Goal: Answer question/provide support

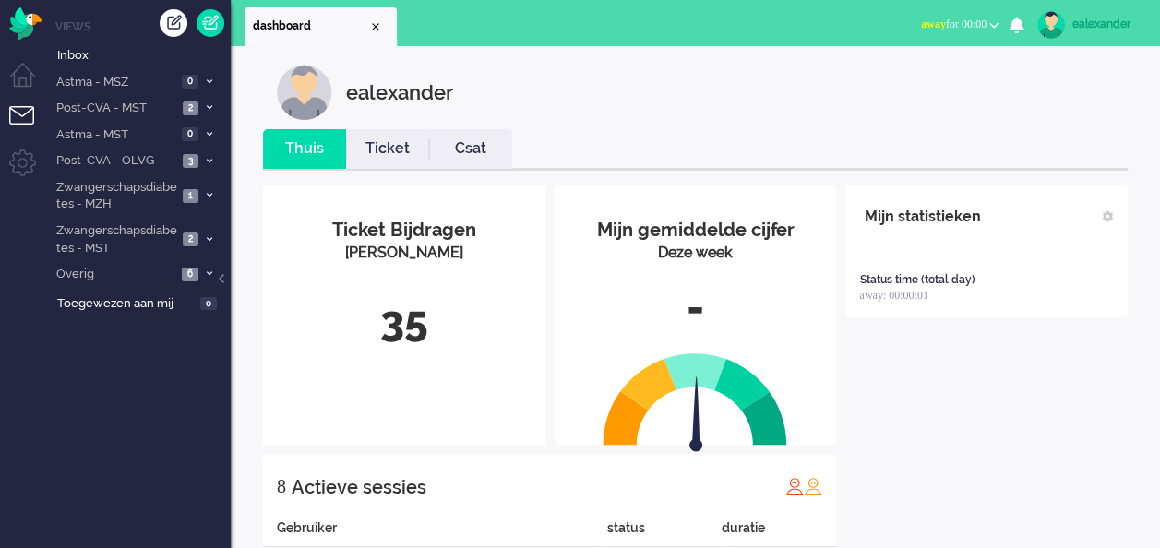
click at [945, 18] on span "away for 00:00" at bounding box center [954, 24] width 66 height 13
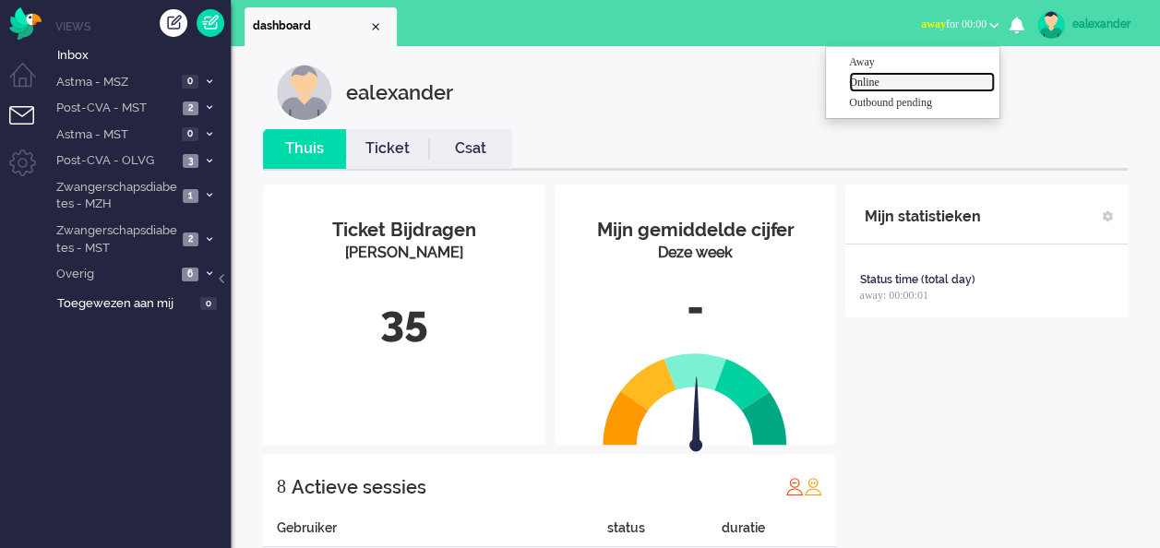
click at [917, 85] on label "Online" at bounding box center [922, 83] width 146 height 16
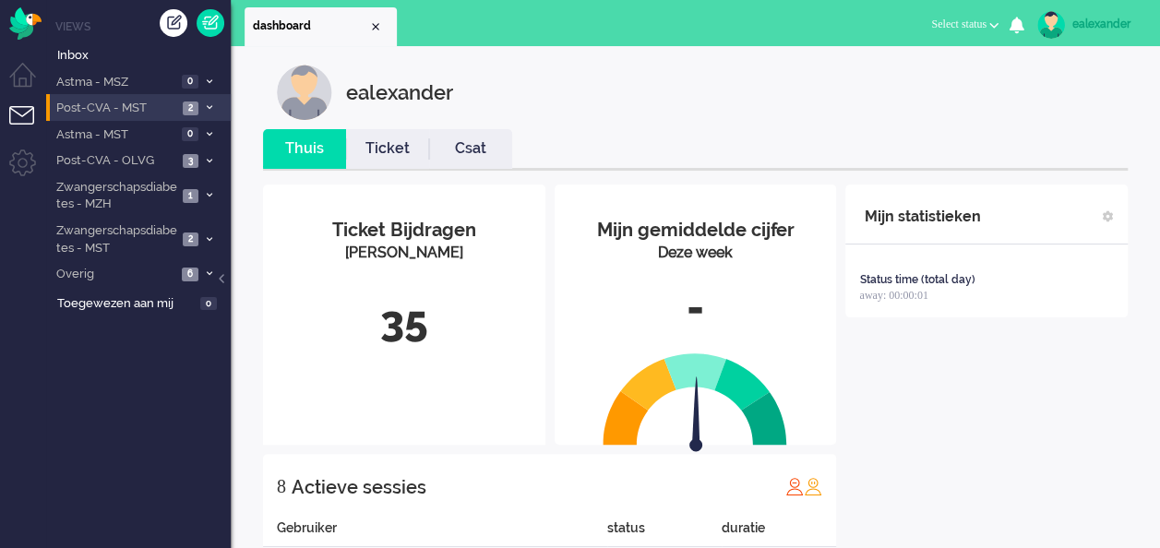
click at [212, 107] on span at bounding box center [209, 108] width 14 height 10
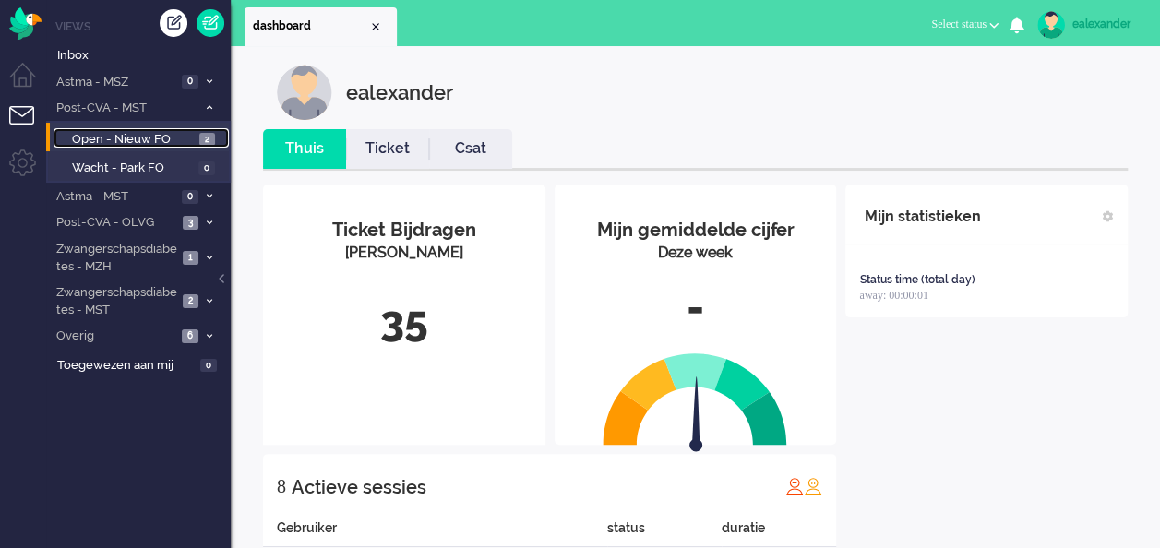
click at [216, 141] on link "Open - Nieuw FO 2" at bounding box center [141, 138] width 175 height 20
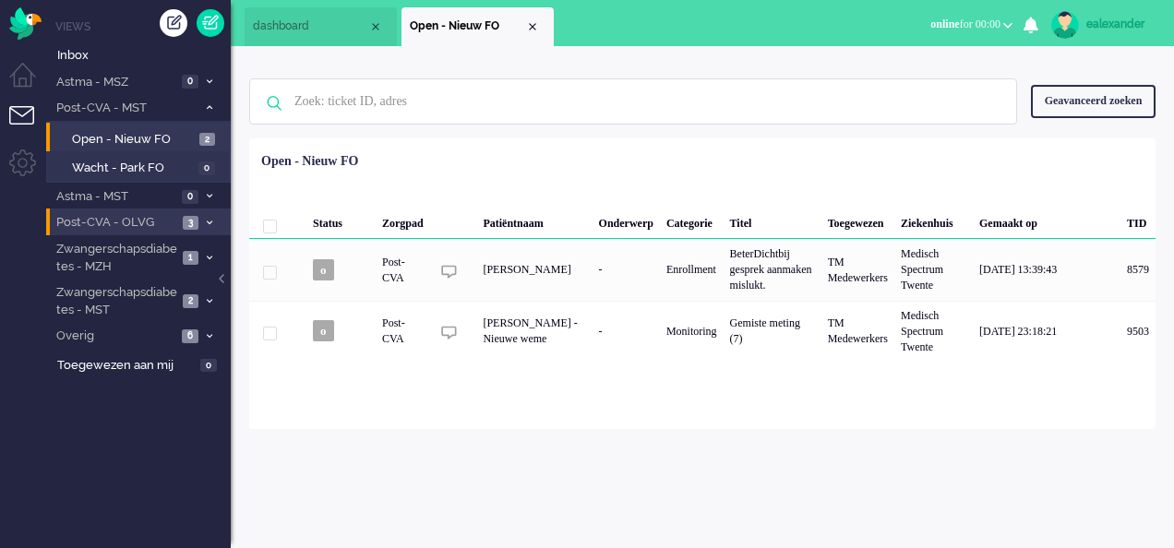
click at [205, 214] on li "Post-CVA - OLVG 3" at bounding box center [138, 222] width 185 height 27
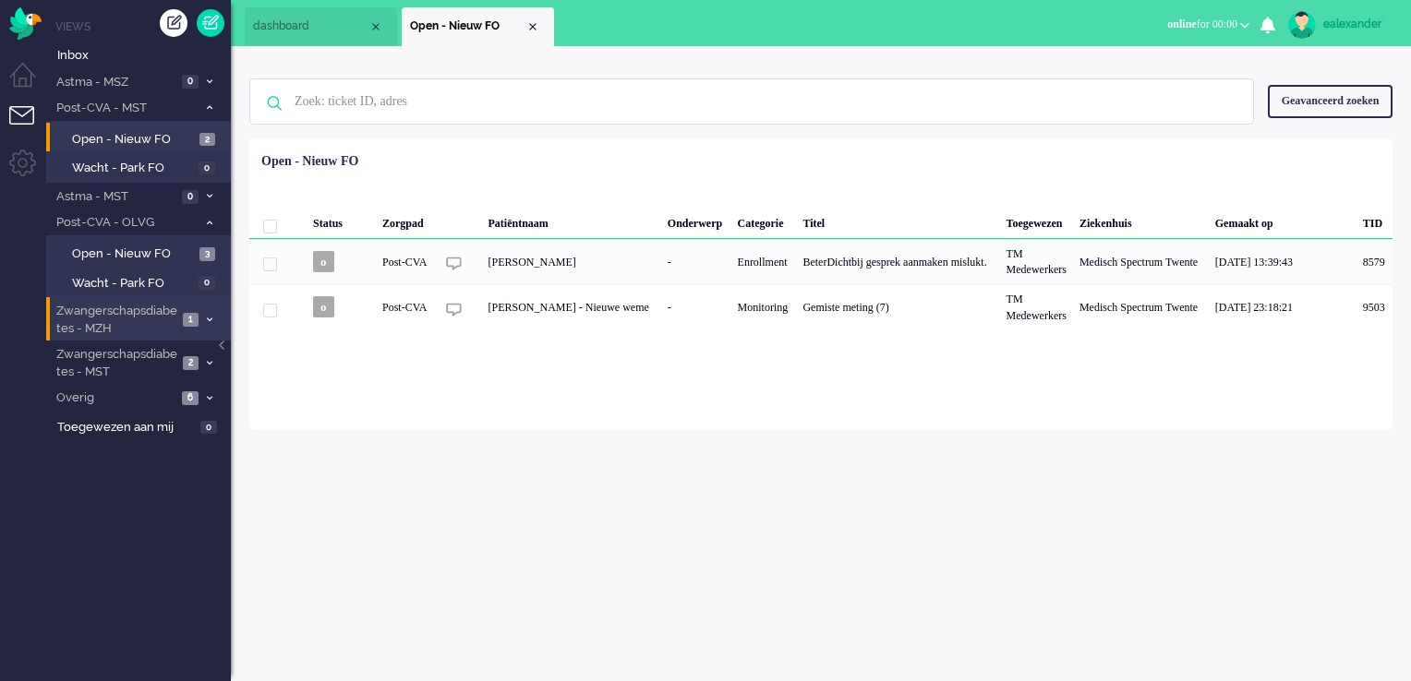
click at [210, 317] on icon at bounding box center [210, 320] width 6 height 6
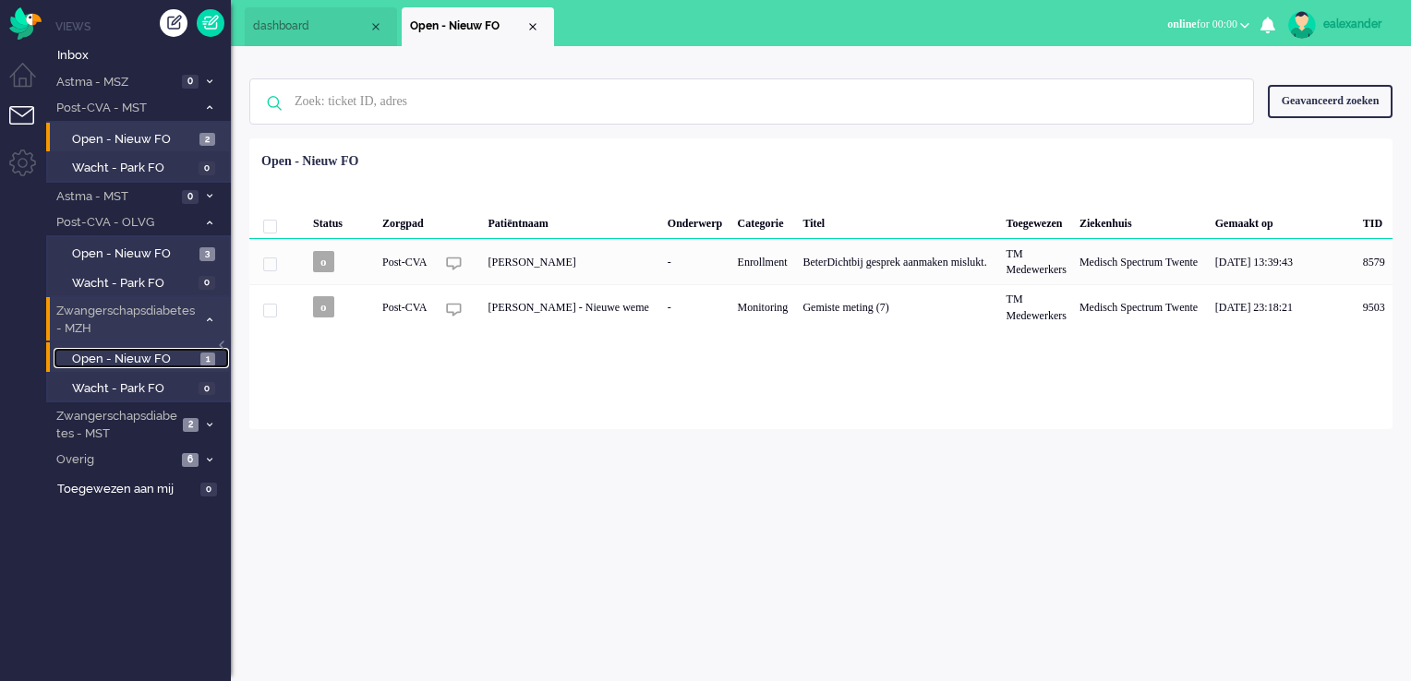
click at [203, 349] on link "Open - Nieuw FO 1" at bounding box center [141, 358] width 175 height 20
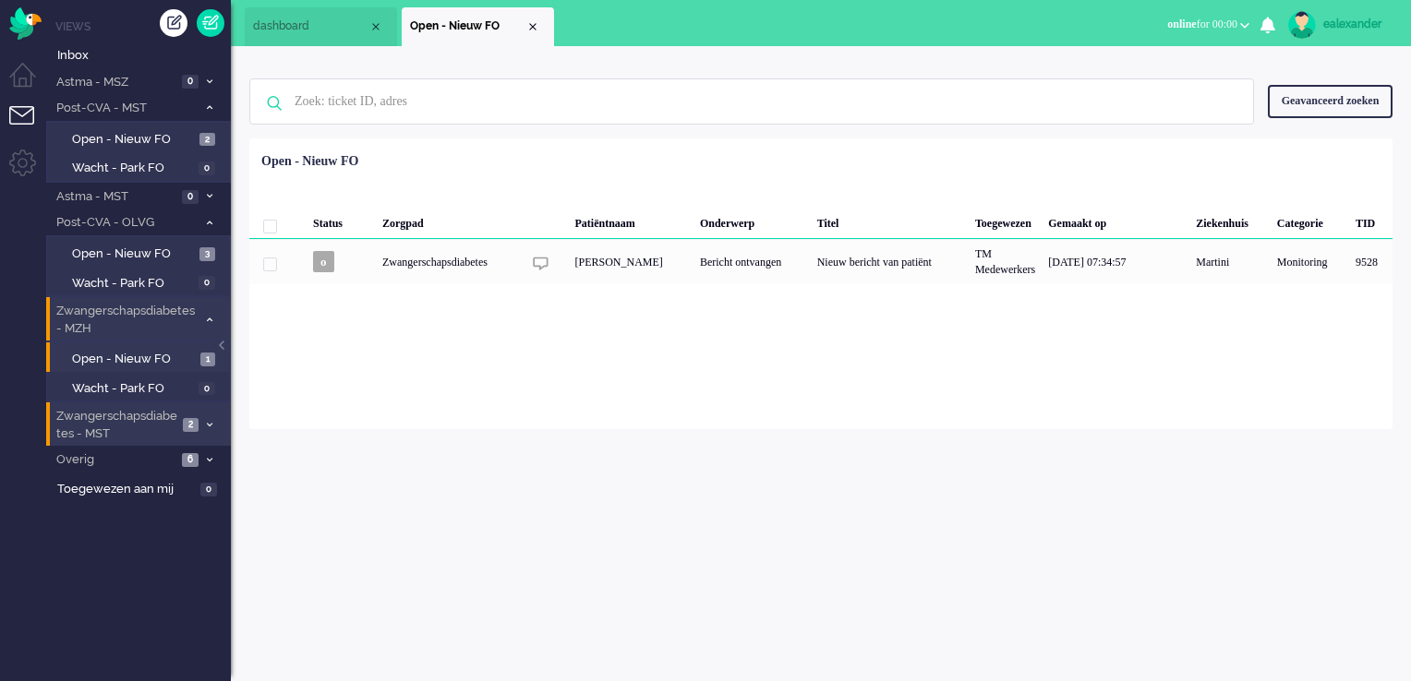
click at [199, 423] on li "Zwangerschapsdiabetes - MST 2" at bounding box center [138, 423] width 185 height 43
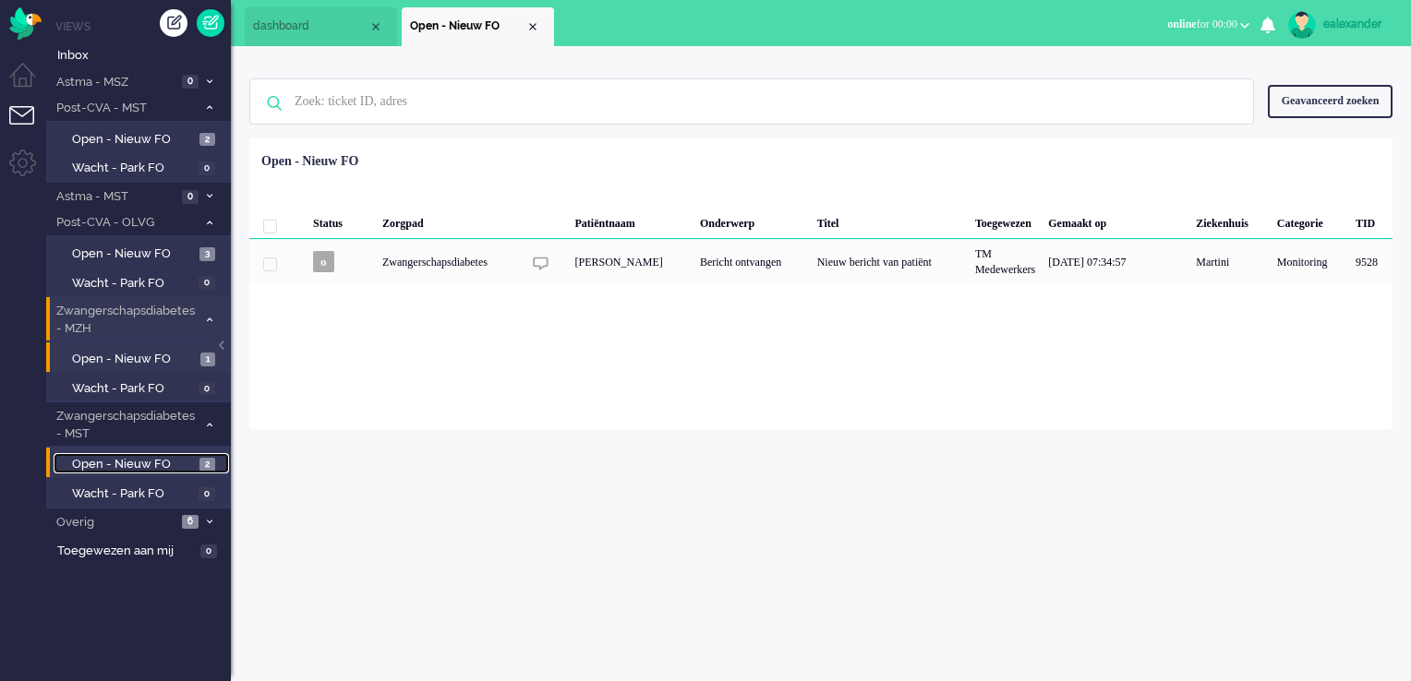
click at [208, 462] on span "2" at bounding box center [207, 465] width 16 height 14
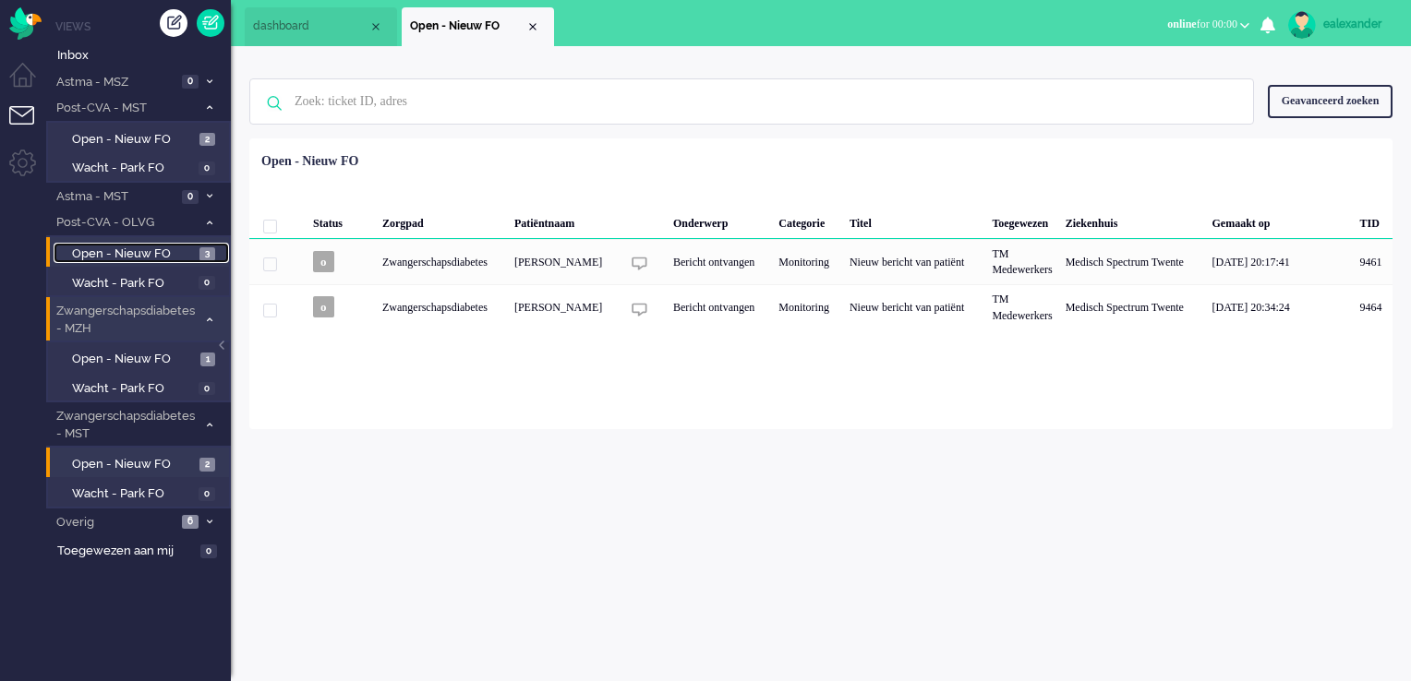
click at [193, 253] on span "Open - Nieuw FO" at bounding box center [133, 255] width 123 height 18
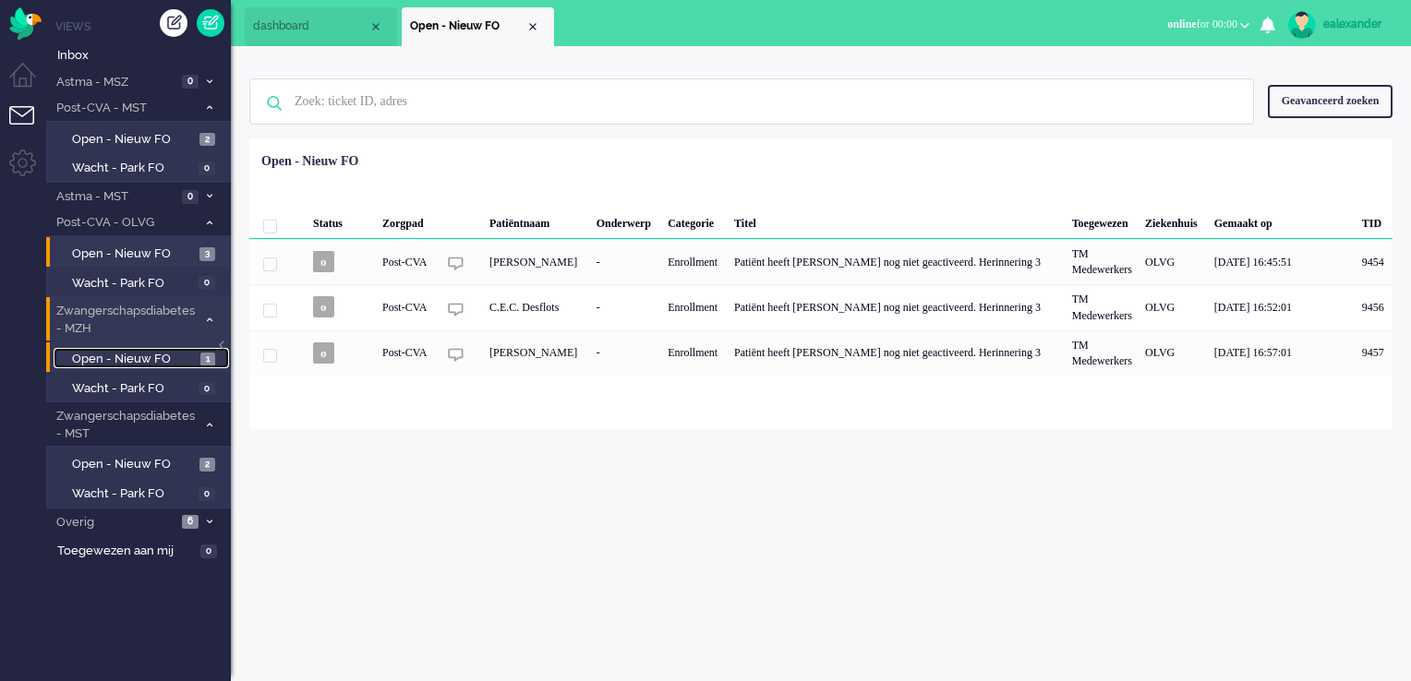
click at [200, 358] on span "1" at bounding box center [207, 360] width 15 height 14
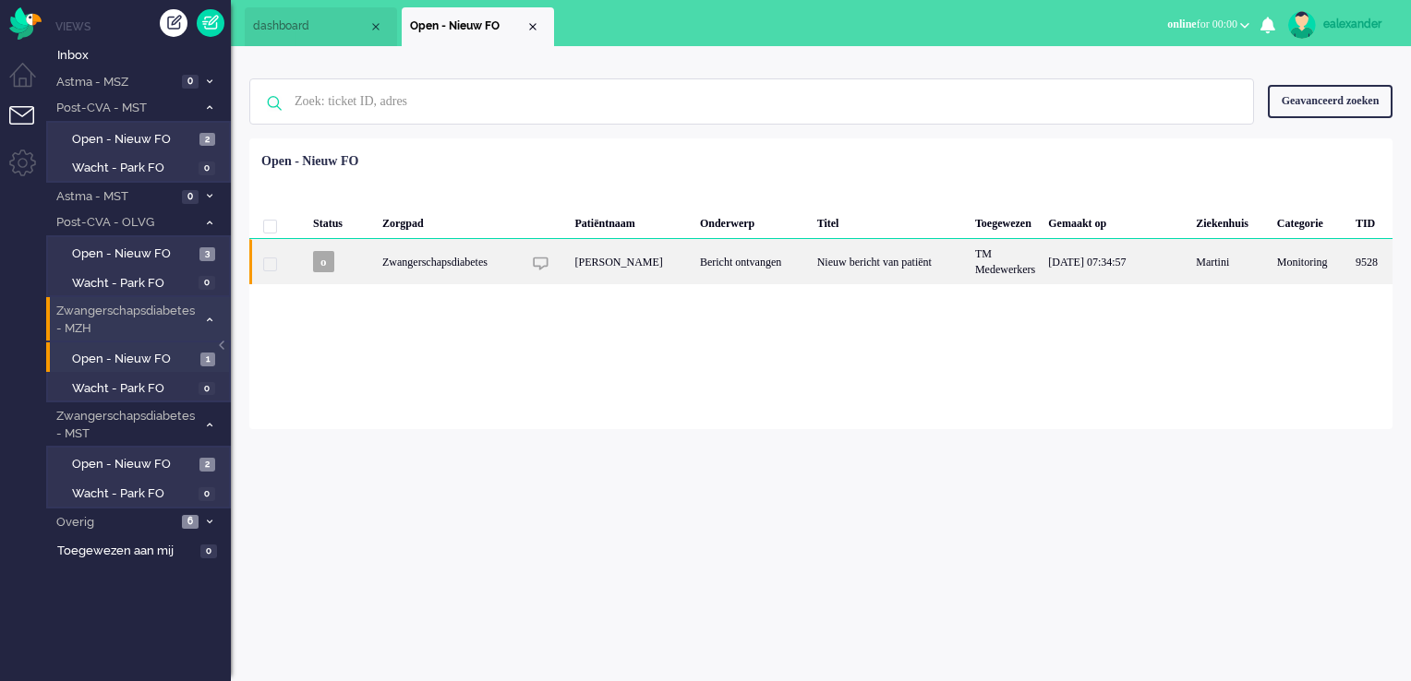
click at [877, 268] on div "Nieuw bericht van patiënt" at bounding box center [890, 261] width 158 height 45
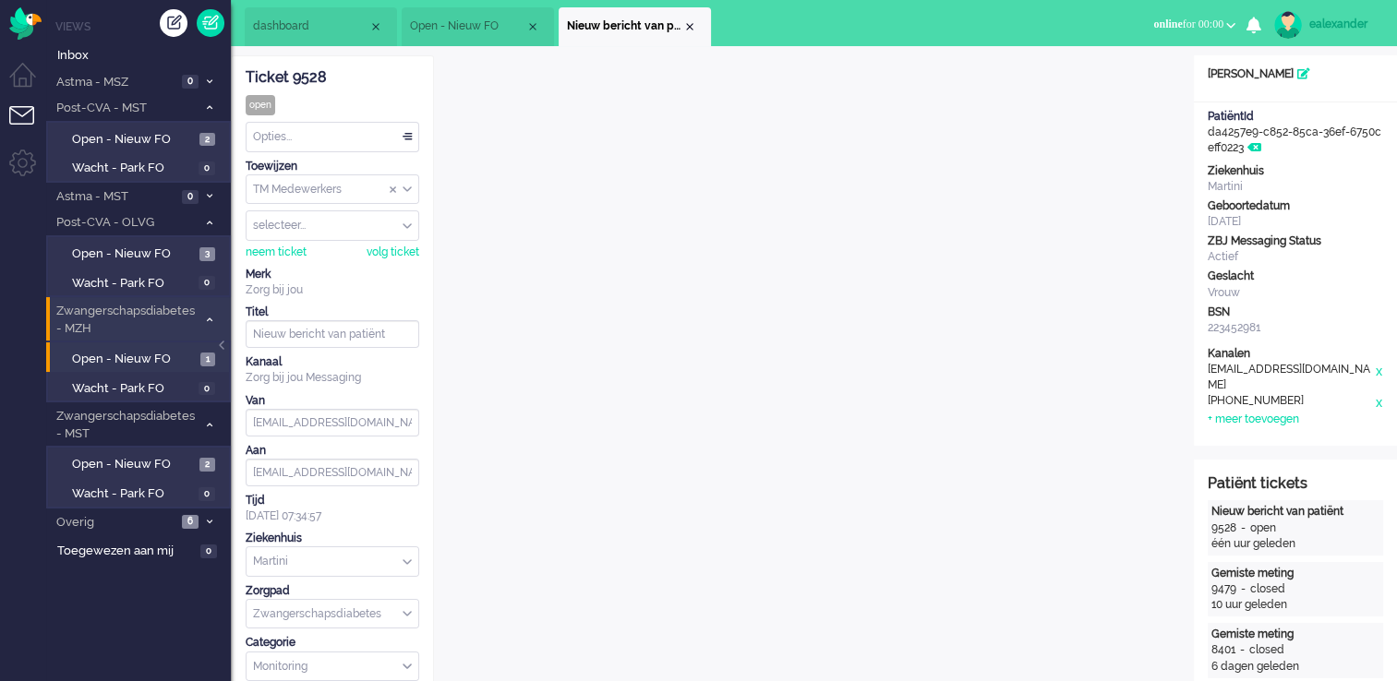
scroll to position [55, 0]
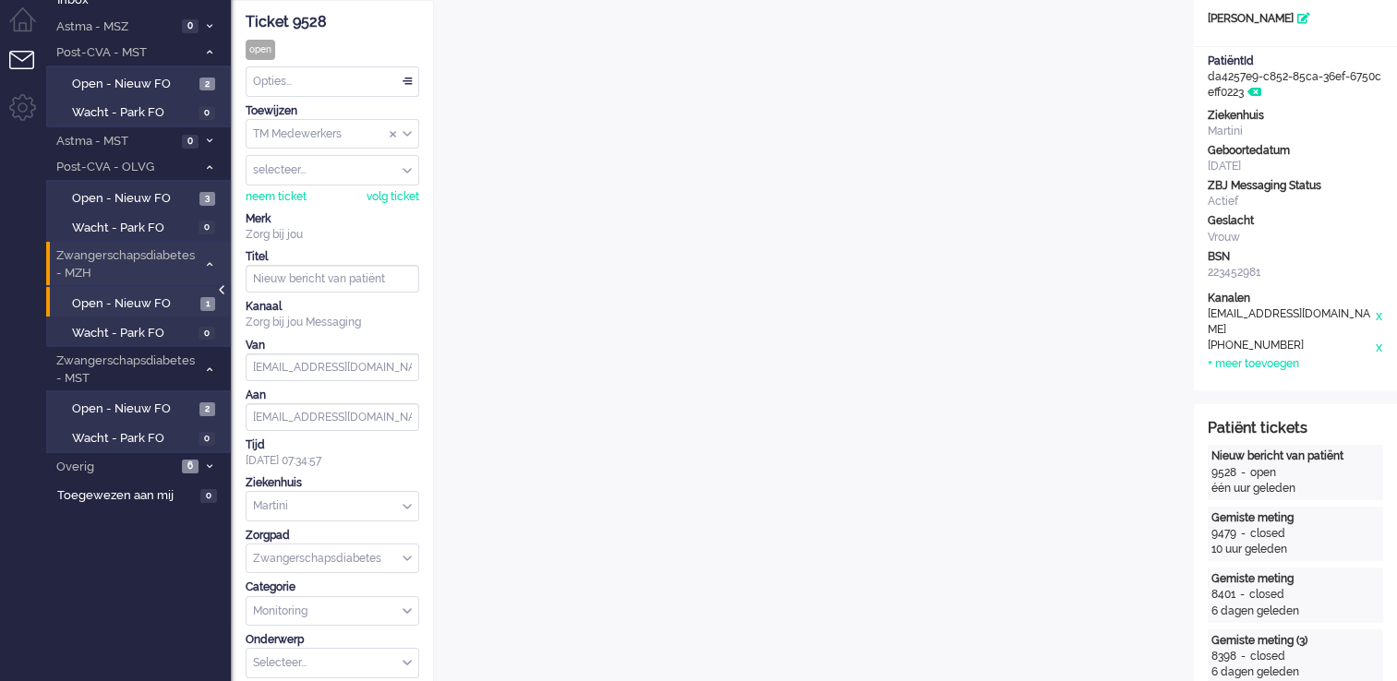
click at [222, 290] on div at bounding box center [223, 299] width 9 height 28
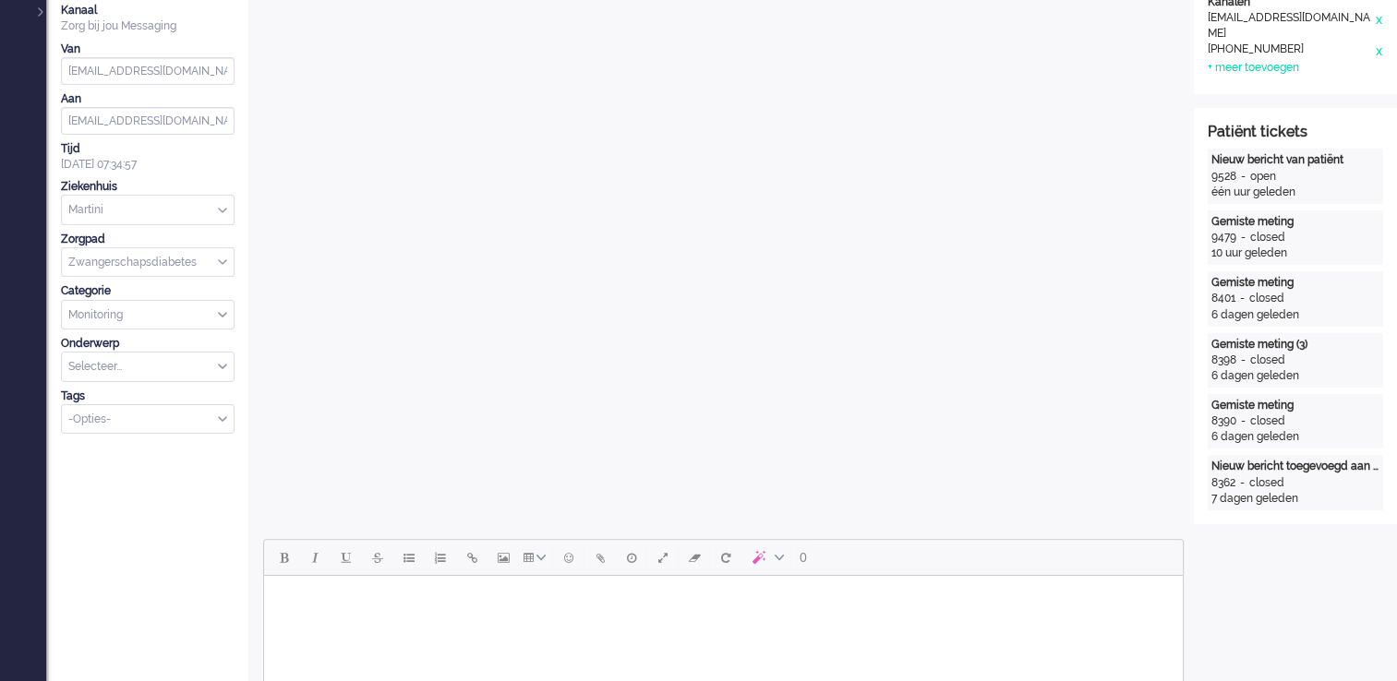
scroll to position [609, 0]
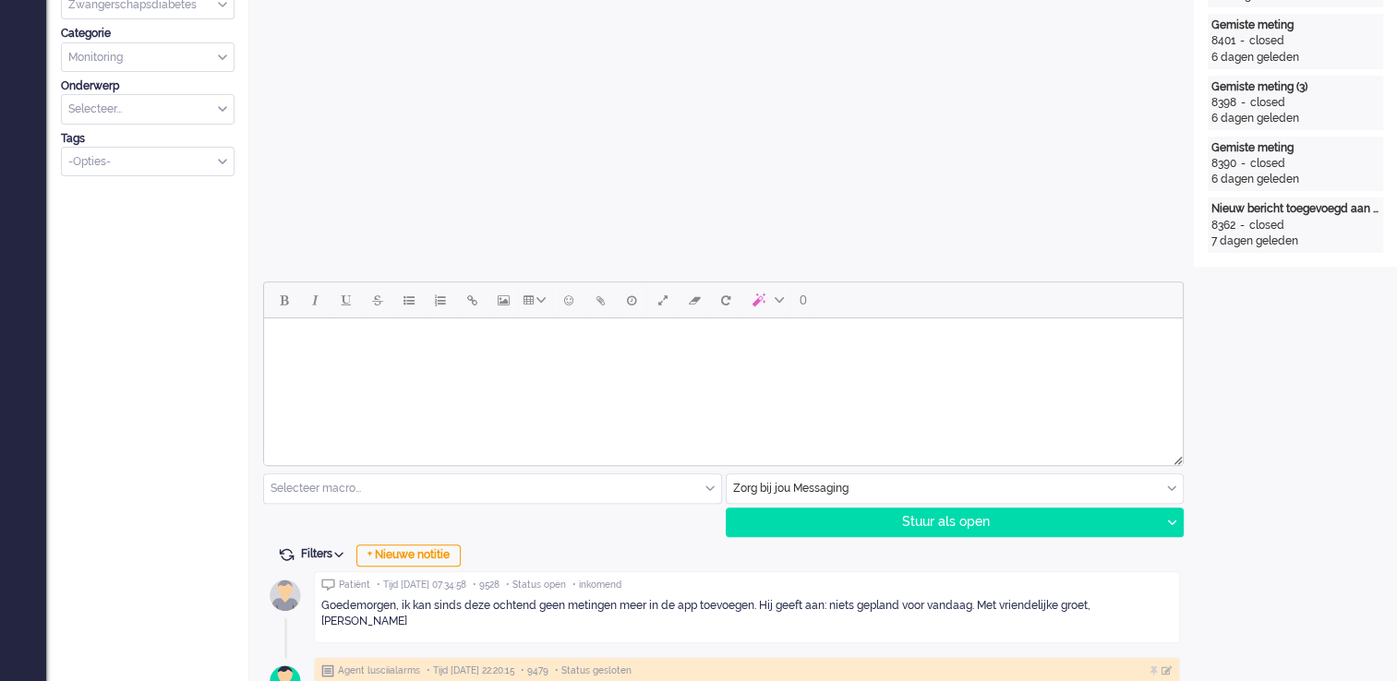
click at [690, 366] on html at bounding box center [723, 341] width 919 height 47
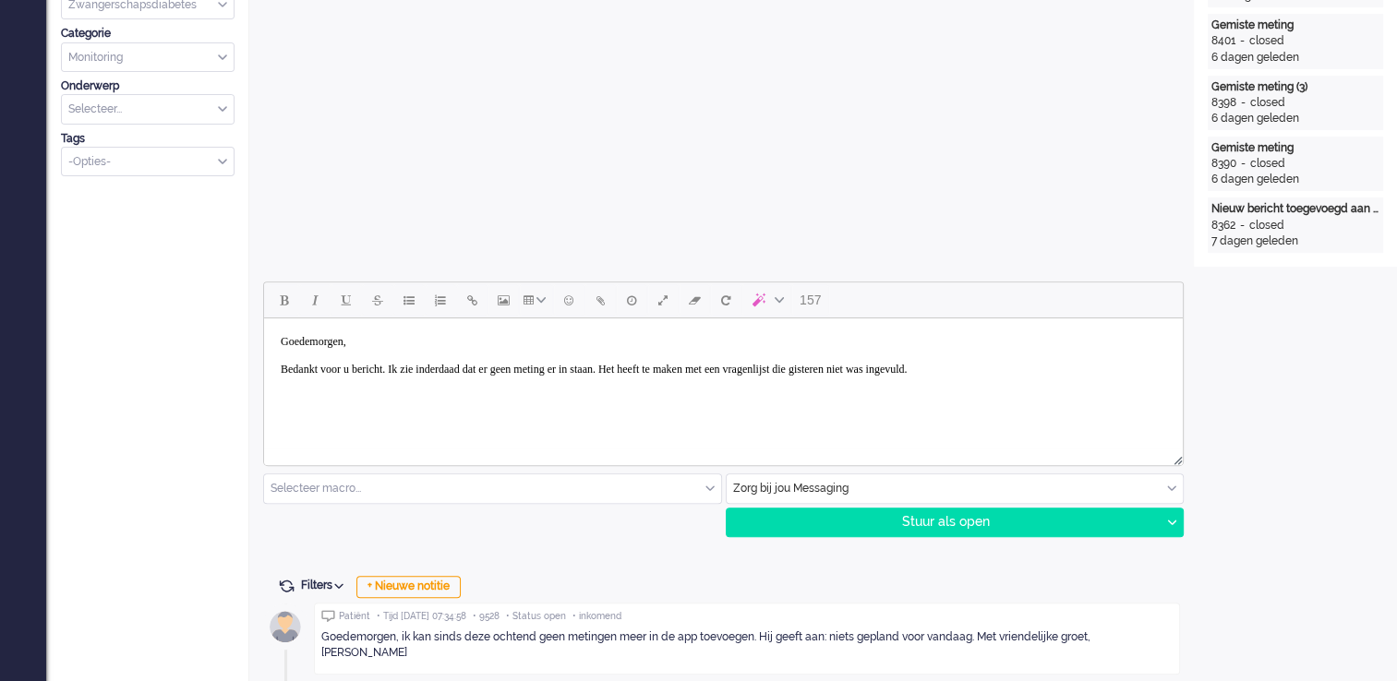
click at [906, 371] on body "Goedemorgen, Bedankt voor u bericht. Ik zie inderdaad dat er geen meting er in …" at bounding box center [723, 356] width 904 height 60
click at [462, 386] on body "Goedemorgen, Bedankt voor u bericht. Ik zie inderdaad dat er geen meting er in …" at bounding box center [723, 356] width 904 height 60
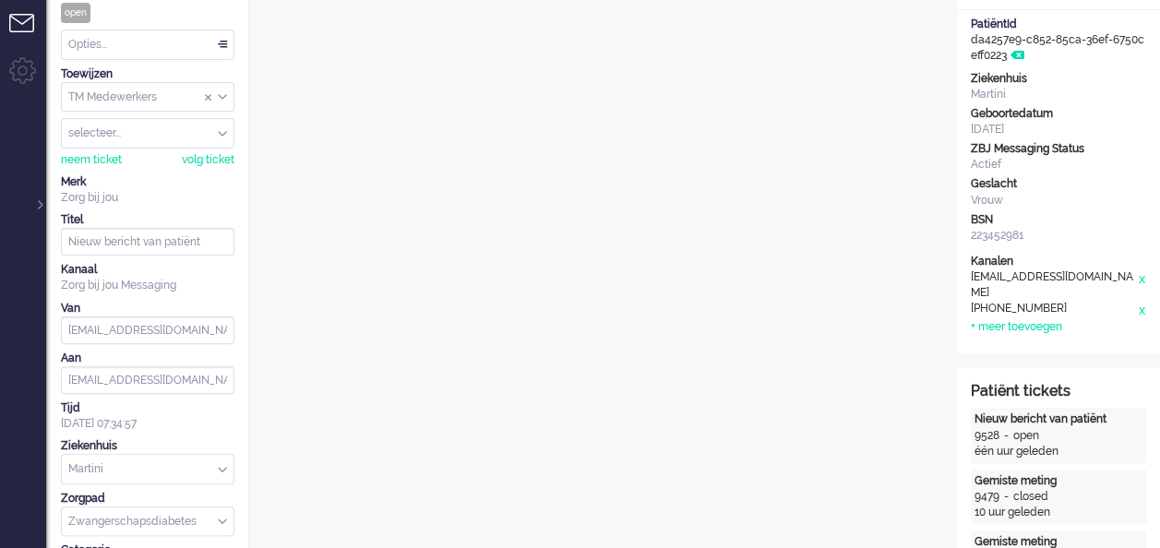
scroll to position [0, 0]
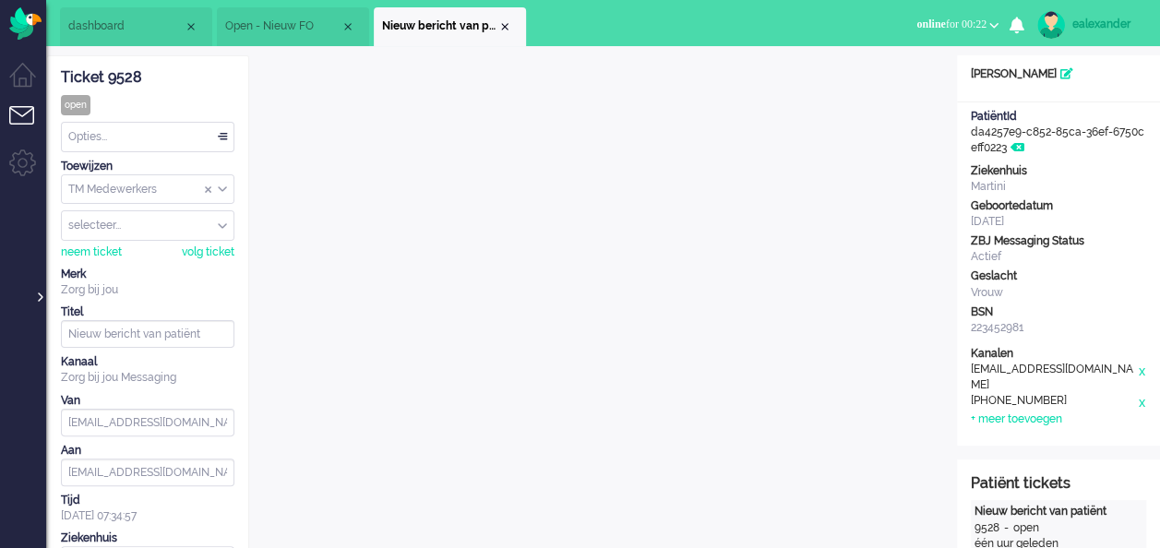
click at [41, 296] on div at bounding box center [38, 288] width 9 height 28
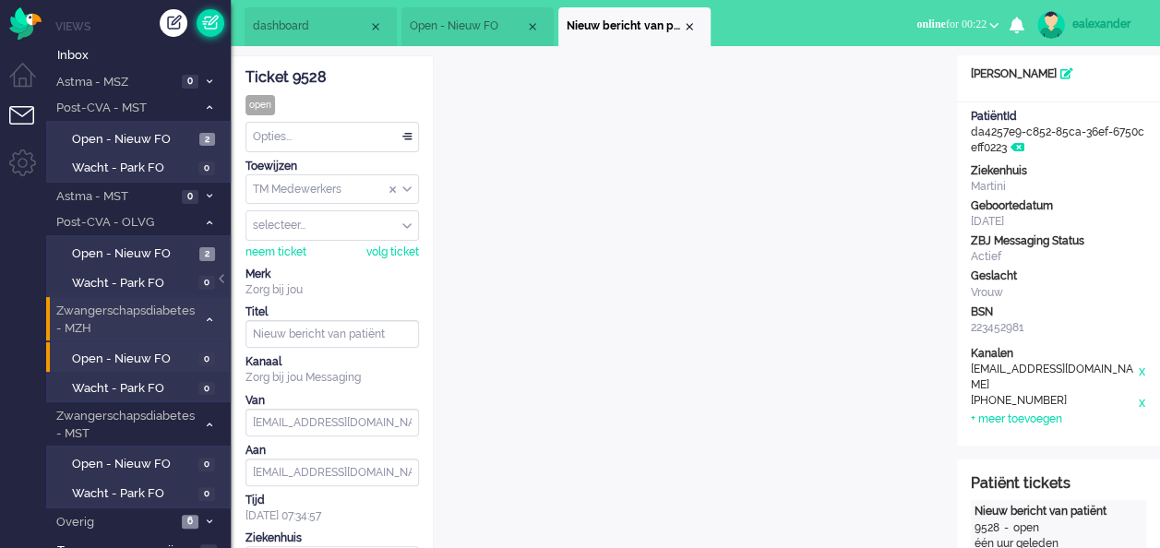
click at [217, 22] on link at bounding box center [211, 23] width 28 height 28
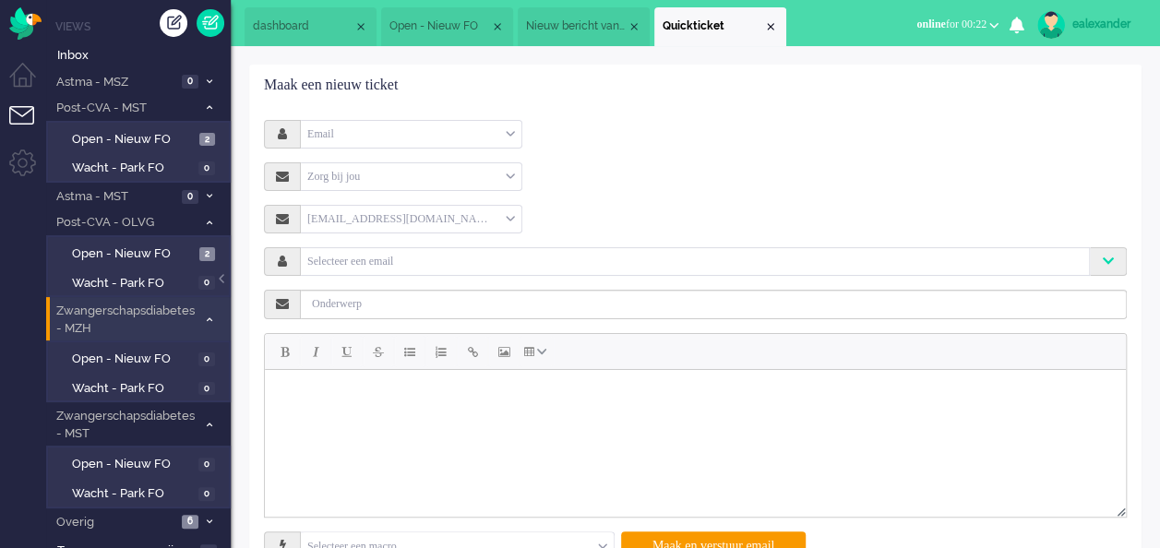
click at [510, 124] on div "Email" at bounding box center [411, 134] width 221 height 29
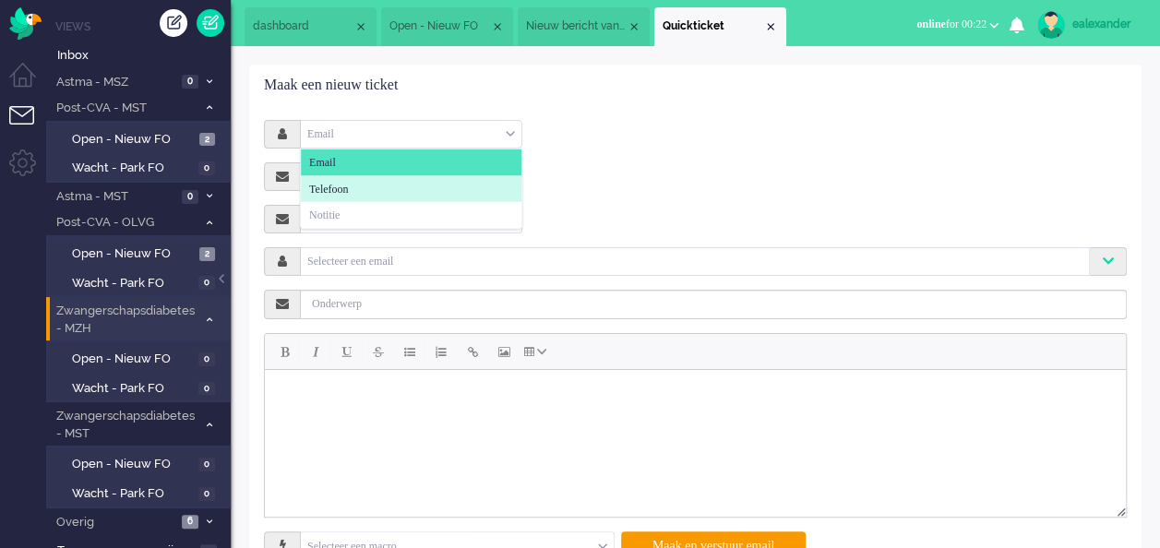
click at [463, 194] on li "Telefoon" at bounding box center [411, 188] width 221 height 27
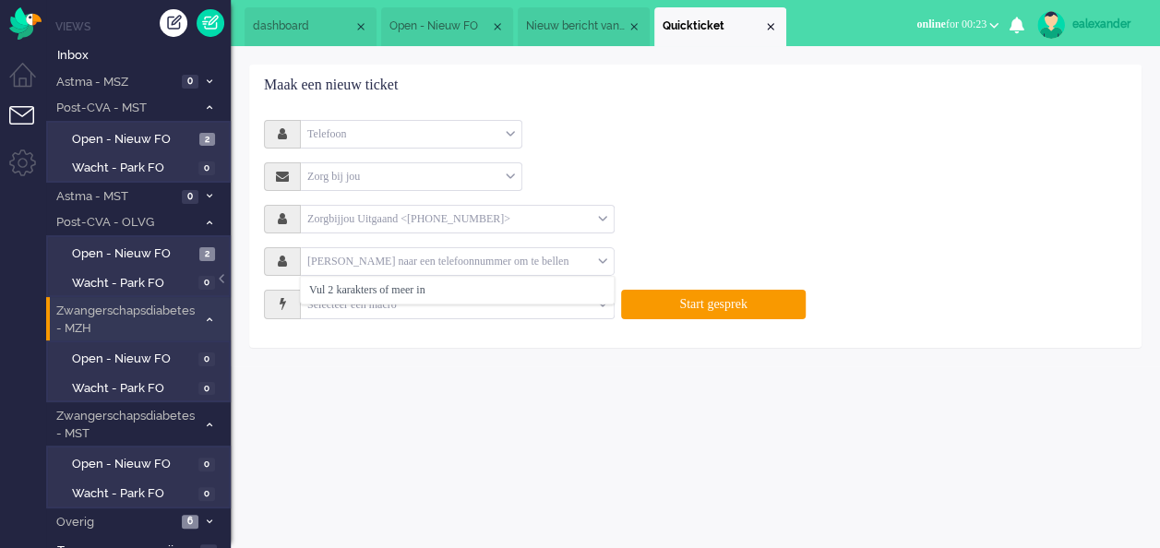
click at [463, 265] on input "text" at bounding box center [449, 261] width 297 height 21
type input "="
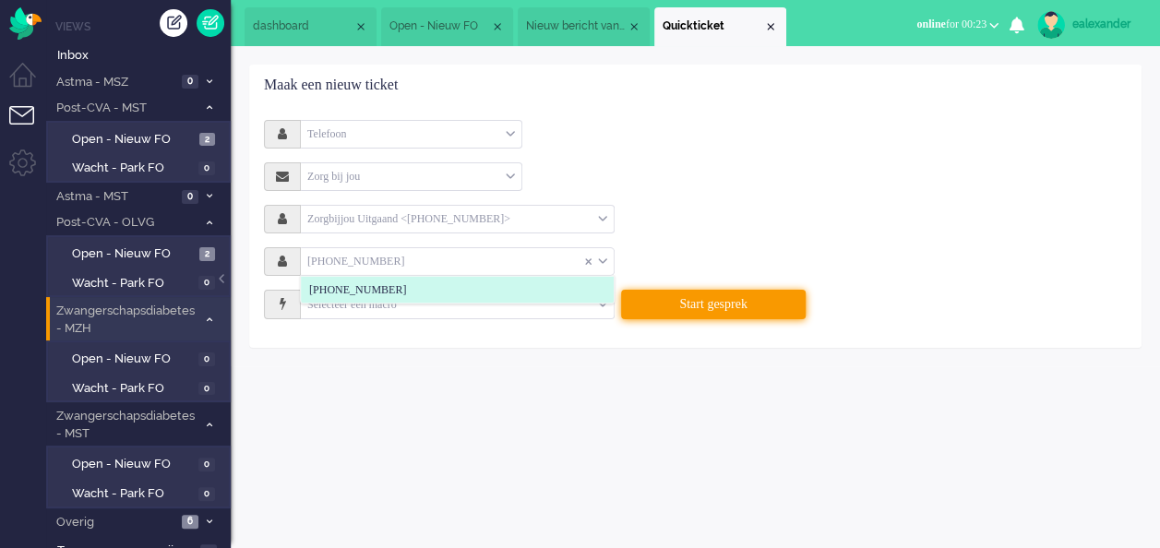
type input "[PHONE_NUMBER]"
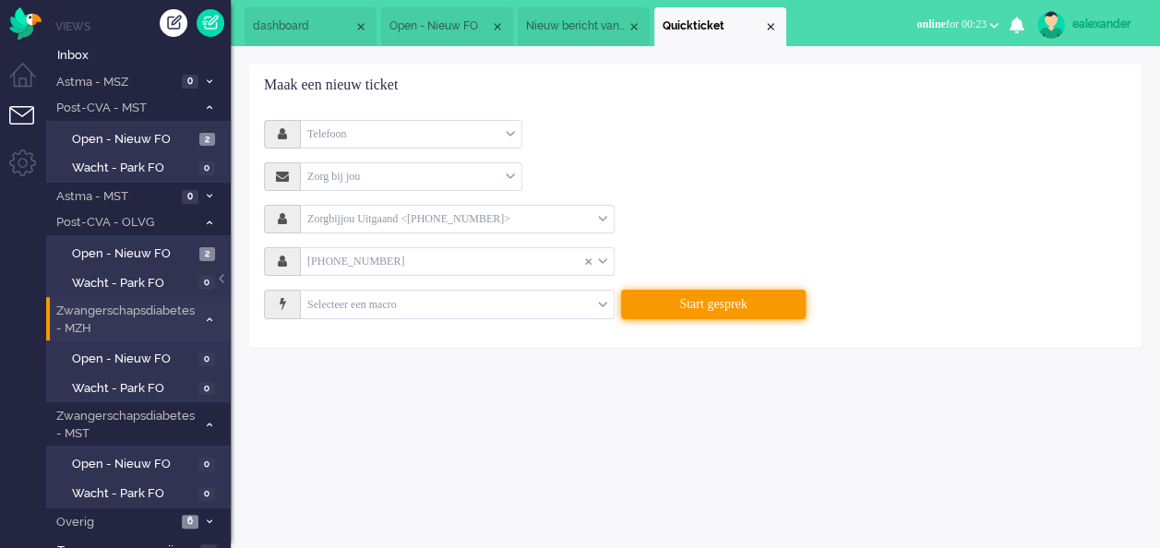
click at [715, 306] on button "Start gesprek" at bounding box center [713, 305] width 185 height 30
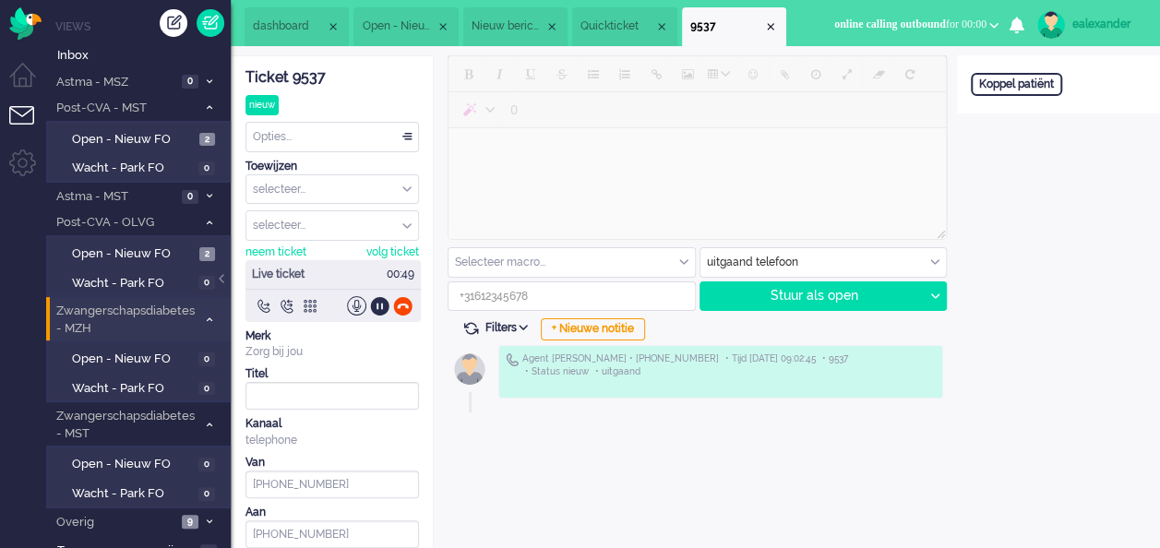
click at [492, 15] on li "Nieuw bericht van patiënt" at bounding box center [515, 26] width 104 height 39
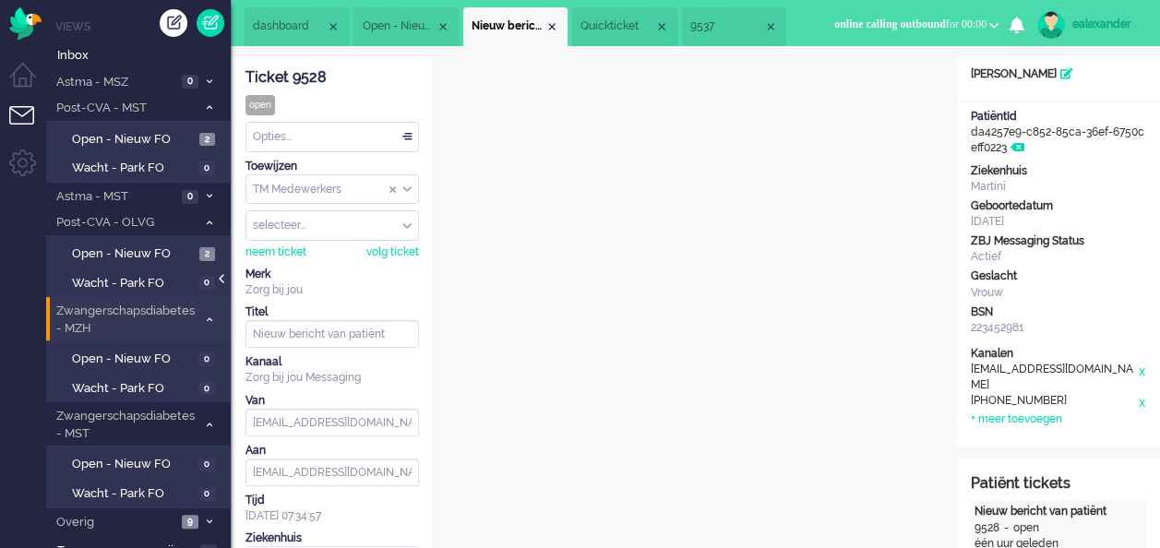
click at [222, 283] on div at bounding box center [223, 288] width 9 height 28
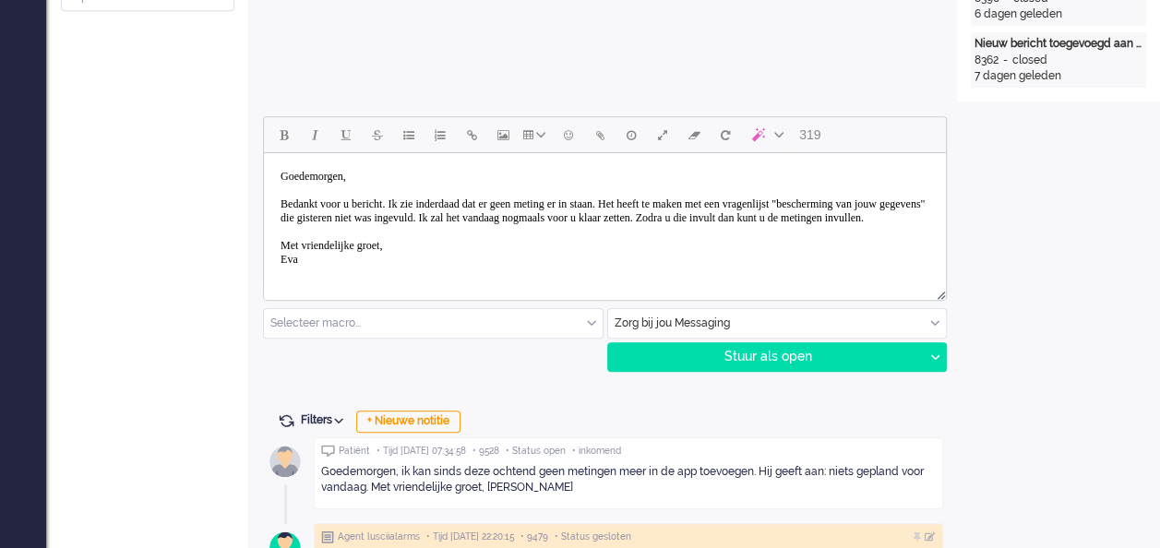
scroll to position [772, 0]
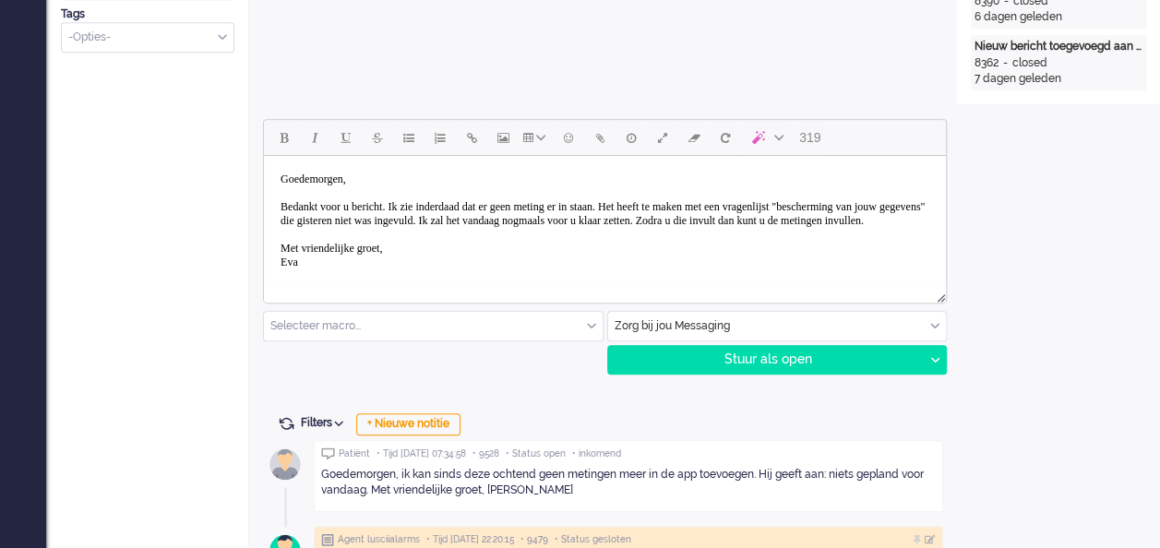
click at [333, 276] on body "Goedemorgen, Bedankt voor u bericht. Ik zie inderdaad dat er geen meting er in …" at bounding box center [604, 220] width 667 height 115
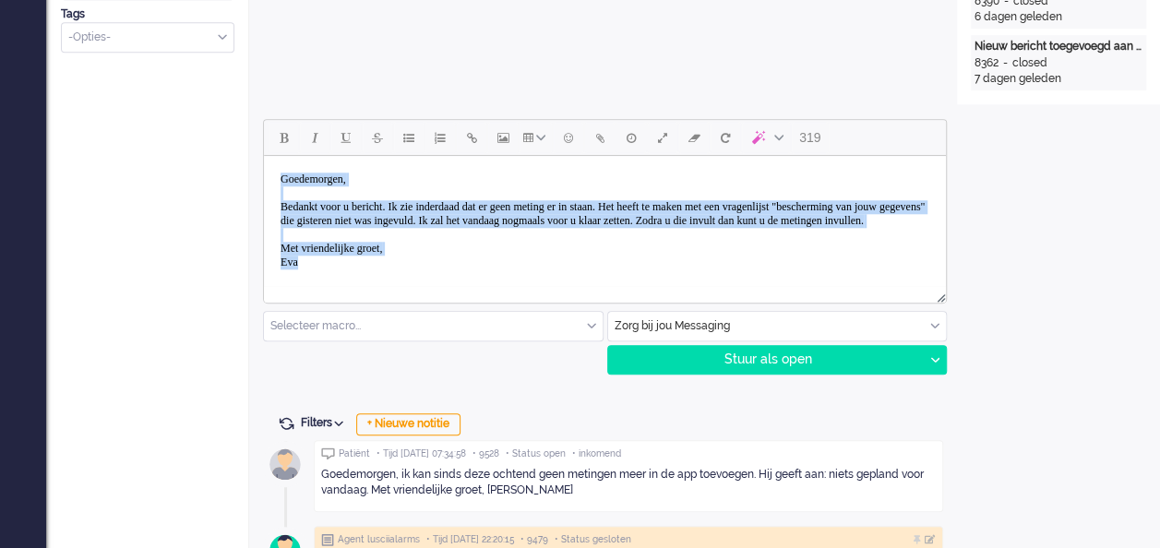
scroll to position [0, 0]
drag, startPoint x: 333, startPoint y: 276, endPoint x: 480, endPoint y: 313, distance: 151.4
click at [264, 158] on html "Goedemorgen, Bedankt voor u bericht. Ik zie inderdaad dat er geen meting er in …" at bounding box center [605, 221] width 682 height 130
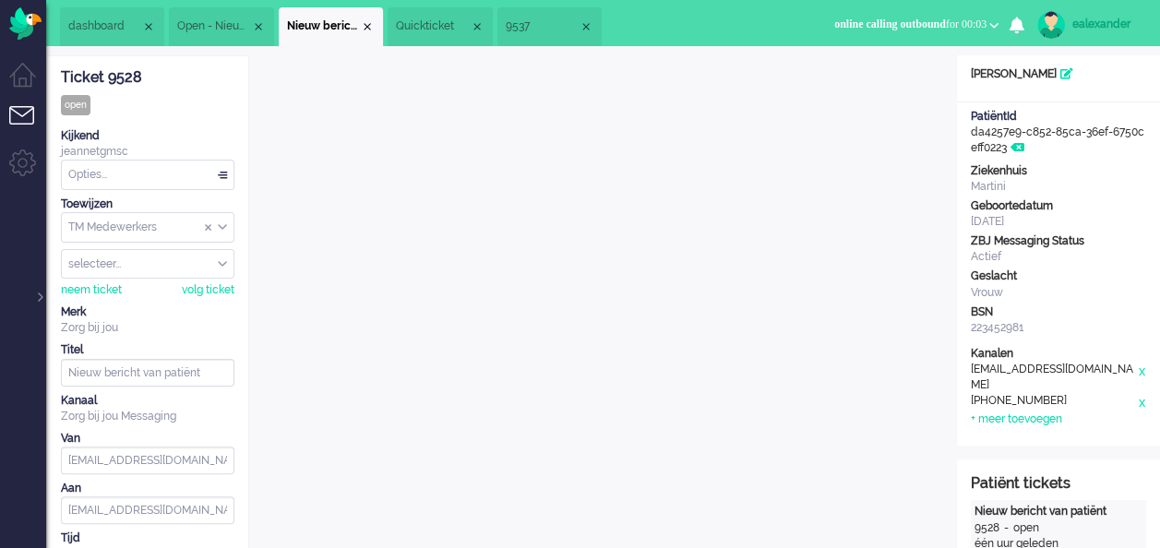
click at [545, 20] on span "9537" at bounding box center [542, 26] width 73 height 16
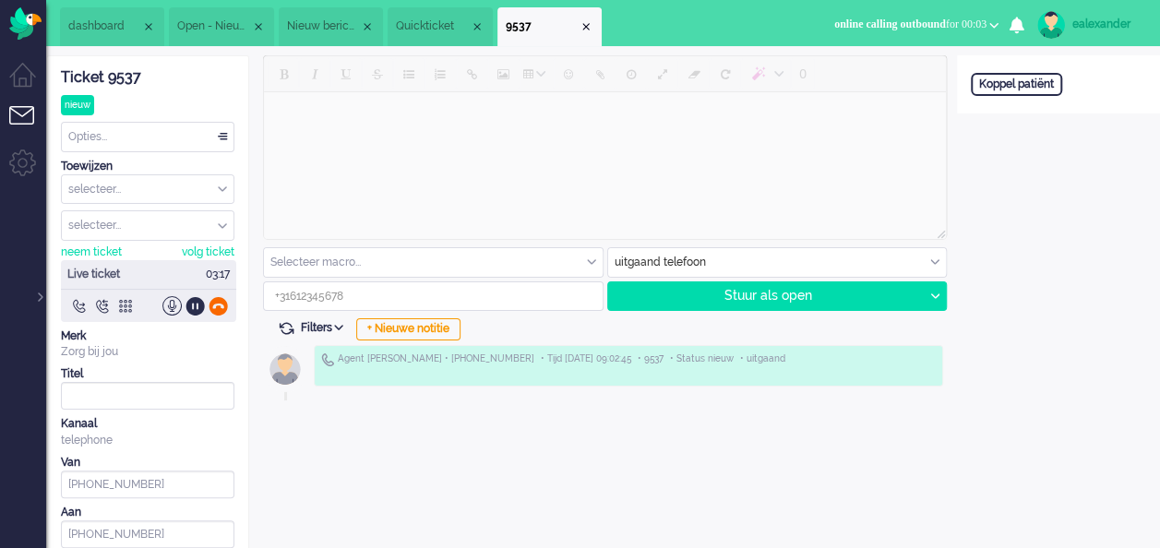
click at [219, 303] on div at bounding box center [218, 305] width 19 height 19
type input "[PHONE_NUMBER]"
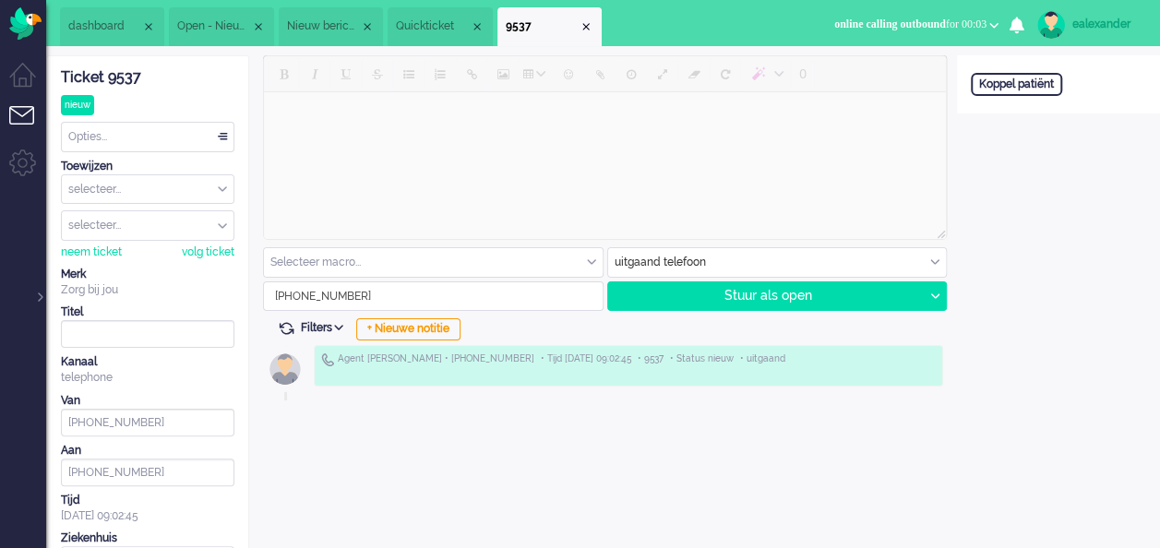
click at [225, 132] on div "Opties..." at bounding box center [148, 137] width 172 height 29
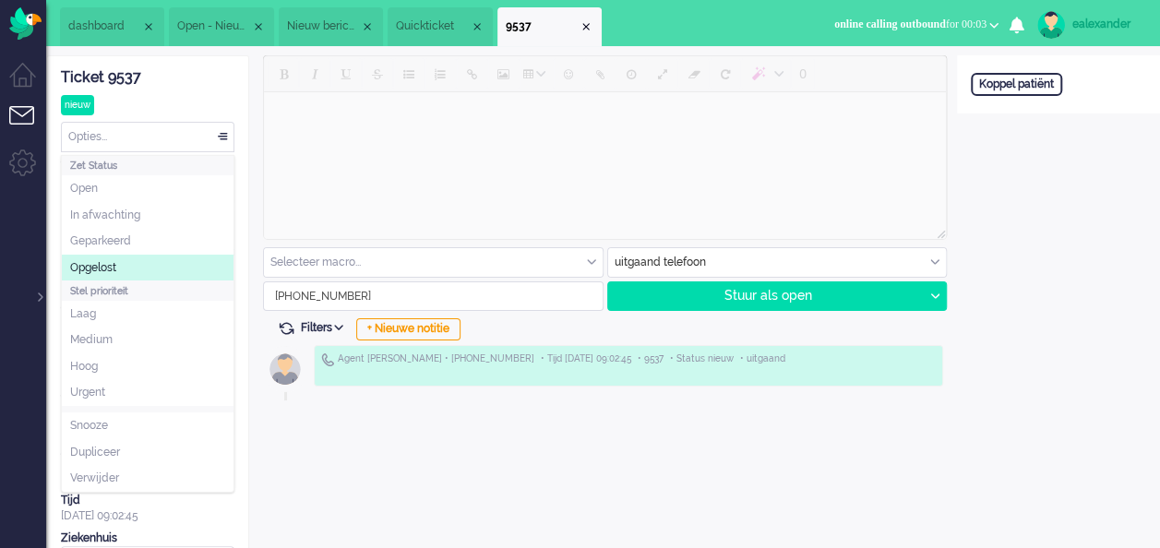
click at [163, 261] on li "Opgelost" at bounding box center [148, 268] width 172 height 27
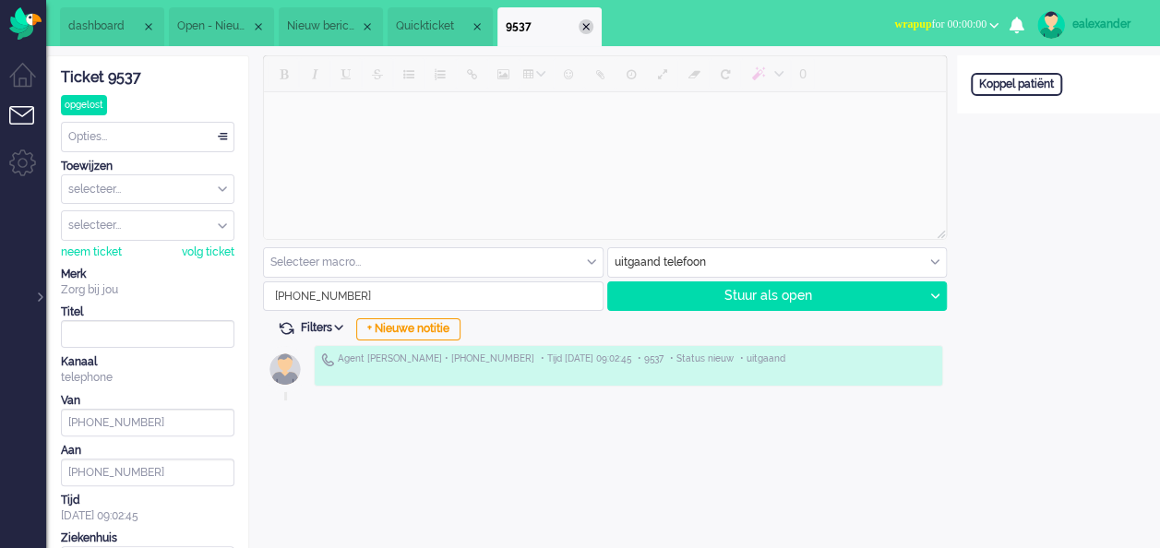
click at [594, 24] on div "Close tab" at bounding box center [586, 26] width 15 height 15
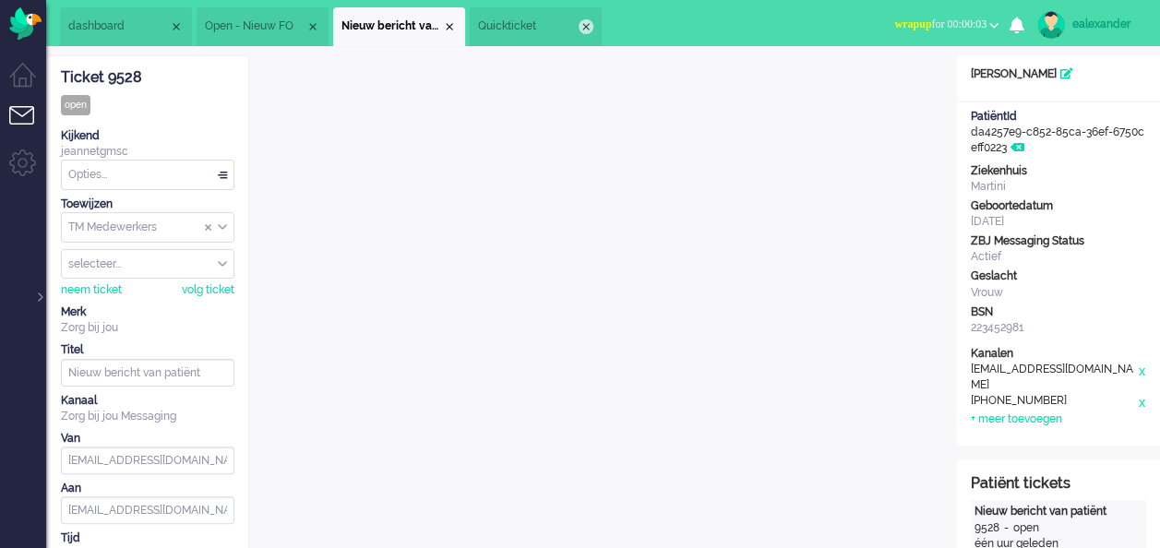
click at [594, 22] on div "Close tab" at bounding box center [586, 26] width 15 height 15
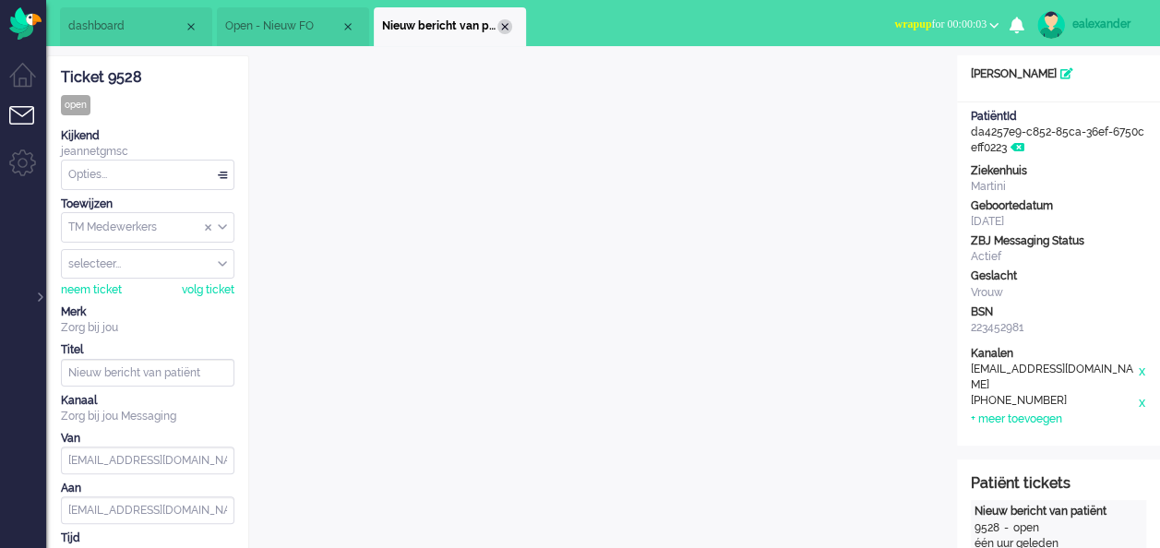
click at [509, 28] on div "Close tab" at bounding box center [505, 26] width 15 height 15
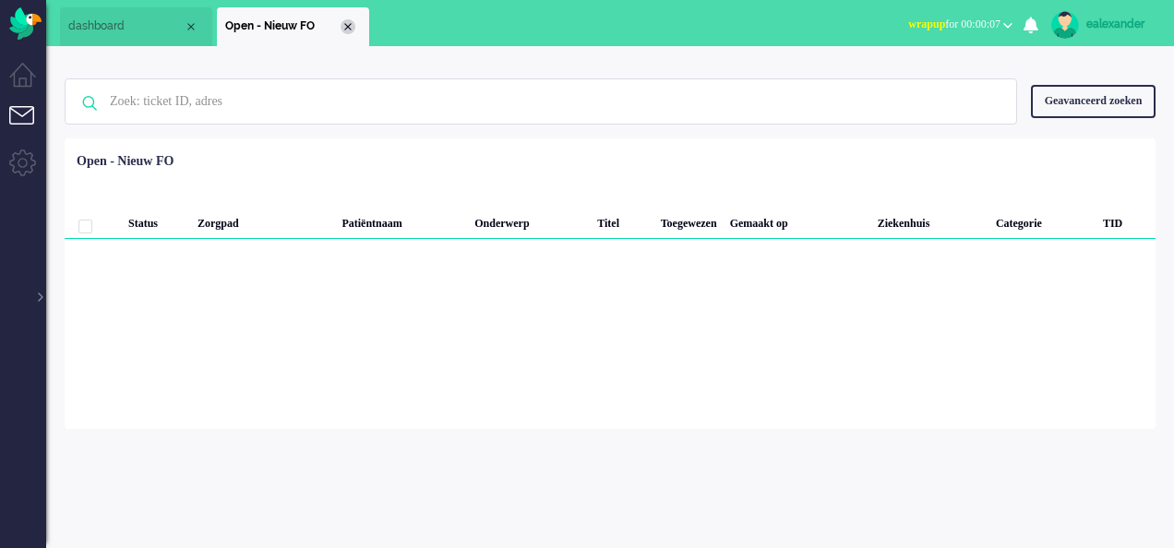
click at [349, 24] on div "Close tab" at bounding box center [348, 26] width 15 height 15
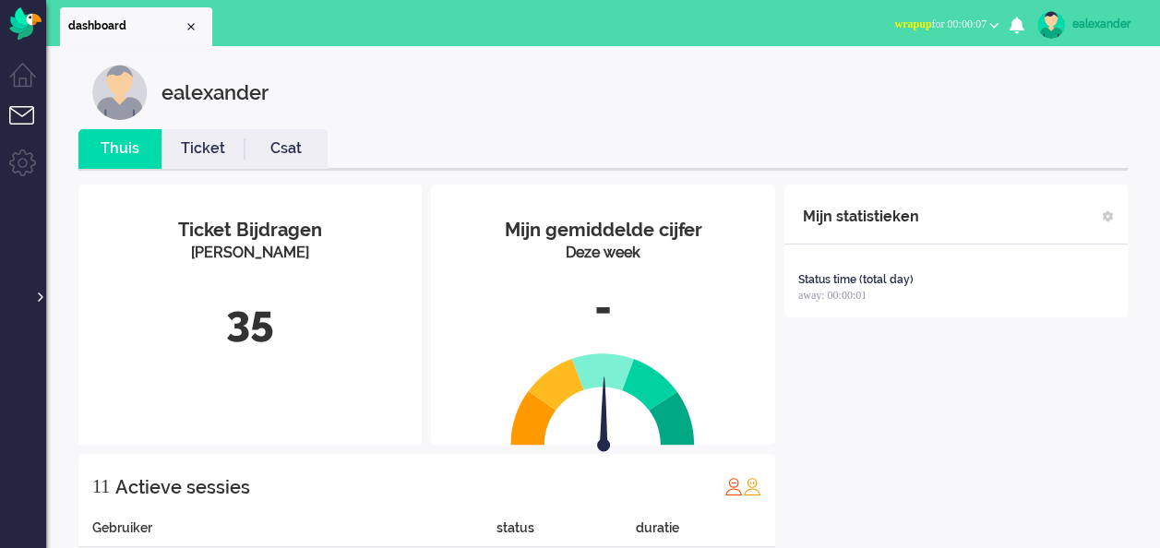
click at [42, 294] on div at bounding box center [38, 288] width 9 height 28
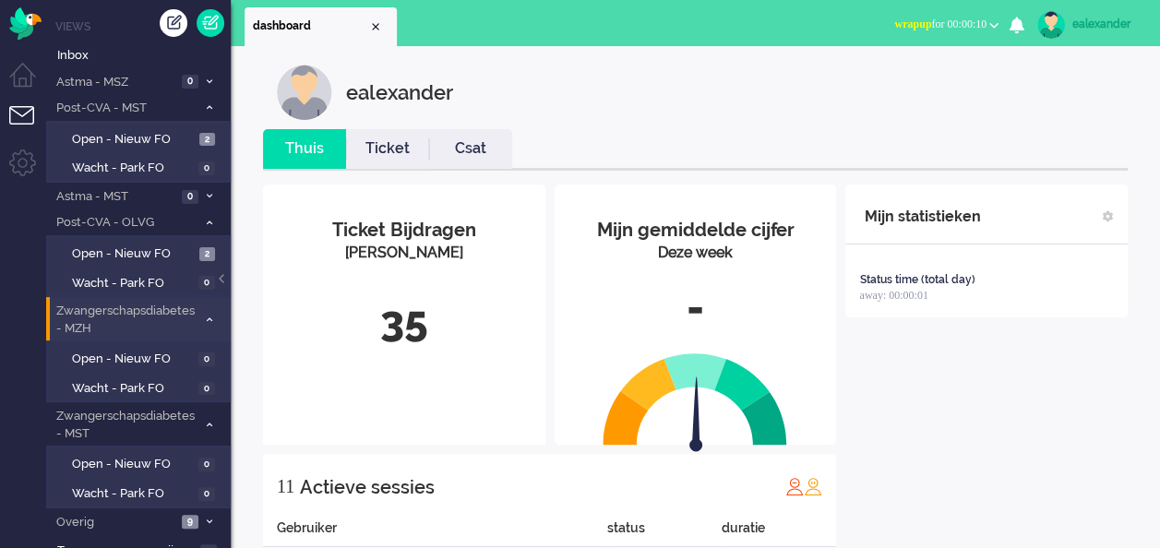
click at [967, 18] on span "wrapup for 00:00:10" at bounding box center [941, 24] width 92 height 13
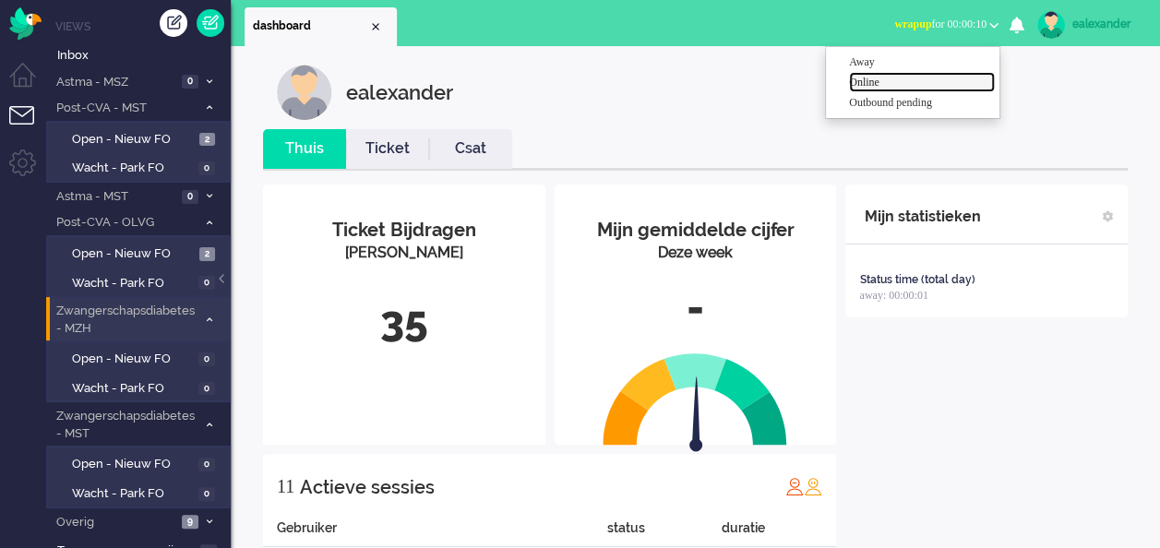
click at [940, 85] on label "Online" at bounding box center [922, 83] width 146 height 16
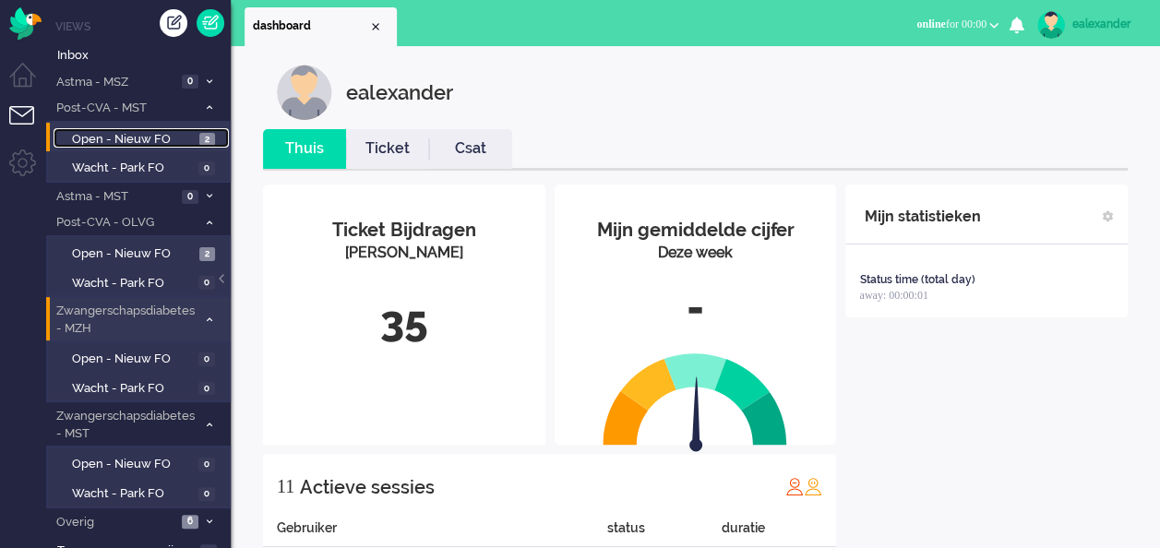
click at [187, 138] on span "Open - Nieuw FO" at bounding box center [133, 140] width 123 height 18
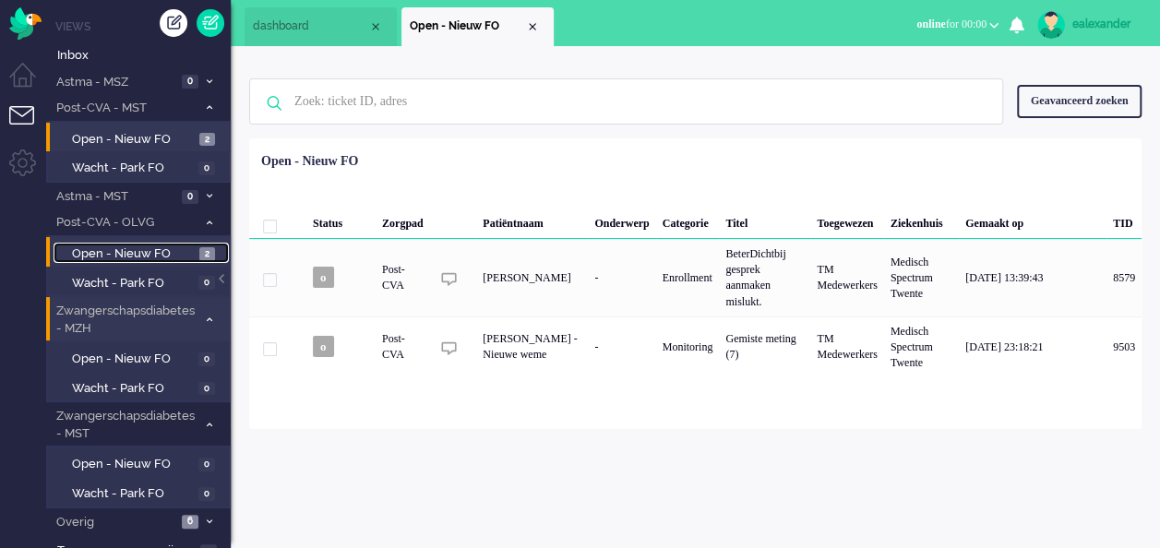
click at [179, 250] on span "Open - Nieuw FO" at bounding box center [133, 255] width 123 height 18
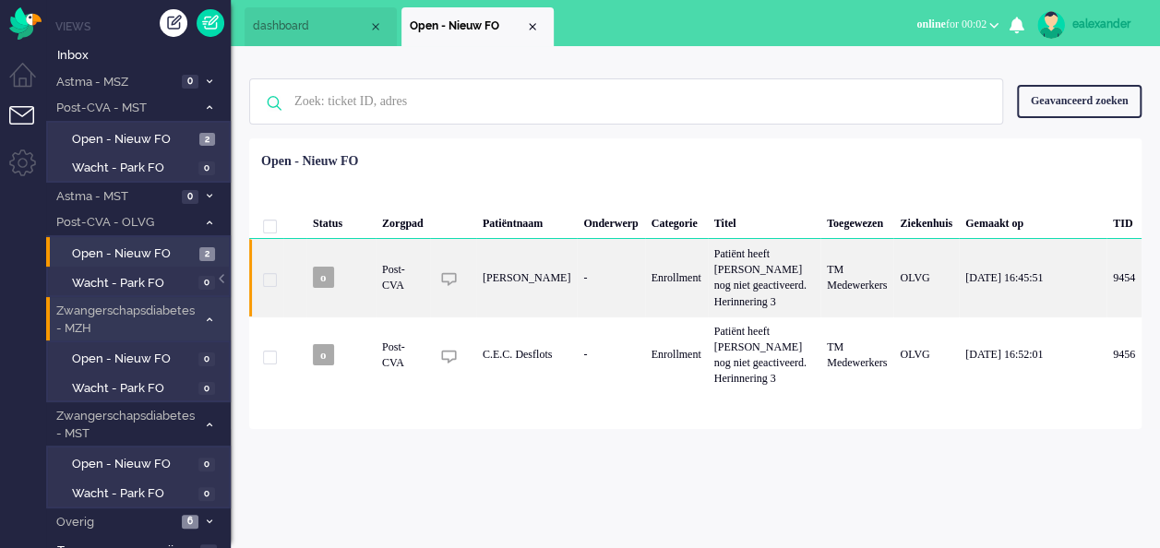
click at [726, 291] on div "Patiënt heeft [PERSON_NAME] nog niet geactiveerd. Herinnering 3" at bounding box center [764, 278] width 113 height 78
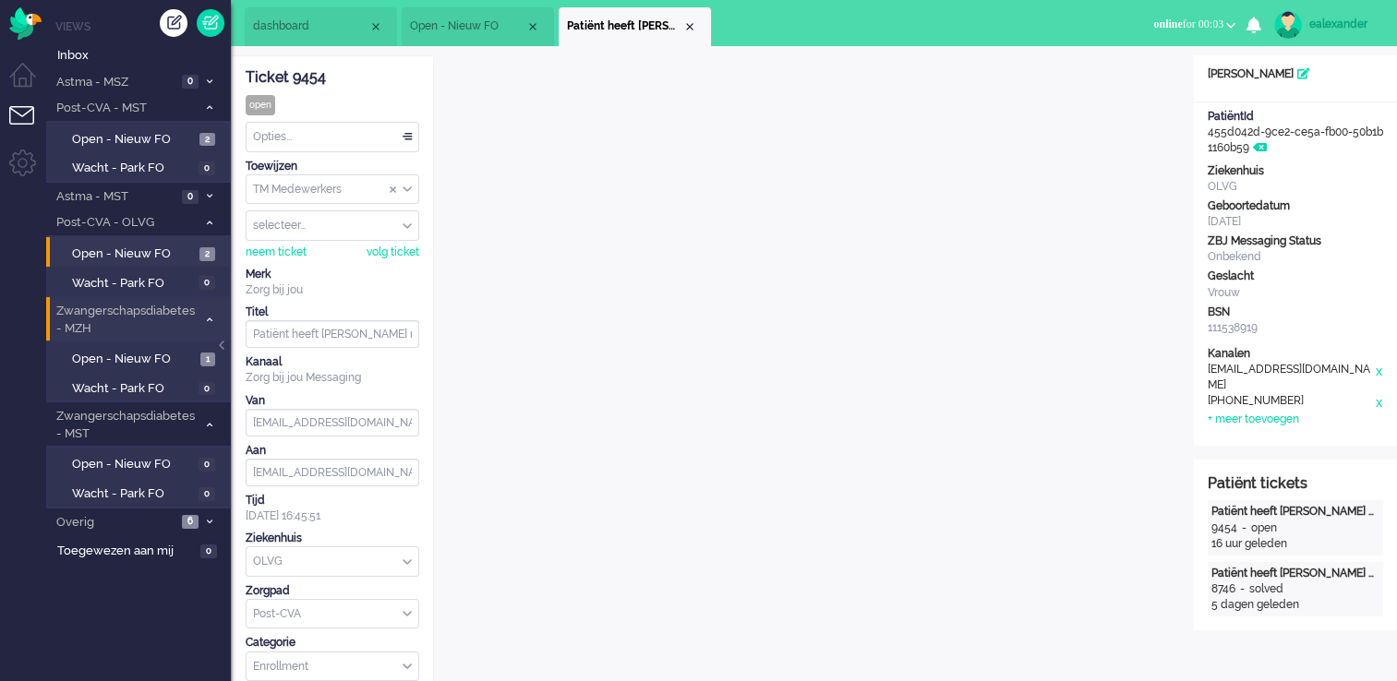
click at [492, 31] on span "Open - Nieuw FO" at bounding box center [467, 26] width 115 height 16
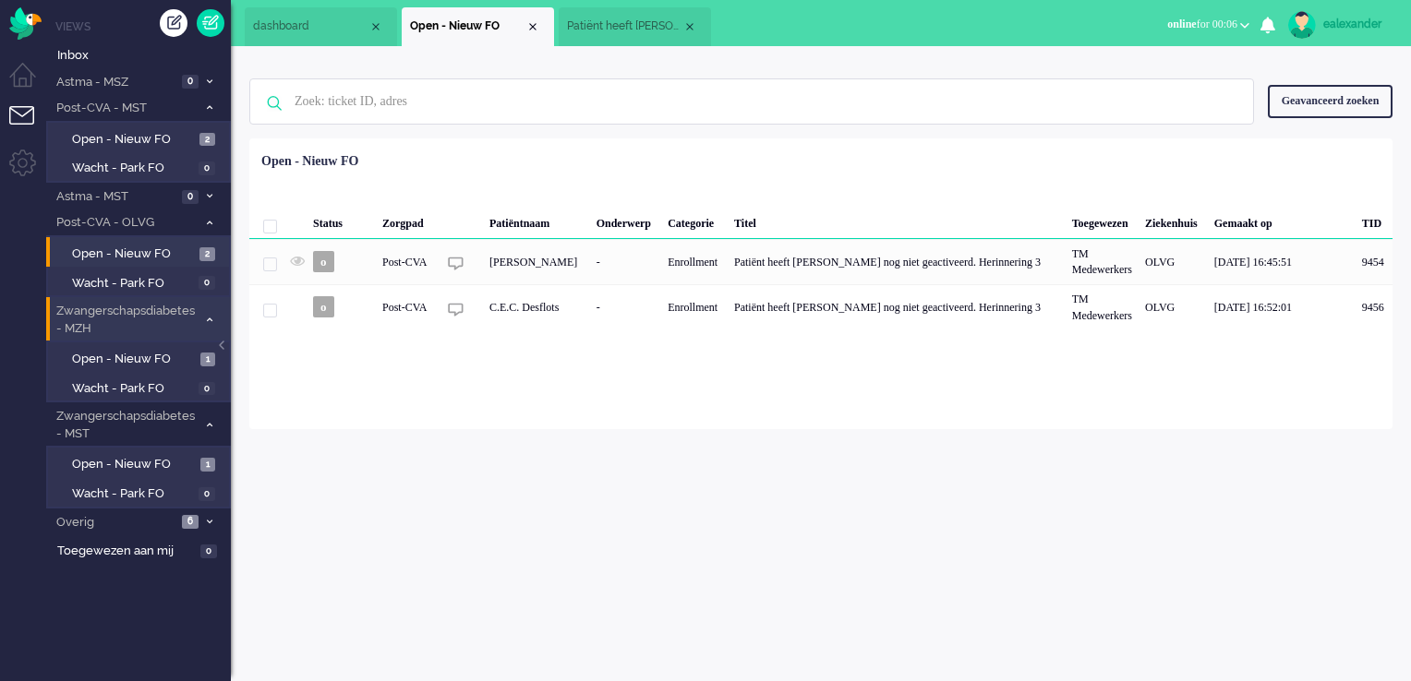
click at [614, 25] on span "Patiënt heeft [PERSON_NAME] nog niet geactiveerd. Herinnering 3" at bounding box center [624, 26] width 115 height 16
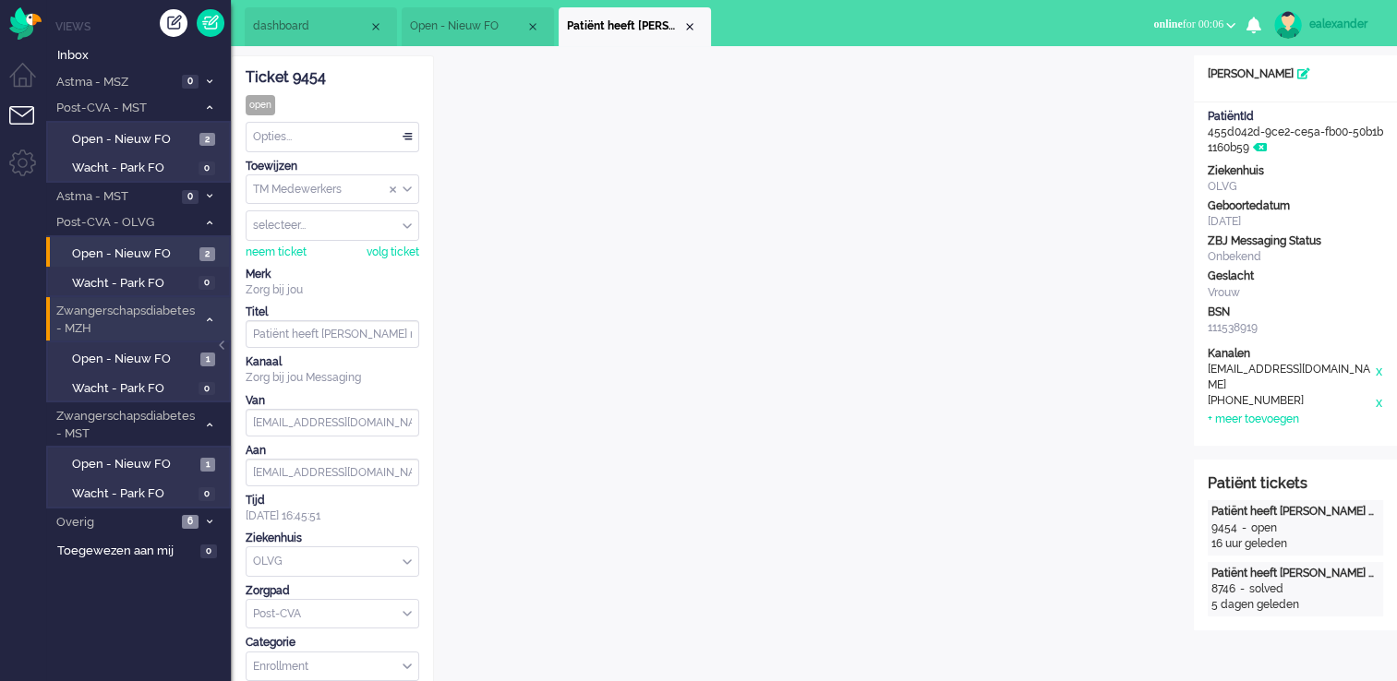
click at [294, 77] on div "Ticket 9454" at bounding box center [333, 77] width 174 height 21
click at [495, 39] on li "Open - Nieuw FO" at bounding box center [478, 26] width 152 height 39
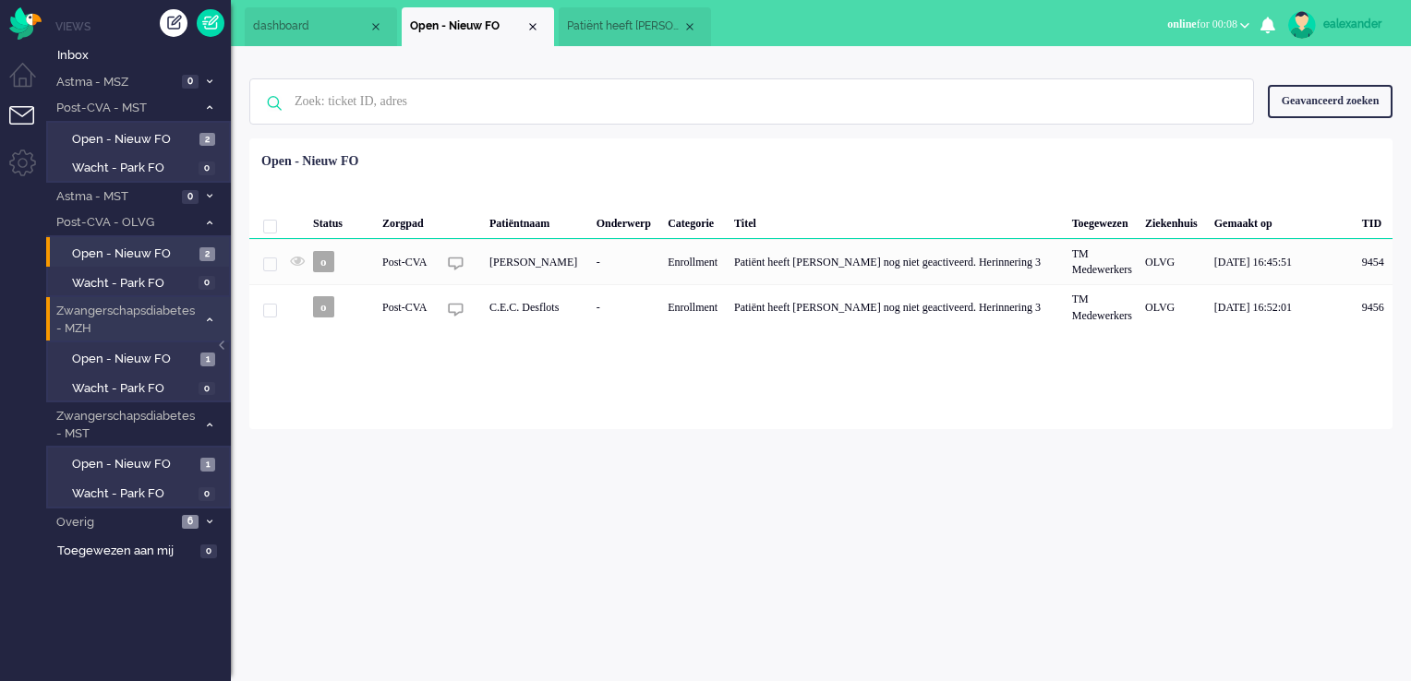
click at [604, 39] on li "Patiënt heeft [PERSON_NAME] nog niet geactiveerd. Herinnering 3" at bounding box center [634, 26] width 152 height 39
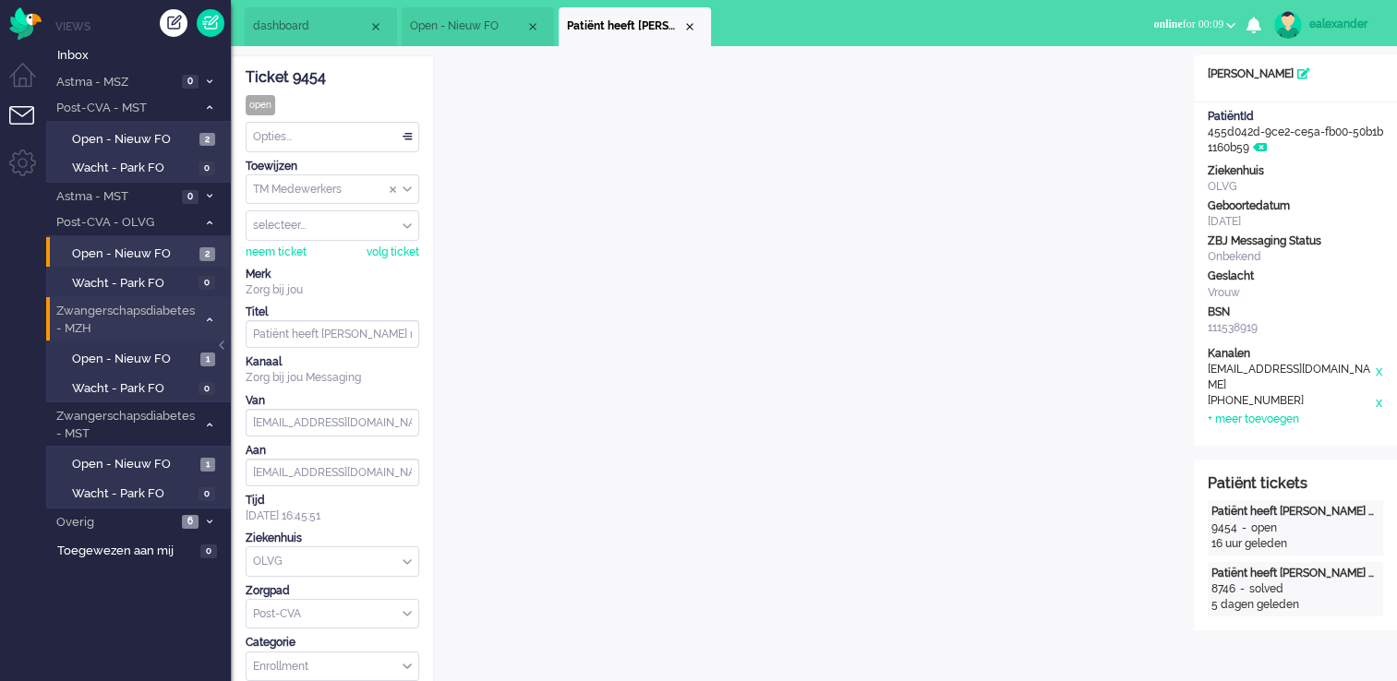
click at [450, 25] on span "Open - Nieuw FO" at bounding box center [467, 26] width 115 height 16
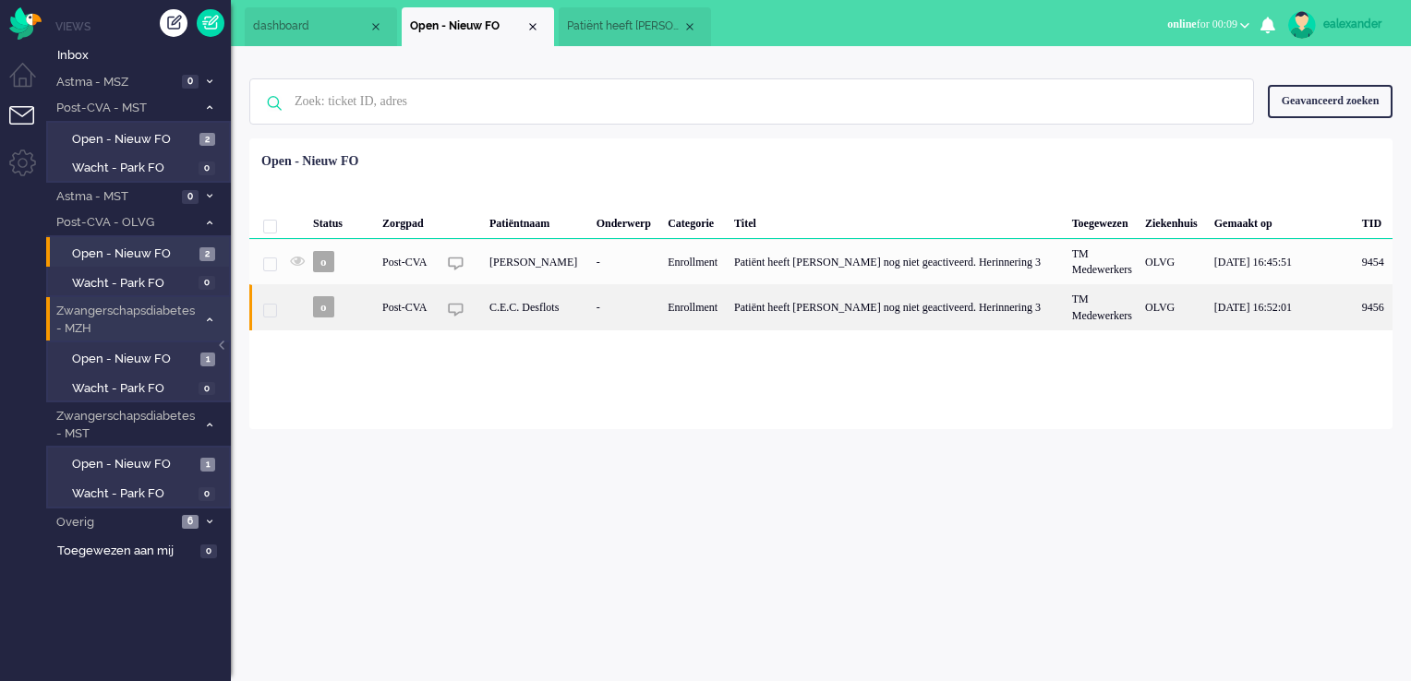
click at [611, 316] on div "-" at bounding box center [626, 306] width 72 height 45
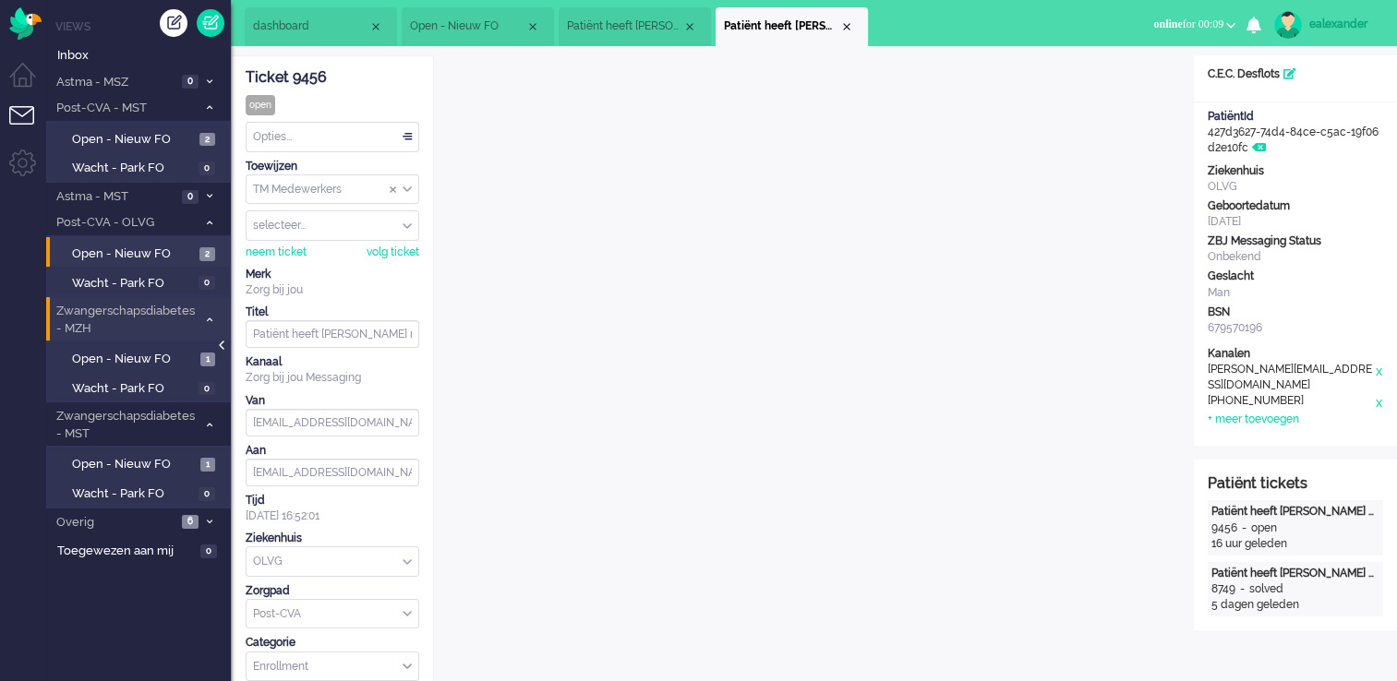
click at [227, 344] on div at bounding box center [223, 355] width 9 height 28
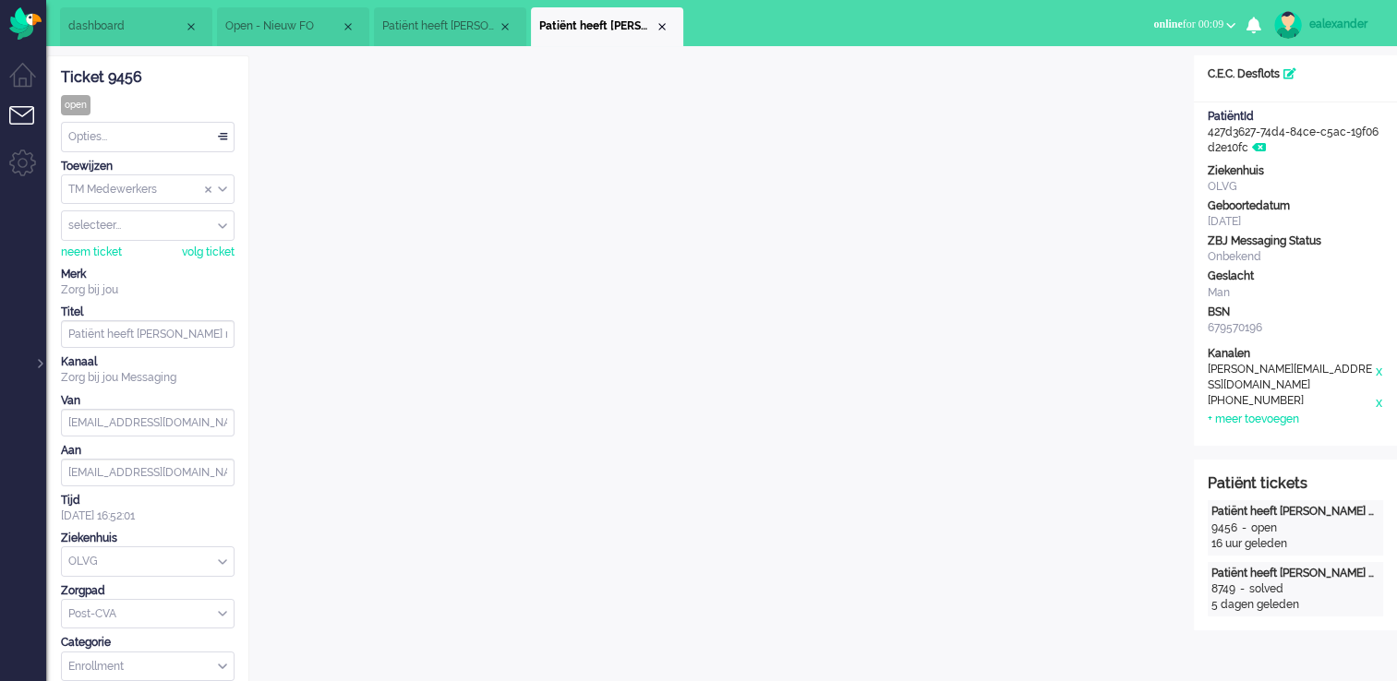
click at [458, 30] on span "Patiënt heeft [PERSON_NAME] nog niet geactiveerd. Herinnering 3" at bounding box center [439, 26] width 115 height 16
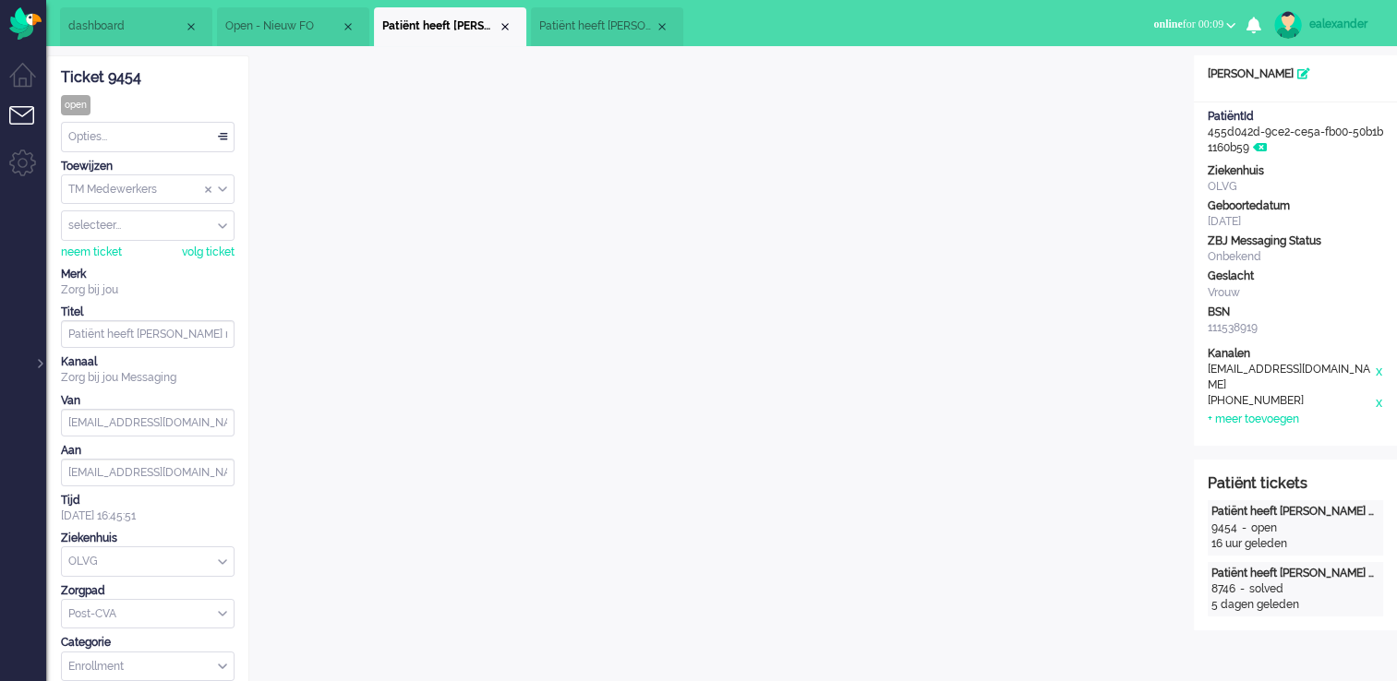
click at [284, 16] on li "Open - Nieuw FO" at bounding box center [293, 26] width 152 height 39
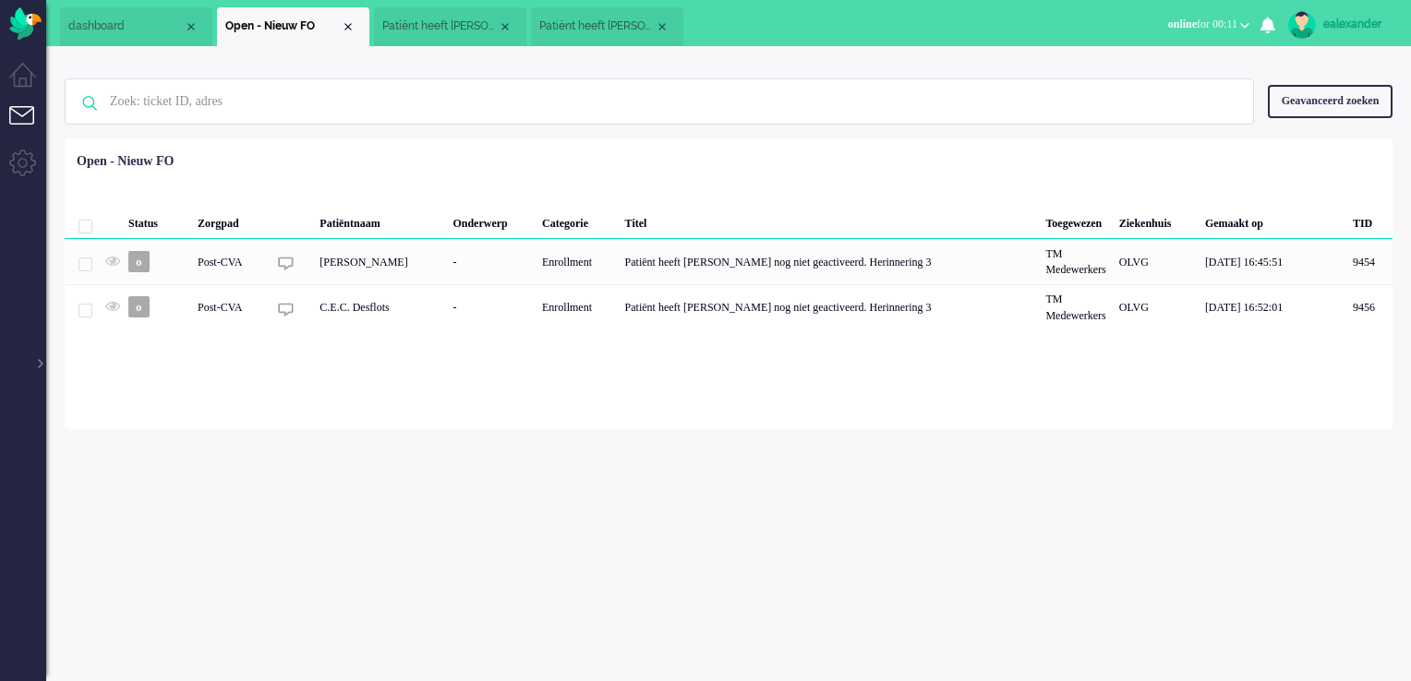
click at [392, 22] on span "Patiënt heeft [PERSON_NAME] nog niet geactiveerd. Herinnering 3" at bounding box center [439, 26] width 115 height 16
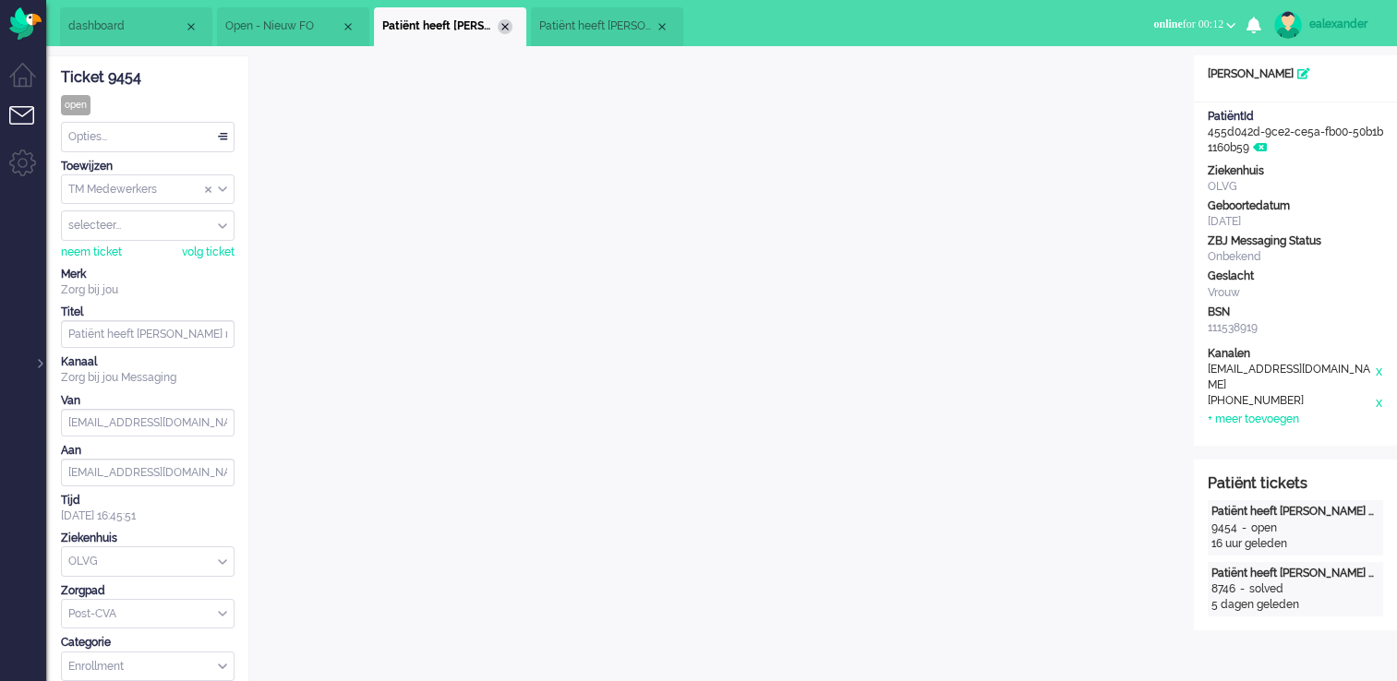
click at [503, 29] on div "Close tab" at bounding box center [505, 26] width 15 height 15
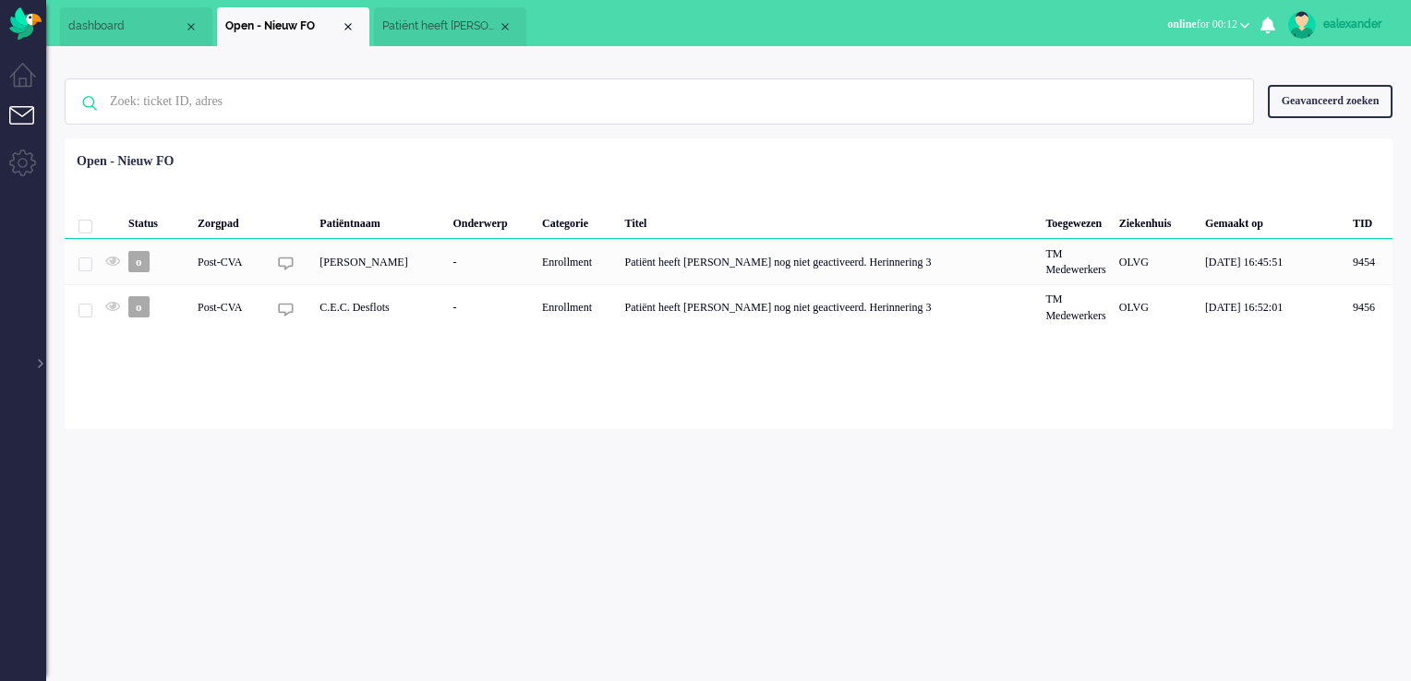
click at [428, 26] on span "Patiënt heeft [PERSON_NAME] nog niet geactiveerd. Herinnering 3" at bounding box center [439, 26] width 115 height 16
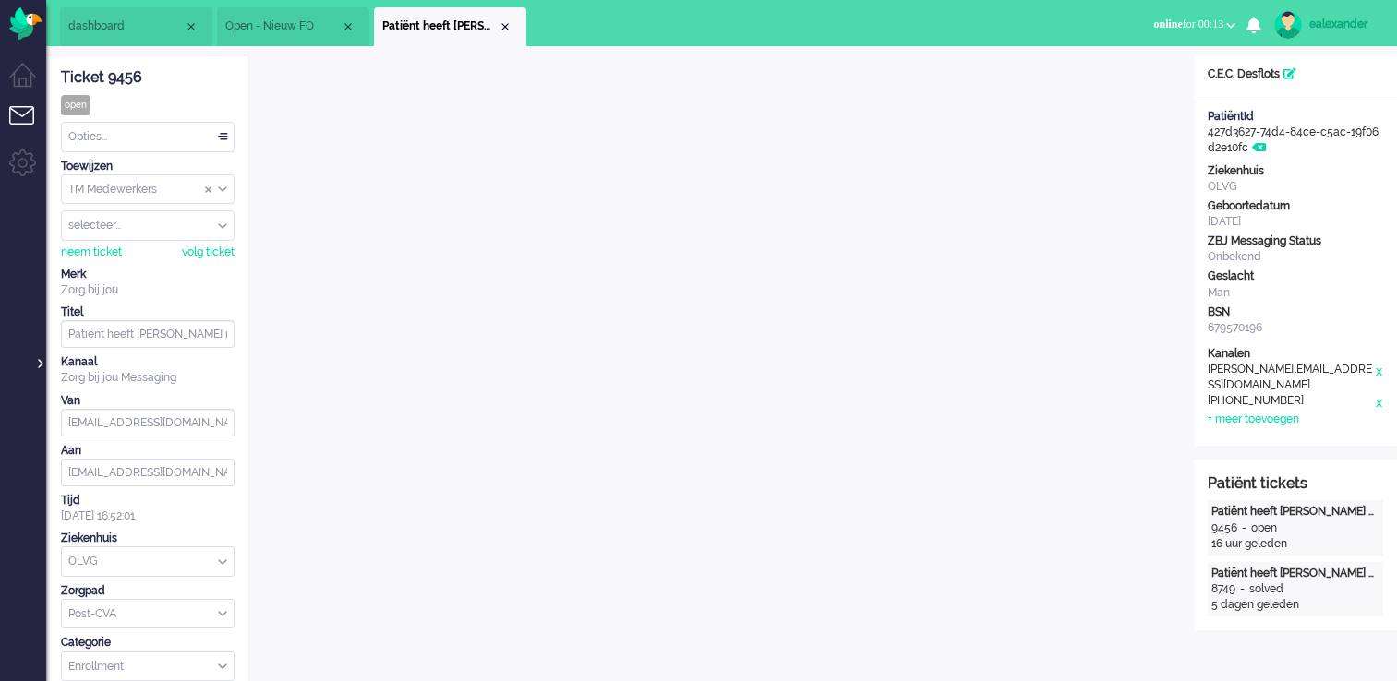
click at [41, 364] on div at bounding box center [38, 355] width 9 height 28
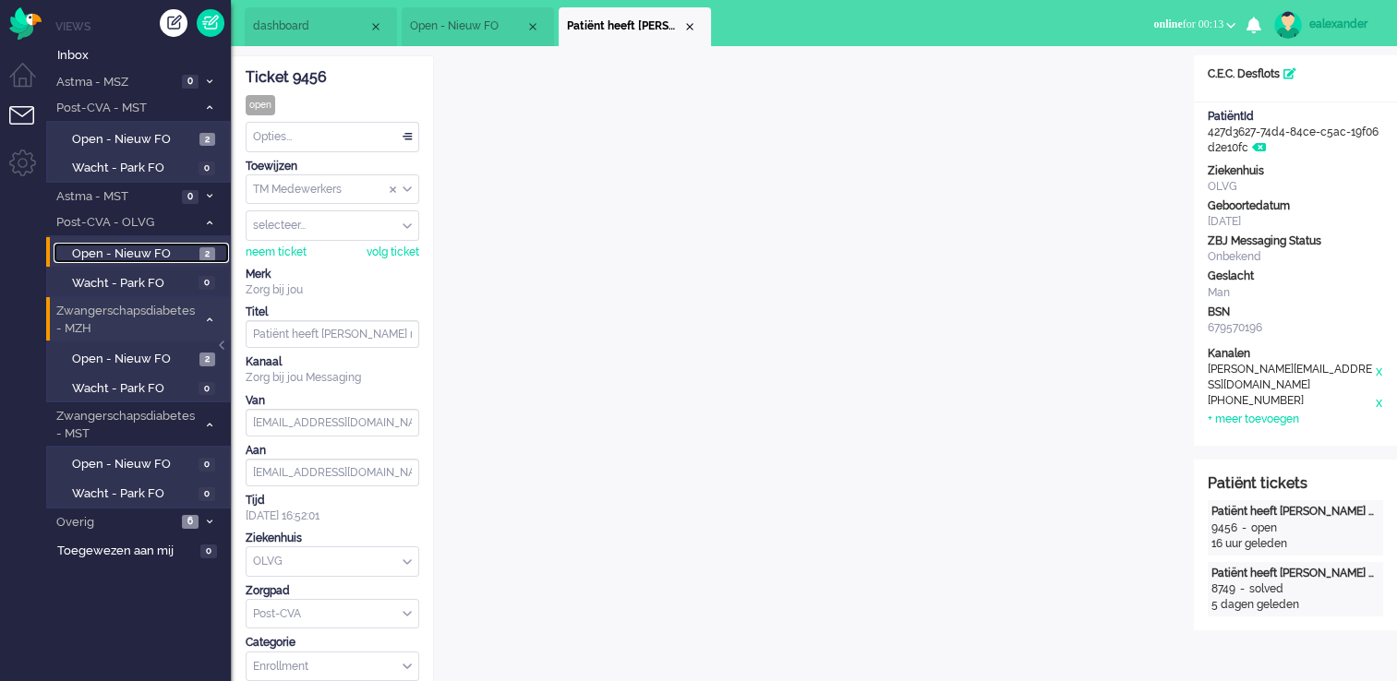
click at [207, 253] on span "2" at bounding box center [207, 254] width 16 height 14
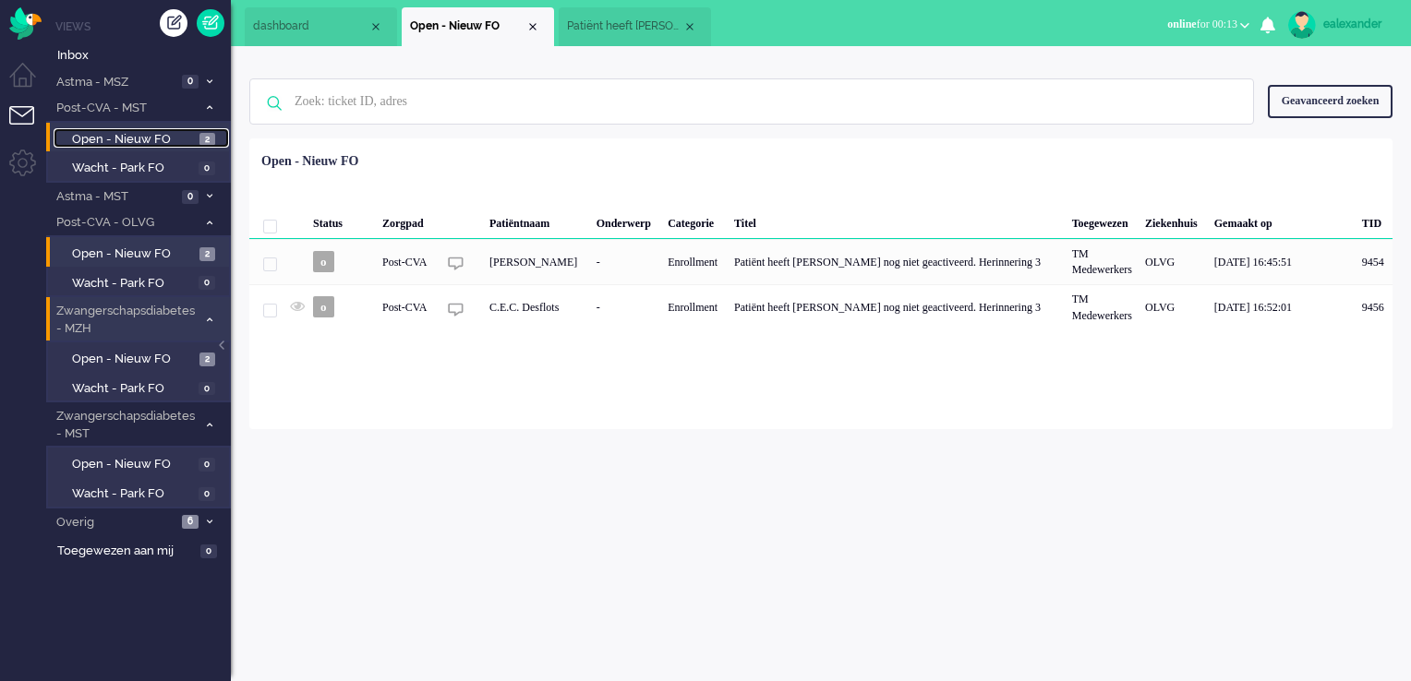
click at [198, 138] on link "Open - Nieuw FO 2" at bounding box center [141, 138] width 175 height 20
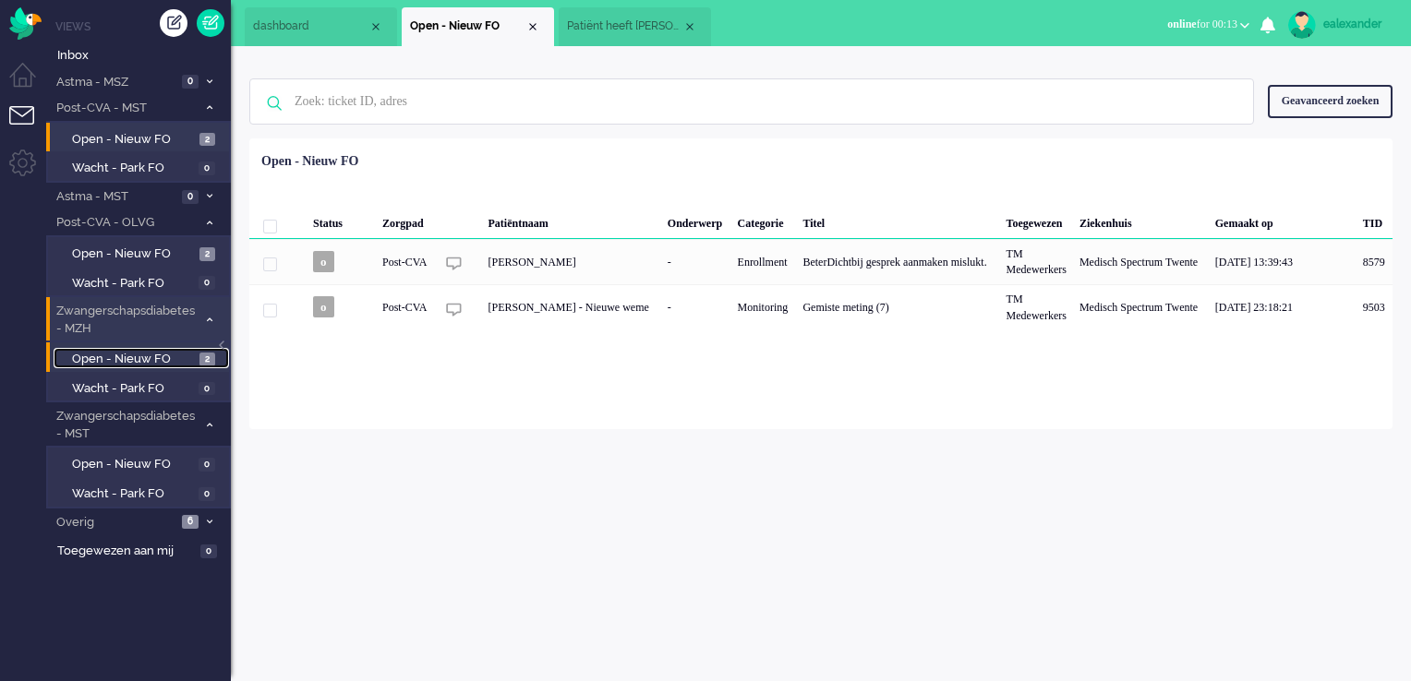
click at [190, 354] on span "Open - Nieuw FO" at bounding box center [133, 360] width 123 height 18
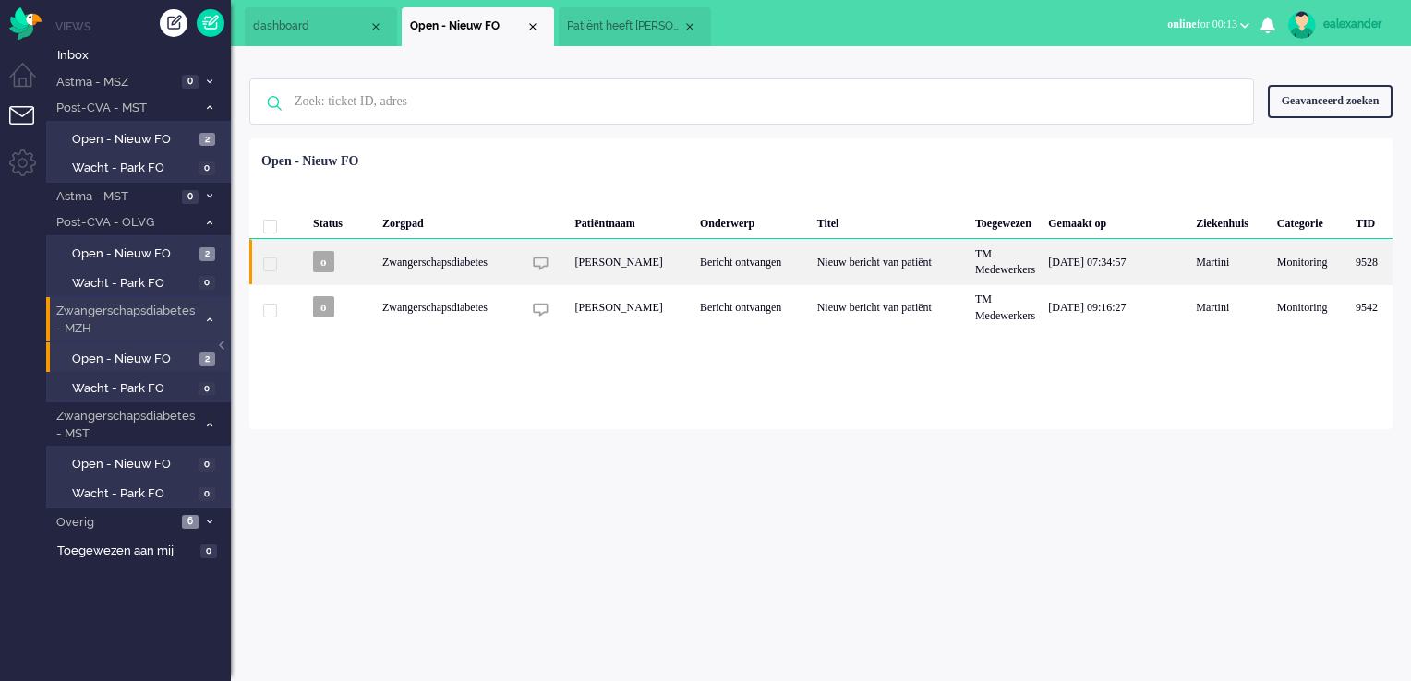
click at [692, 279] on div "[PERSON_NAME]" at bounding box center [630, 261] width 125 height 45
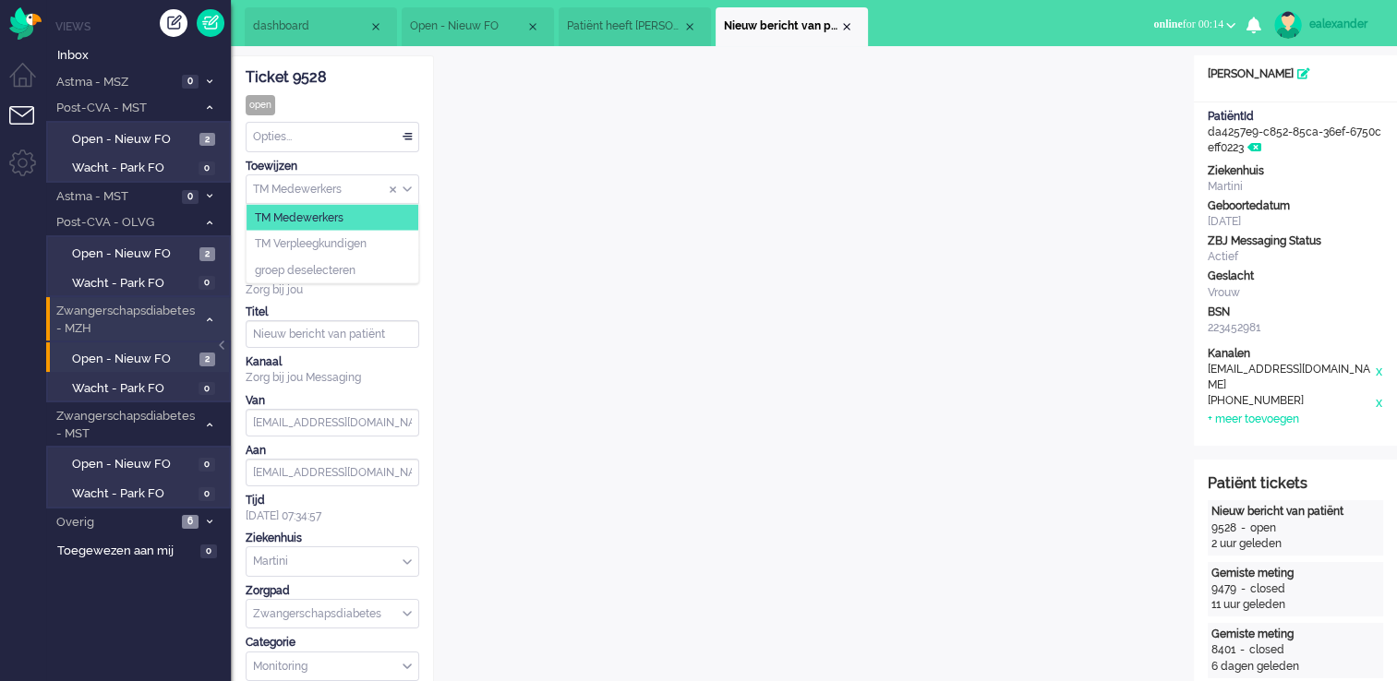
click at [406, 194] on div "TM Medewerkers" at bounding box center [332, 189] width 172 height 29
click at [392, 239] on li "TM Verpleegkundigen" at bounding box center [332, 244] width 172 height 27
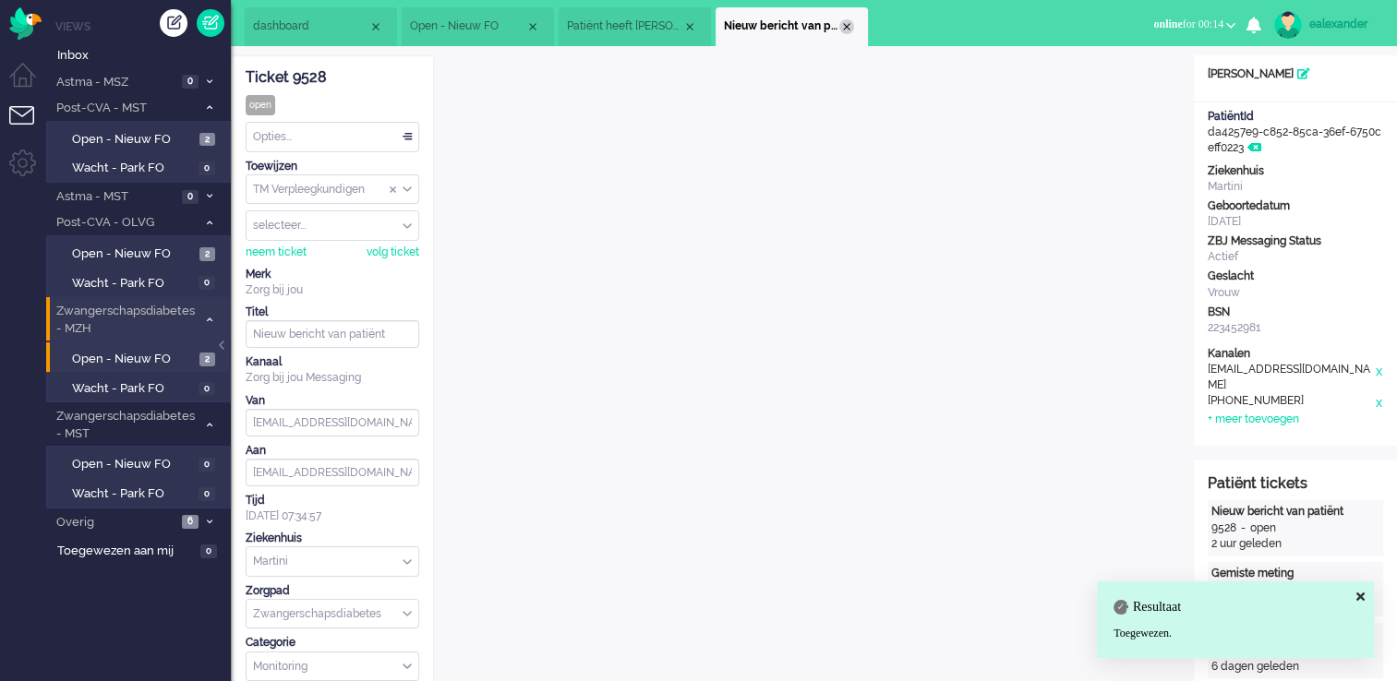
click at [848, 26] on div "Close tab" at bounding box center [846, 26] width 15 height 15
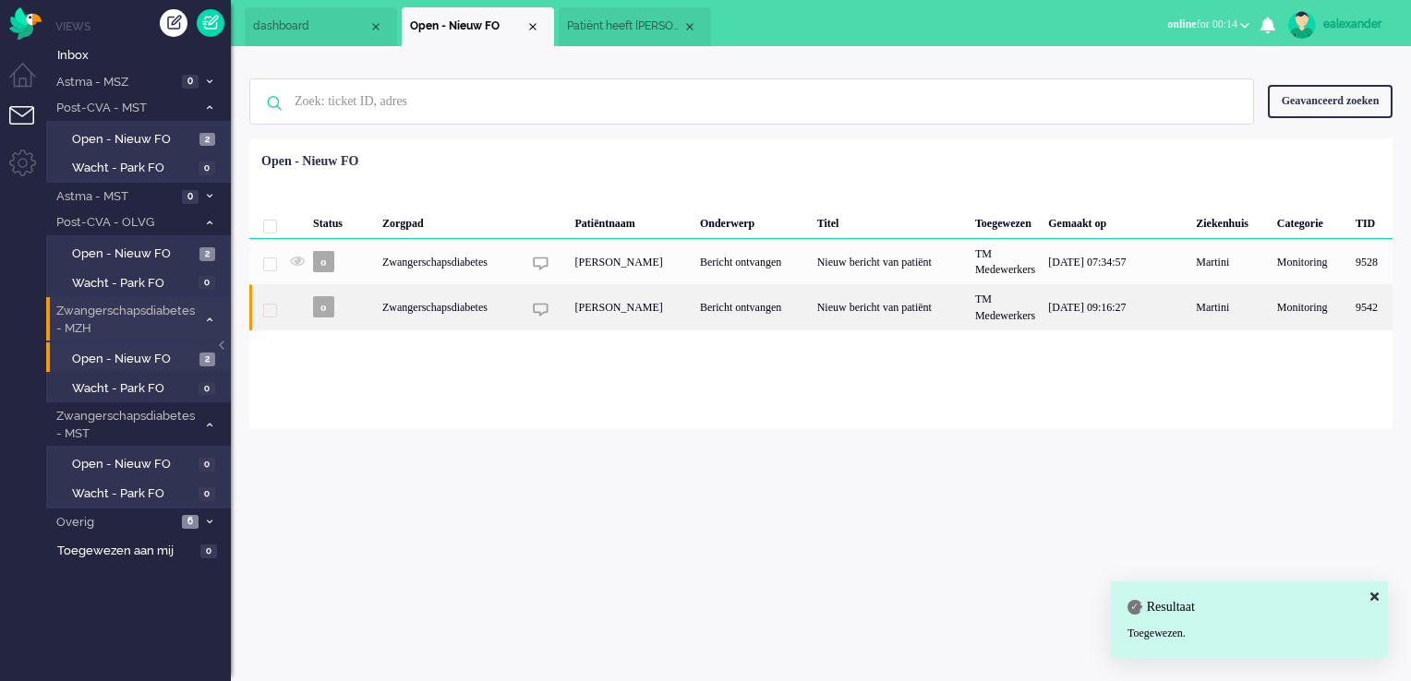
click at [670, 318] on div "[PERSON_NAME]" at bounding box center [630, 306] width 125 height 45
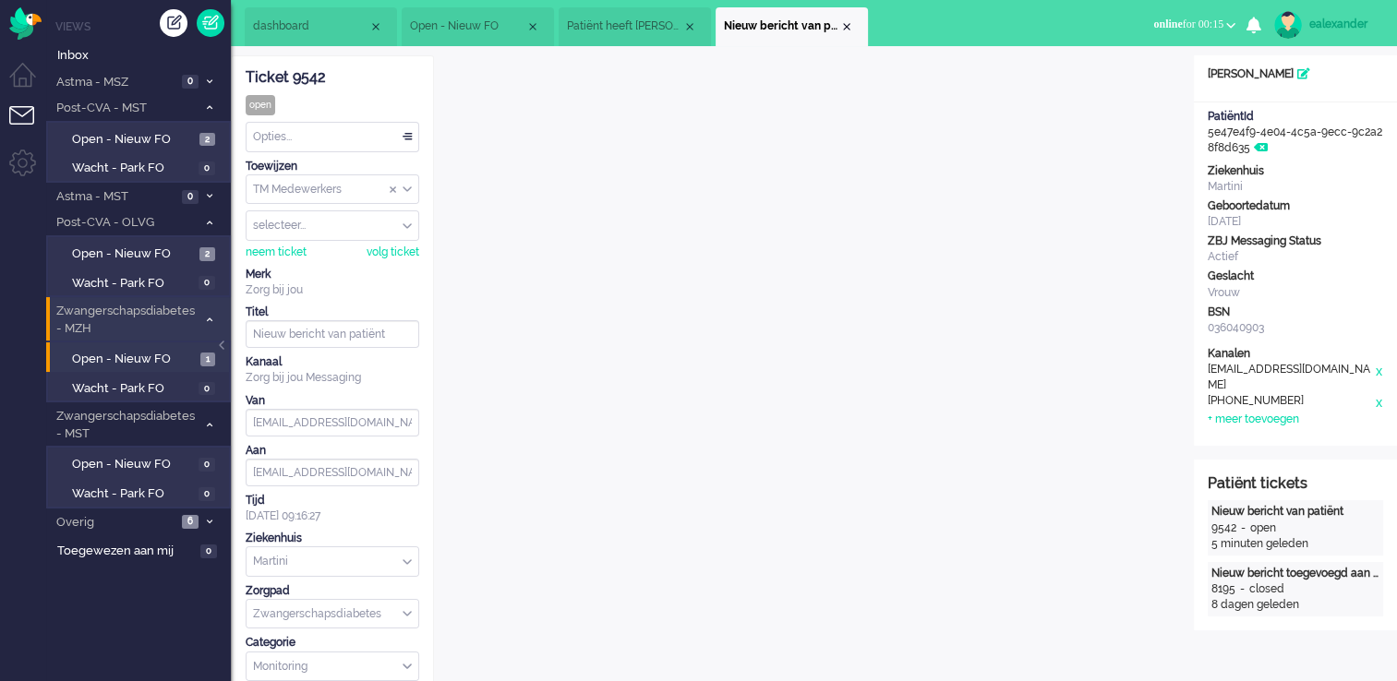
click at [407, 138] on div "Opties..." at bounding box center [332, 137] width 172 height 29
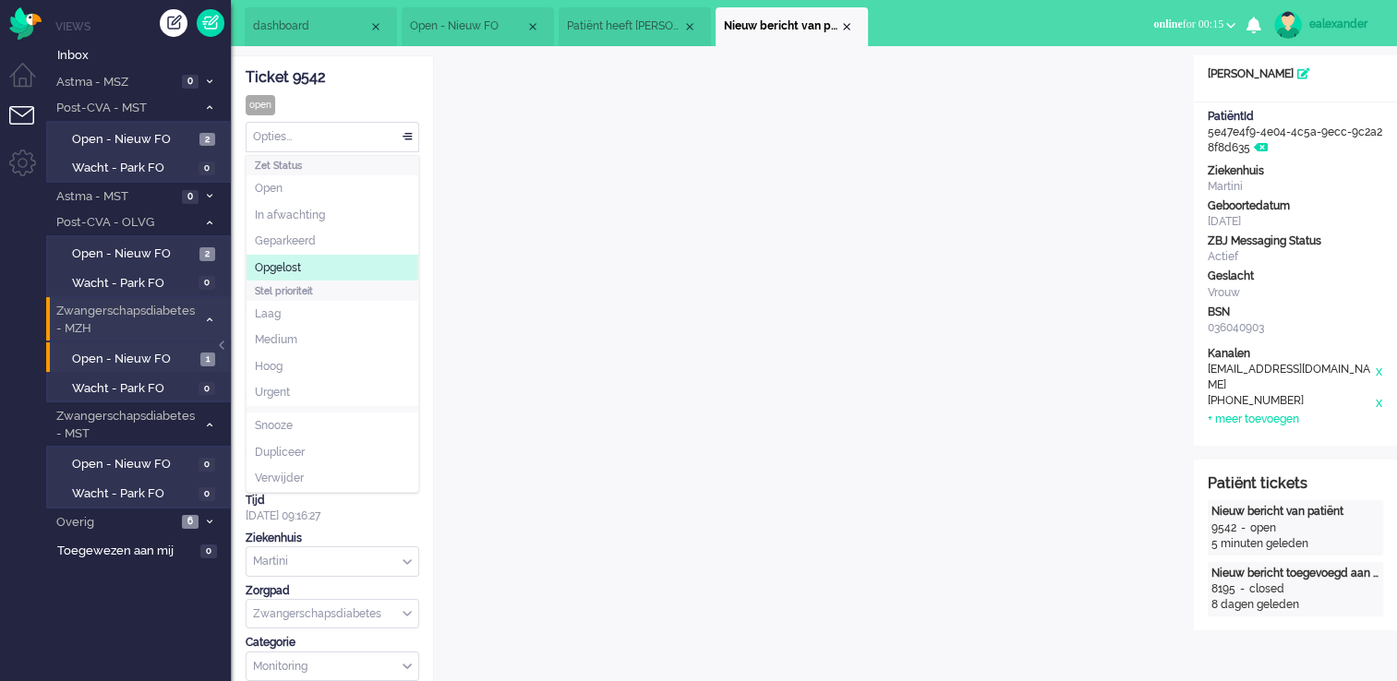
click at [343, 262] on li "Opgelost" at bounding box center [332, 268] width 172 height 27
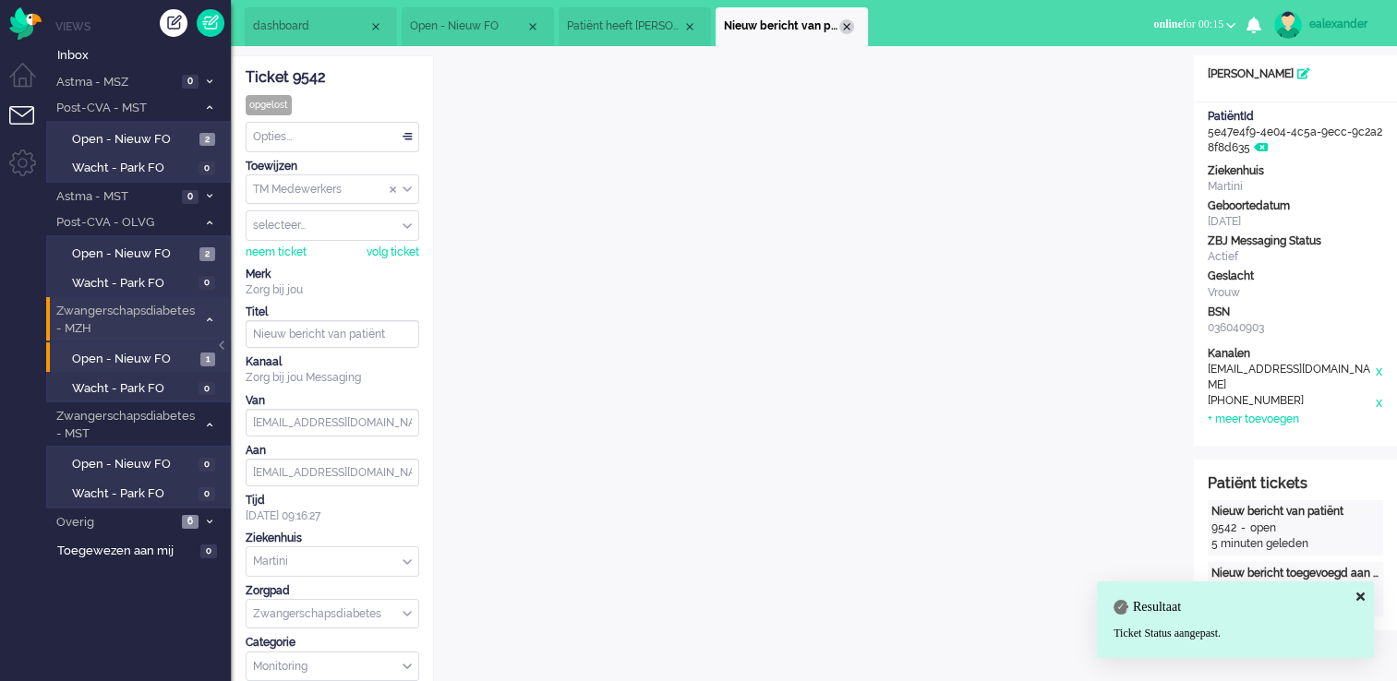
click at [844, 27] on div "Close tab" at bounding box center [846, 26] width 15 height 15
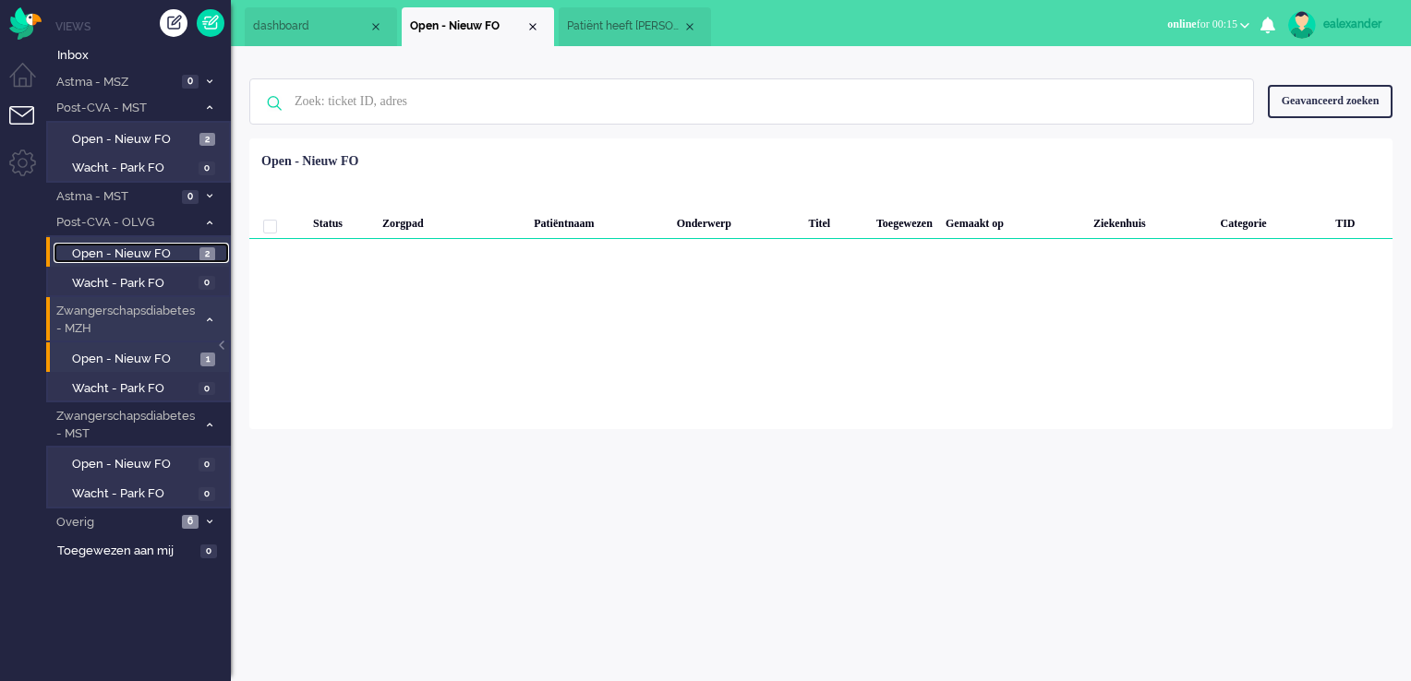
click at [148, 257] on span "Open - Nieuw FO" at bounding box center [133, 255] width 123 height 18
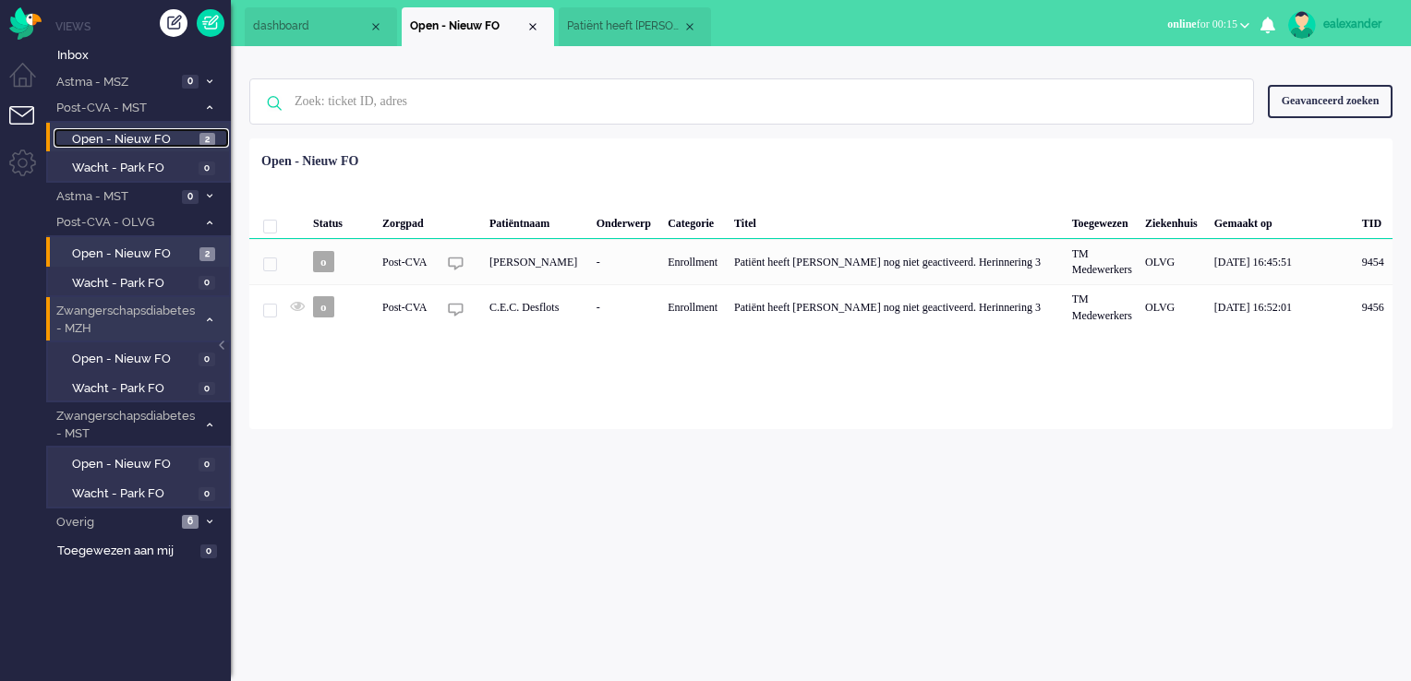
click at [181, 135] on span "Open - Nieuw FO" at bounding box center [133, 140] width 123 height 18
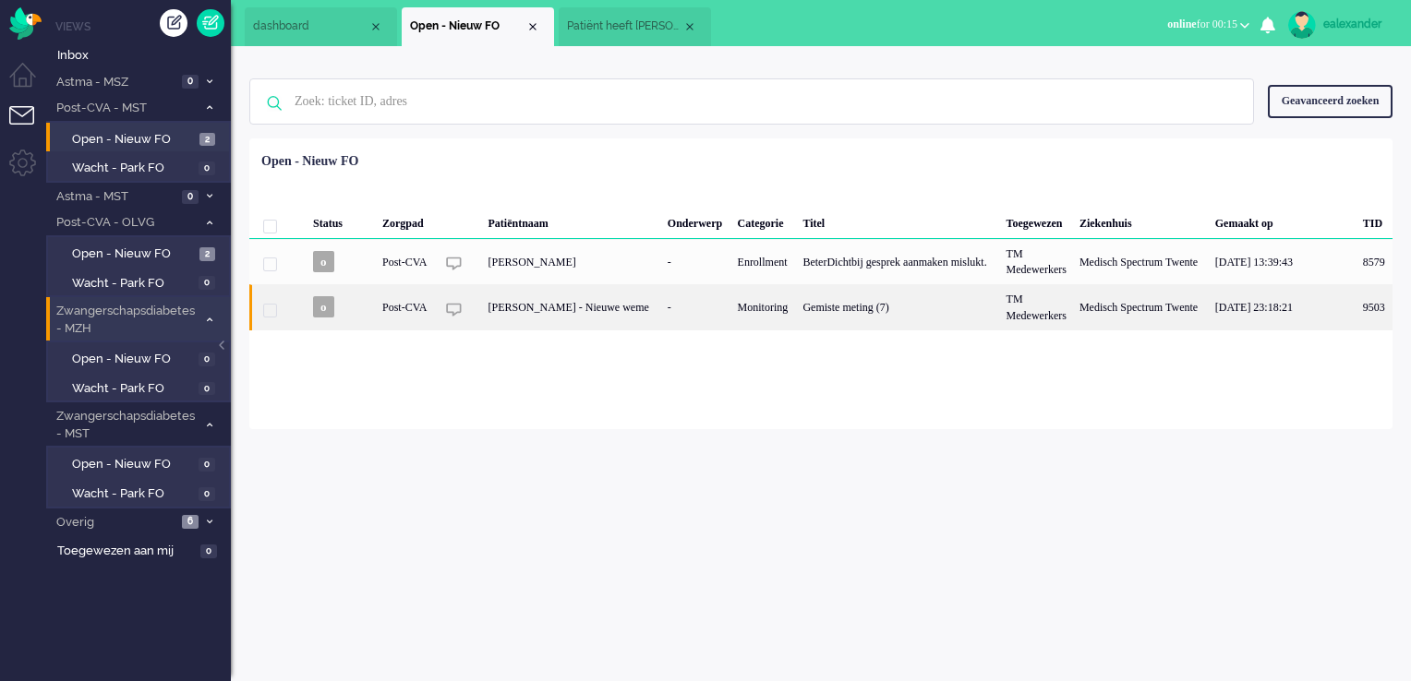
click at [574, 319] on div "[PERSON_NAME] - Nieuwe weme" at bounding box center [570, 306] width 179 height 45
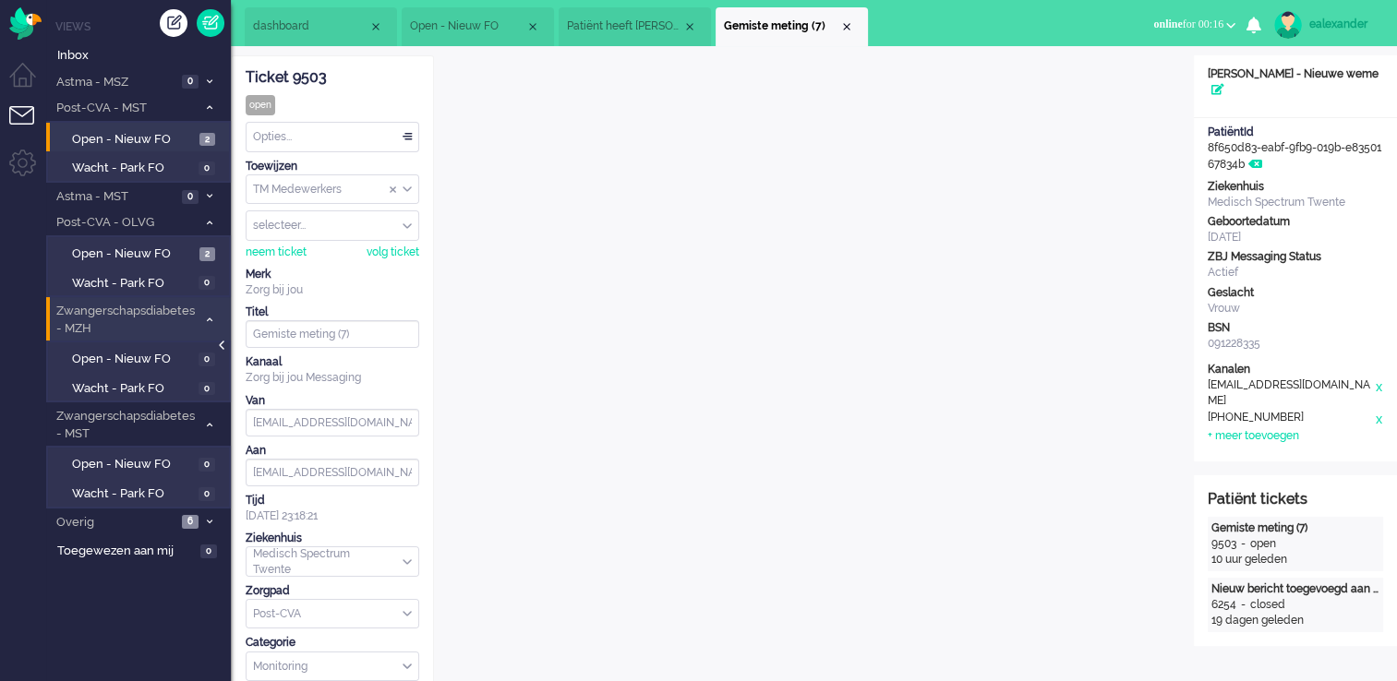
click at [222, 354] on div at bounding box center [223, 355] width 9 height 28
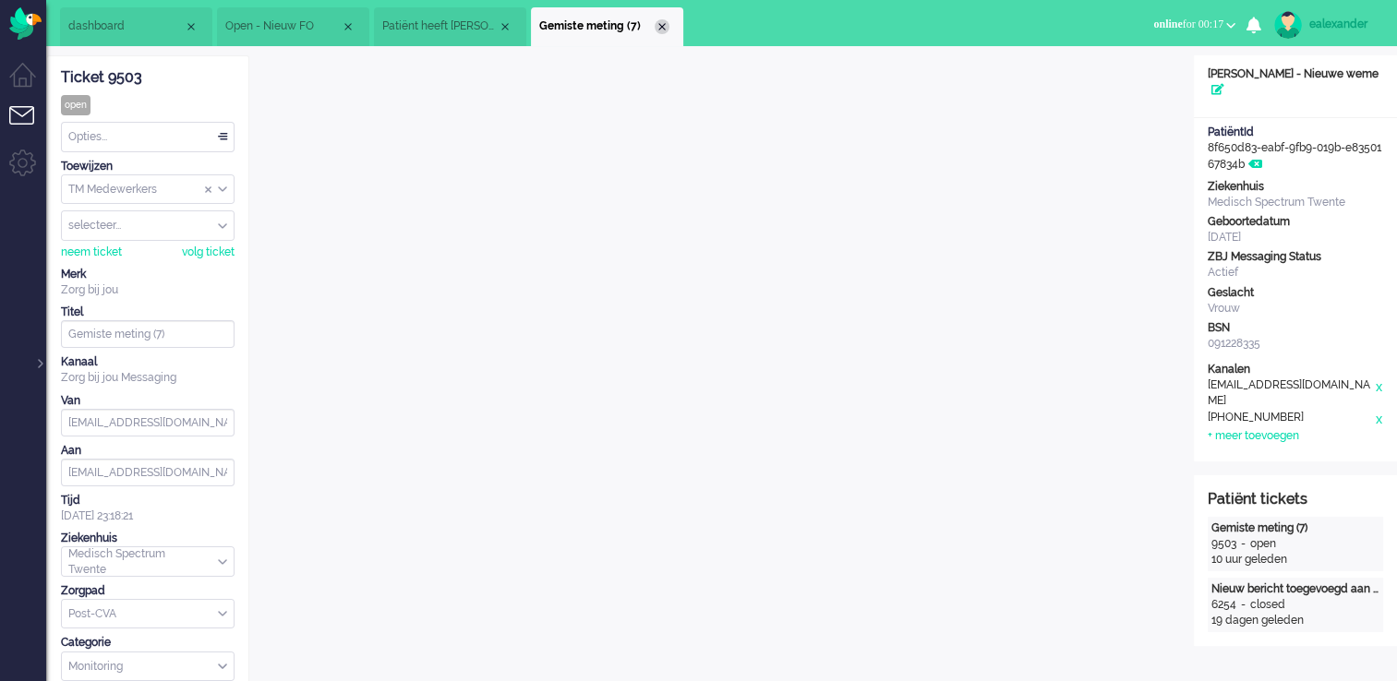
click at [661, 30] on div "Close tab" at bounding box center [662, 26] width 15 height 15
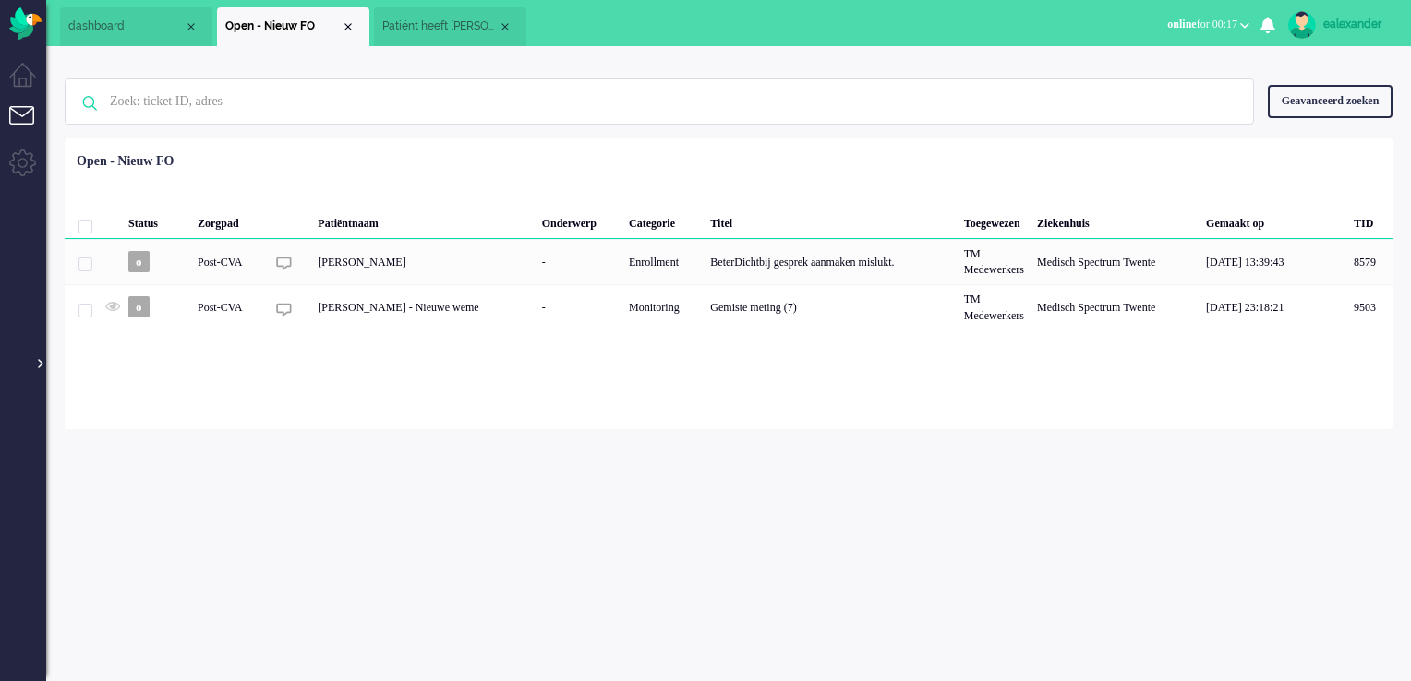
click at [40, 363] on div at bounding box center [38, 355] width 9 height 28
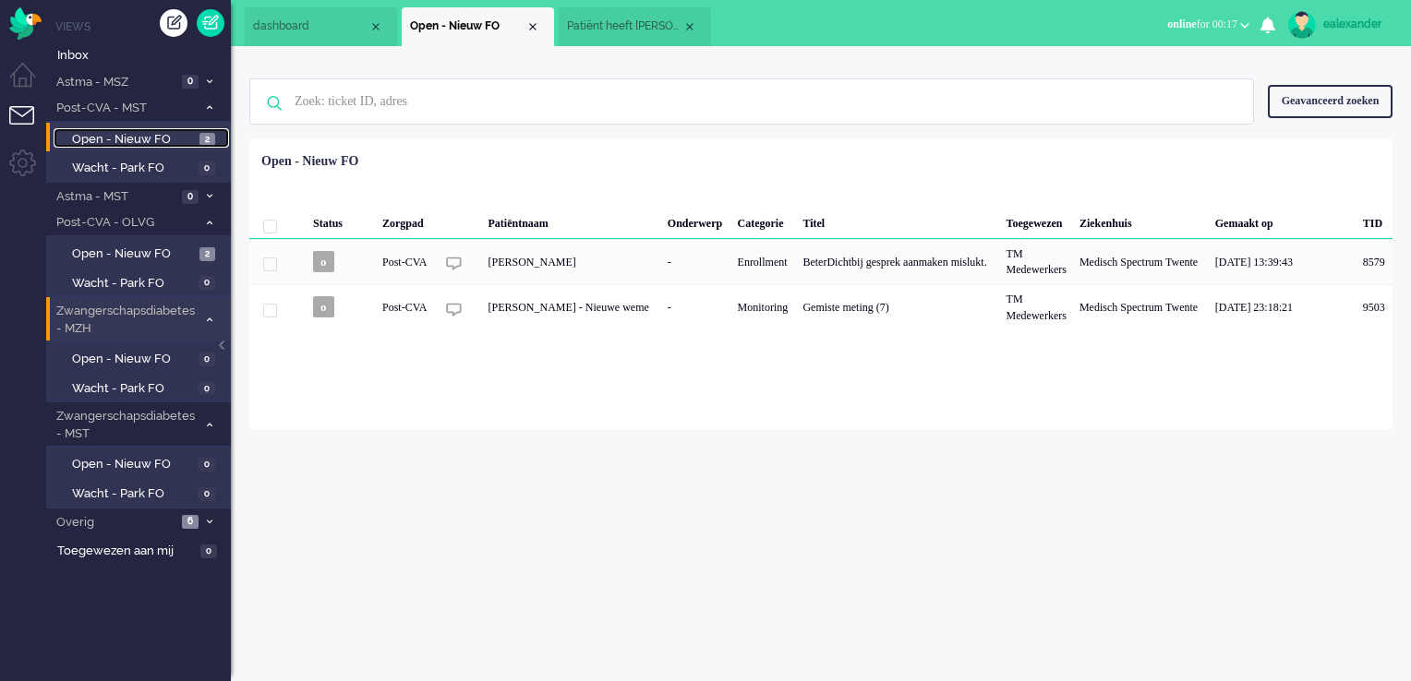
click at [184, 137] on span "Open - Nieuw FO" at bounding box center [133, 140] width 123 height 18
click at [190, 250] on span "Open - Nieuw FO" at bounding box center [133, 255] width 123 height 18
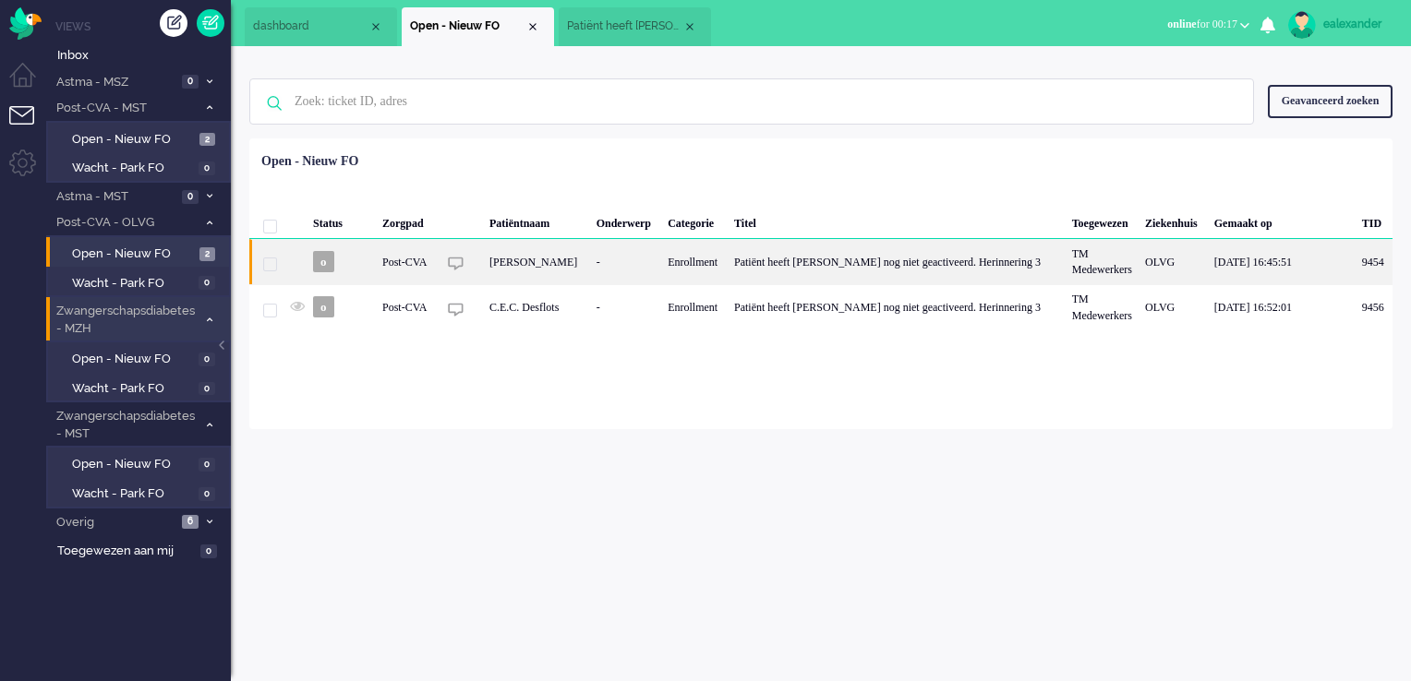
click at [571, 269] on div "[PERSON_NAME]" at bounding box center [536, 261] width 107 height 45
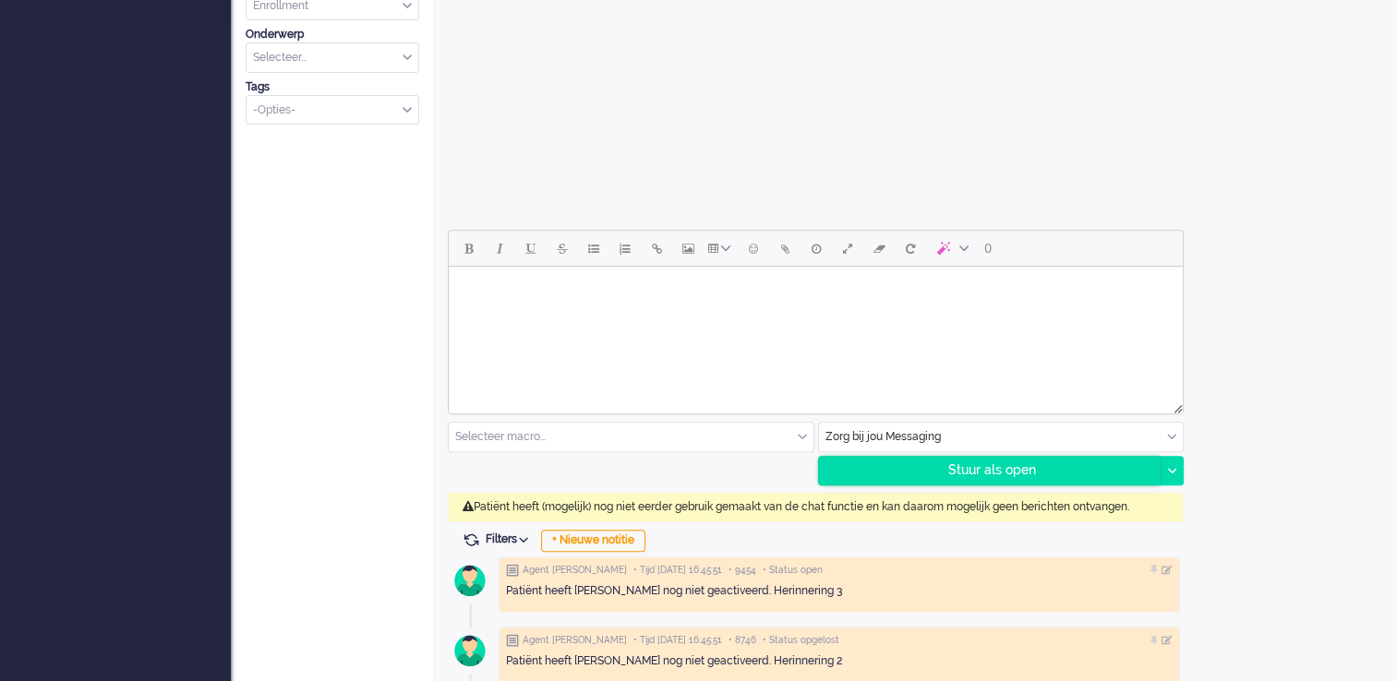
scroll to position [665, 0]
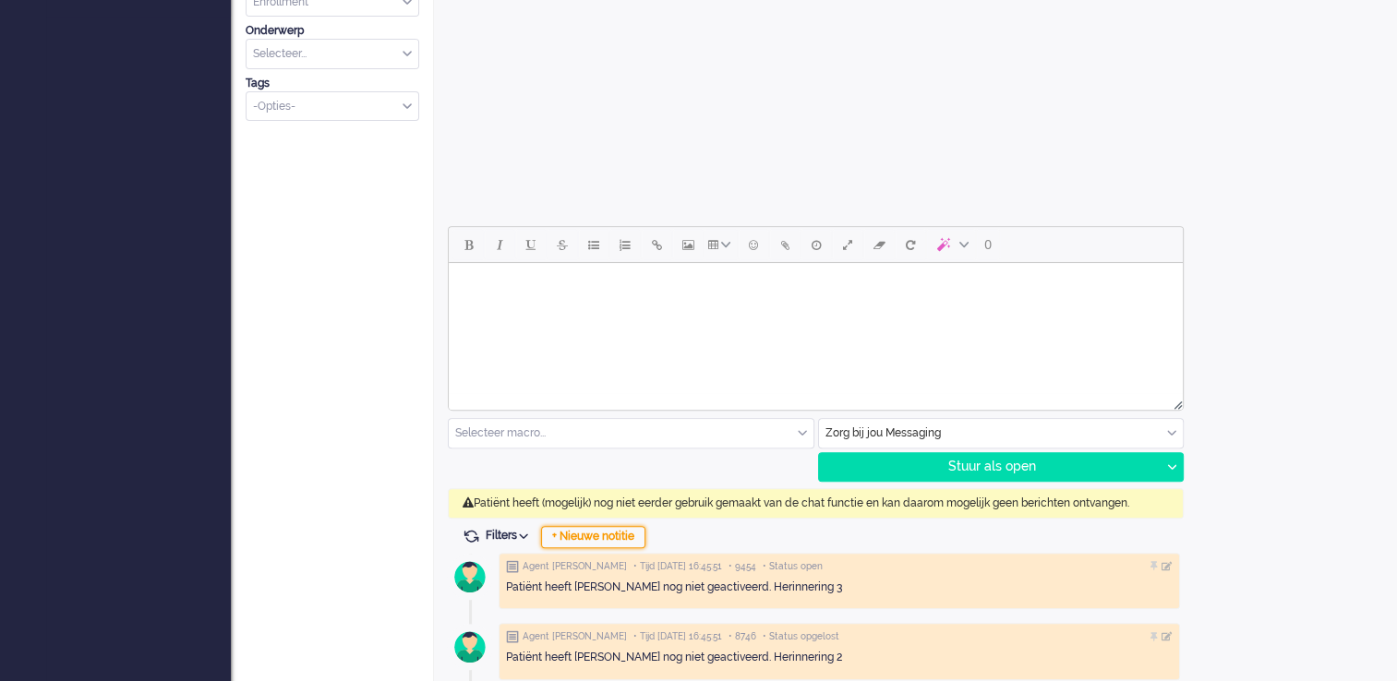
click at [599, 539] on div "+ Nieuwe notitie" at bounding box center [593, 537] width 104 height 22
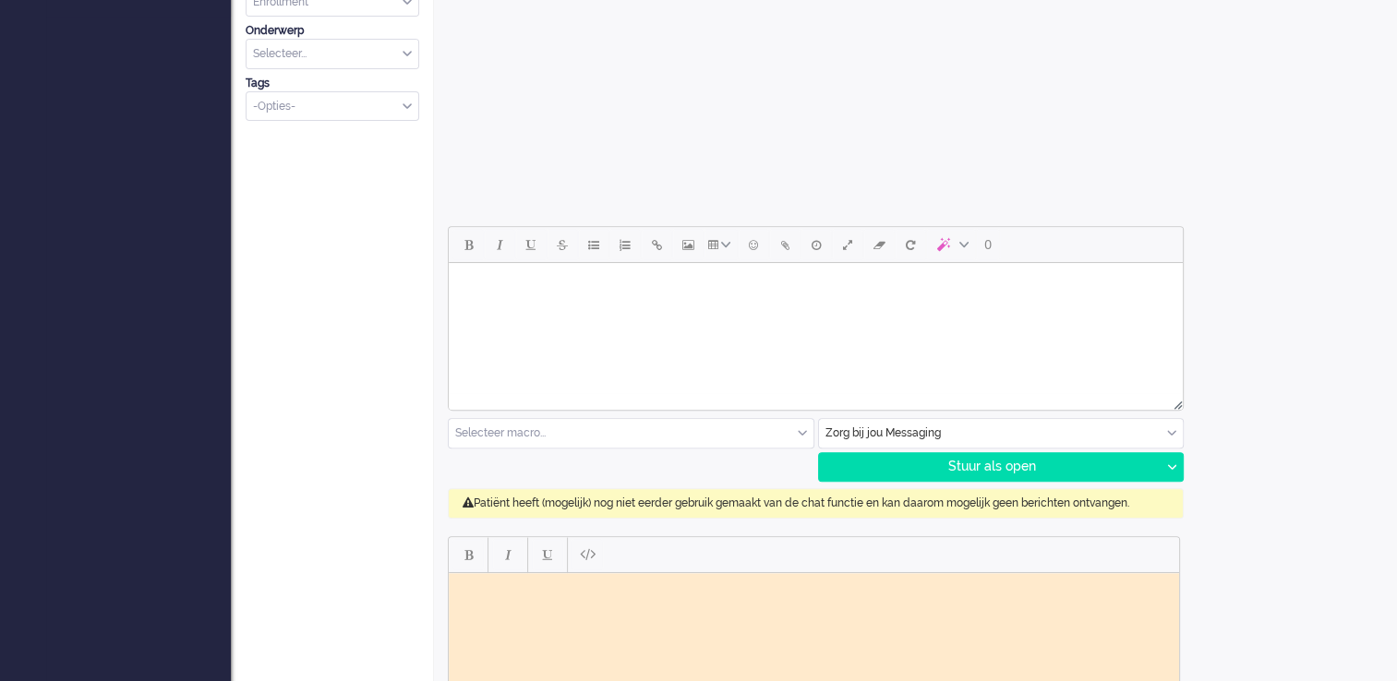
scroll to position [0, 0]
click at [824, 547] on html at bounding box center [814, 586] width 730 height 29
click at [512, 547] on body "Deze patient is gestopt met thuismonitoring." at bounding box center [813, 587] width 715 height 14
click at [727, 547] on body "Deze patiënt is gestopt met thuismonitoring." at bounding box center [813, 587] width 715 height 14
drag, startPoint x: 614, startPoint y: 601, endPoint x: 667, endPoint y: 604, distance: 52.7
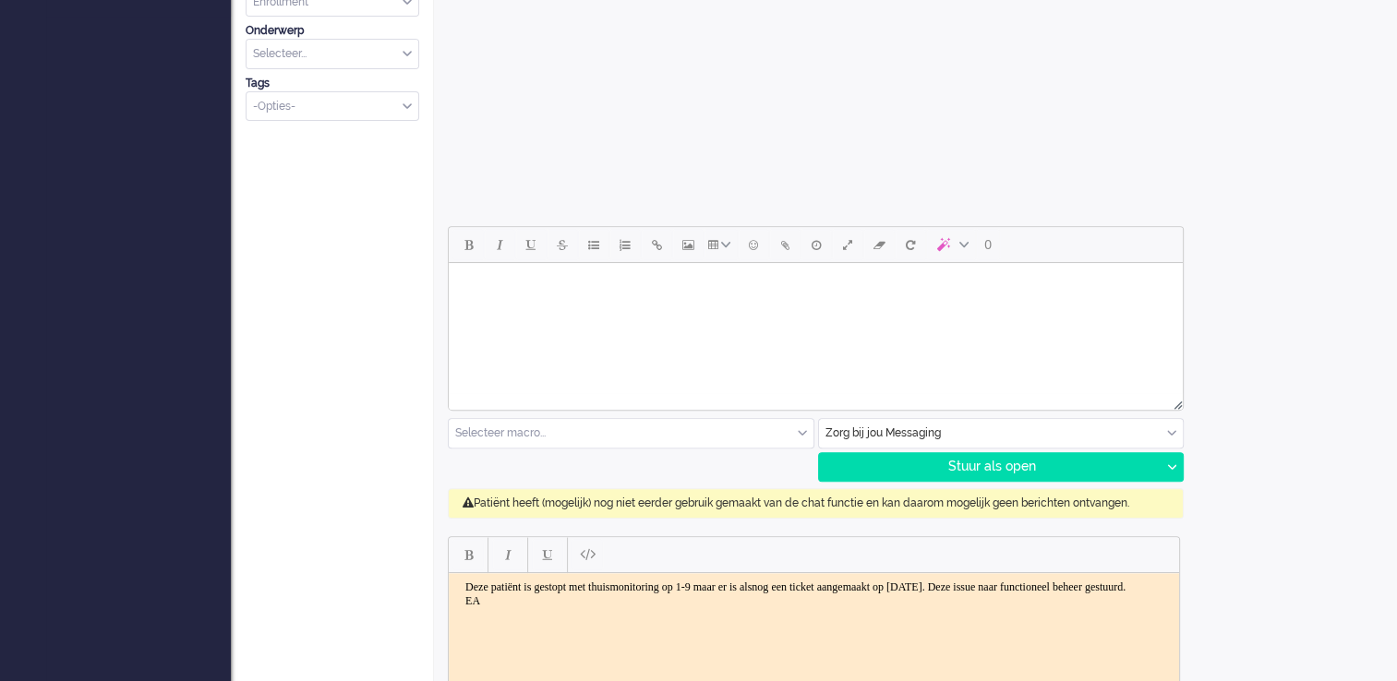
click at [667, 547] on body "Deze patiënt is gestopt met thuismonitoring op 1-9 maar er is alsnog een ticket…" at bounding box center [813, 594] width 715 height 28
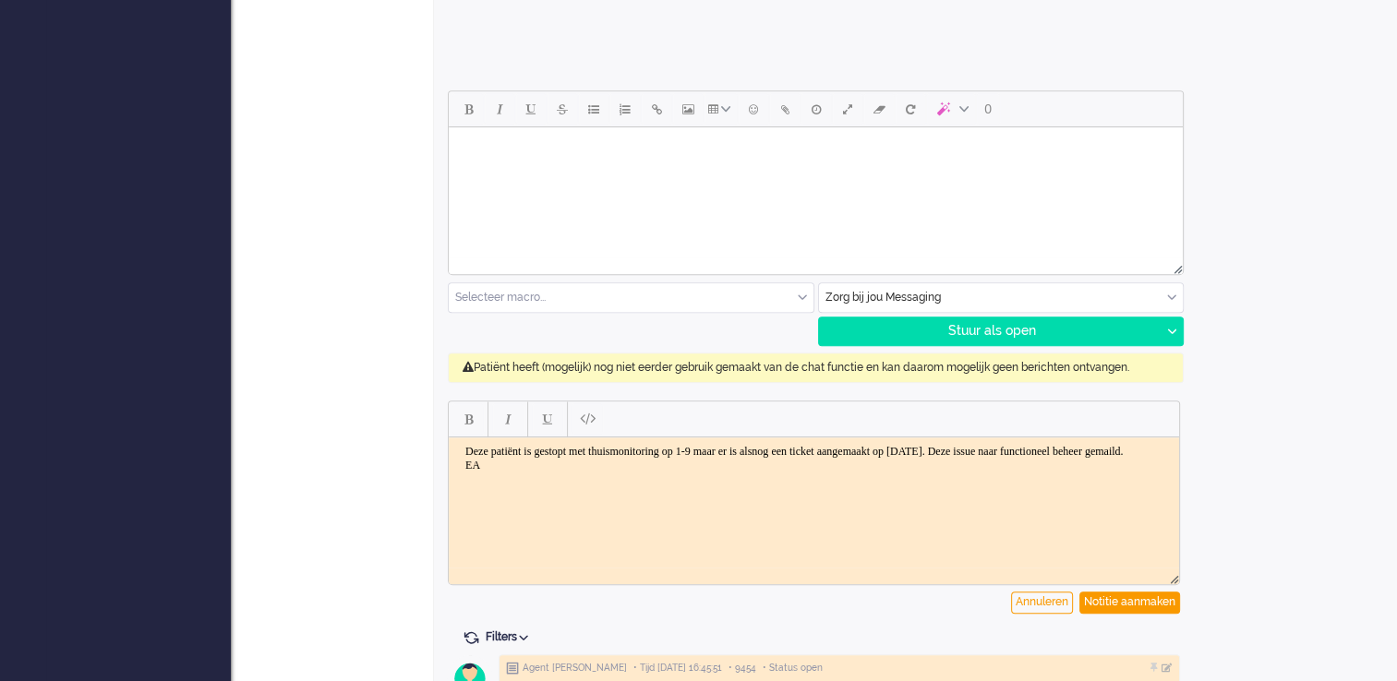
scroll to position [849, 0]
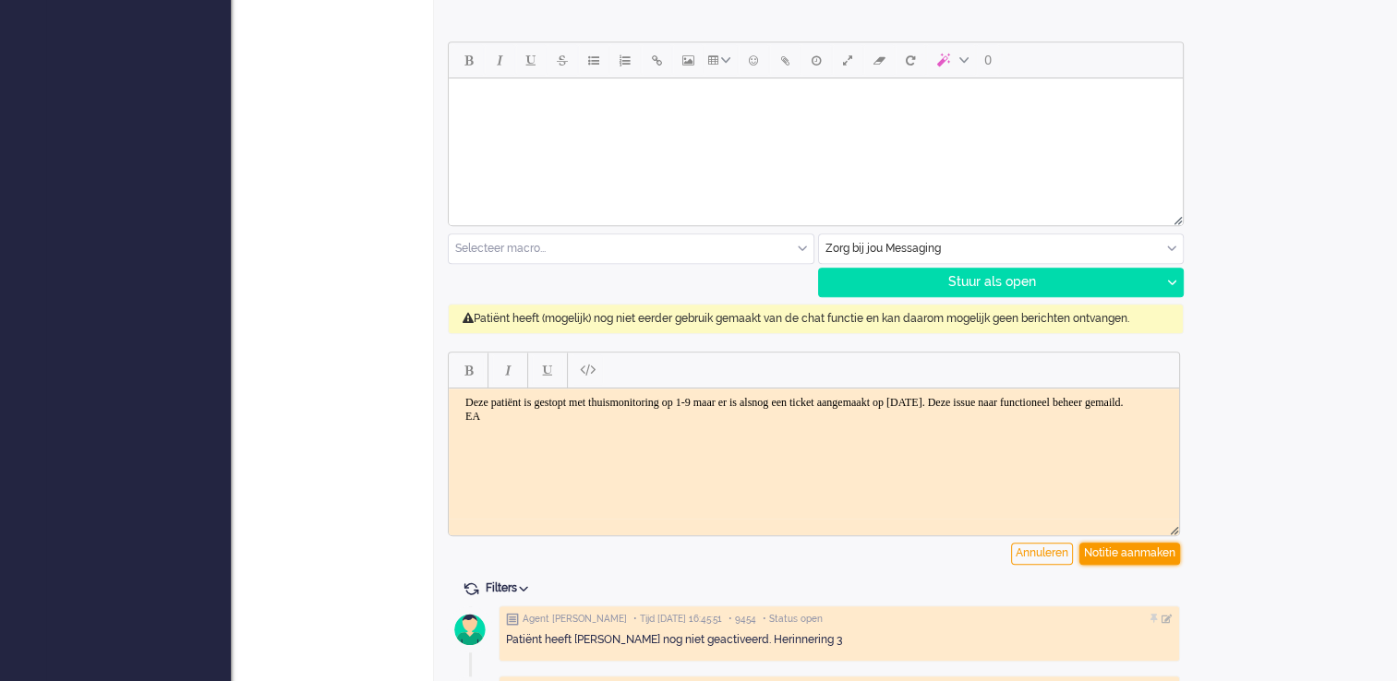
click at [1137, 547] on div "Notitie aanmaken" at bounding box center [1129, 554] width 101 height 22
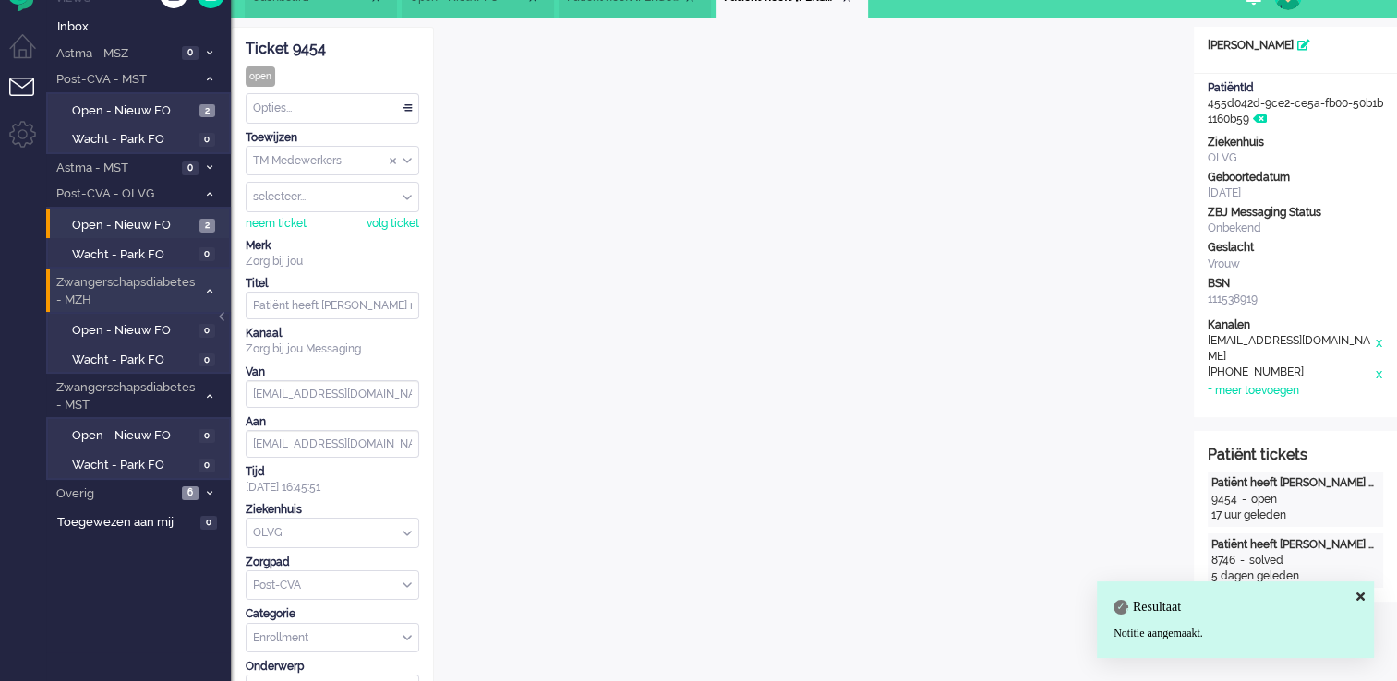
scroll to position [16, 0]
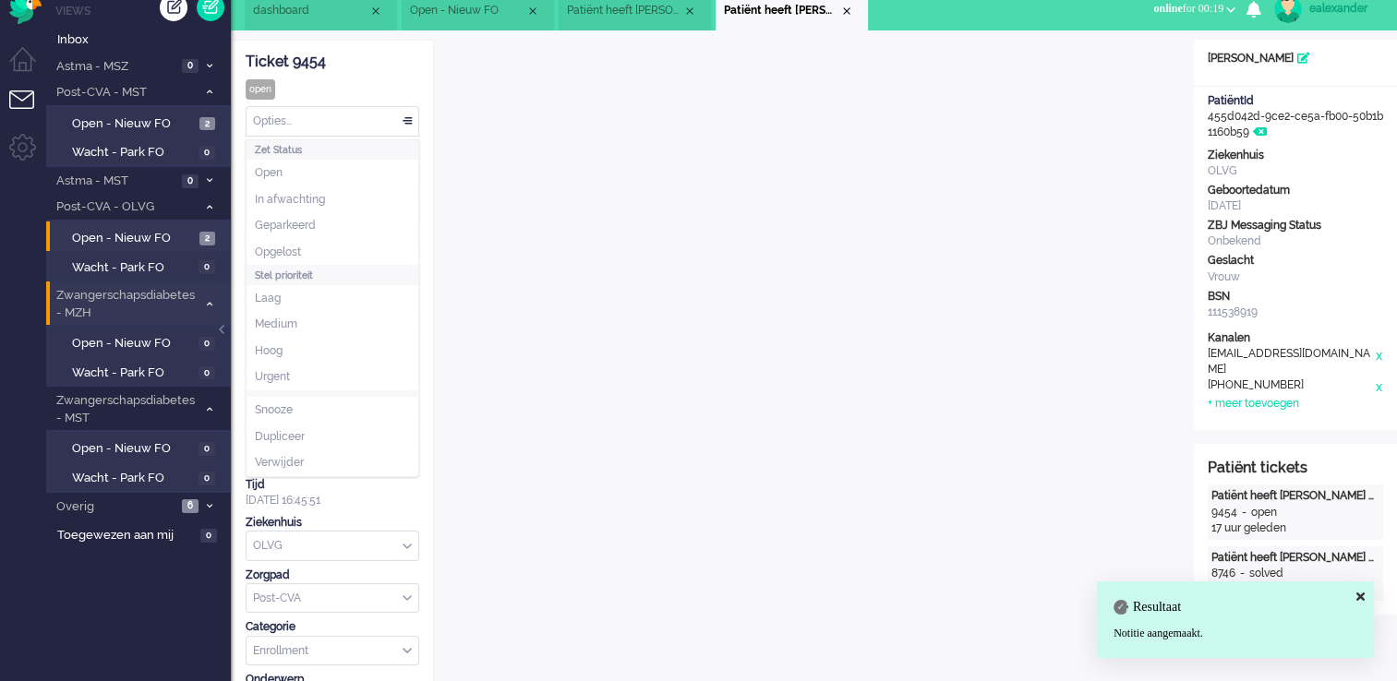
click at [409, 121] on div "Opties..." at bounding box center [332, 121] width 172 height 29
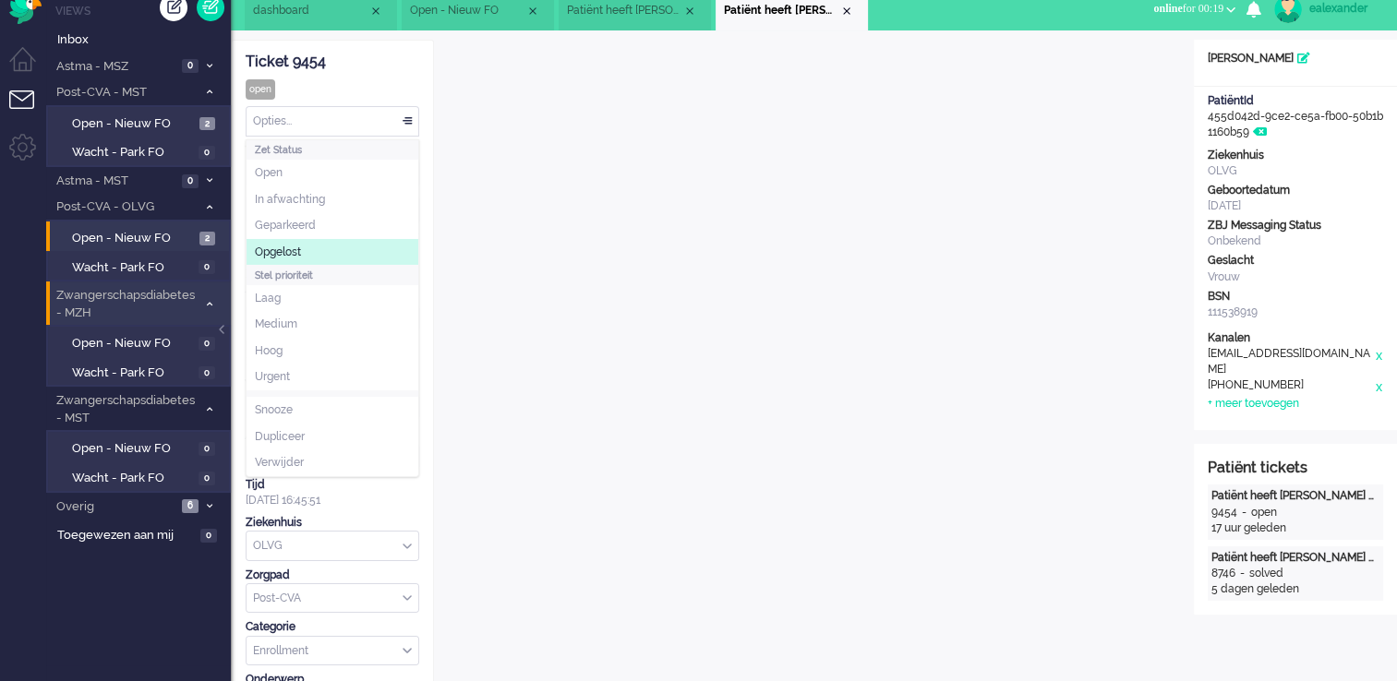
click at [380, 257] on li "Opgelost" at bounding box center [332, 252] width 172 height 27
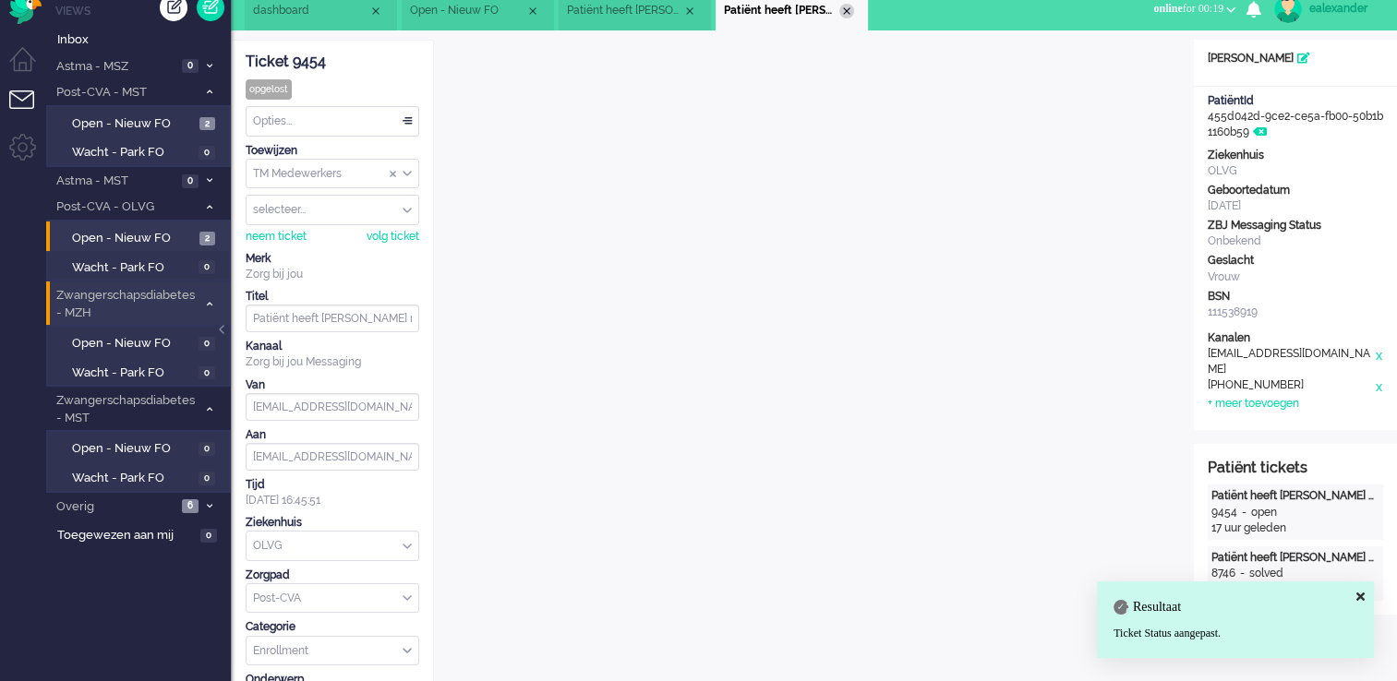
click at [849, 6] on div "Close tab" at bounding box center [846, 11] width 15 height 15
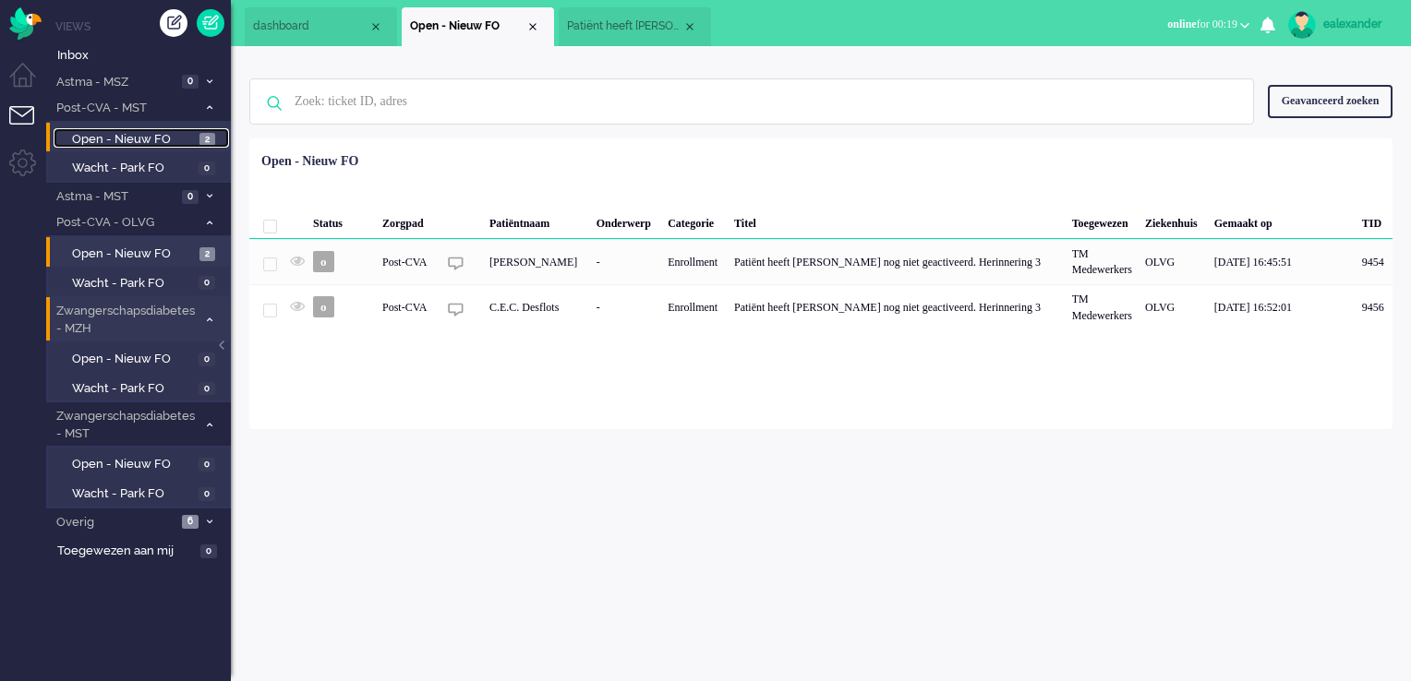
click at [196, 134] on link "Open - Nieuw FO 2" at bounding box center [141, 138] width 175 height 20
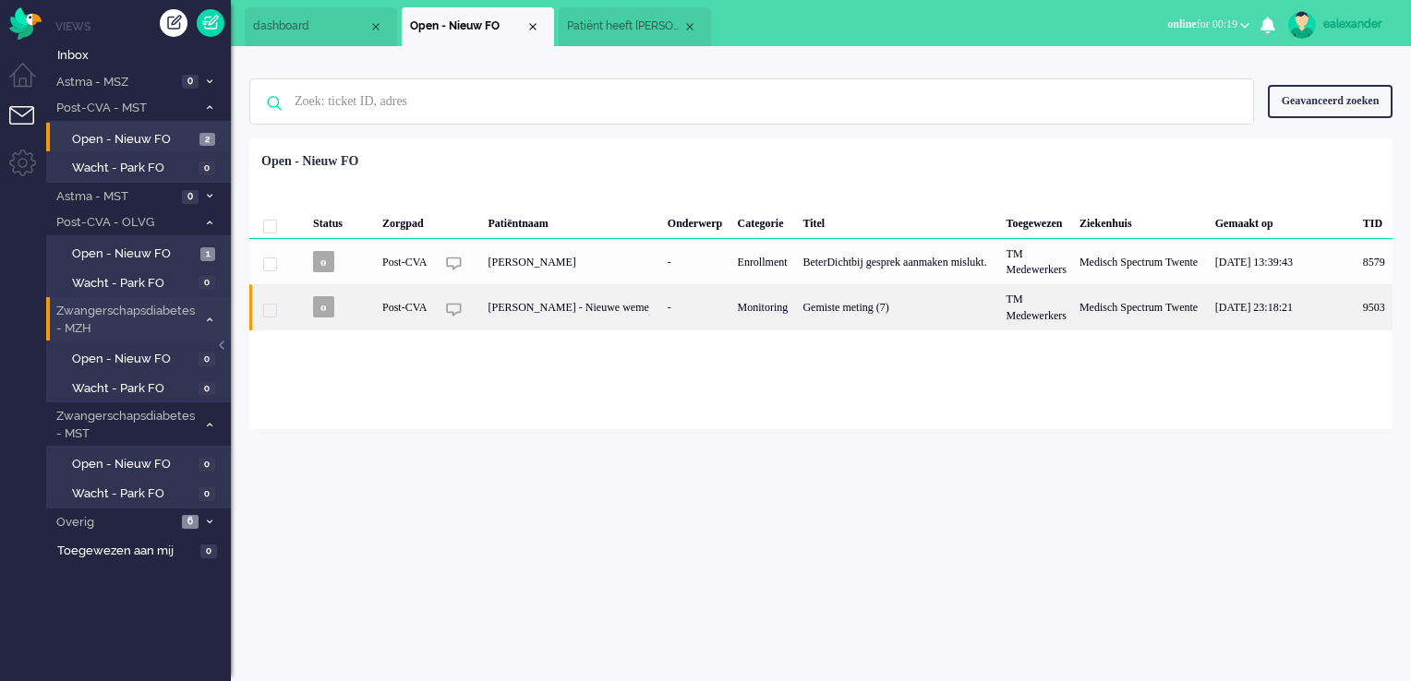
click at [708, 308] on div "-" at bounding box center [696, 306] width 70 height 45
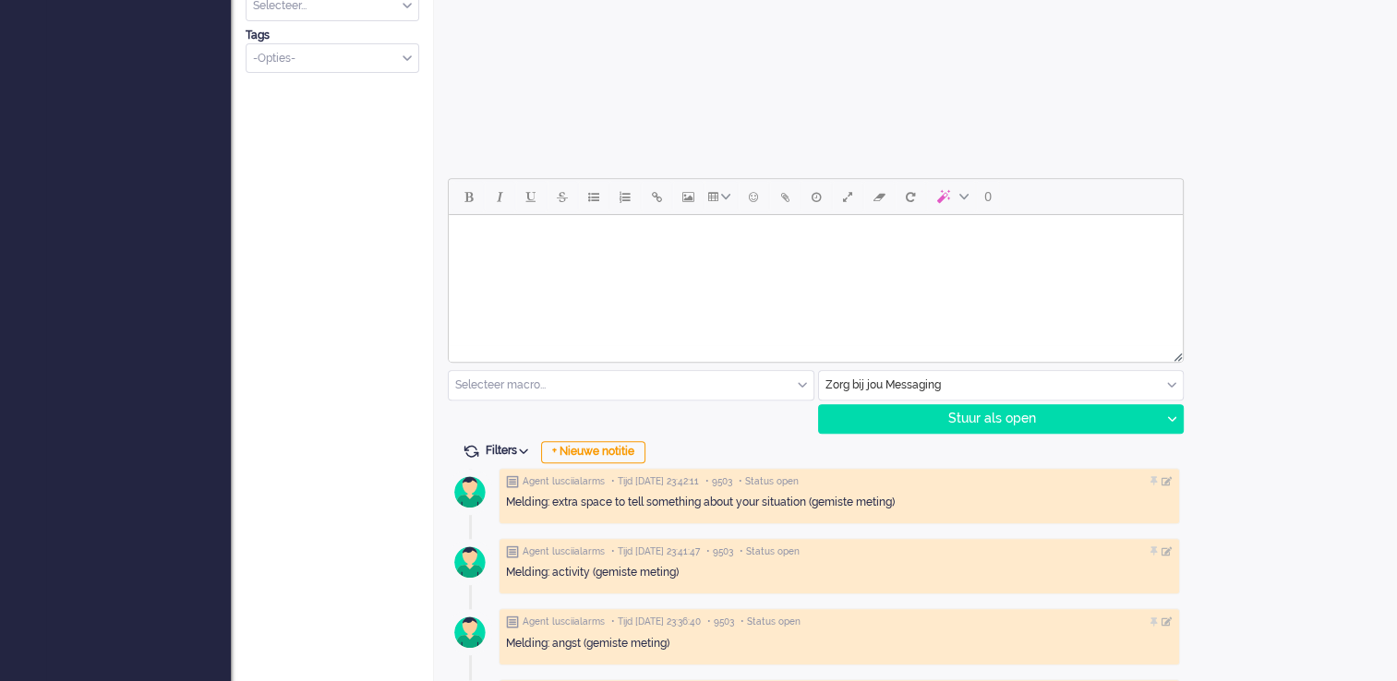
scroll to position [739, 0]
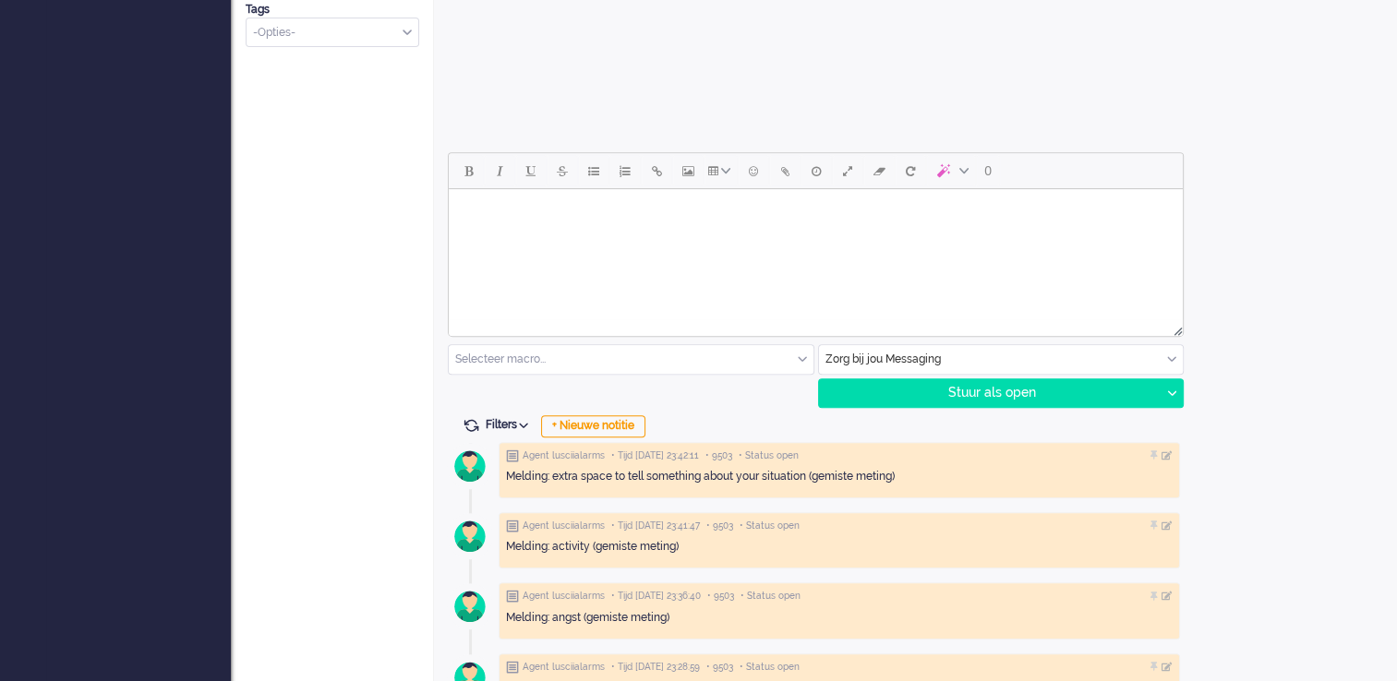
click at [891, 232] on html at bounding box center [816, 212] width 734 height 47
click at [622, 241] on body "Goedemorgen, [PERSON_NAME] gaat het met u? Hopelijl gaat het goed." at bounding box center [815, 227] width 719 height 60
click at [734, 241] on body "Goedemorgen, [PERSON_NAME] gaat het met u? Hopelijk gaat het goed." at bounding box center [815, 227] width 719 height 60
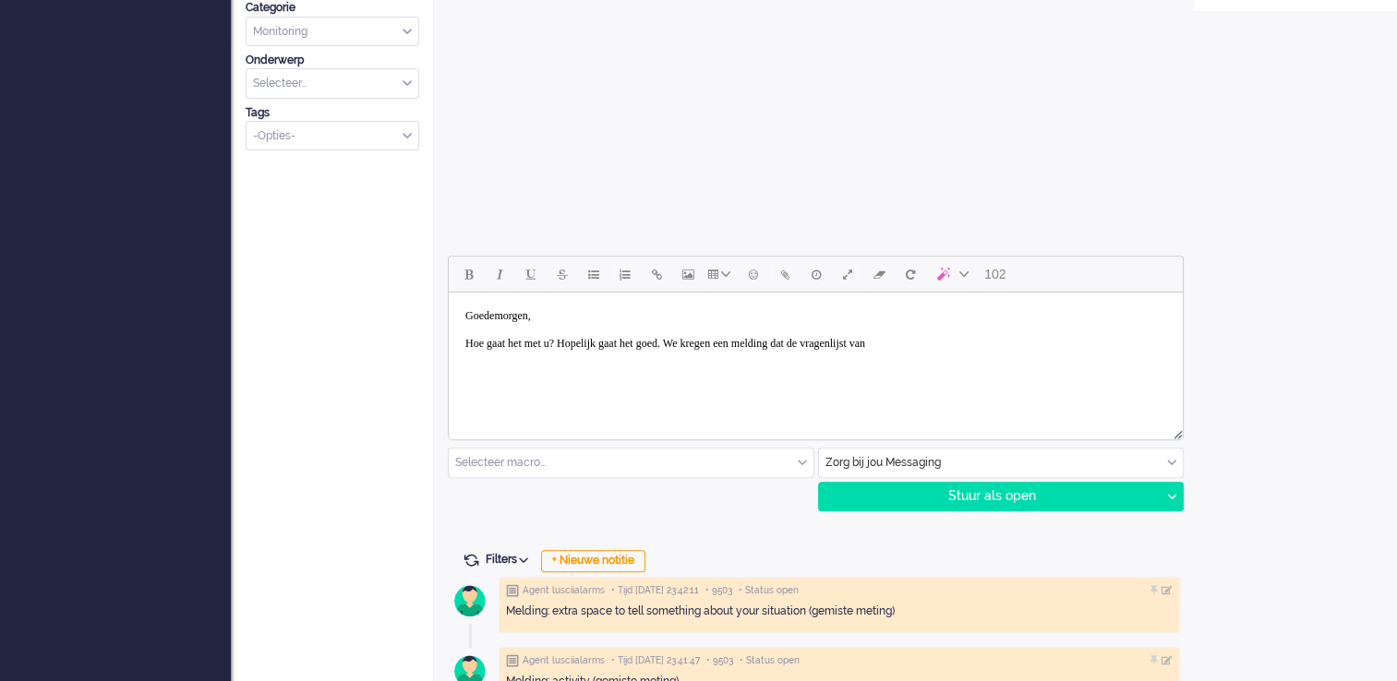
scroll to position [646, 0]
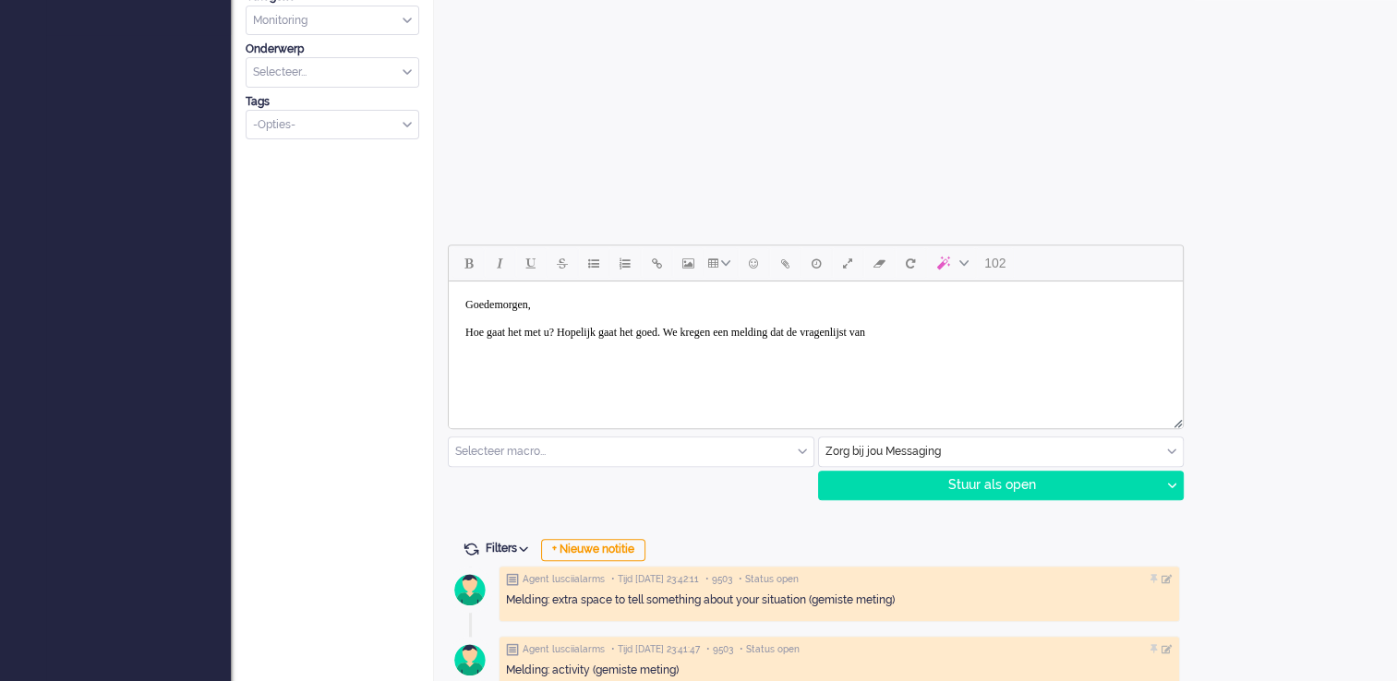
click at [980, 333] on body "Goedemorgen, [PERSON_NAME] gaat het met u? Hopelijk gaat het goed. We kregen ee…" at bounding box center [815, 319] width 719 height 60
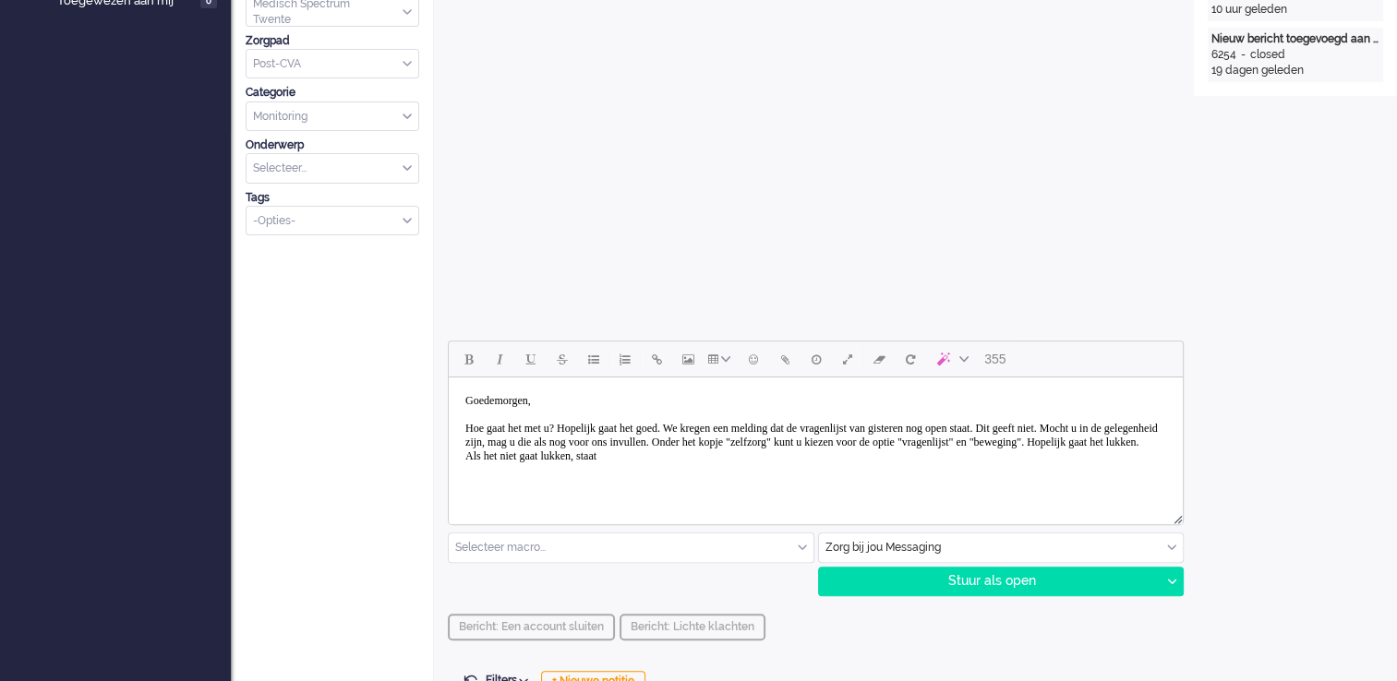
scroll to position [554, 0]
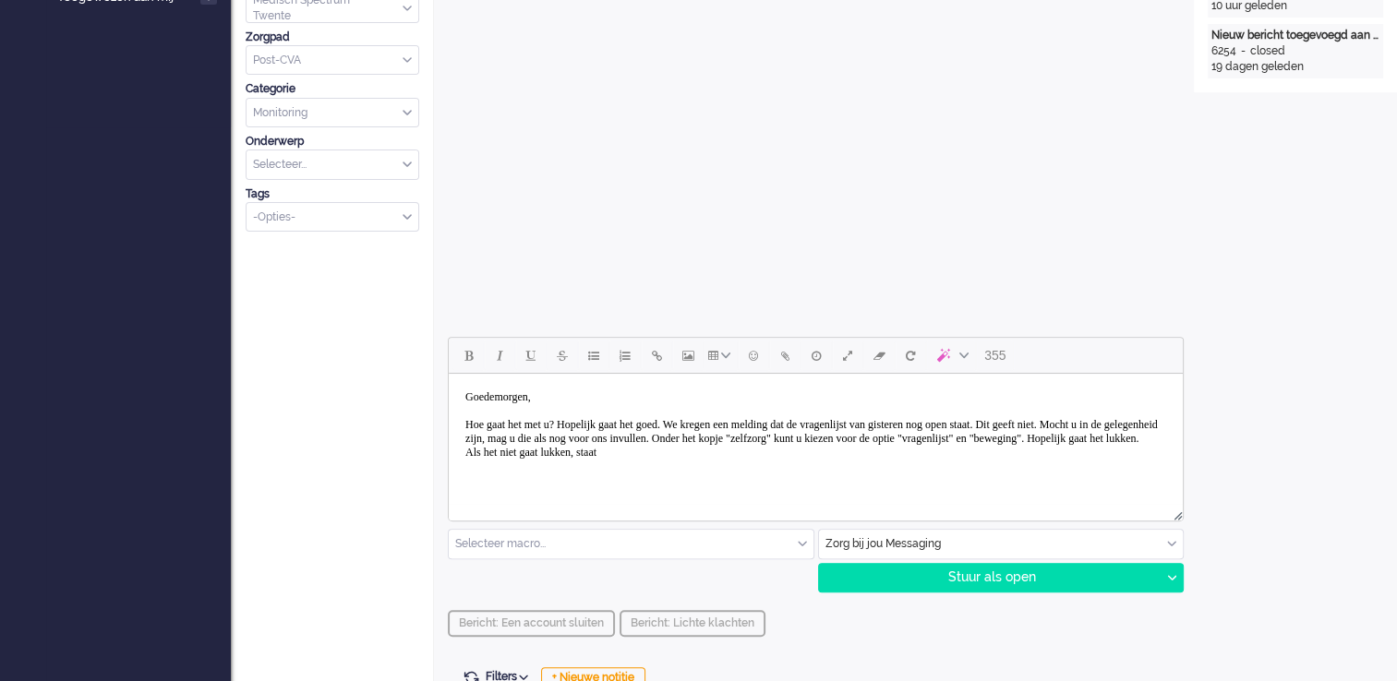
click at [677, 463] on body "Goedemorgen, [PERSON_NAME] gaat het met u? Hopelijk gaat het goed. We kregen ee…" at bounding box center [815, 425] width 719 height 88
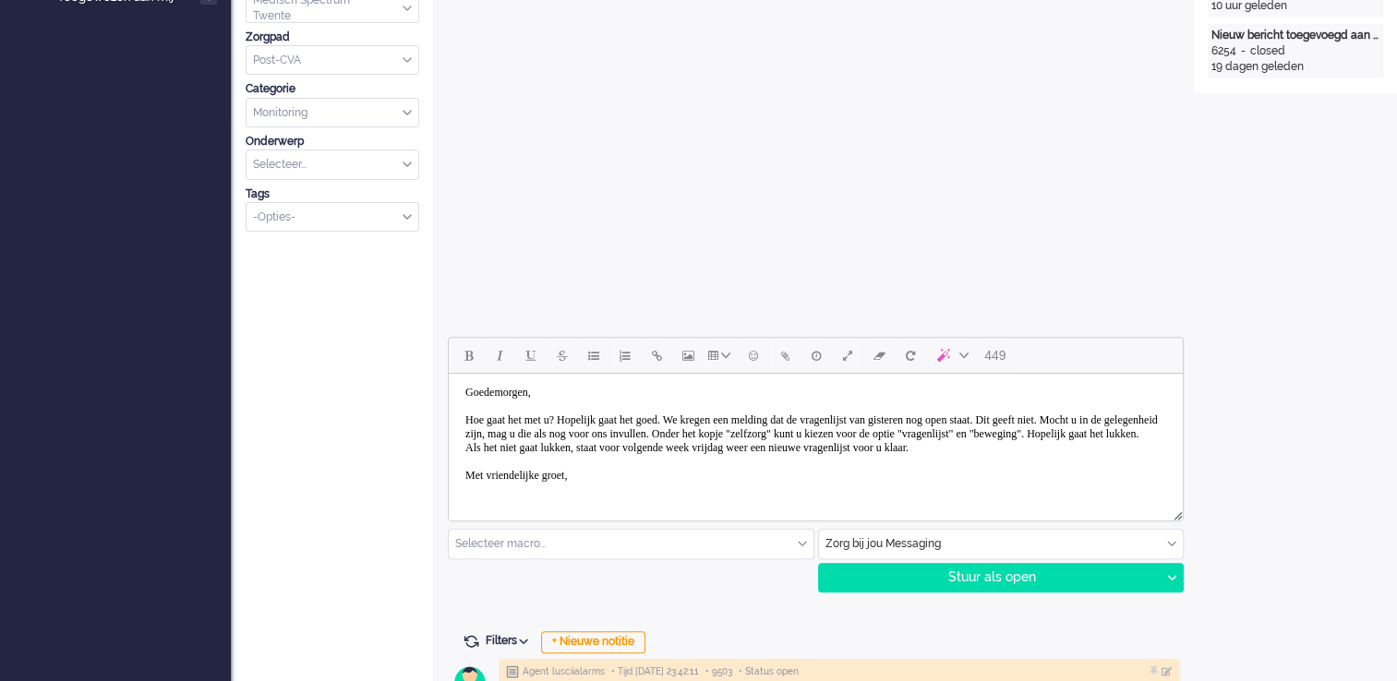
scroll to position [6, 0]
click at [1097, 547] on div "Stuur als open" at bounding box center [990, 578] width 342 height 28
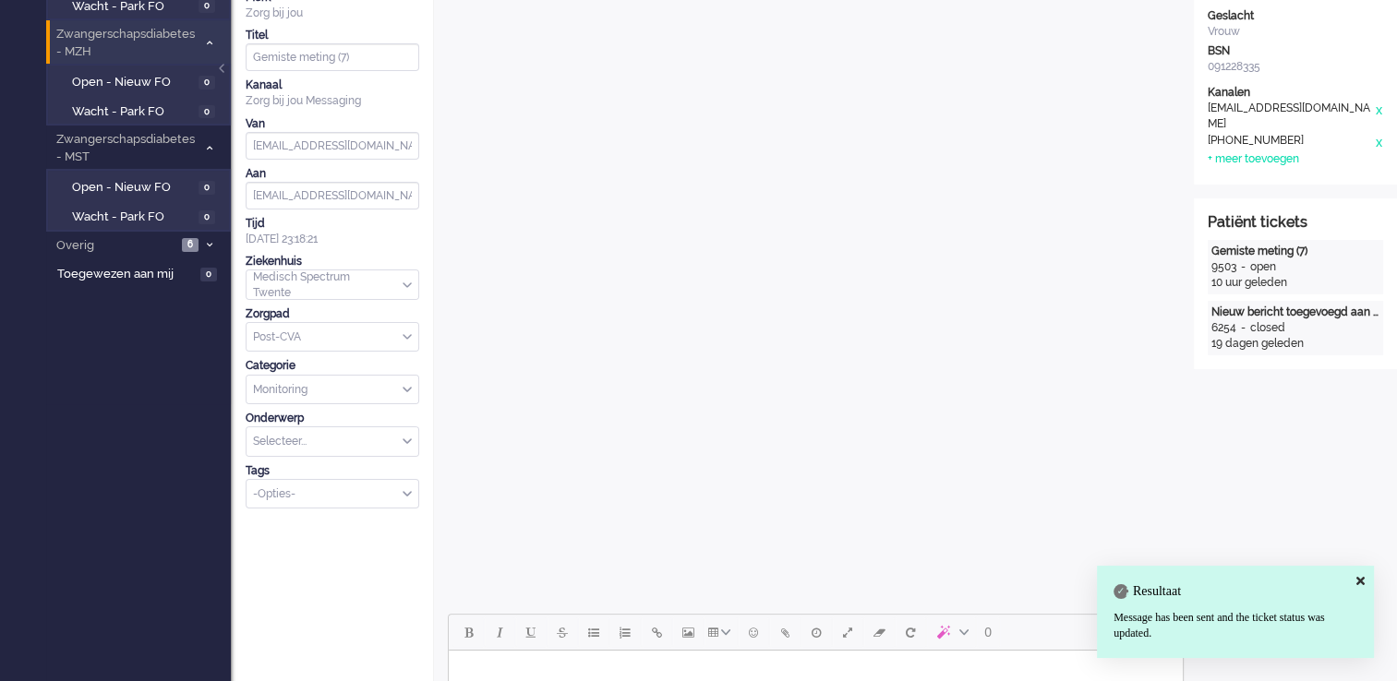
scroll to position [92, 0]
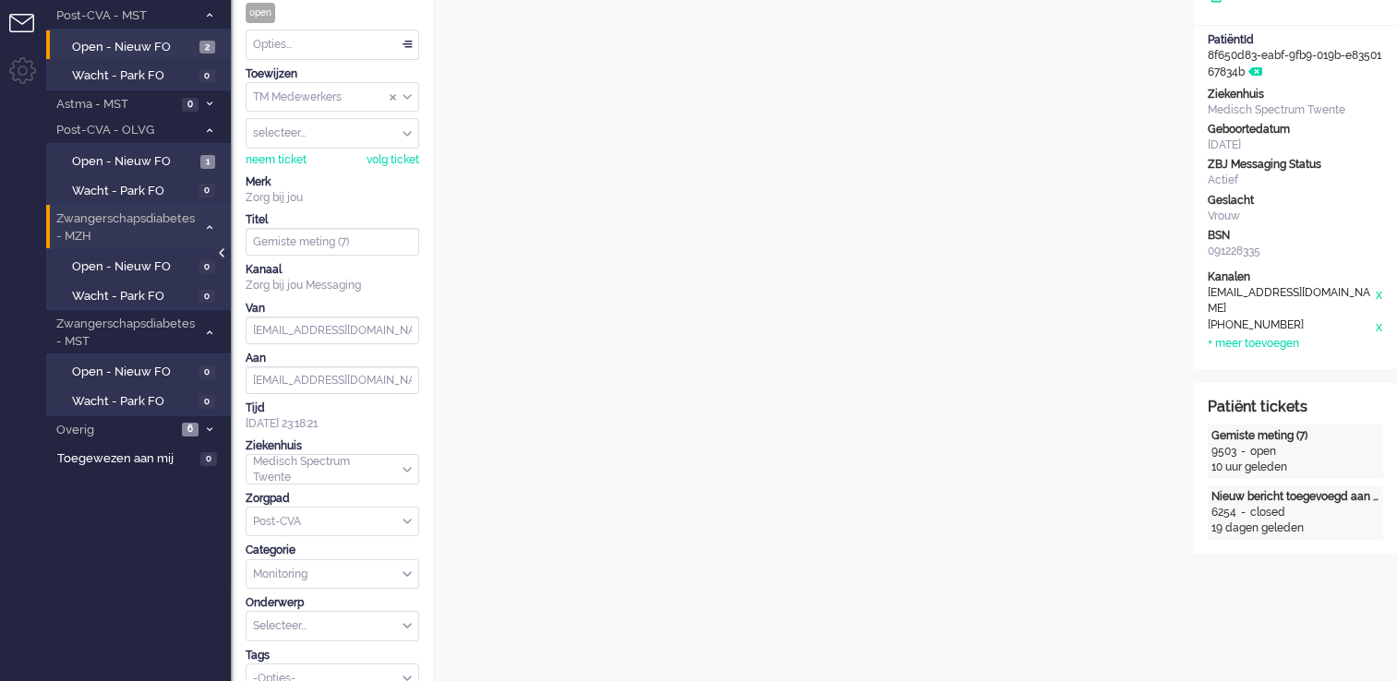
click at [224, 253] on div at bounding box center [223, 262] width 9 height 28
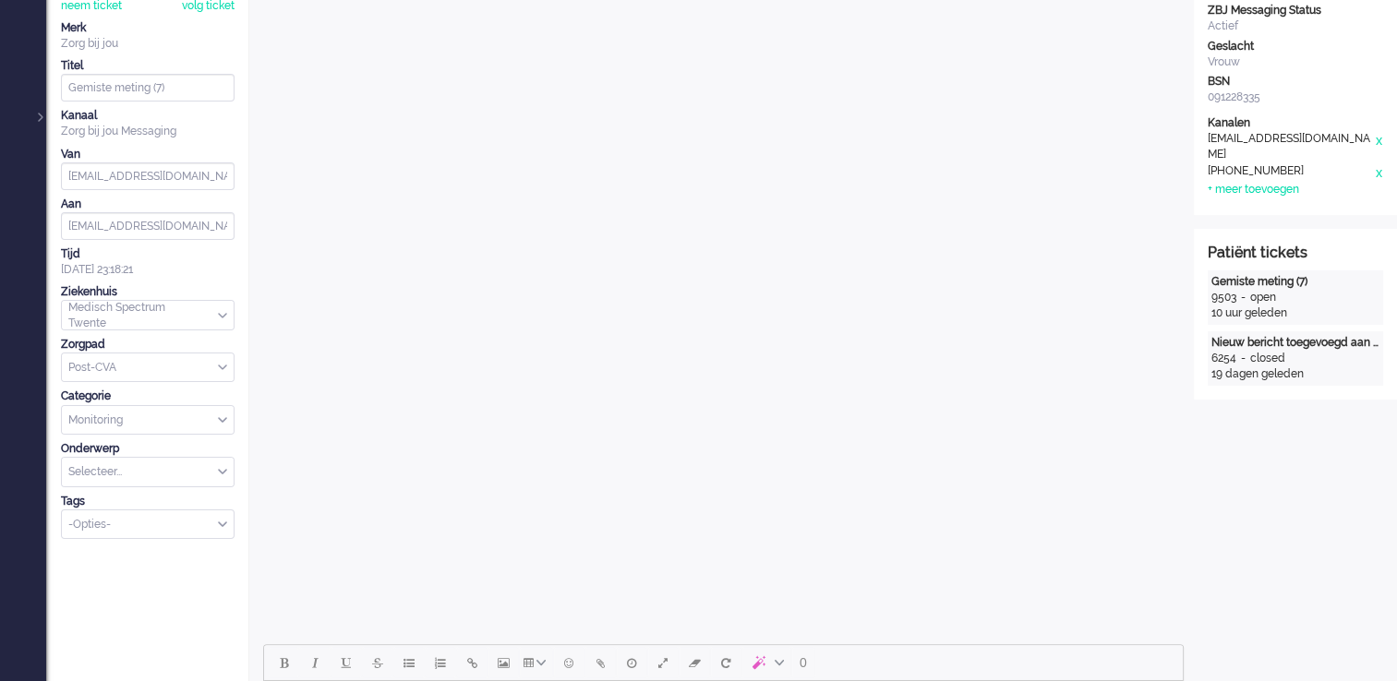
scroll to position [0, 0]
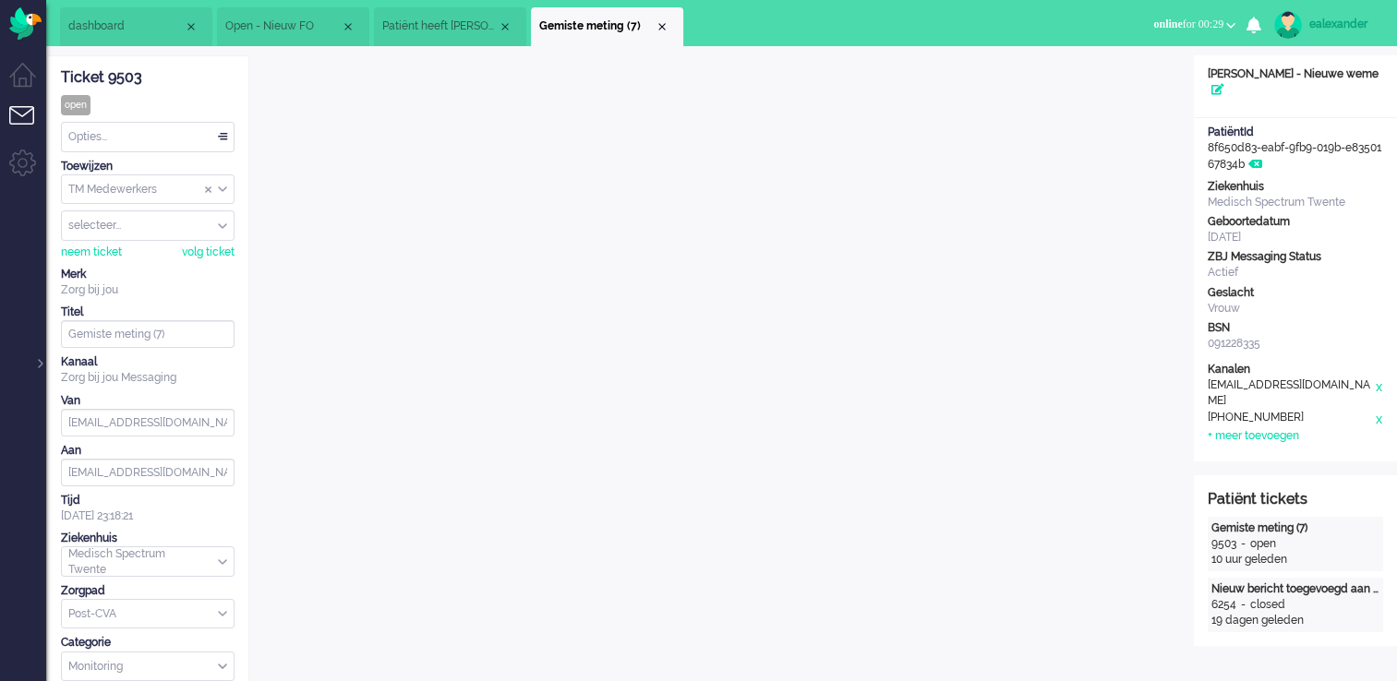
click at [203, 138] on div "Opties..." at bounding box center [148, 137] width 172 height 29
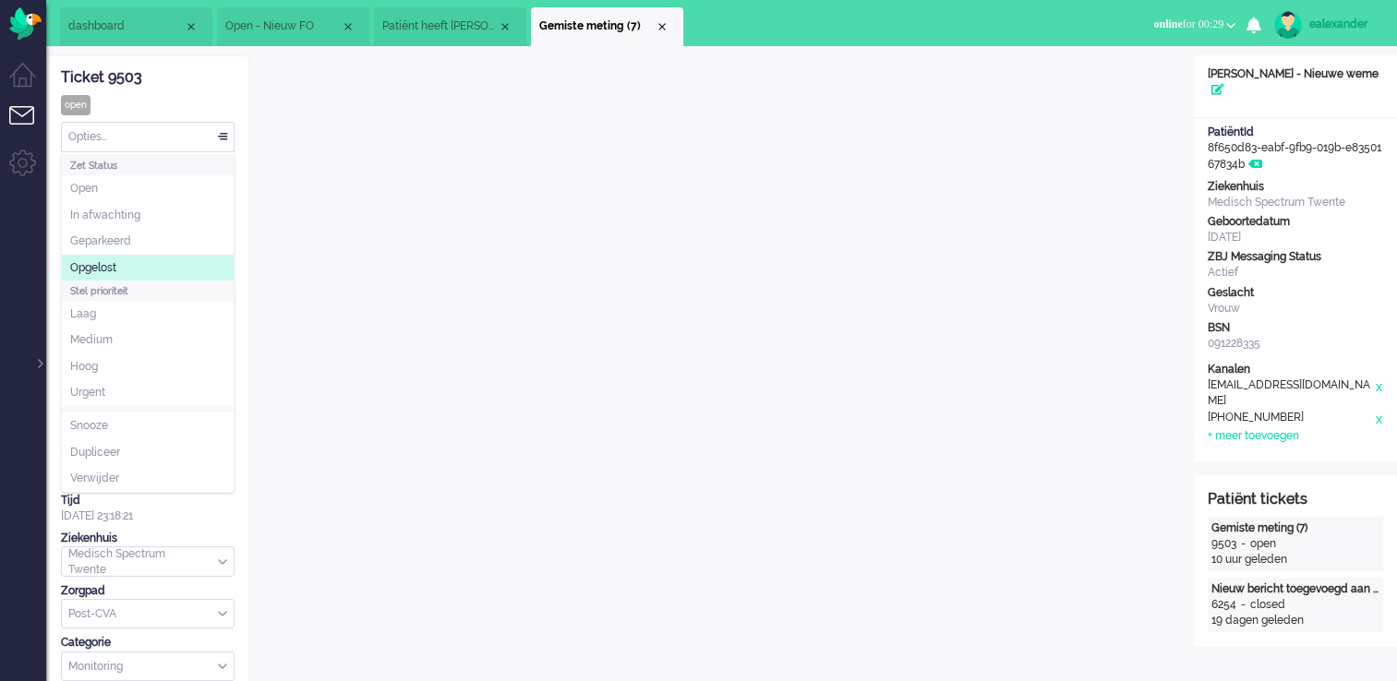
click at [149, 262] on li "Opgelost" at bounding box center [148, 268] width 172 height 27
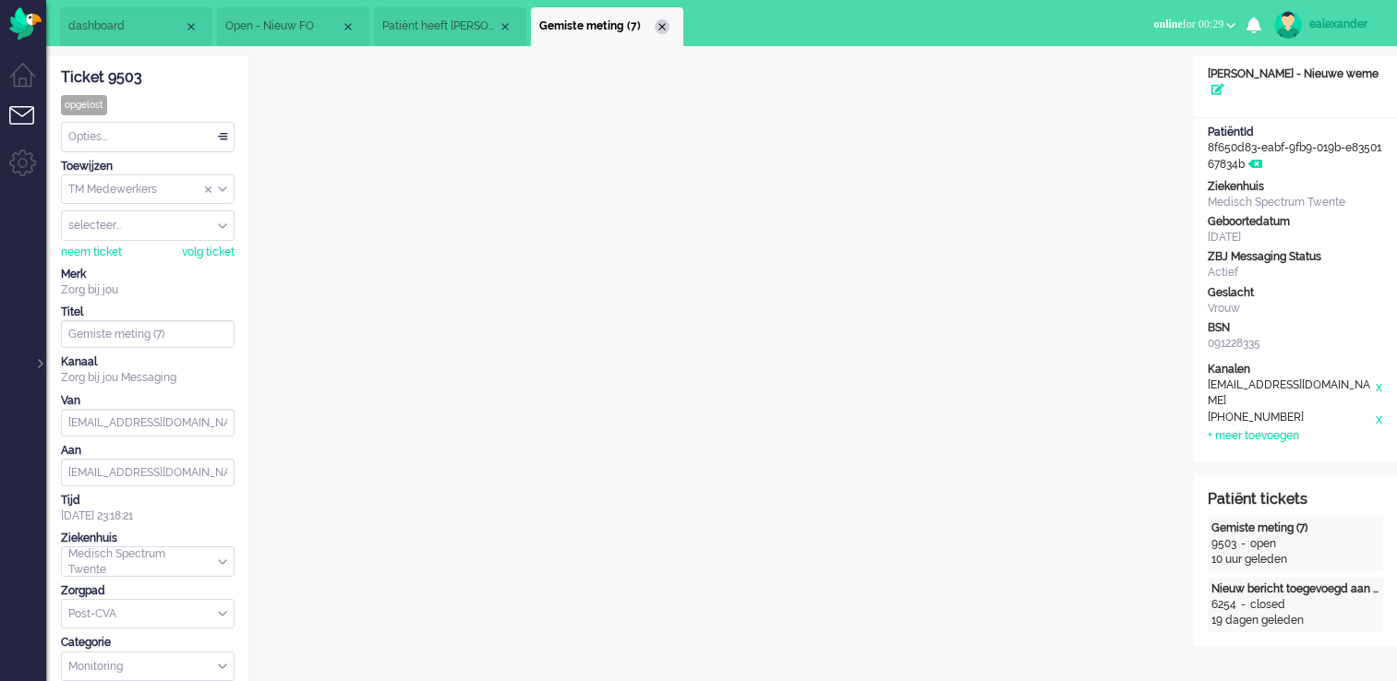
click at [656, 24] on div "Close tab" at bounding box center [662, 26] width 15 height 15
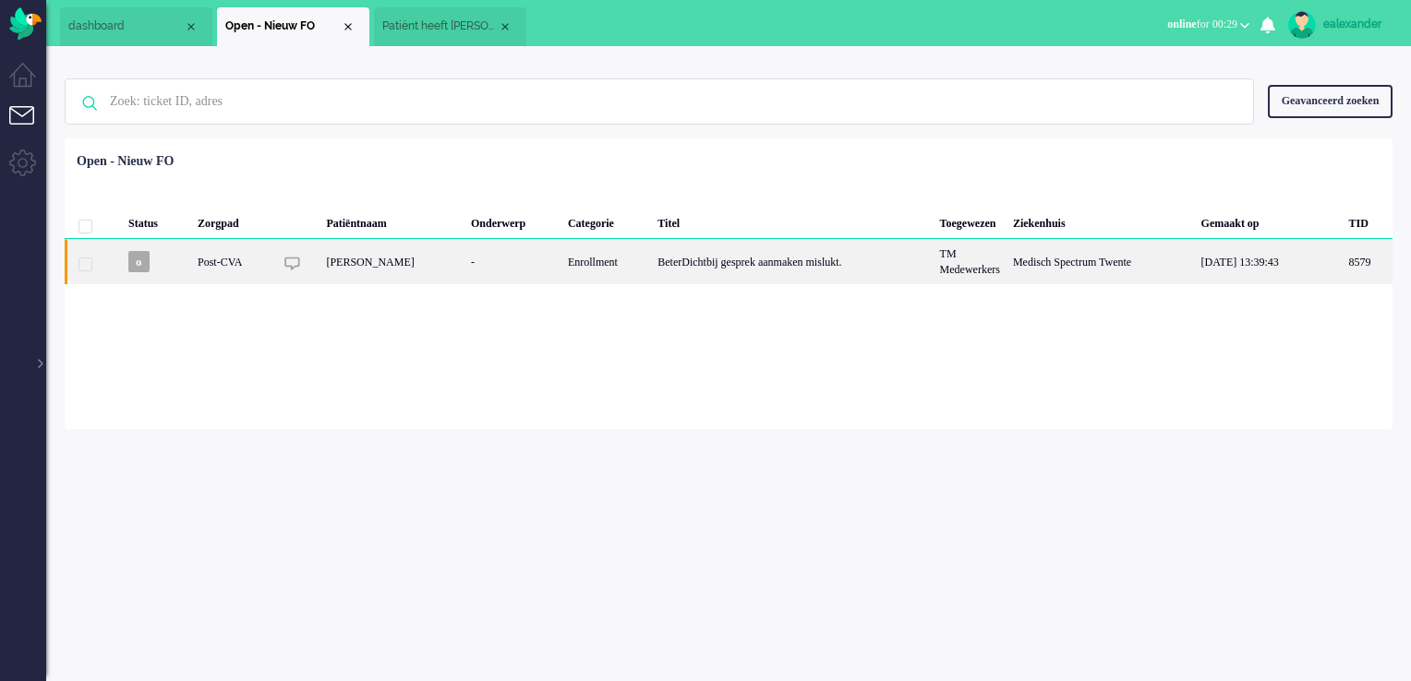
click at [691, 265] on div "BeterDichtbij gesprek aanmaken mislukt." at bounding box center [792, 261] width 282 height 45
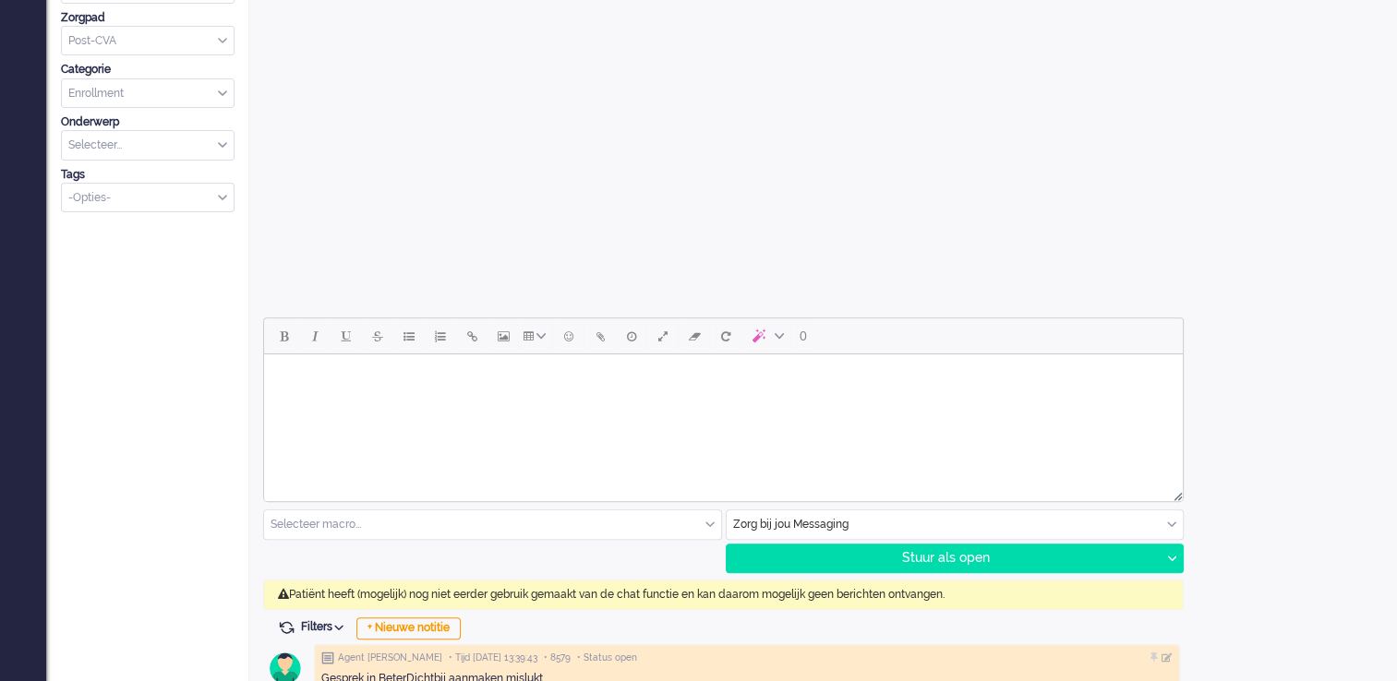
scroll to position [636, 0]
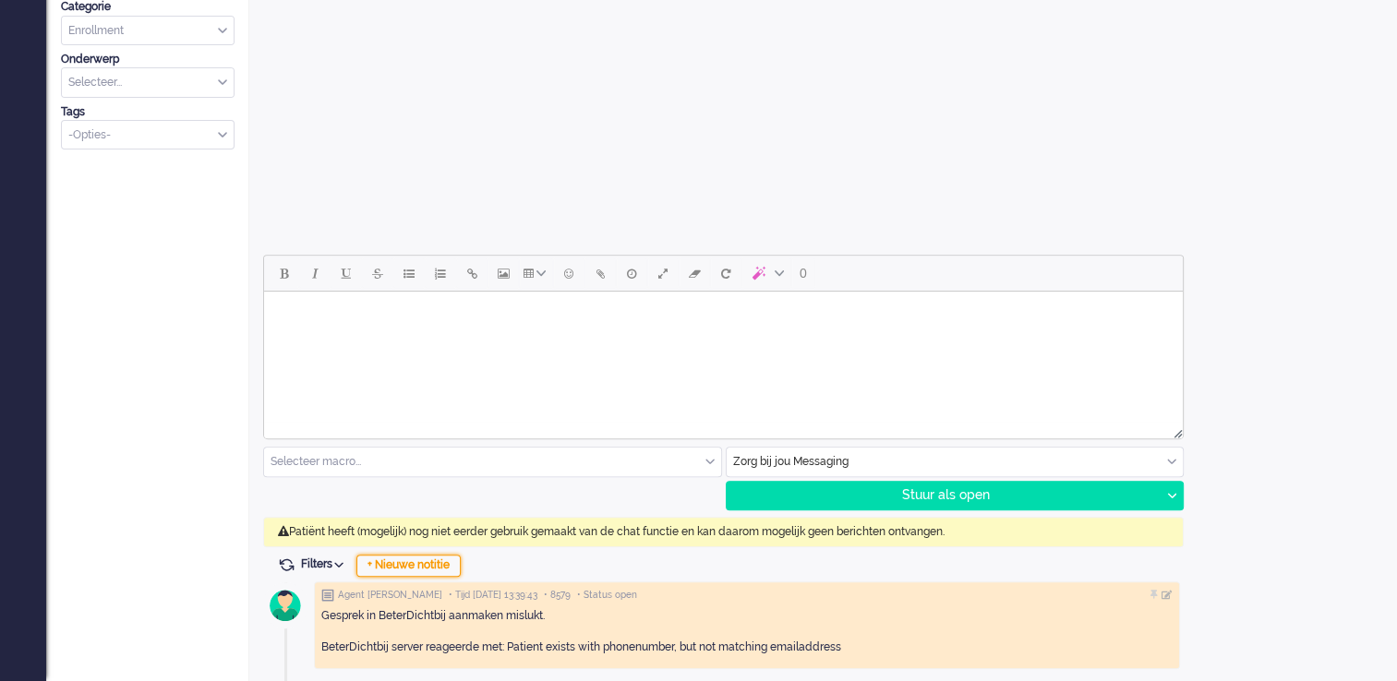
click at [405, 547] on div "+ Nieuwe notitie" at bounding box center [408, 566] width 104 height 22
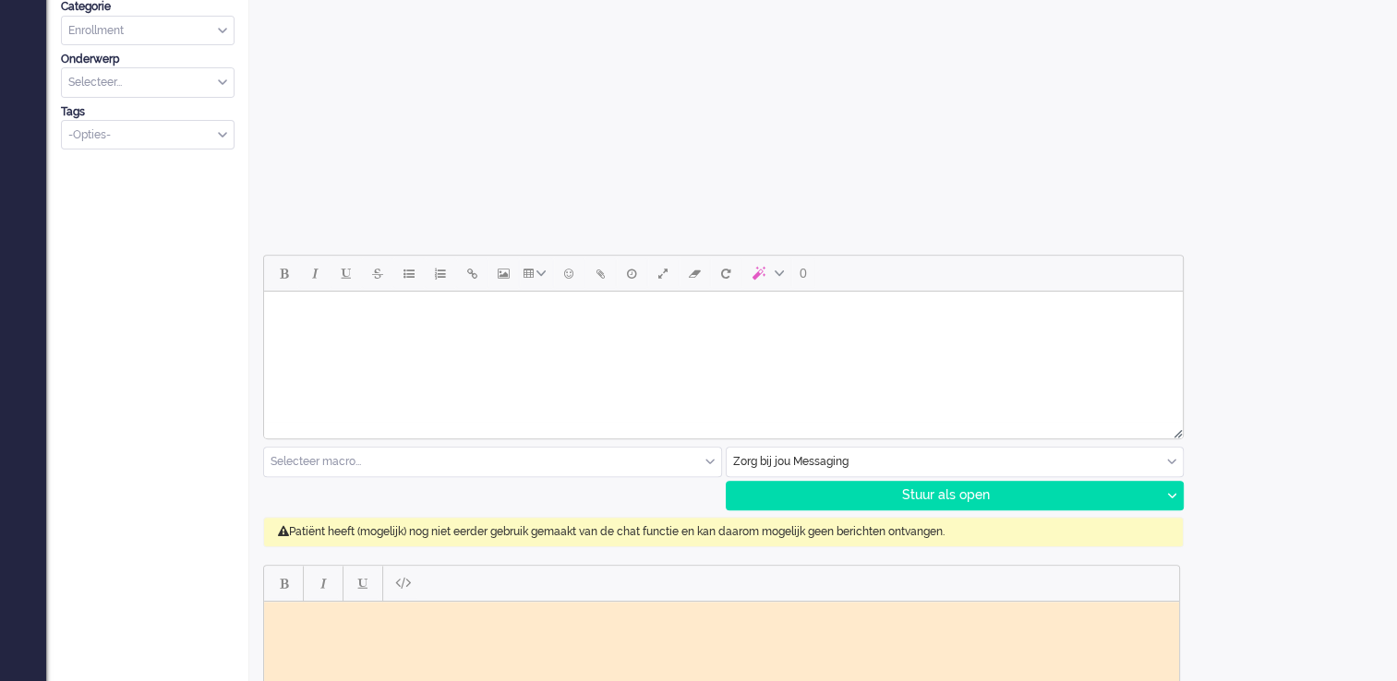
scroll to position [0, 0]
click at [529, 547] on html at bounding box center [721, 615] width 915 height 29
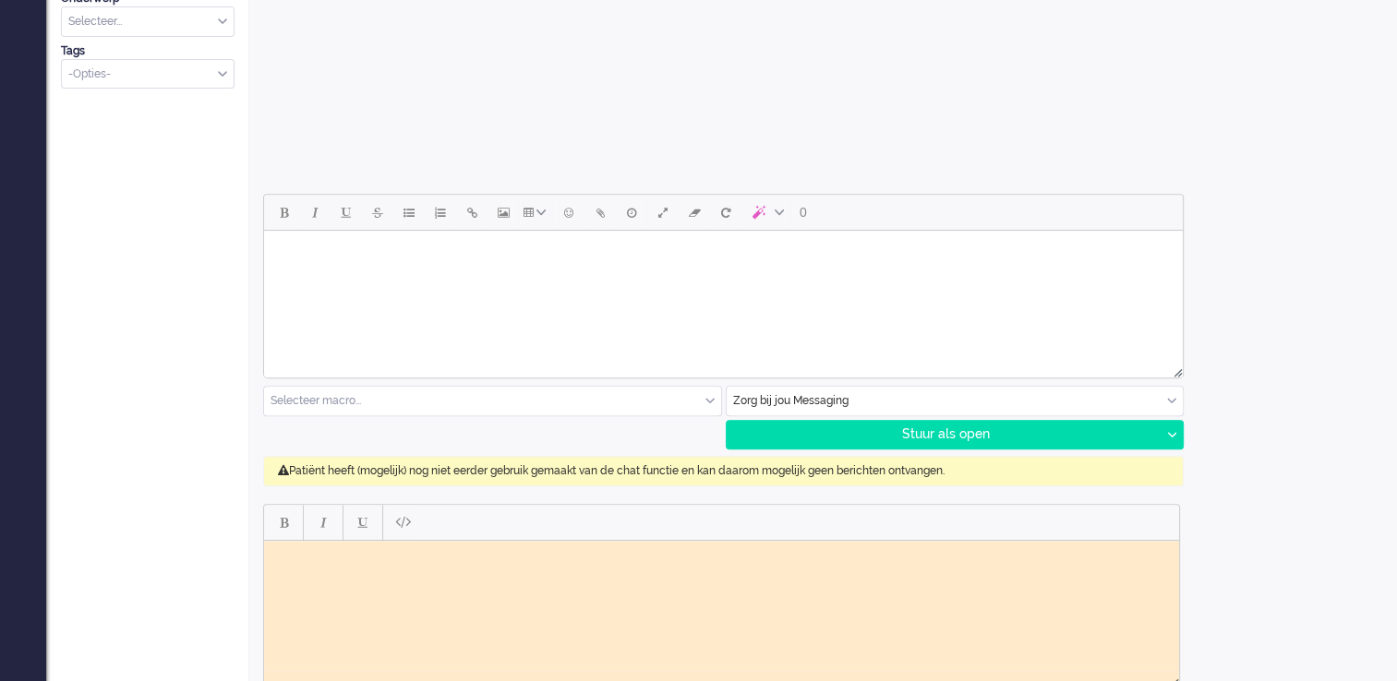
scroll to position [849, 0]
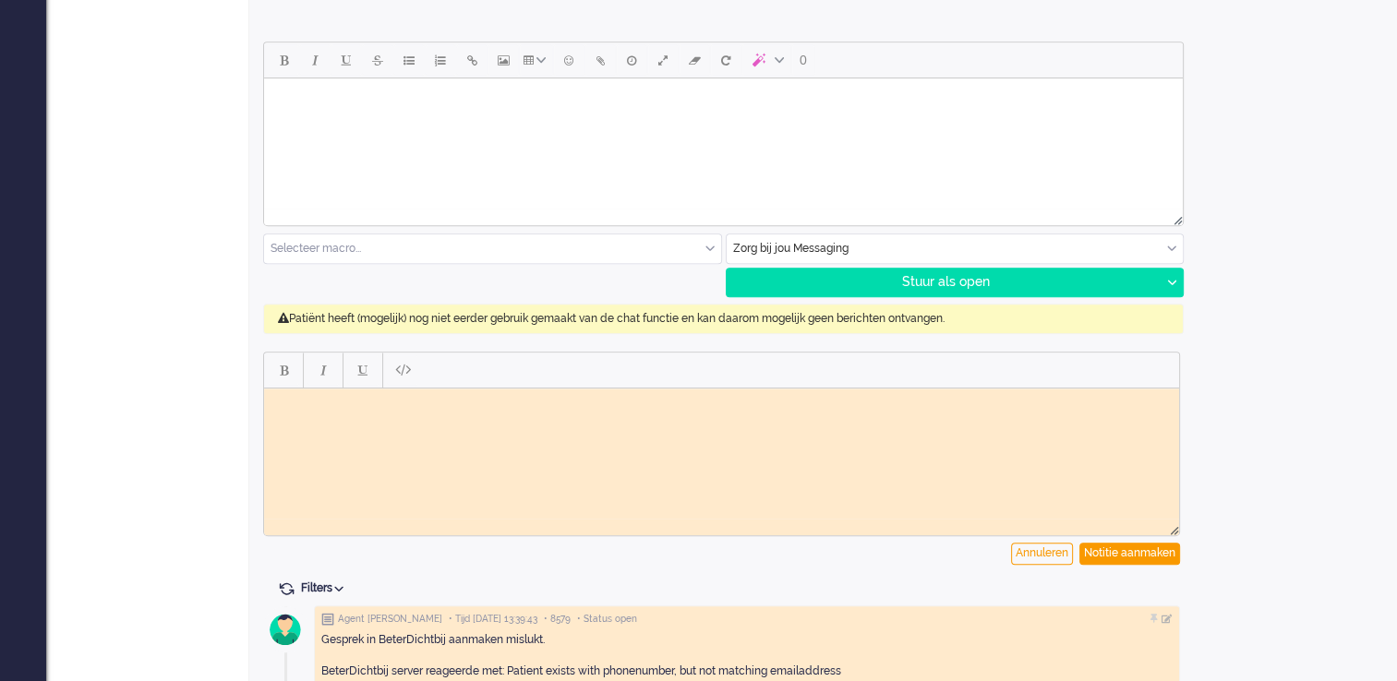
click at [322, 416] on html at bounding box center [721, 402] width 915 height 29
click at [1159, 547] on div "Notitie aanmaken" at bounding box center [1129, 554] width 101 height 22
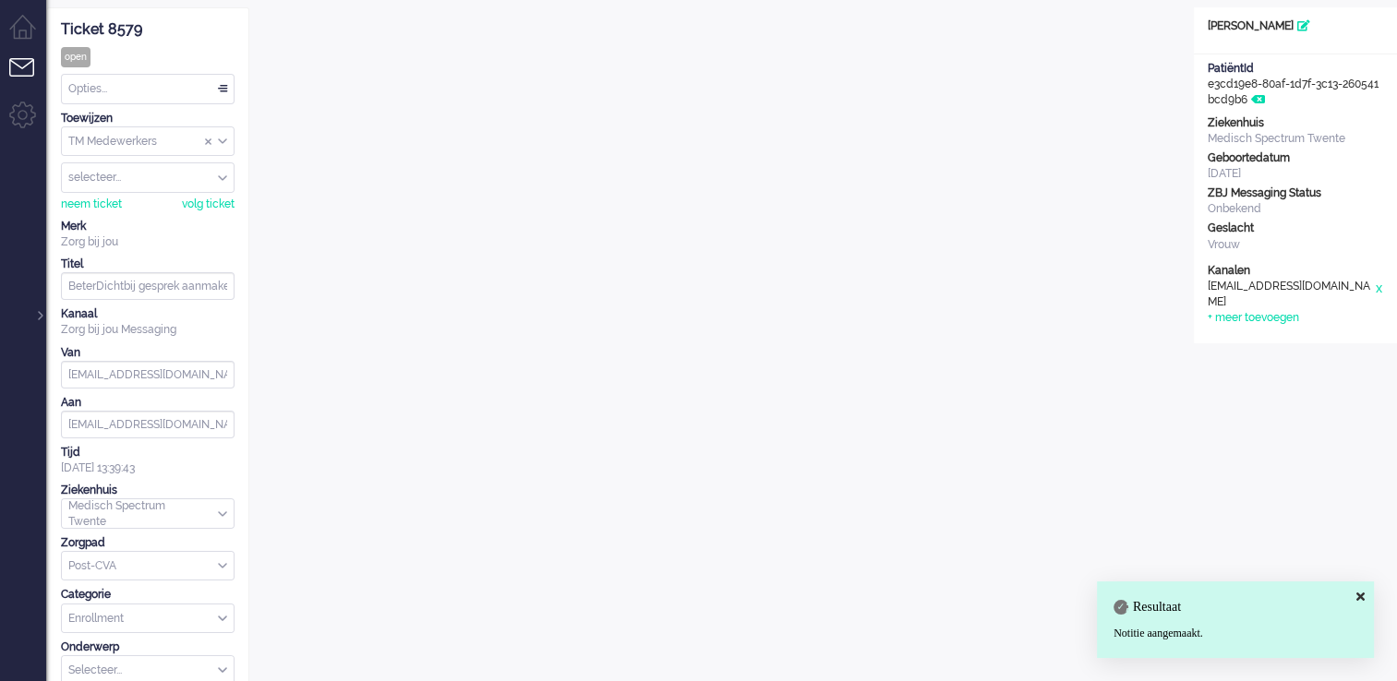
scroll to position [0, 0]
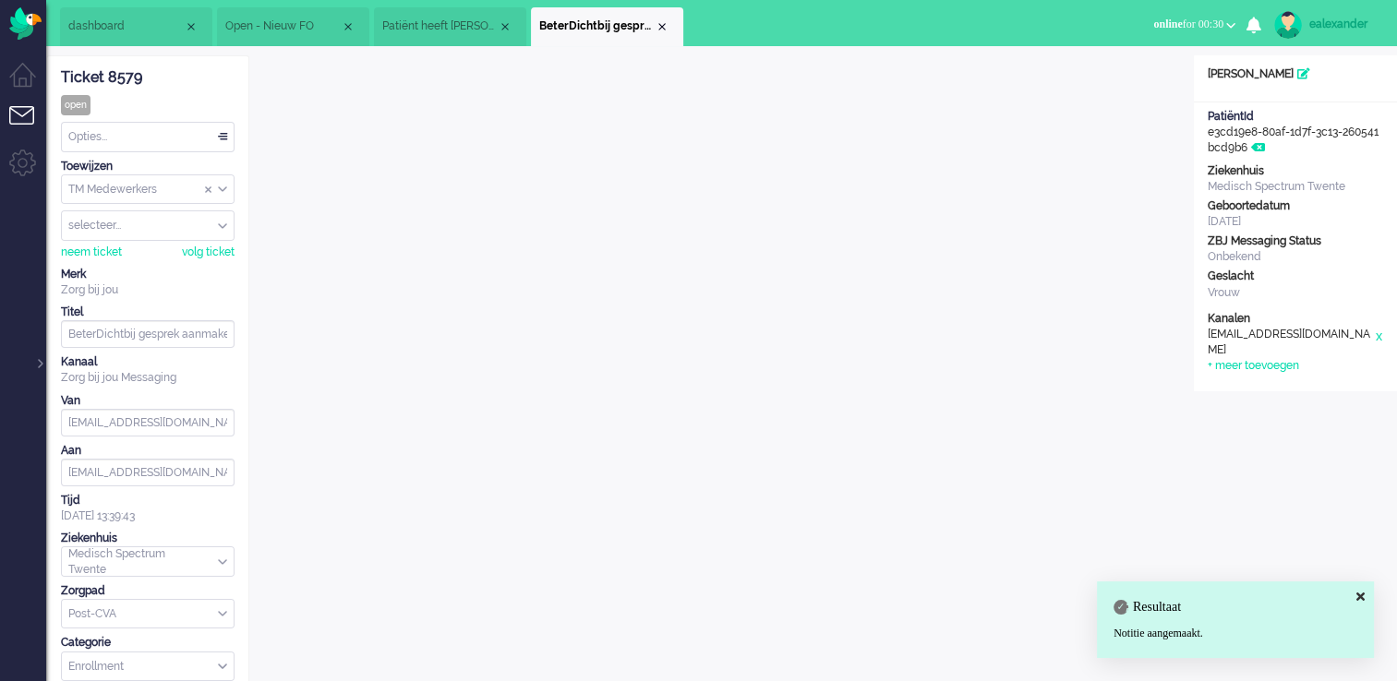
click at [223, 130] on div "Opties..." at bounding box center [148, 137] width 172 height 29
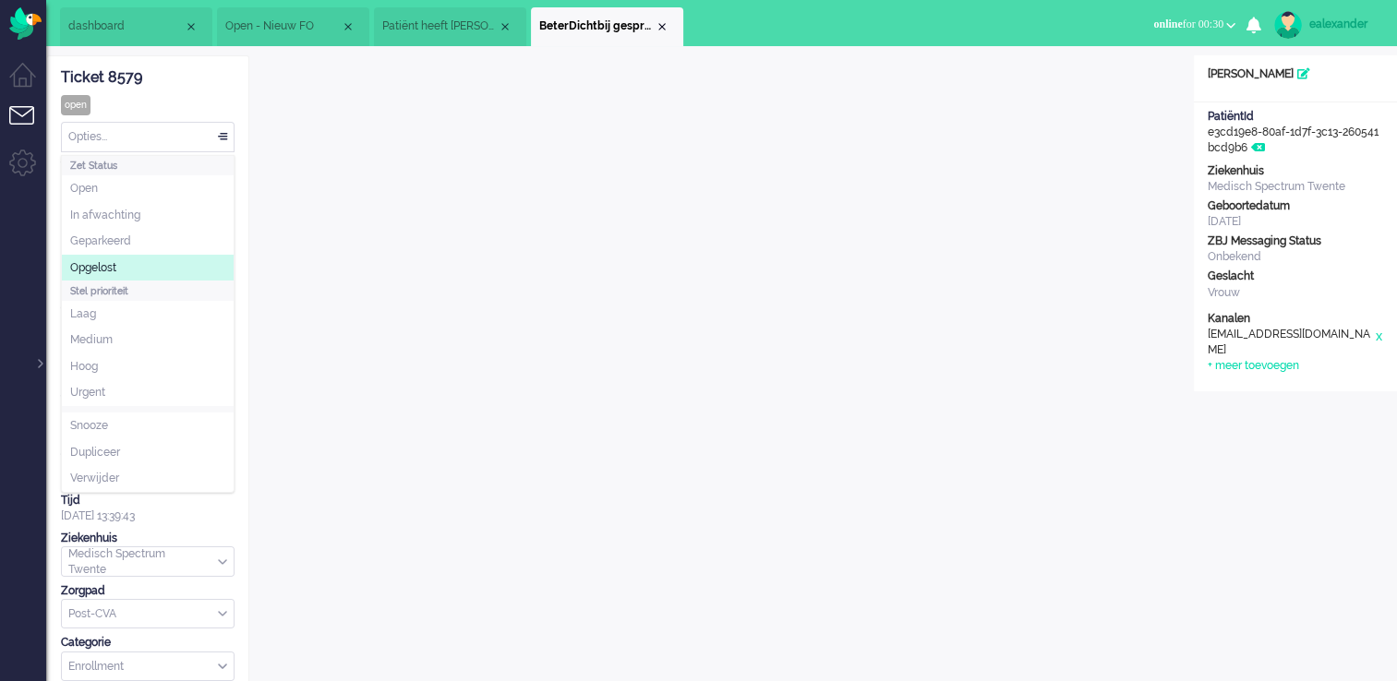
click at [151, 268] on li "Opgelost" at bounding box center [148, 268] width 172 height 27
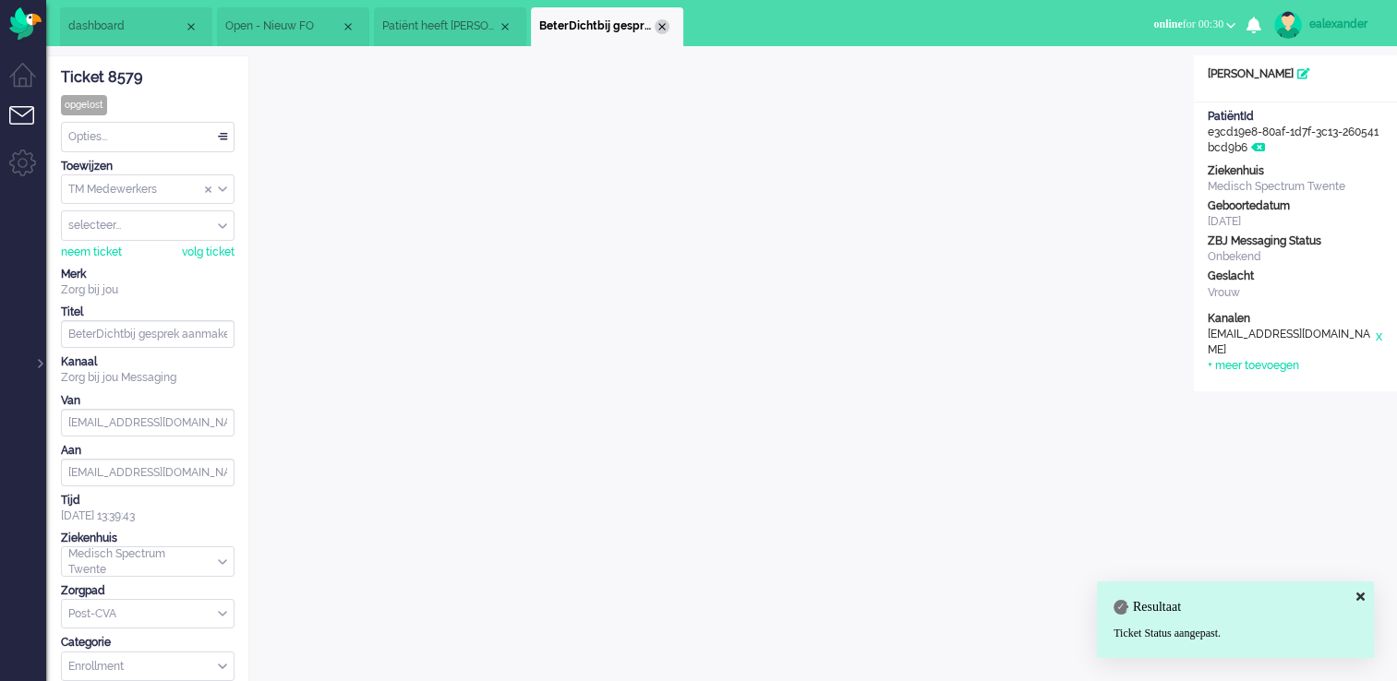
click at [659, 24] on div "Close tab" at bounding box center [662, 26] width 15 height 15
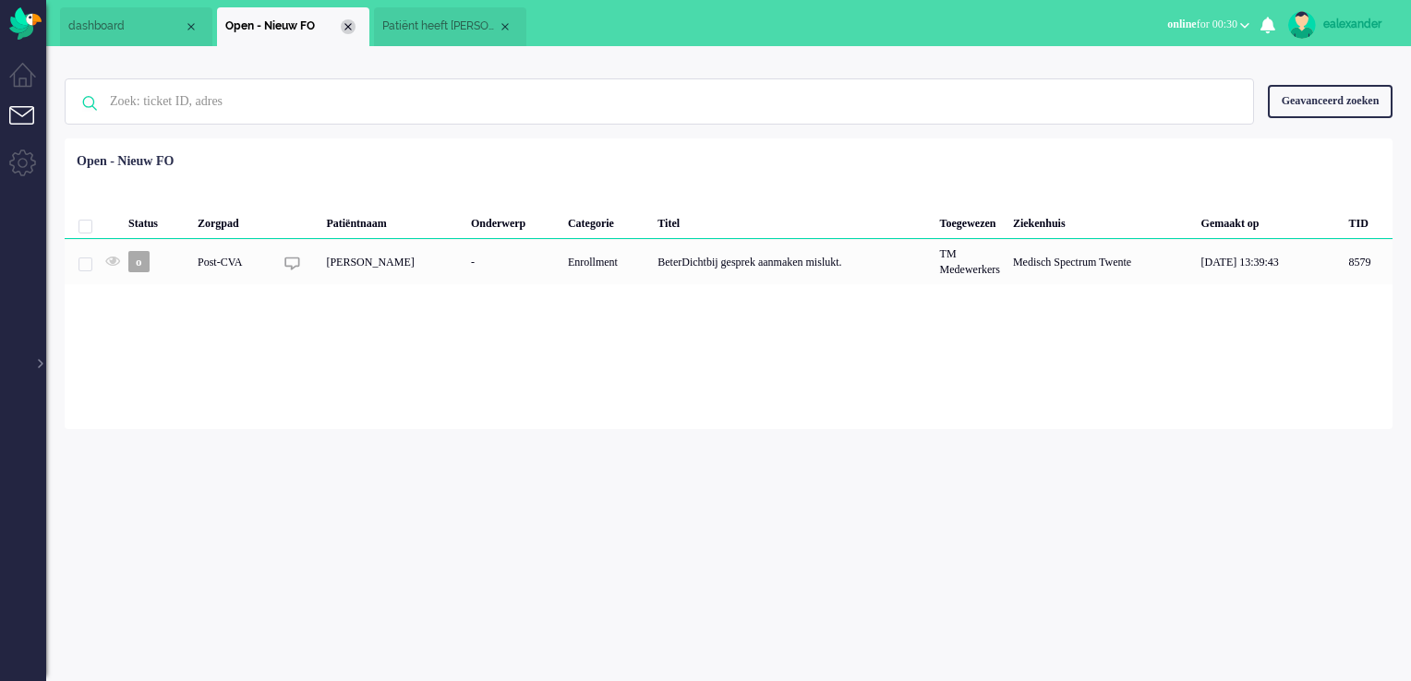
click at [344, 22] on div "Close tab" at bounding box center [348, 26] width 15 height 15
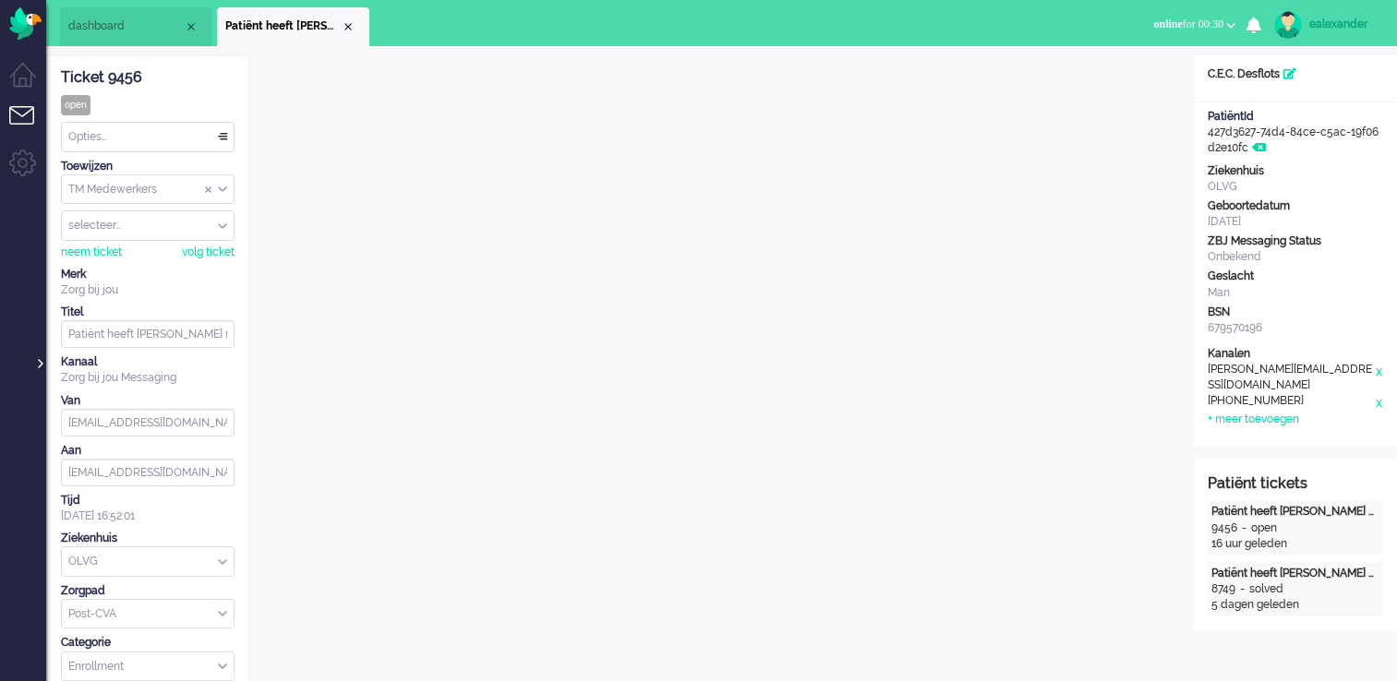
click at [36, 359] on div at bounding box center [38, 355] width 9 height 28
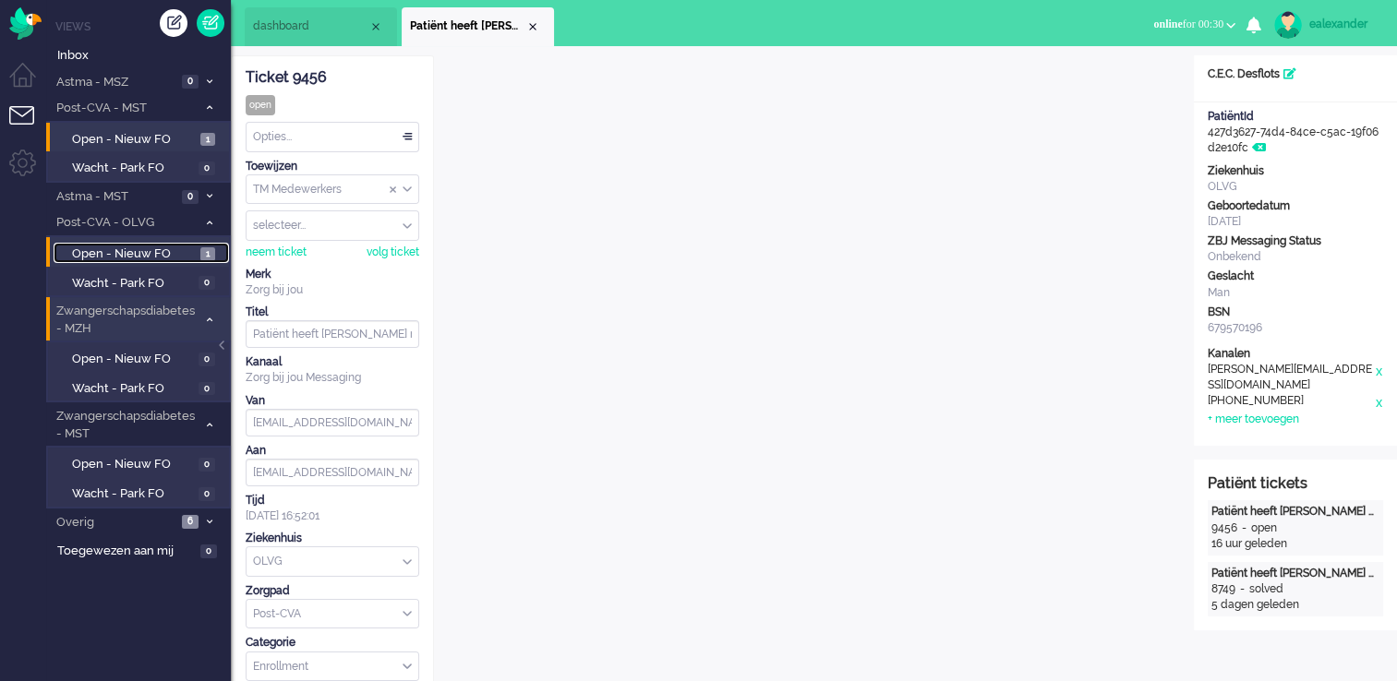
click at [176, 254] on span "Open - Nieuw FO" at bounding box center [134, 255] width 124 height 18
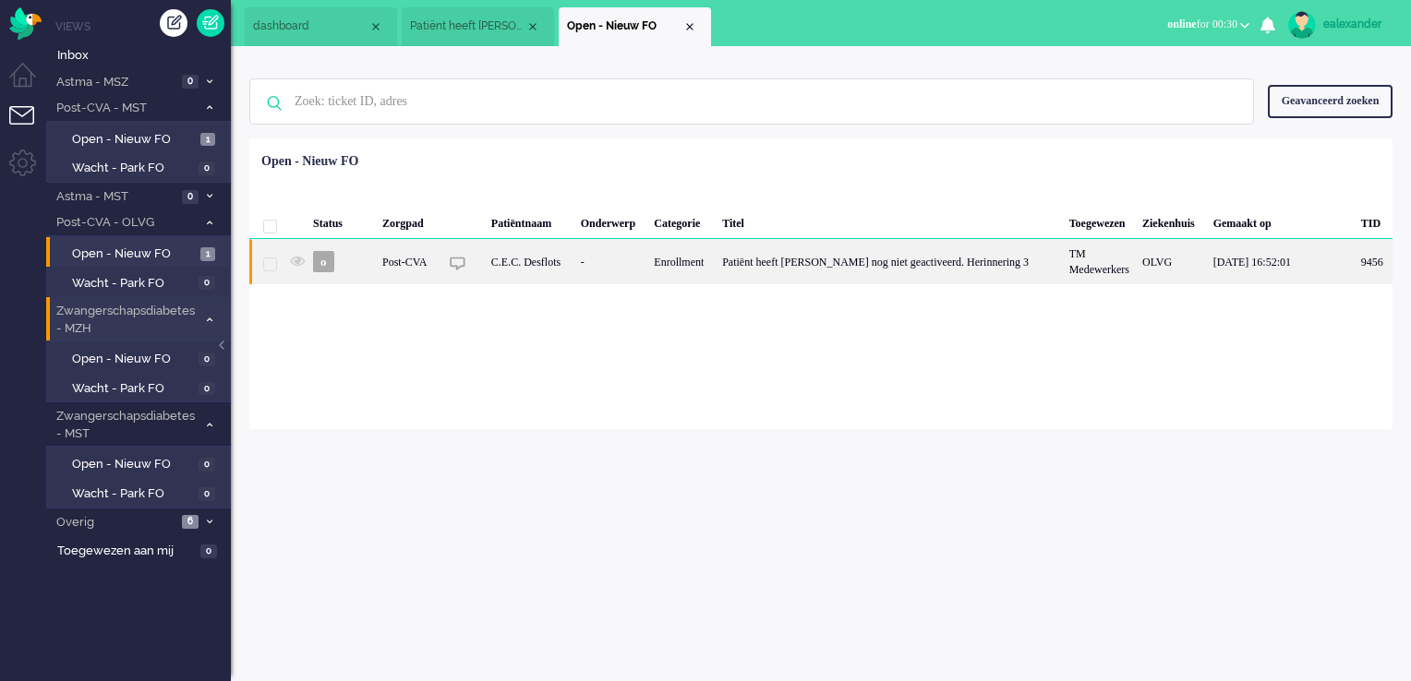
click at [835, 277] on div "Patiënt heeft [PERSON_NAME] nog niet geactiveerd. Herinnering 3" at bounding box center [888, 261] width 346 height 45
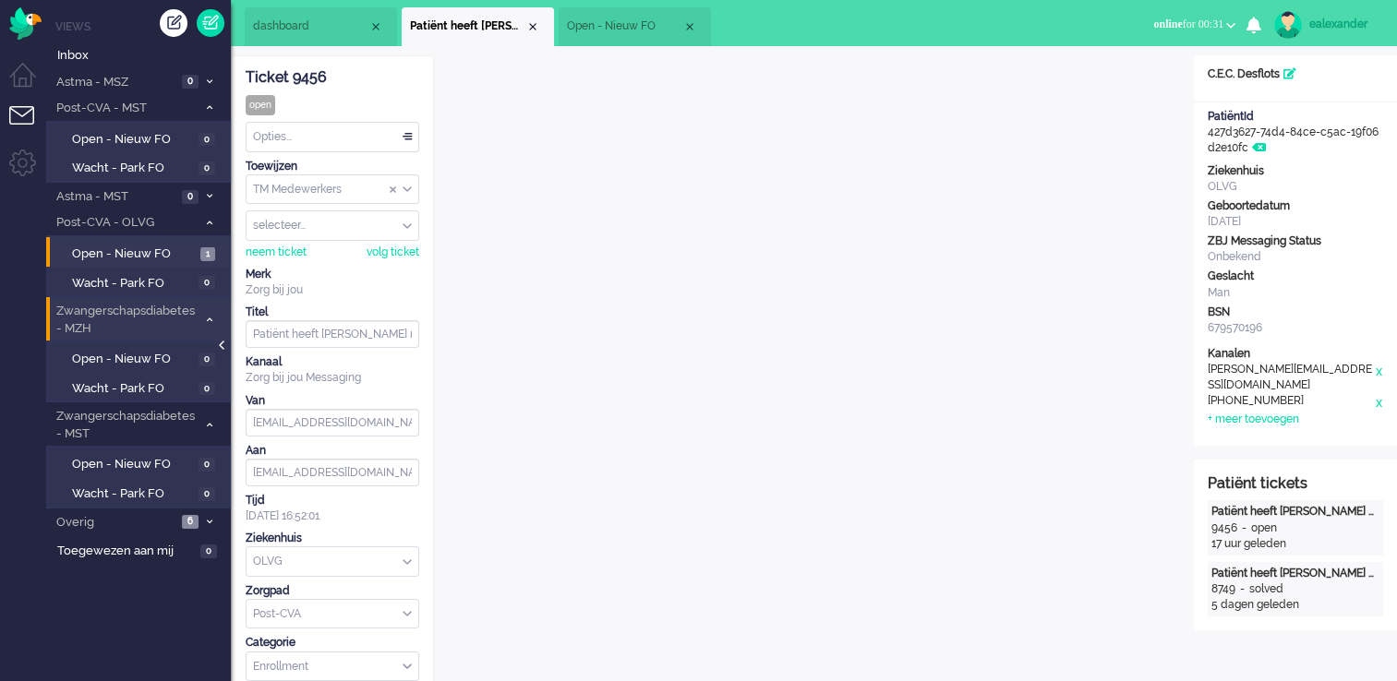
click at [225, 343] on div at bounding box center [223, 355] width 9 height 28
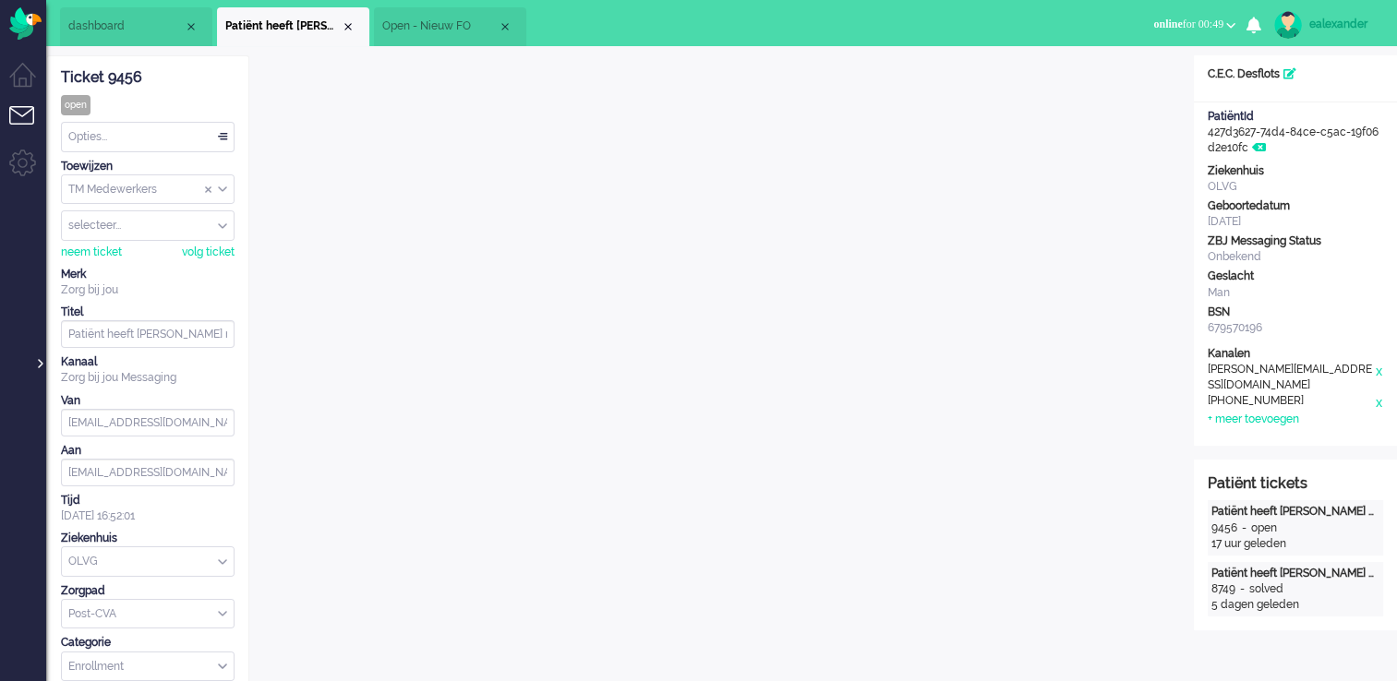
click at [37, 360] on div at bounding box center [38, 355] width 9 height 28
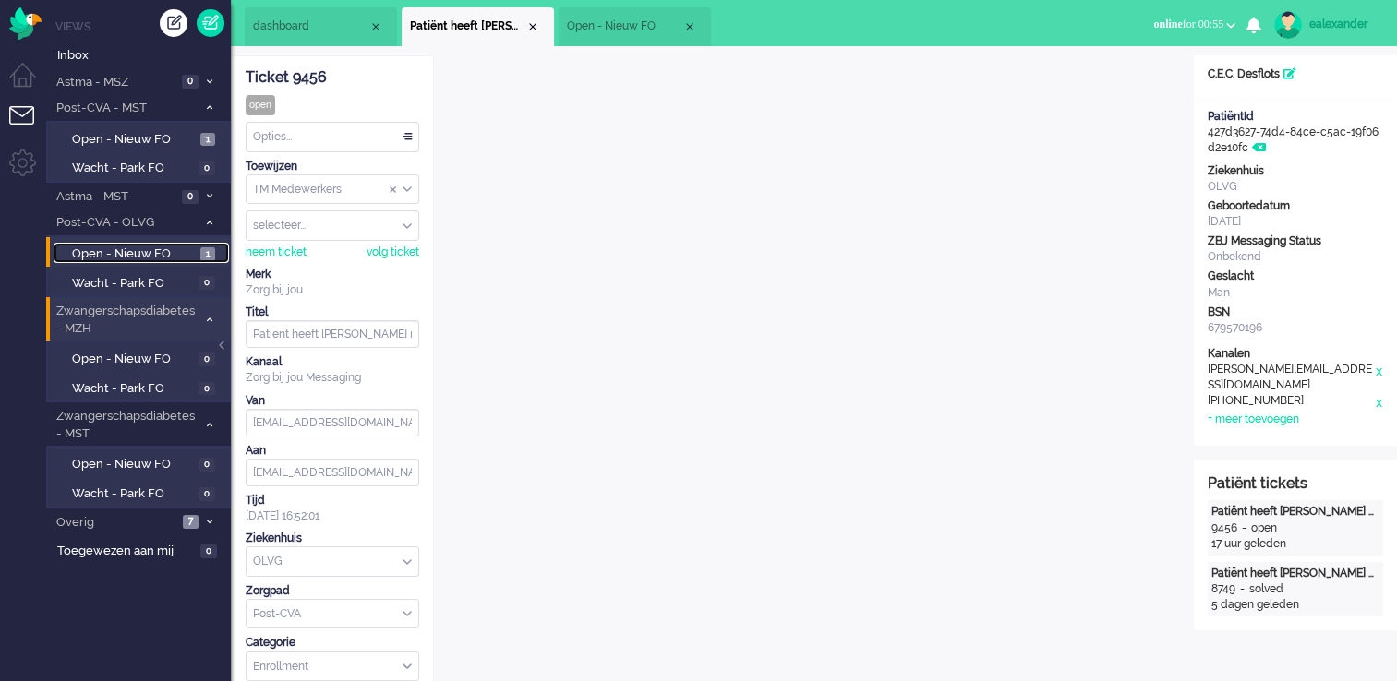
click at [180, 258] on span "Open - Nieuw FO" at bounding box center [134, 255] width 124 height 18
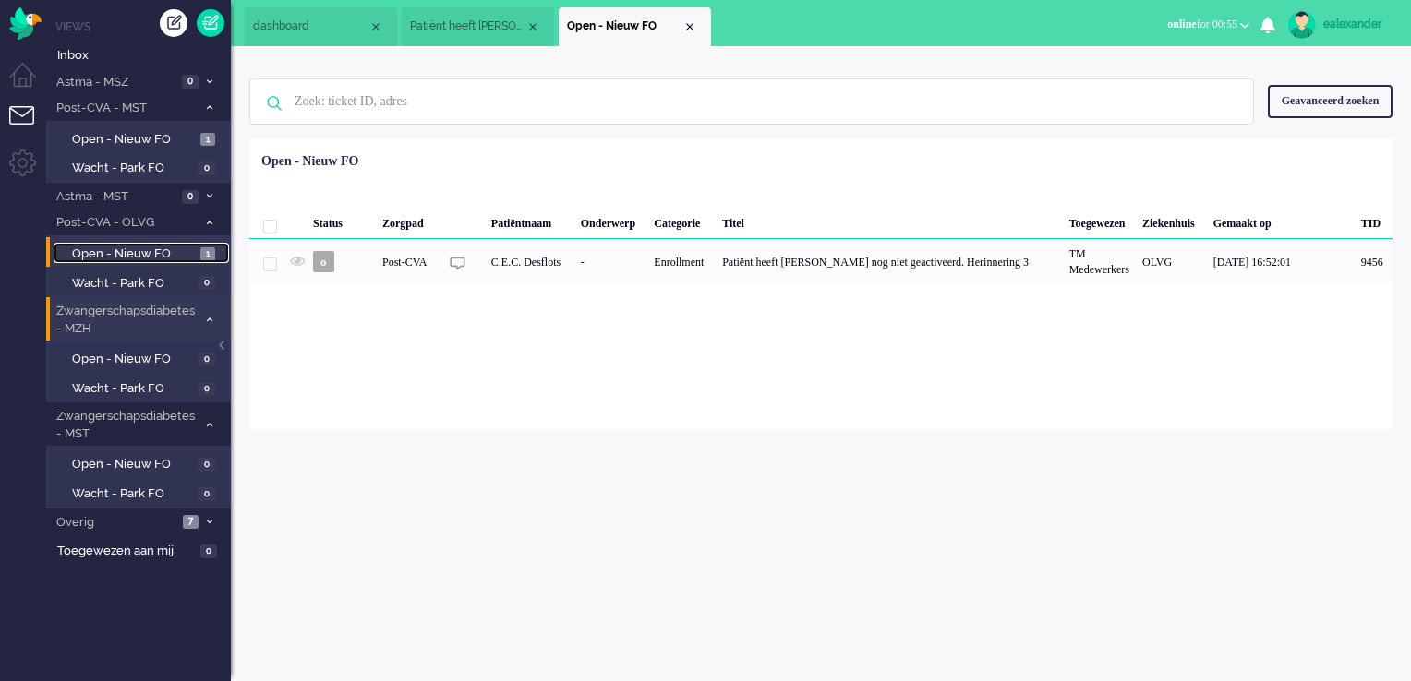
click at [481, 24] on span "Patiënt heeft [PERSON_NAME] nog niet geactiveerd. Herinnering 3" at bounding box center [467, 26] width 115 height 16
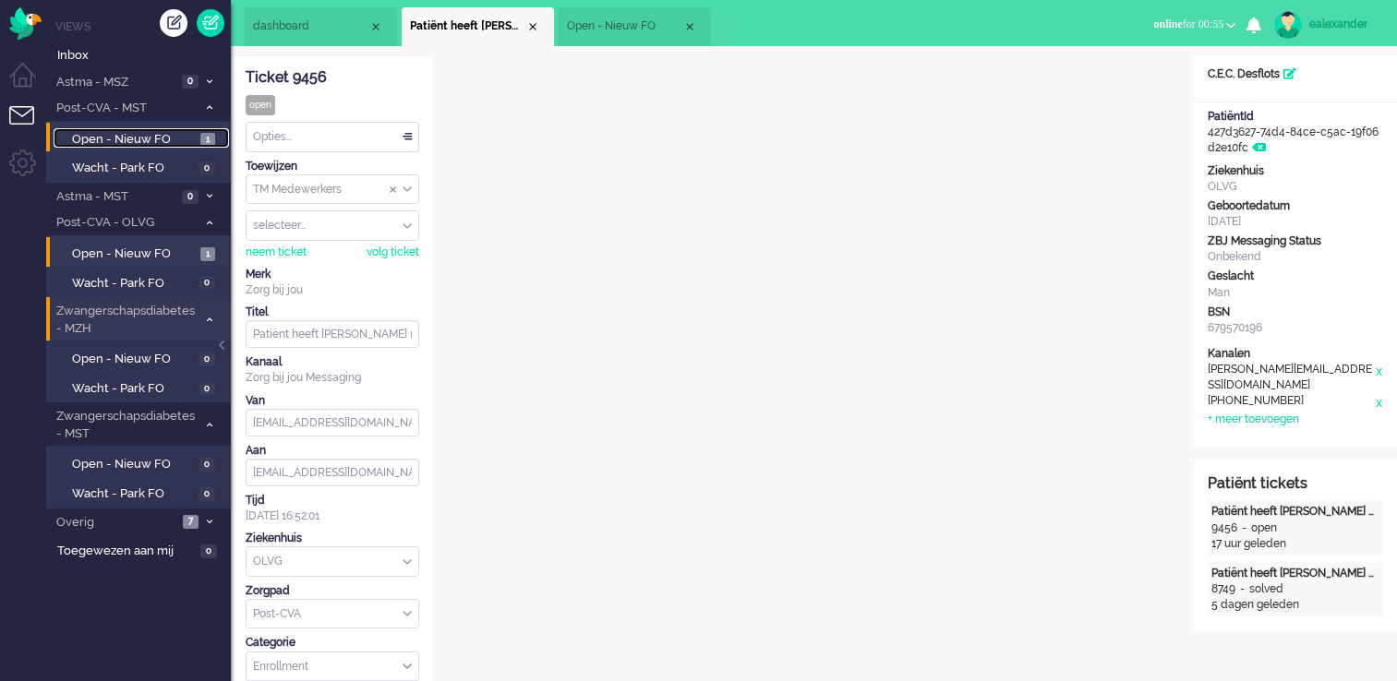
click at [196, 143] on link "Open - Nieuw FO 1" at bounding box center [141, 138] width 175 height 20
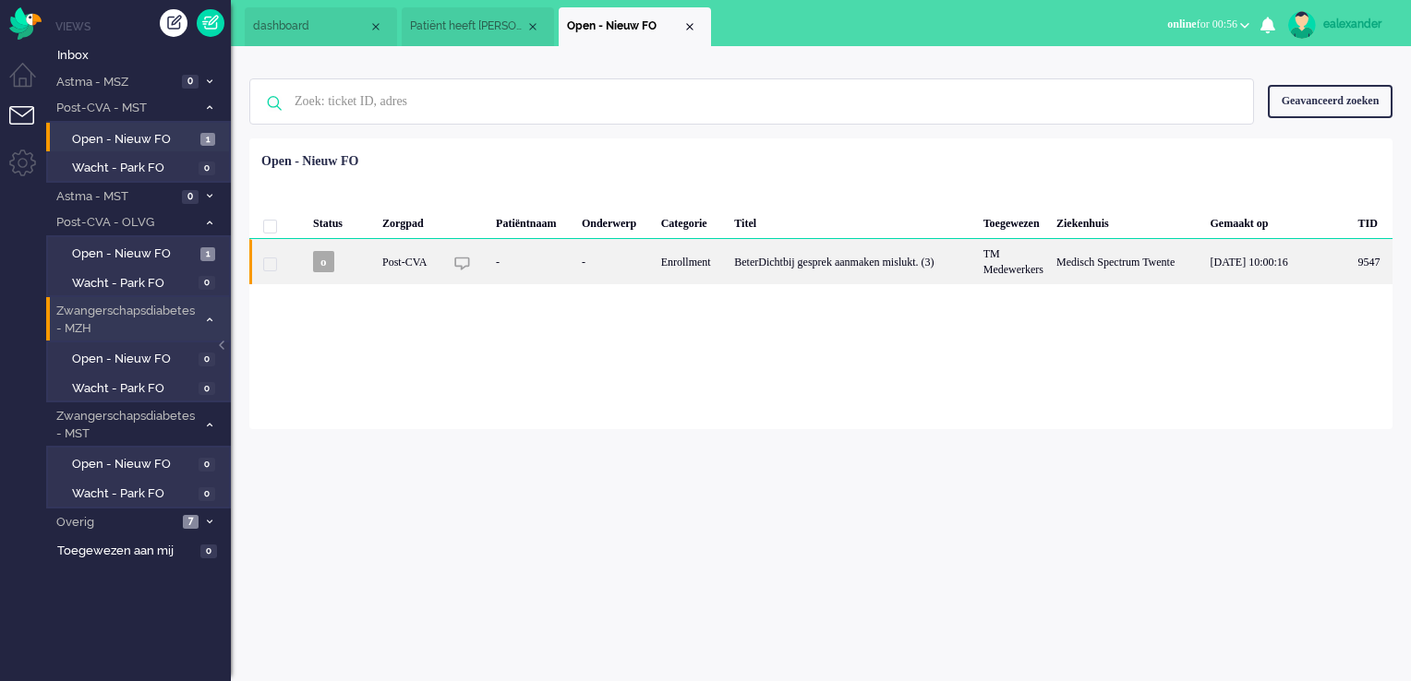
click at [1067, 257] on div "Medisch Spectrum Twente" at bounding box center [1126, 261] width 153 height 45
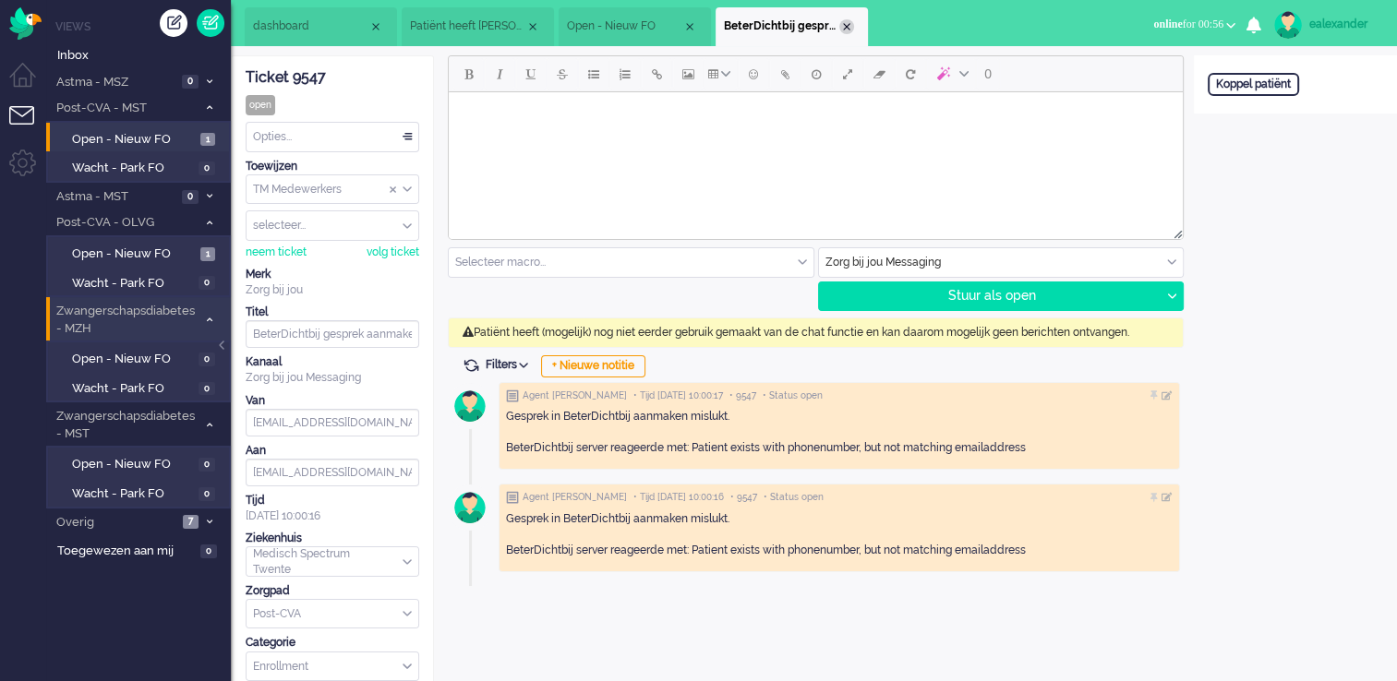
click at [847, 25] on div "Close tab" at bounding box center [846, 26] width 15 height 15
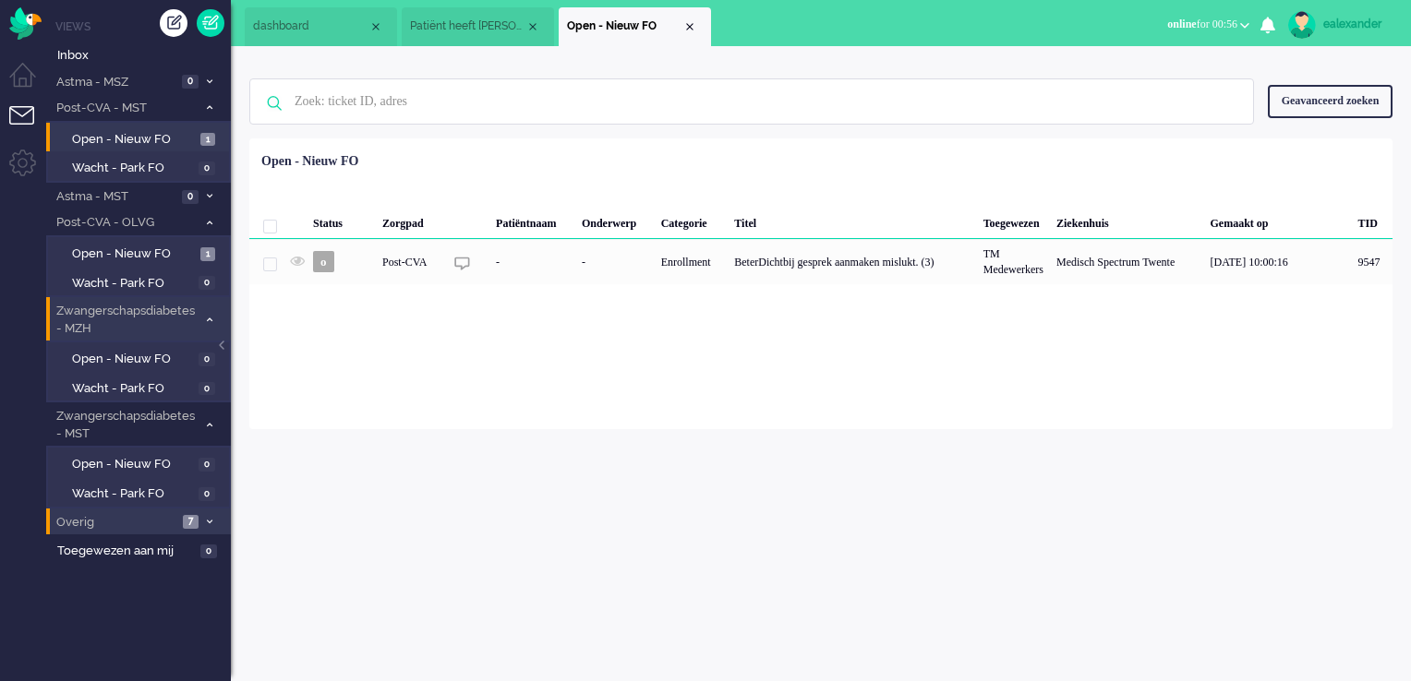
click at [199, 522] on li "Overig 7" at bounding box center [138, 522] width 185 height 27
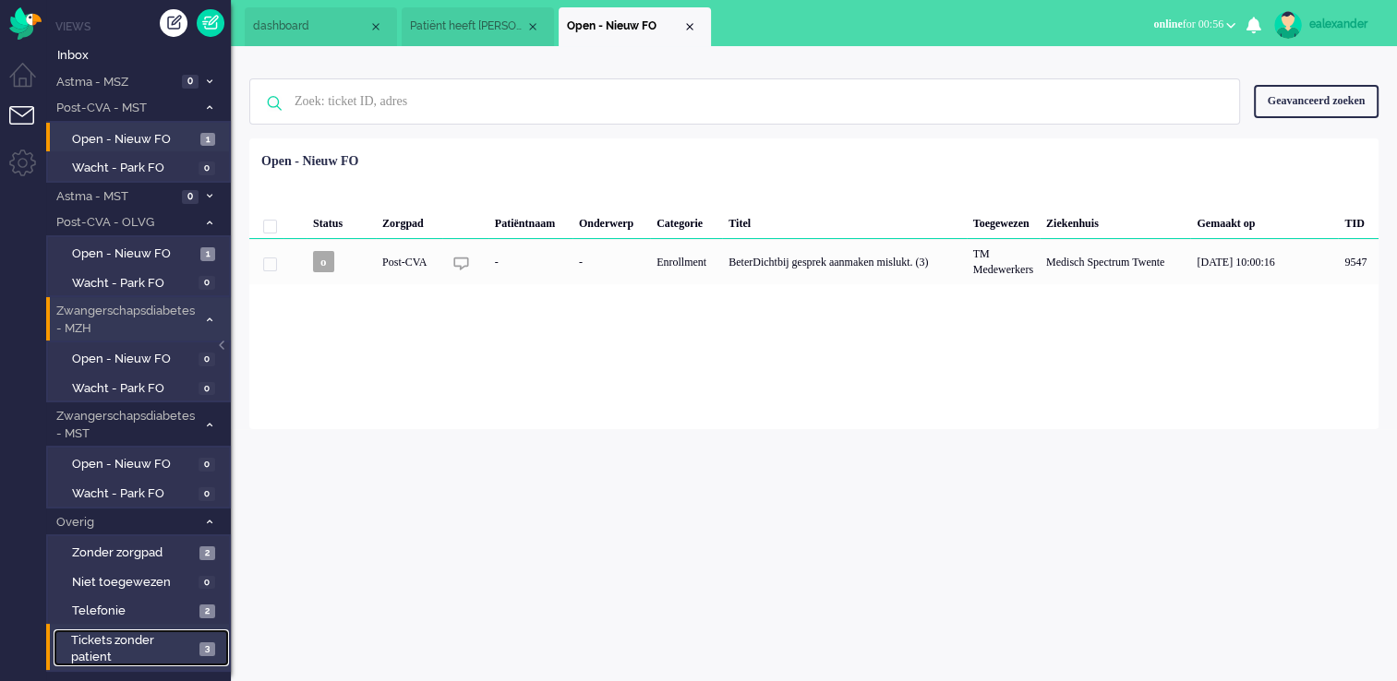
click at [162, 547] on span "Tickets zonder patient" at bounding box center [132, 649] width 123 height 34
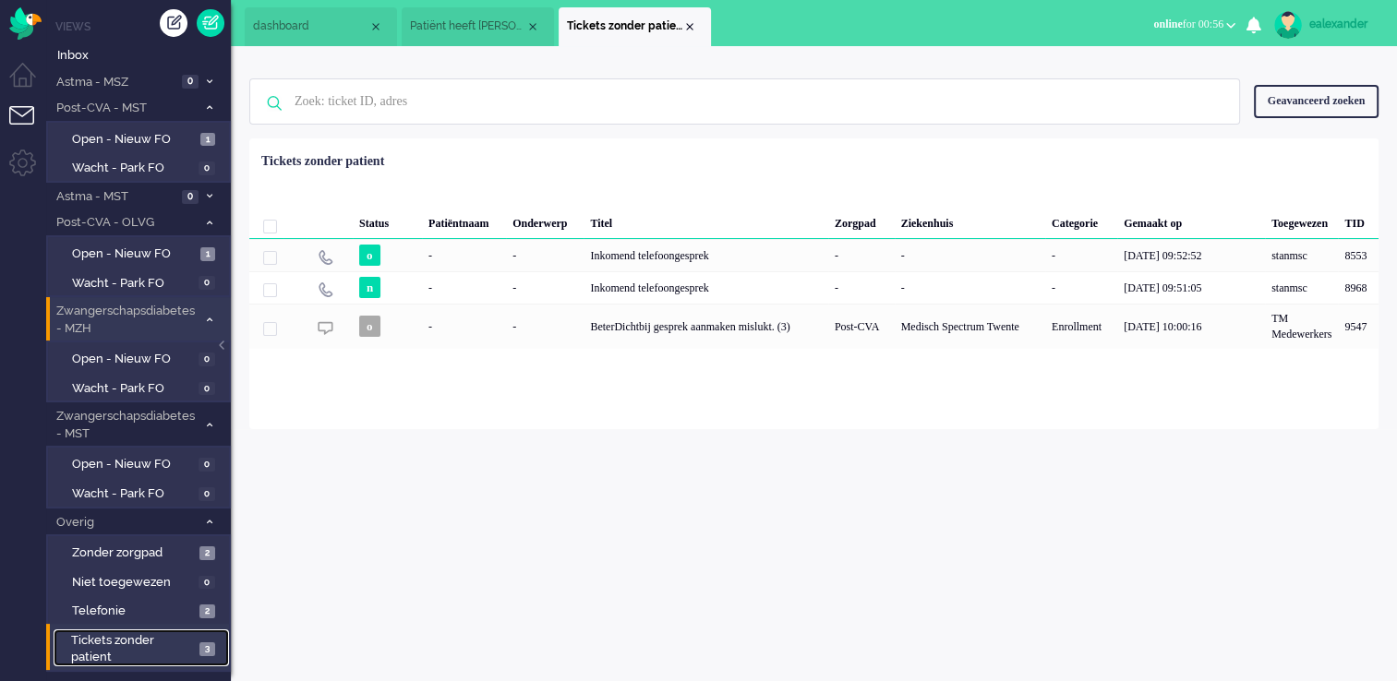
click at [162, 547] on span "Tickets zonder patient" at bounding box center [132, 649] width 123 height 34
click at [687, 27] on div "Close tab" at bounding box center [689, 26] width 15 height 15
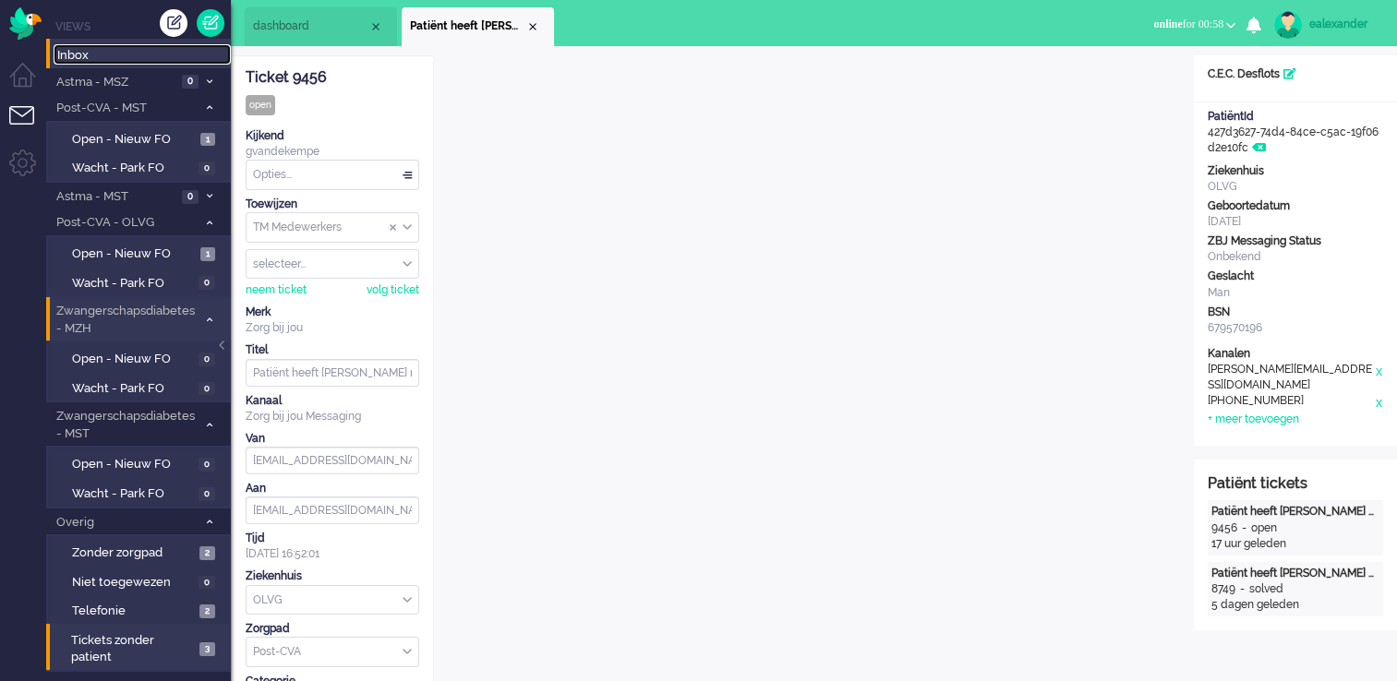
drag, startPoint x: 84, startPoint y: 51, endPoint x: 107, endPoint y: 58, distance: 24.2
click at [84, 51] on span "Inbox" at bounding box center [144, 56] width 174 height 18
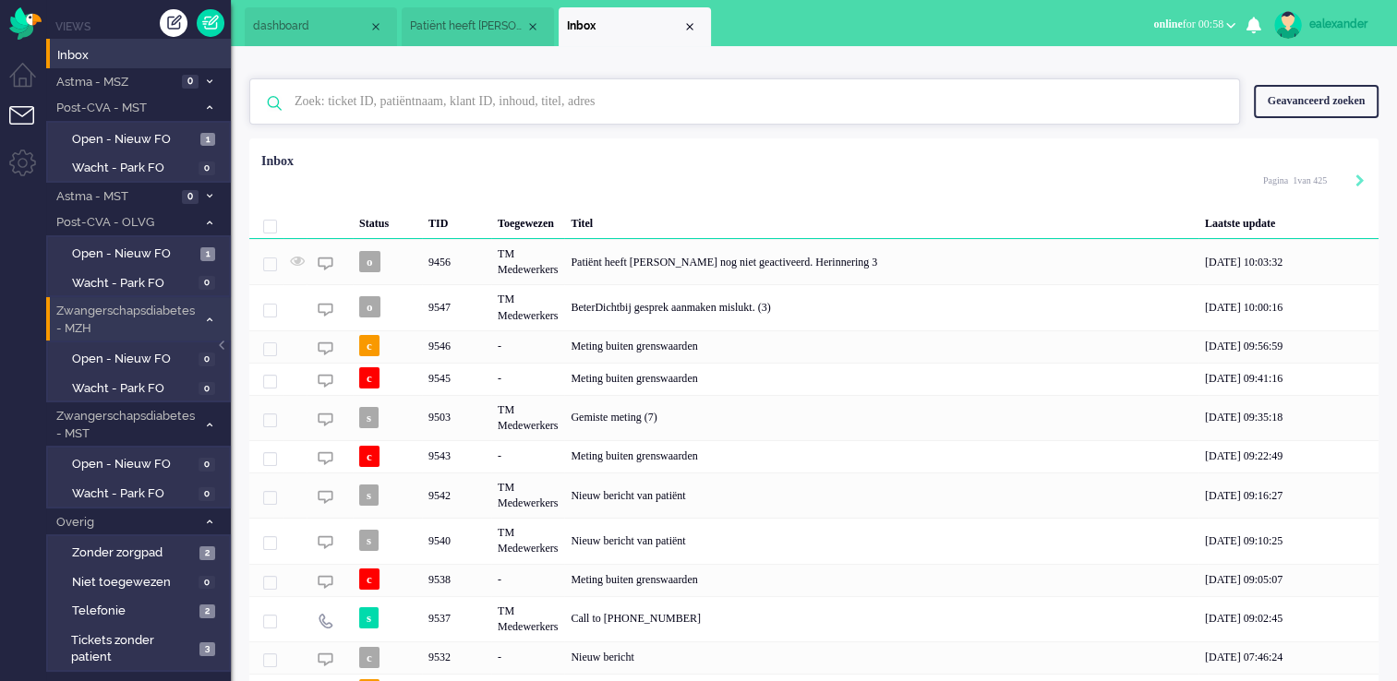
click at [550, 114] on input "text" at bounding box center [747, 101] width 933 height 44
paste input "9422"
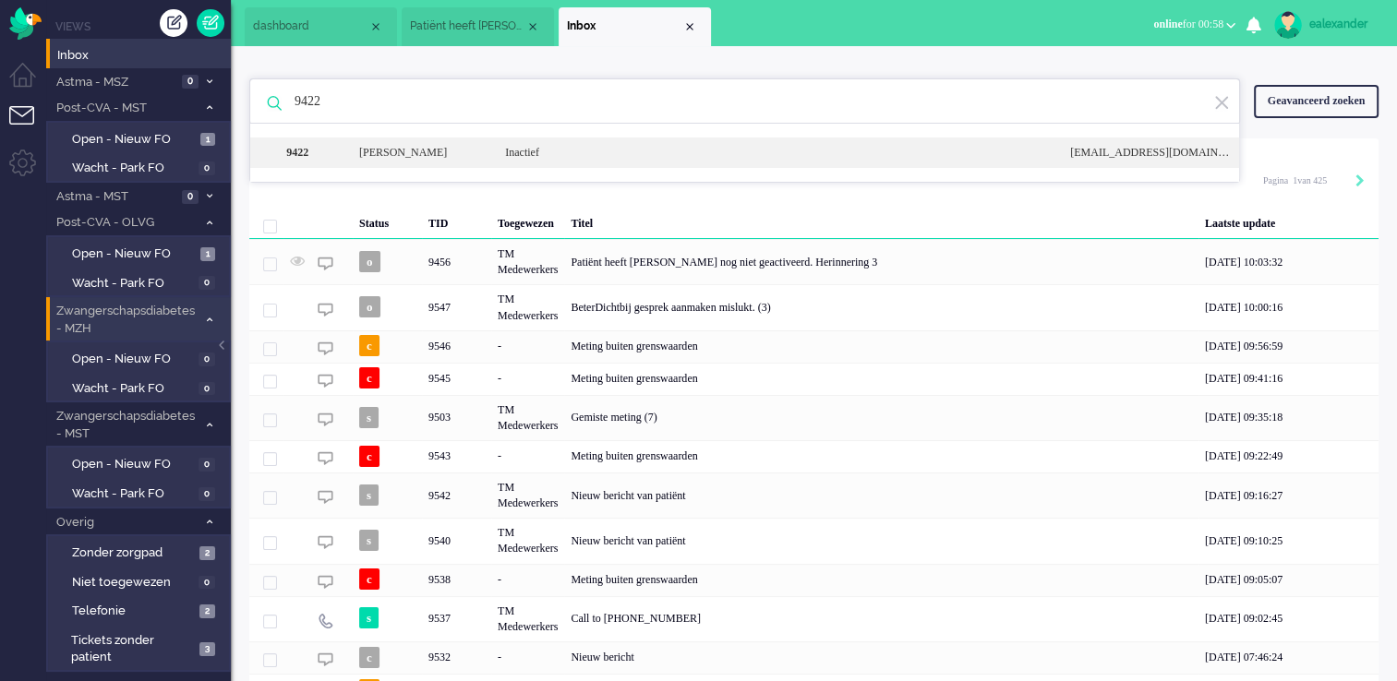
type input "9422"
click at [533, 158] on div "Inactief" at bounding box center [773, 153] width 565 height 16
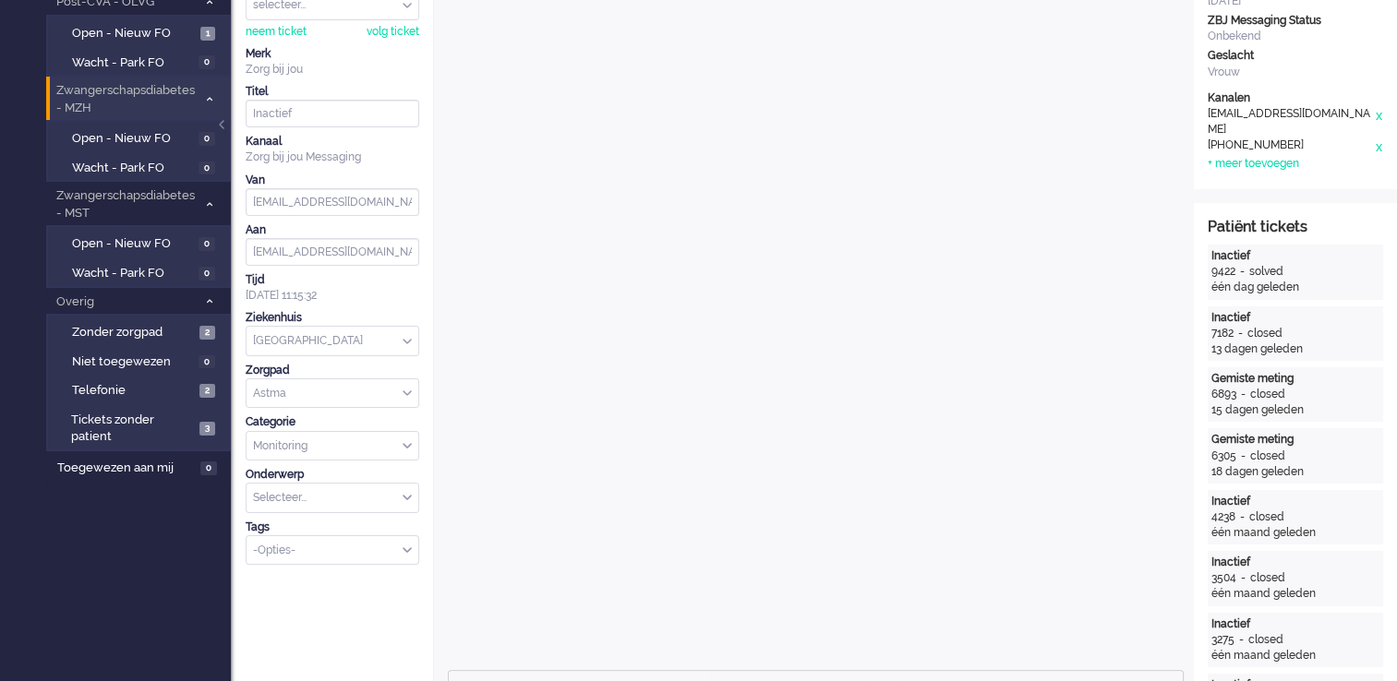
scroll to position [203, 0]
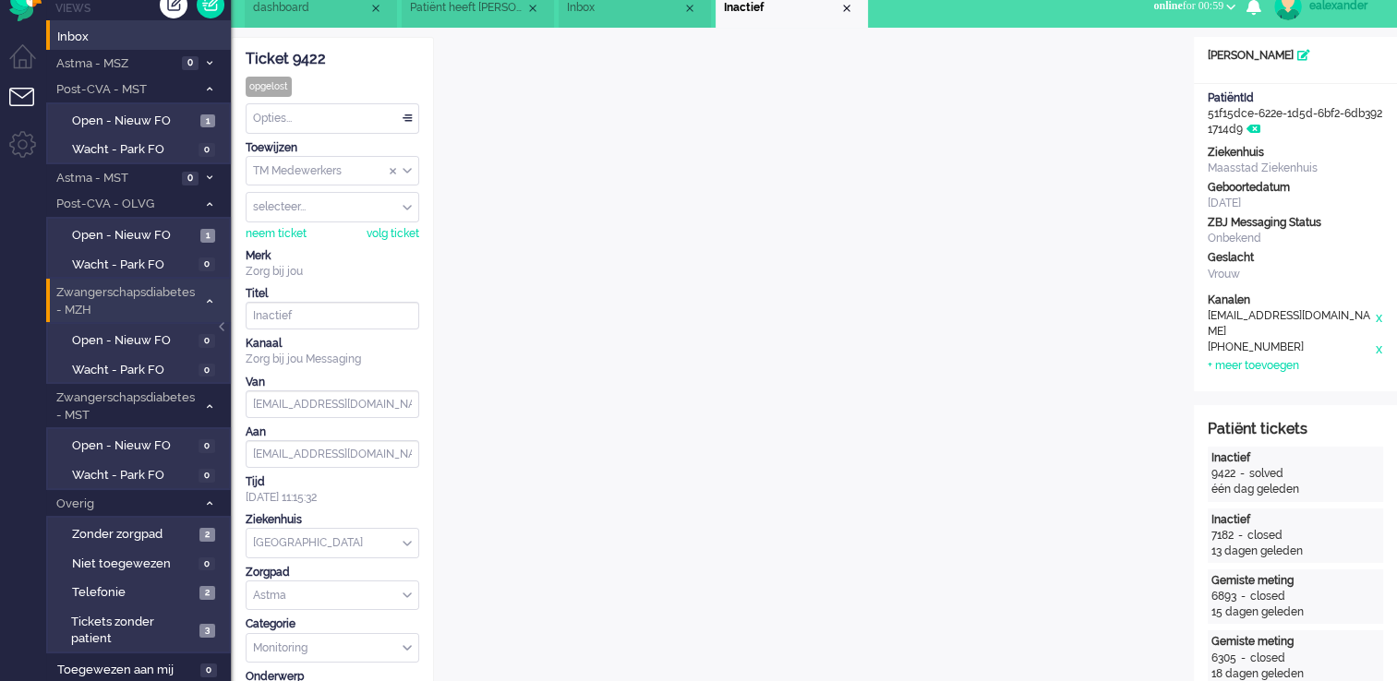
scroll to position [0, 0]
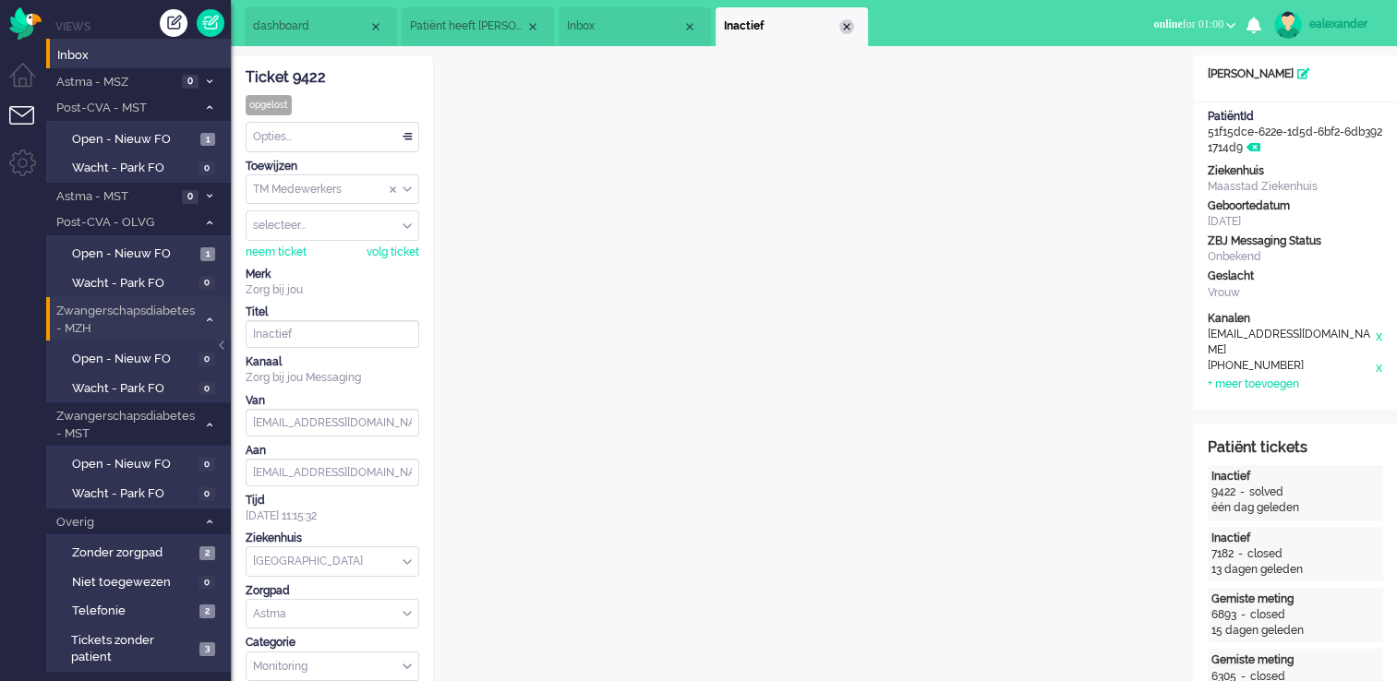
click at [844, 28] on div "Close tab" at bounding box center [846, 26] width 15 height 15
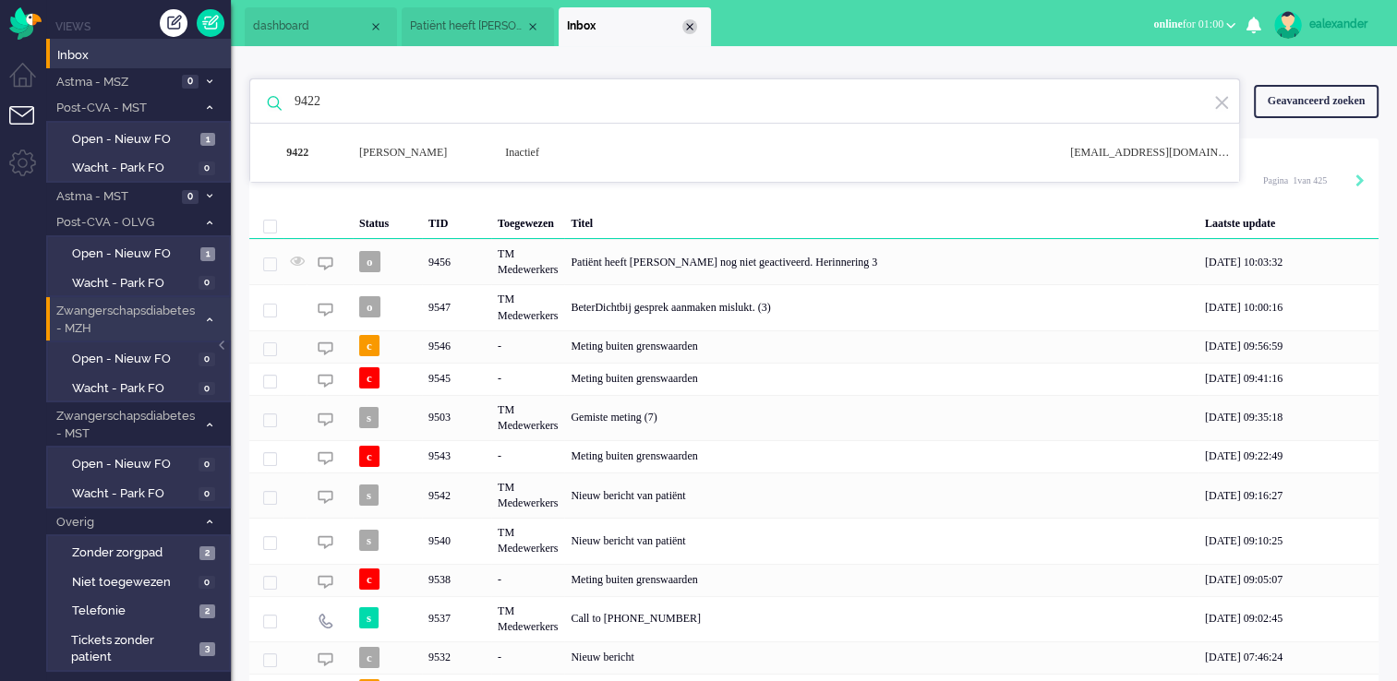
click at [687, 28] on div "Close tab" at bounding box center [689, 26] width 15 height 15
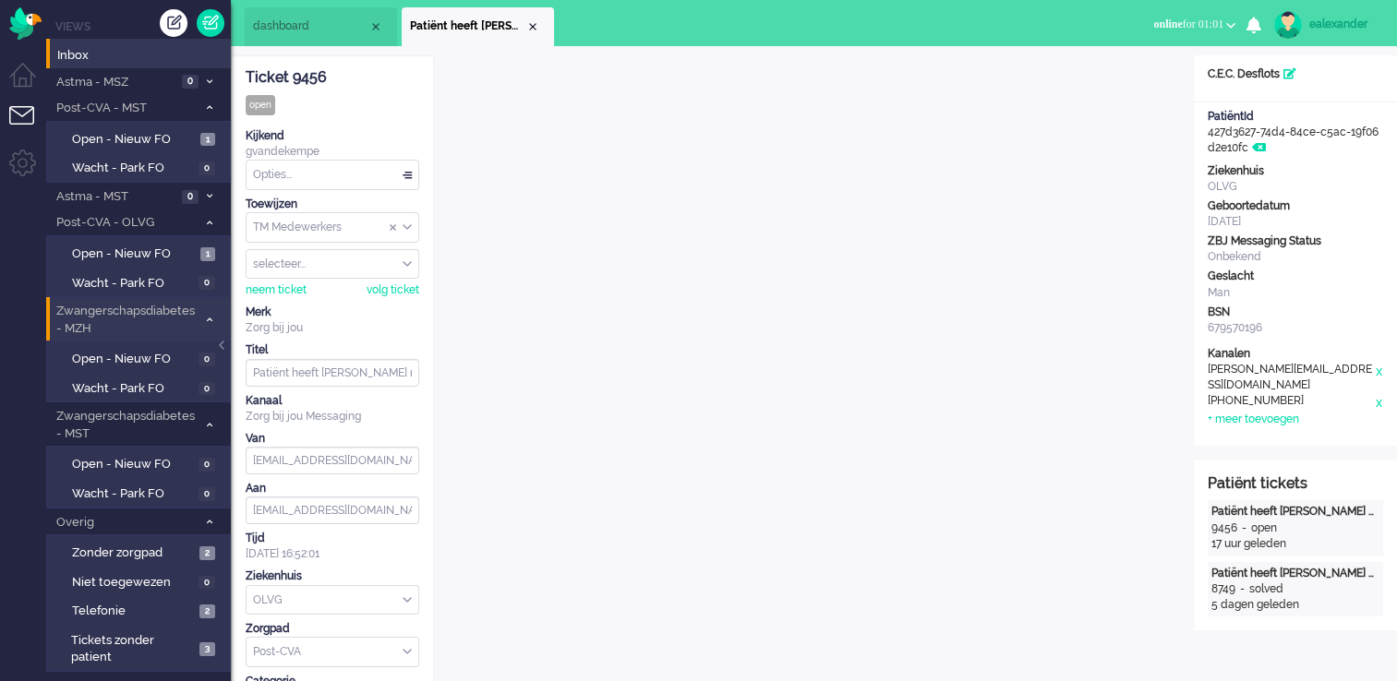
click at [303, 26] on span "dashboard" at bounding box center [310, 26] width 115 height 16
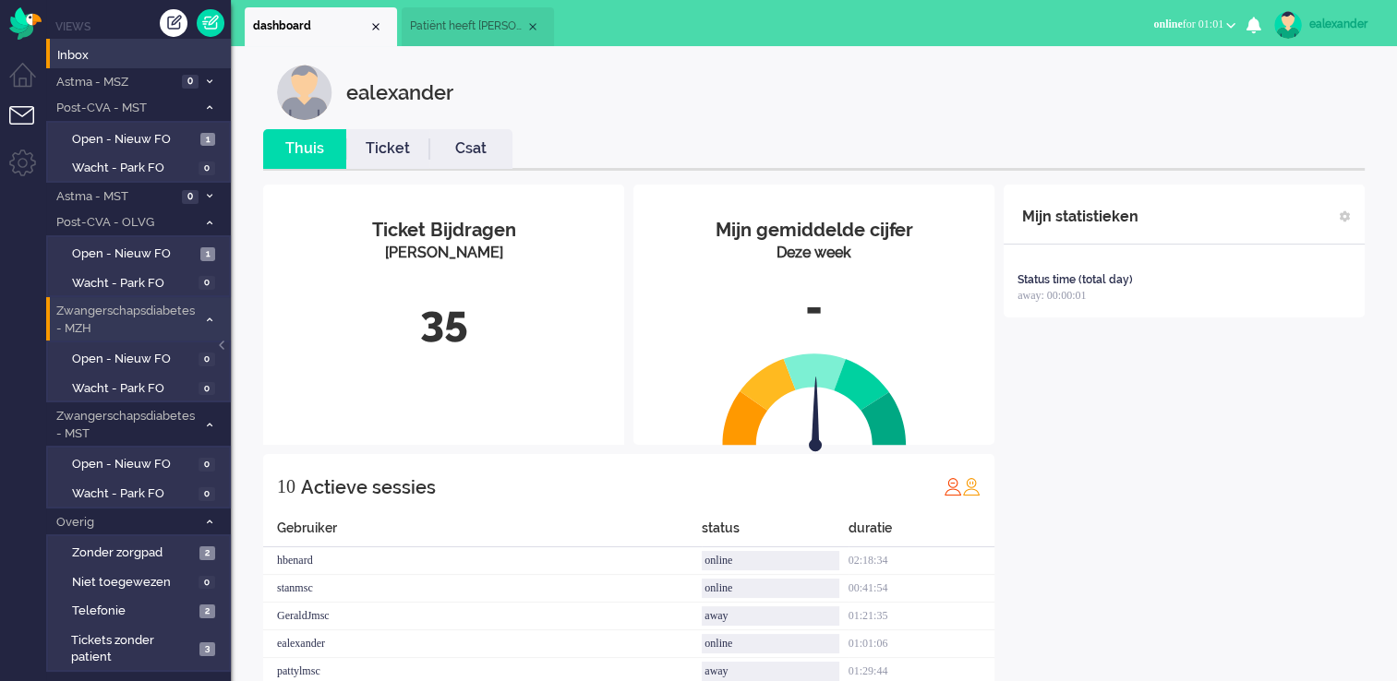
click at [483, 39] on li "Patiënt heeft [PERSON_NAME] nog niet geactiveerd. Herinnering 3" at bounding box center [478, 26] width 152 height 39
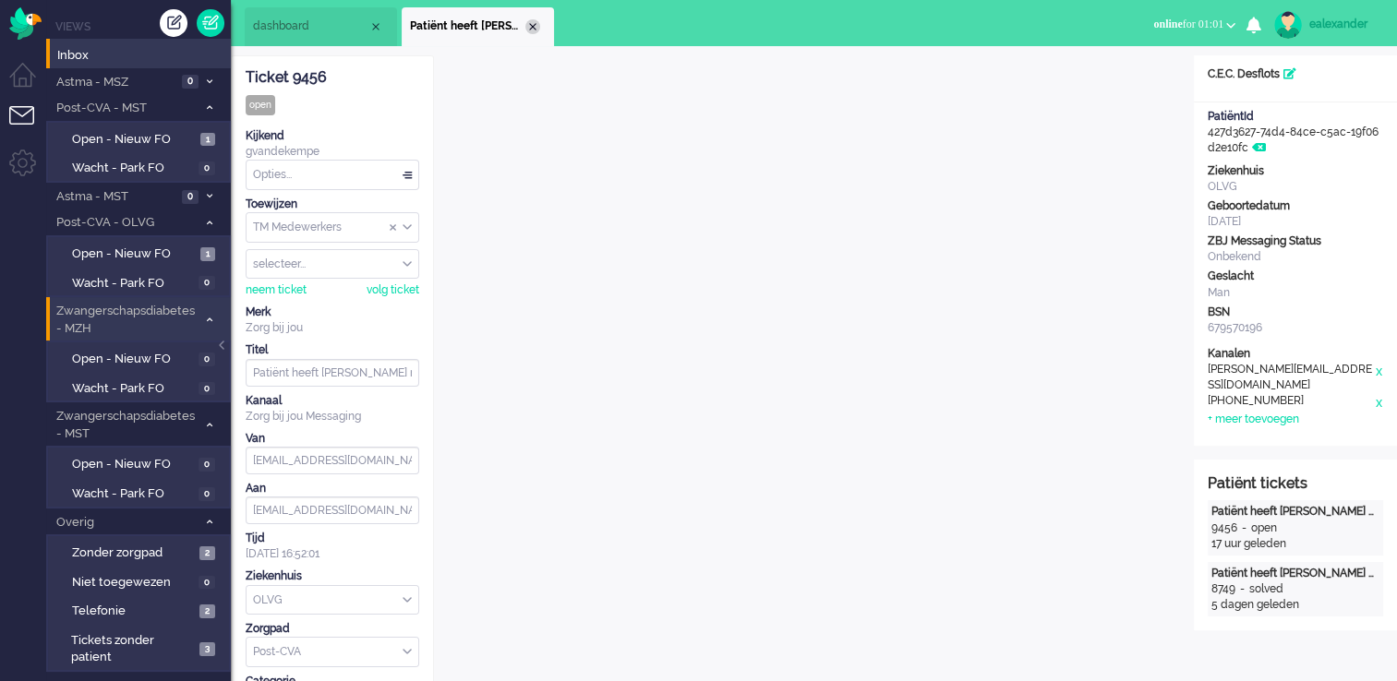
click at [534, 24] on div "Close tab" at bounding box center [532, 26] width 15 height 15
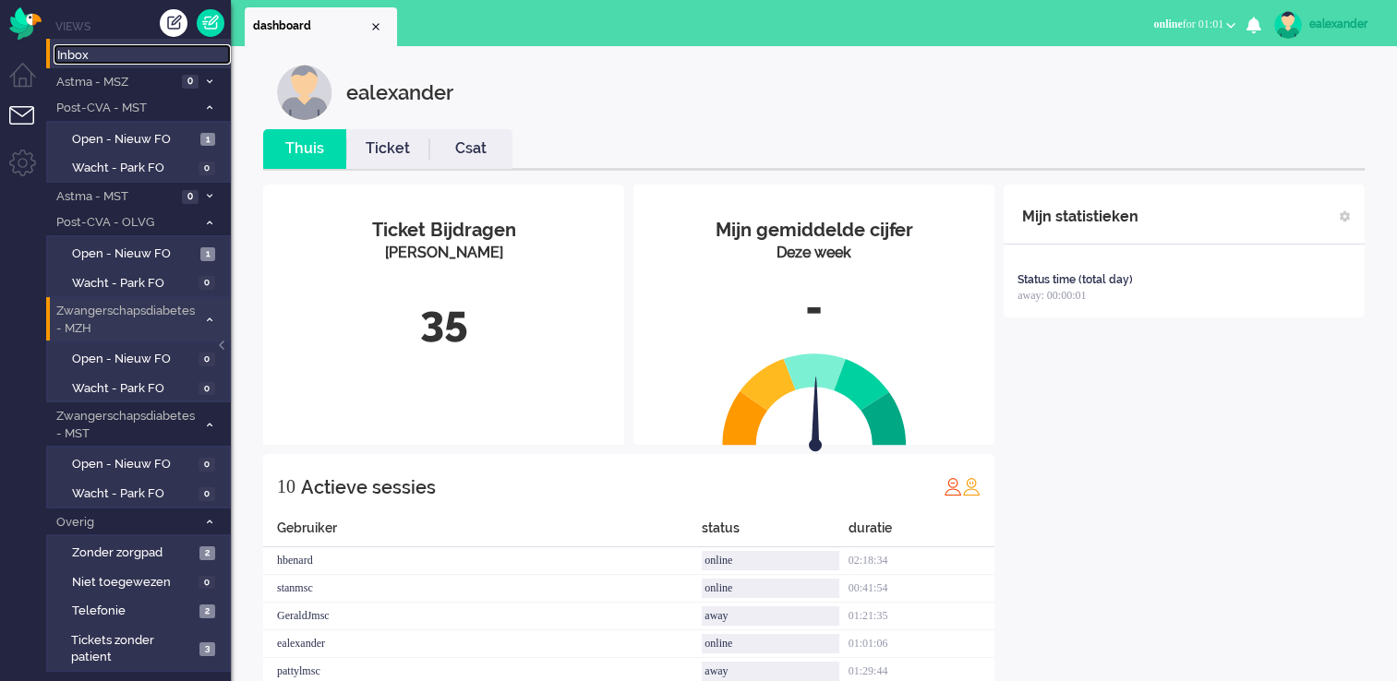
click at [81, 51] on span "Inbox" at bounding box center [144, 56] width 174 height 18
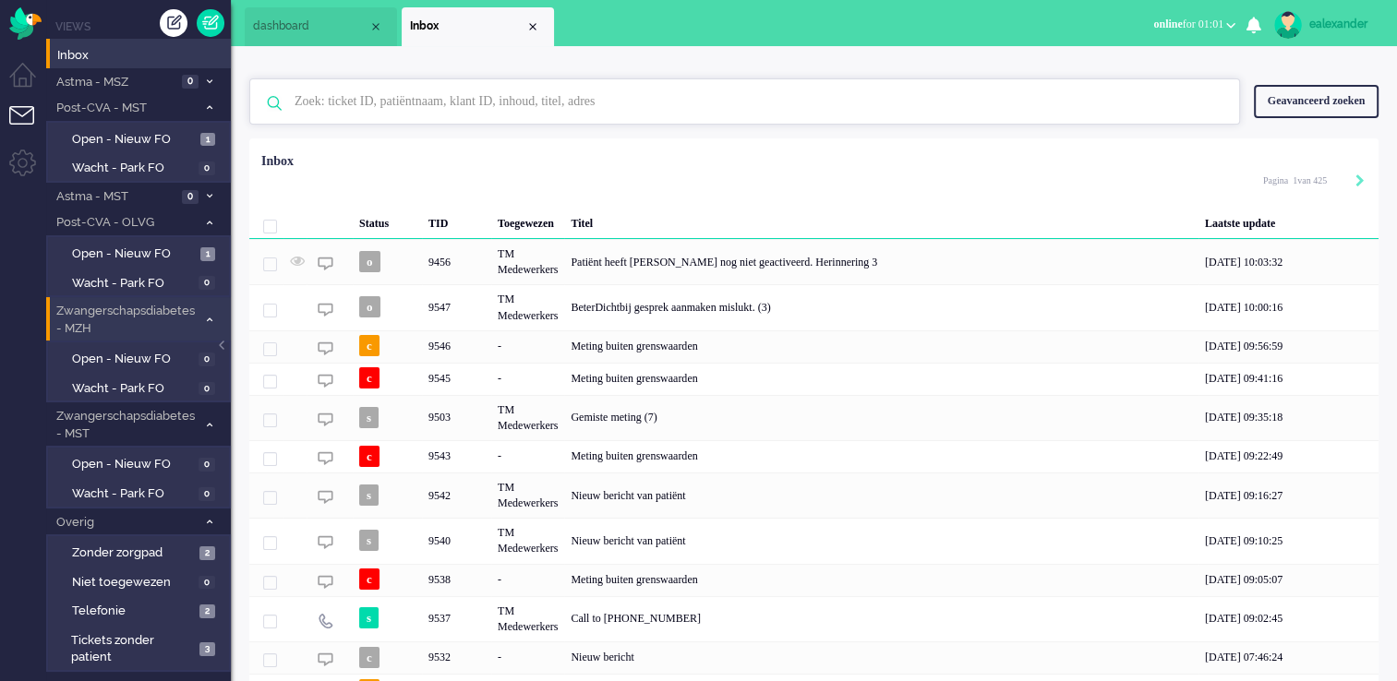
click at [480, 96] on input "text" at bounding box center [747, 101] width 933 height 44
paste input "8651"
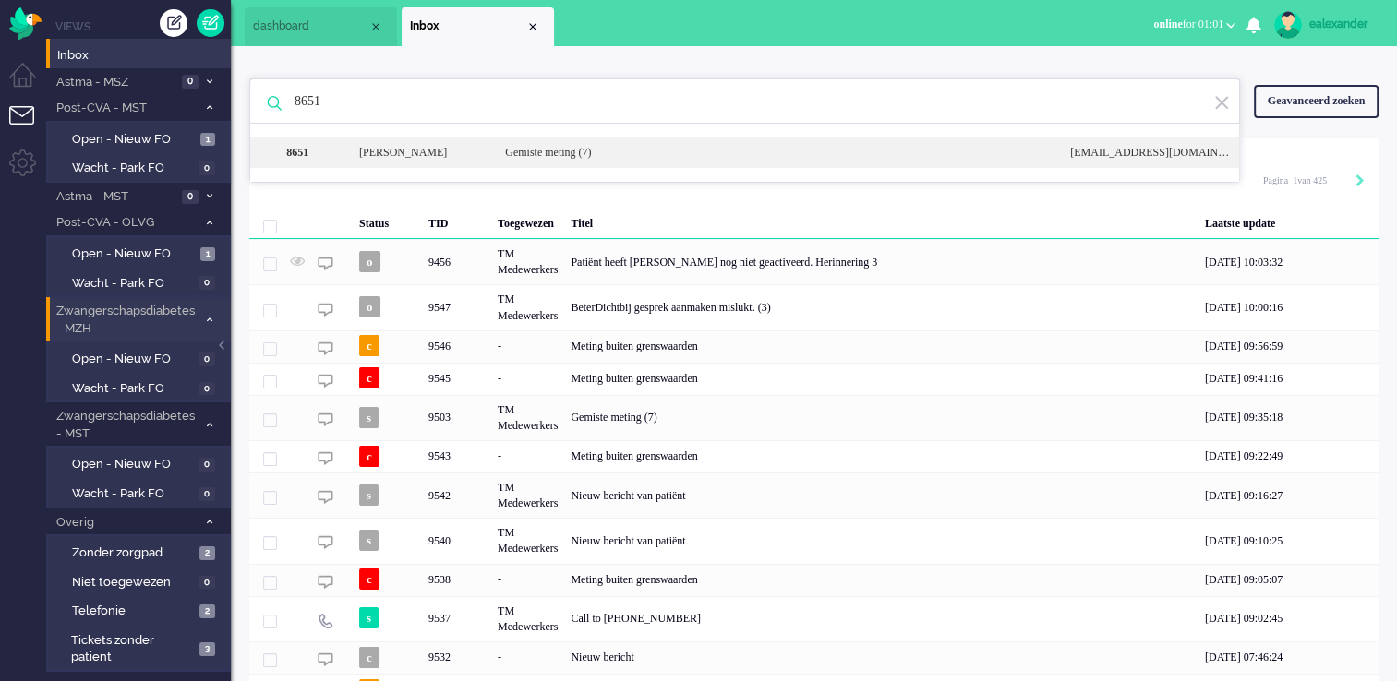
click at [519, 155] on div "Gemiste meting (7)" at bounding box center [773, 153] width 565 height 16
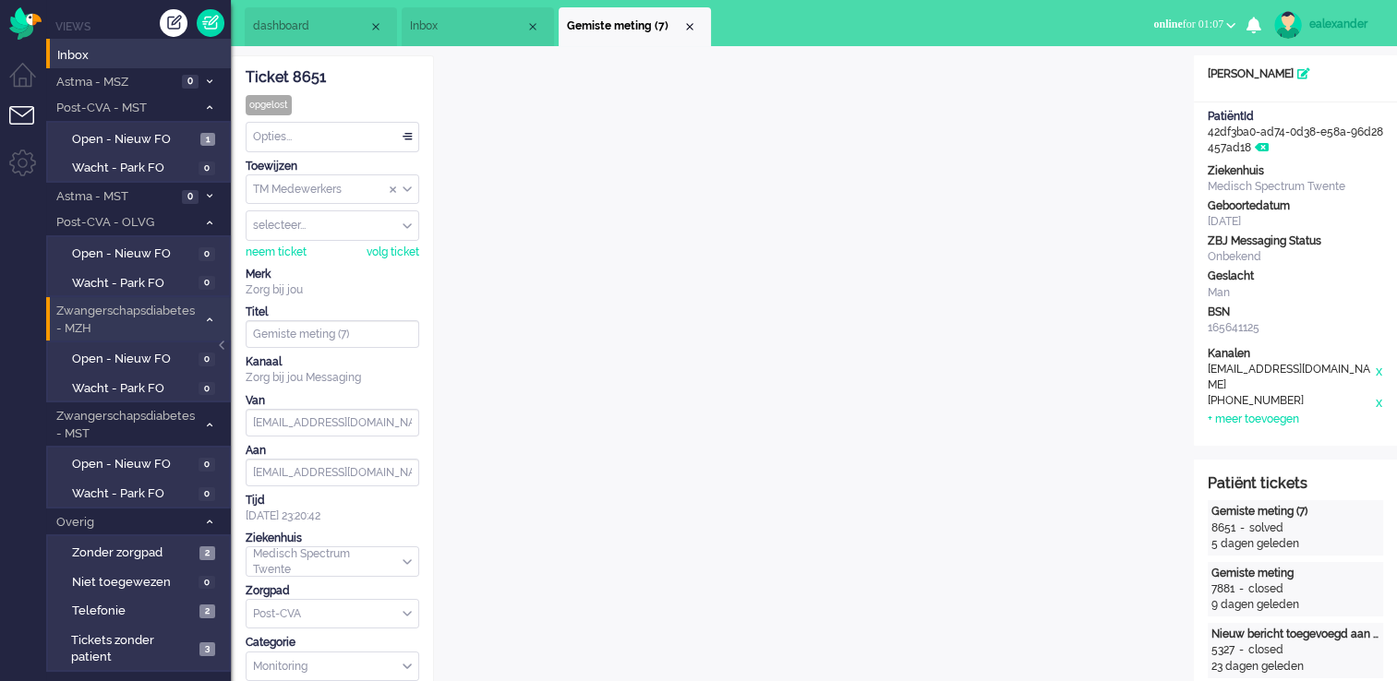
click at [459, 32] on span "Inbox" at bounding box center [467, 26] width 115 height 16
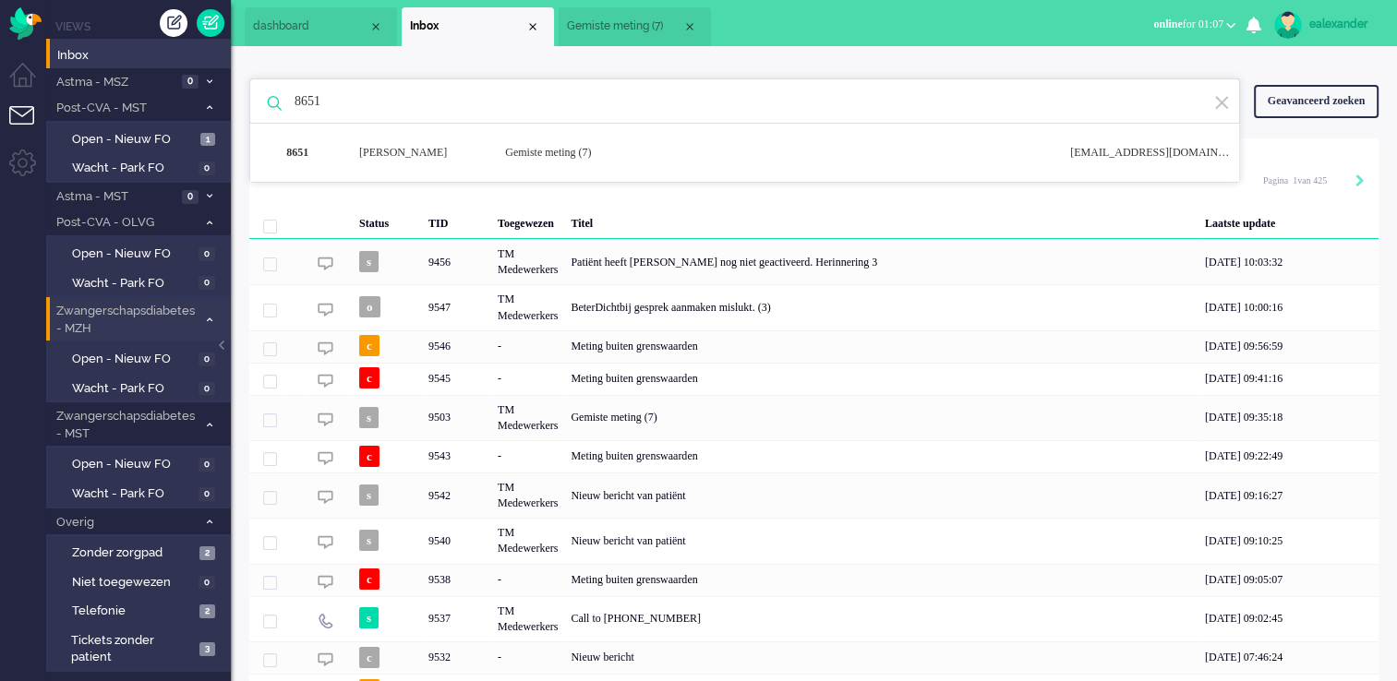
click at [453, 112] on input "8651" at bounding box center [747, 101] width 933 height 44
paste input "987"
type input "8987"
click at [450, 155] on div "[PERSON_NAME]" at bounding box center [418, 153] width 146 height 16
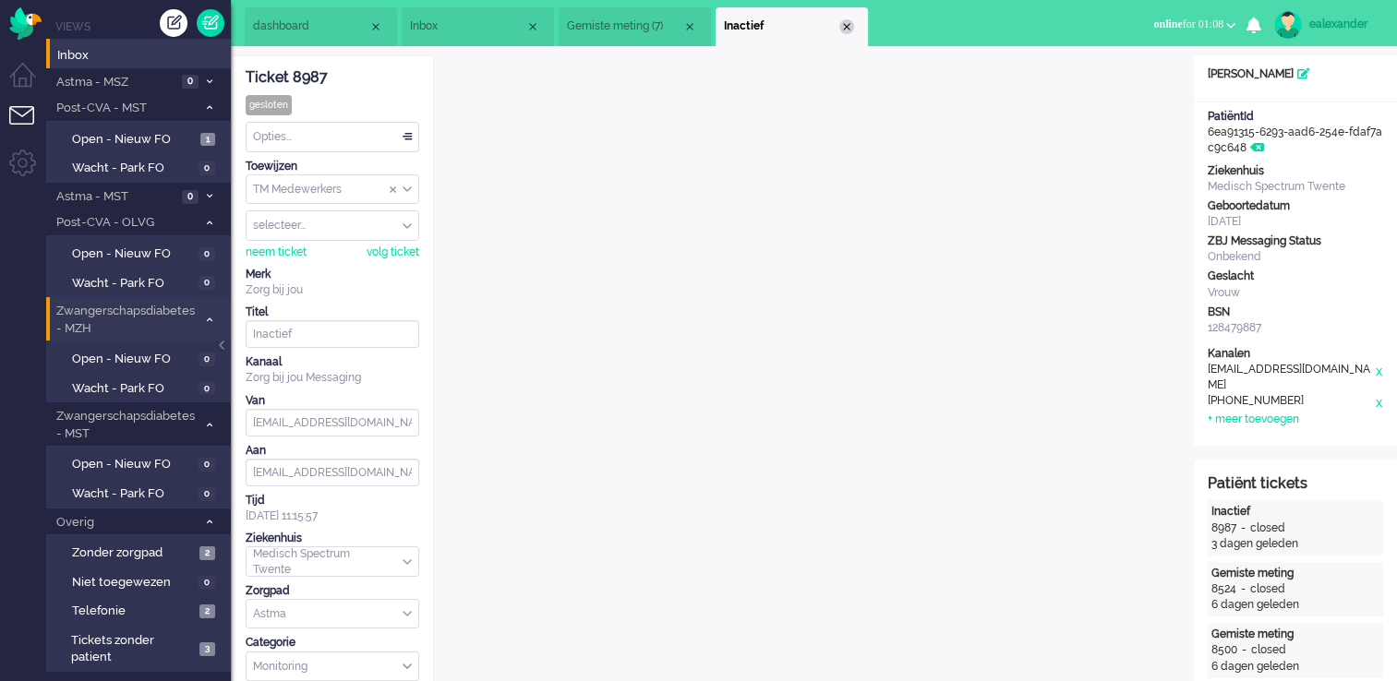
click at [852, 30] on div "Close tab" at bounding box center [846, 26] width 15 height 15
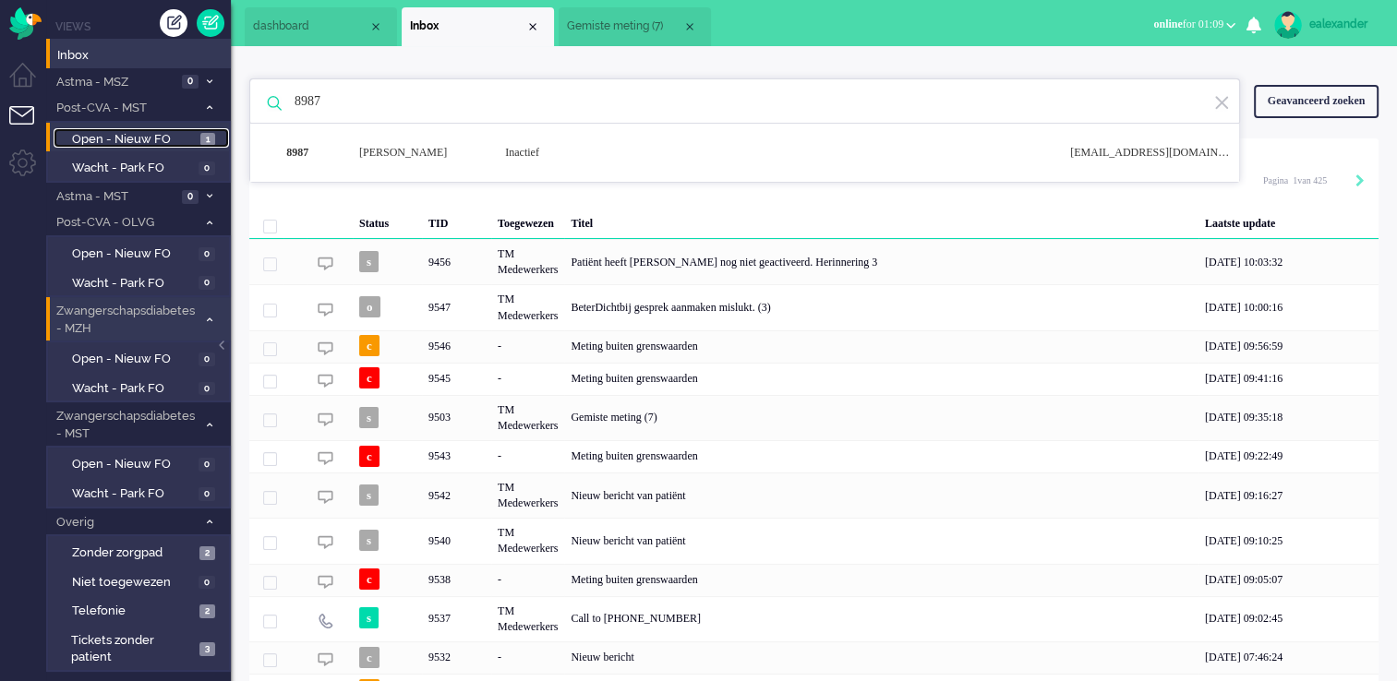
click at [193, 138] on span "Open - Nieuw FO" at bounding box center [134, 140] width 124 height 18
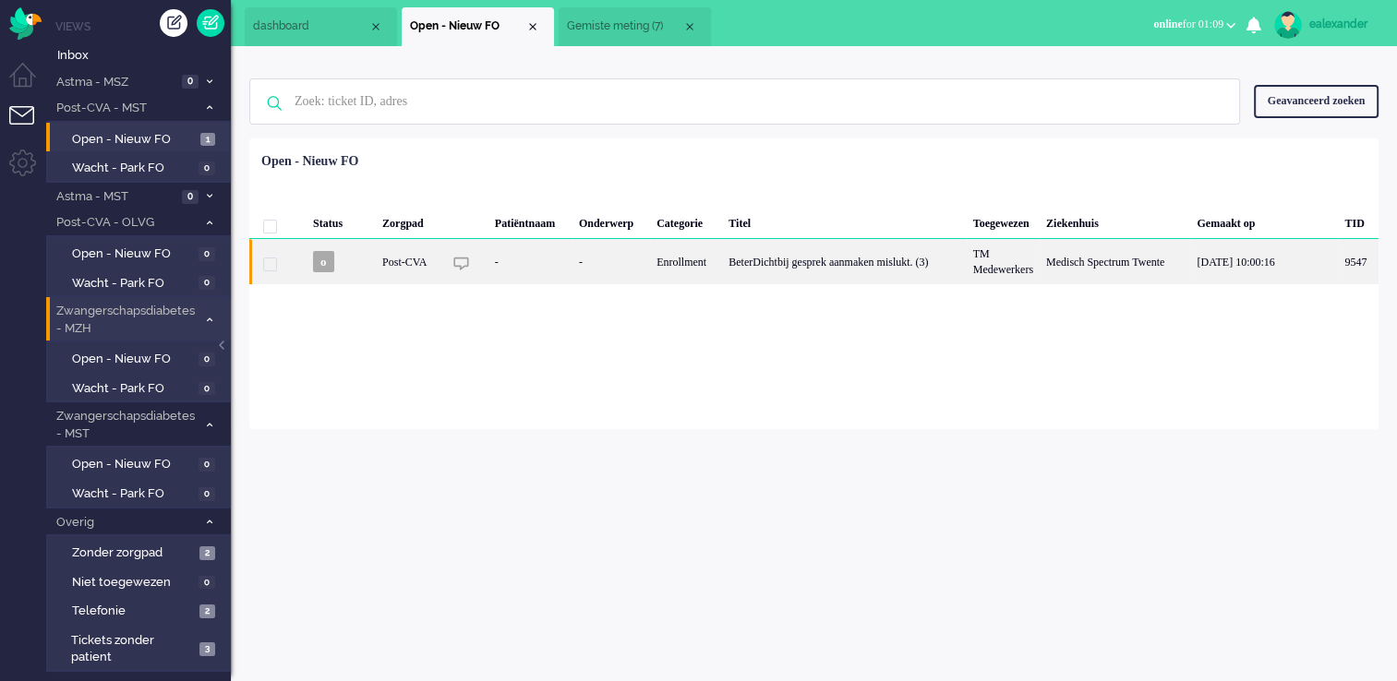
click at [864, 270] on div "BeterDichtbij gesprek aanmaken mislukt. (3)" at bounding box center [844, 261] width 244 height 45
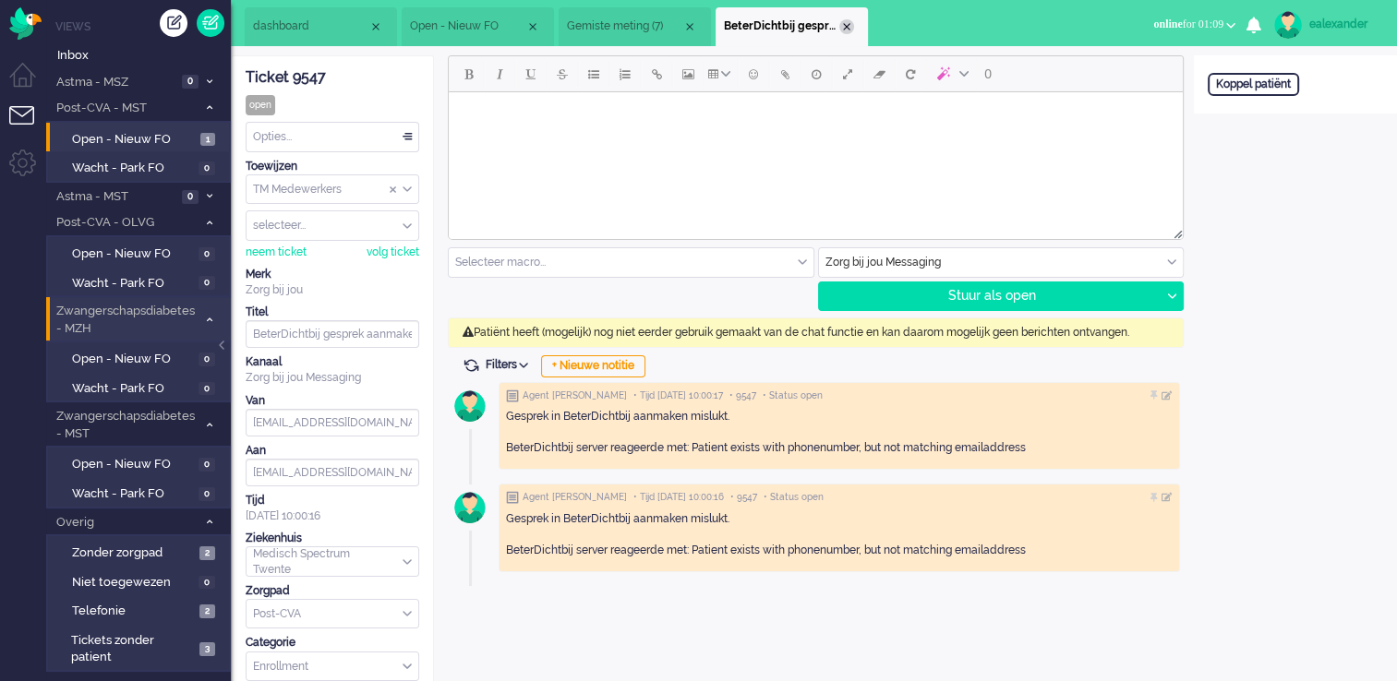
click at [846, 30] on div "Close tab" at bounding box center [846, 26] width 15 height 15
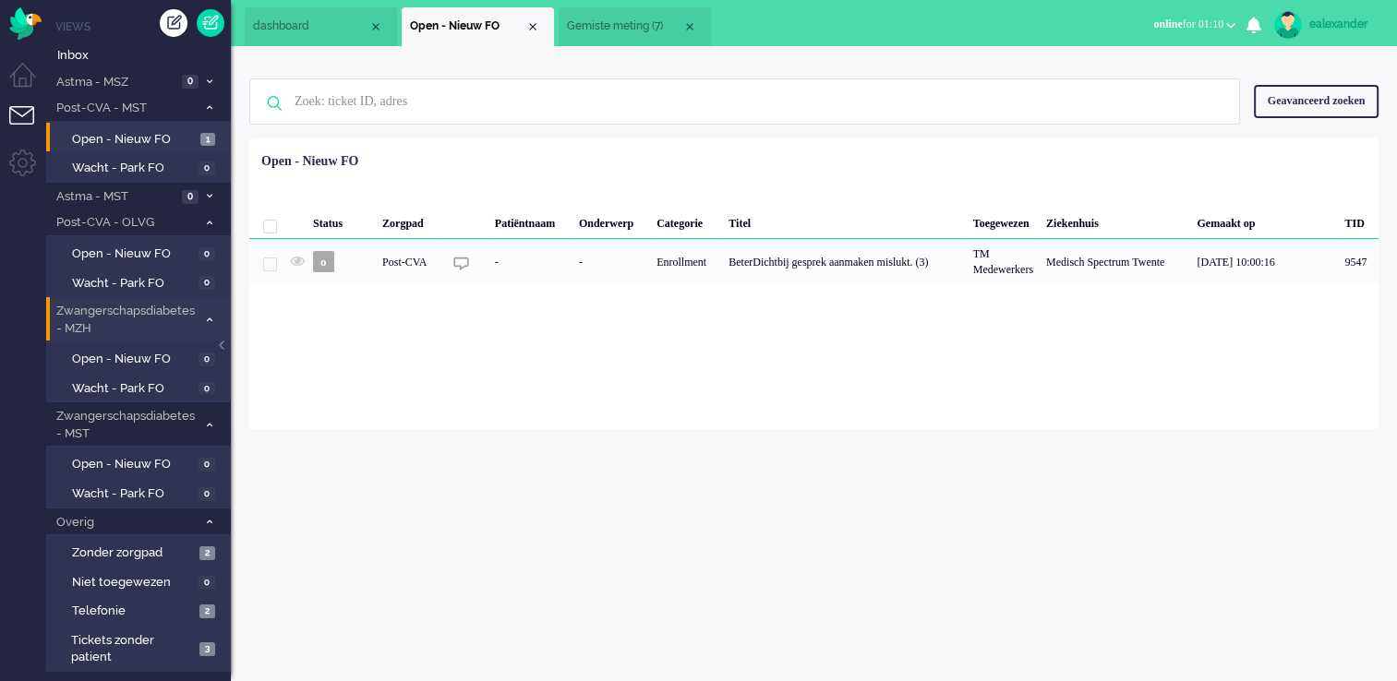
click at [640, 23] on span "Gemiste meting (7)" at bounding box center [624, 26] width 115 height 16
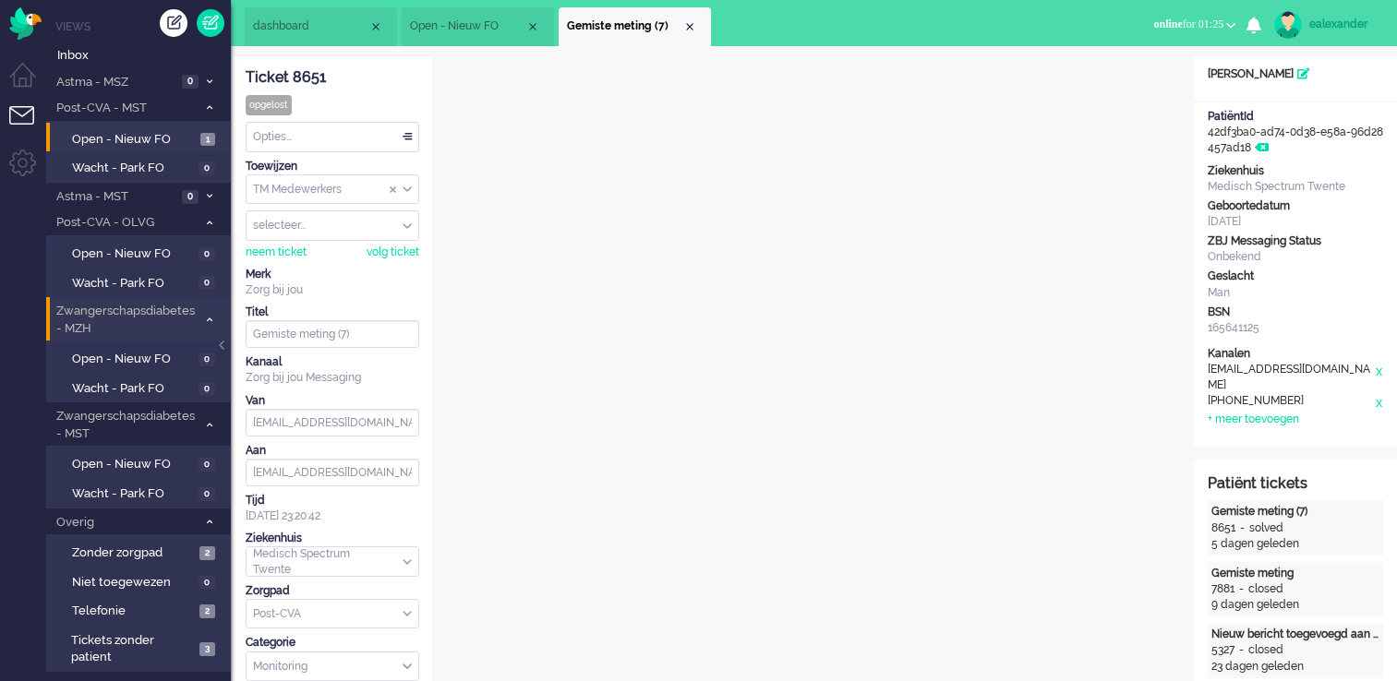
click at [474, 30] on span "Open - Nieuw FO" at bounding box center [467, 26] width 115 height 16
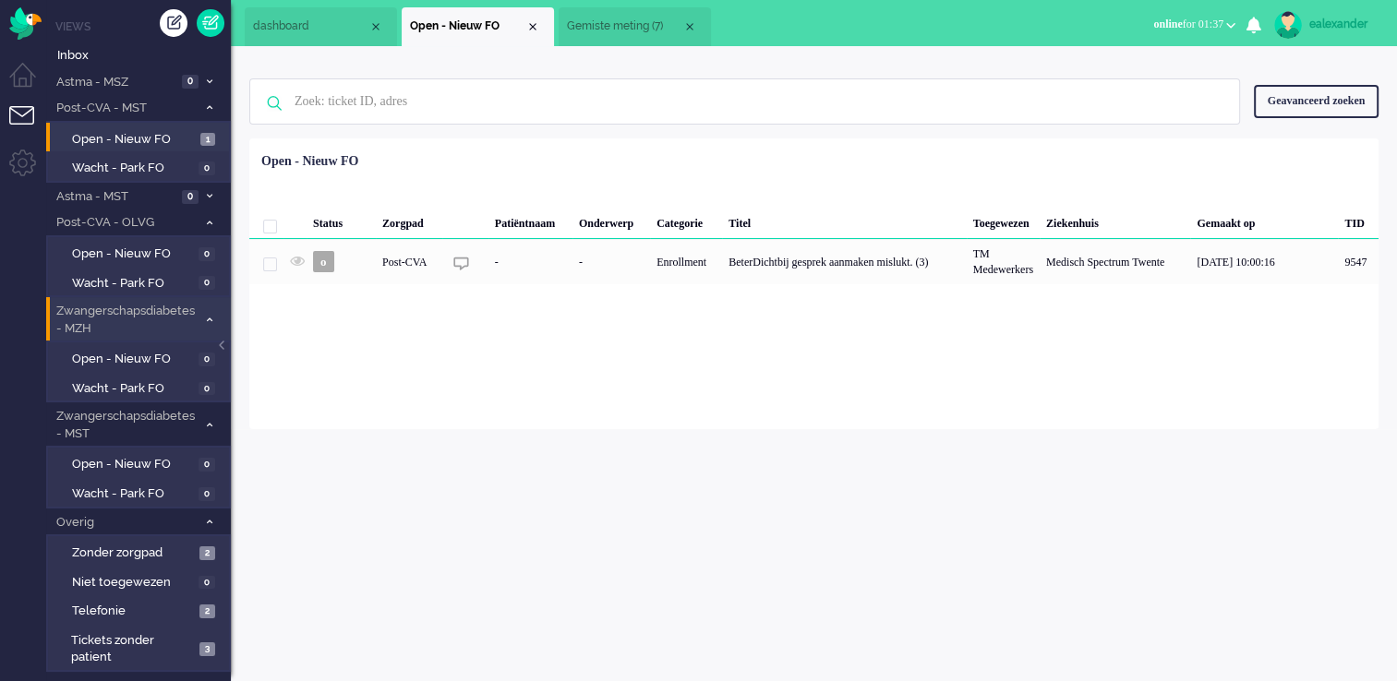
click at [628, 39] on li "Gemiste meting (7)" at bounding box center [634, 26] width 152 height 39
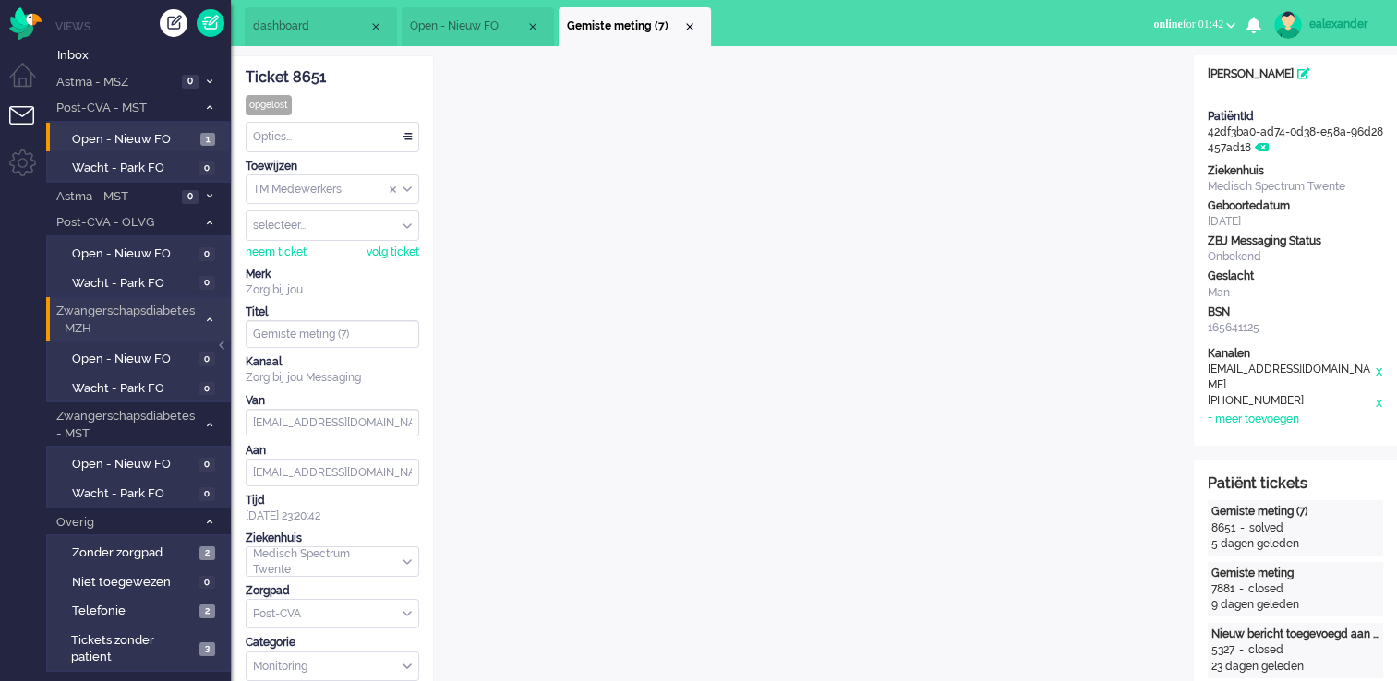
click at [323, 28] on span "dashboard" at bounding box center [310, 26] width 115 height 16
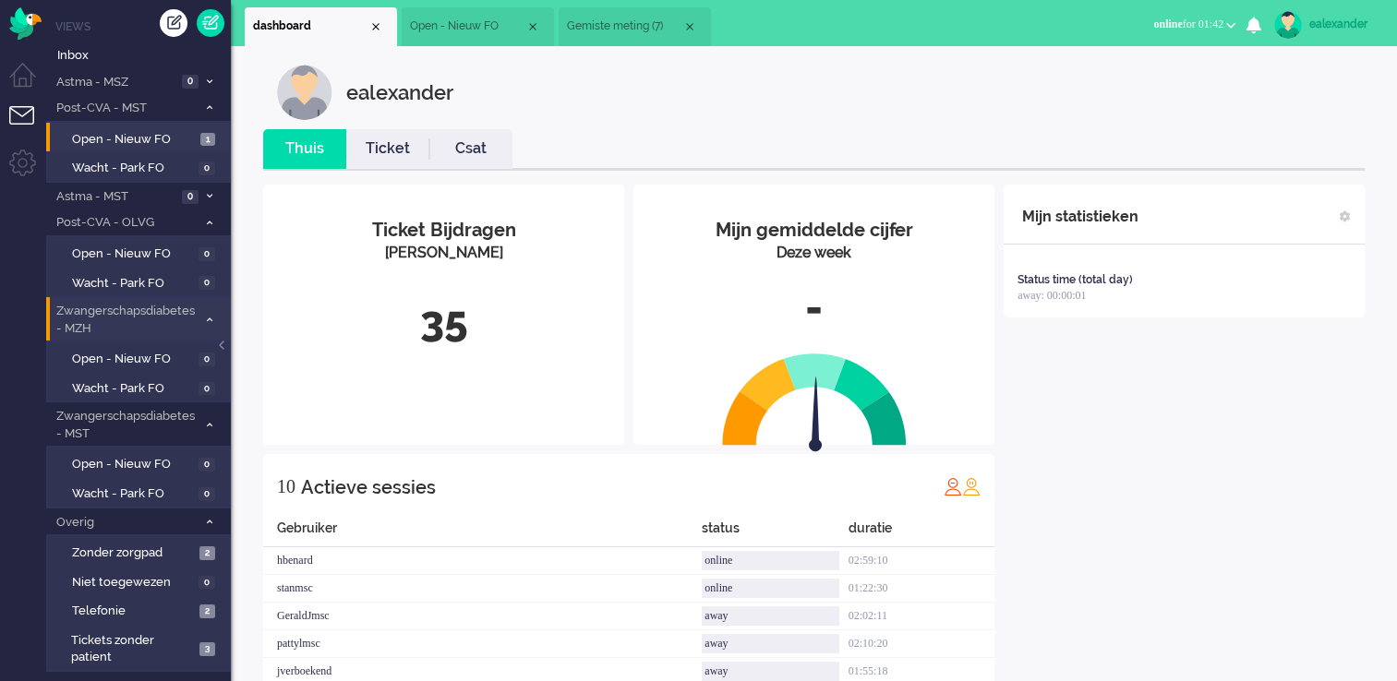
click at [402, 150] on link "Ticket" at bounding box center [387, 148] width 83 height 21
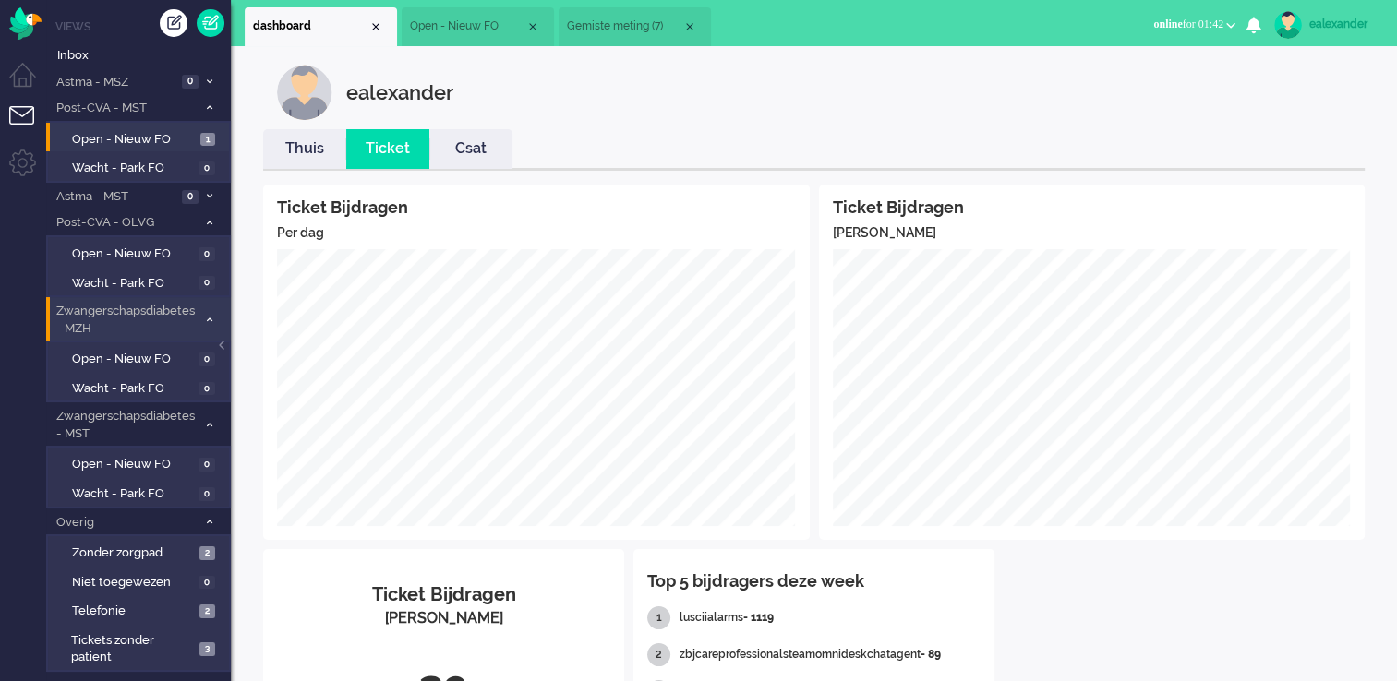
click at [480, 30] on span "Open - Nieuw FO" at bounding box center [467, 26] width 115 height 16
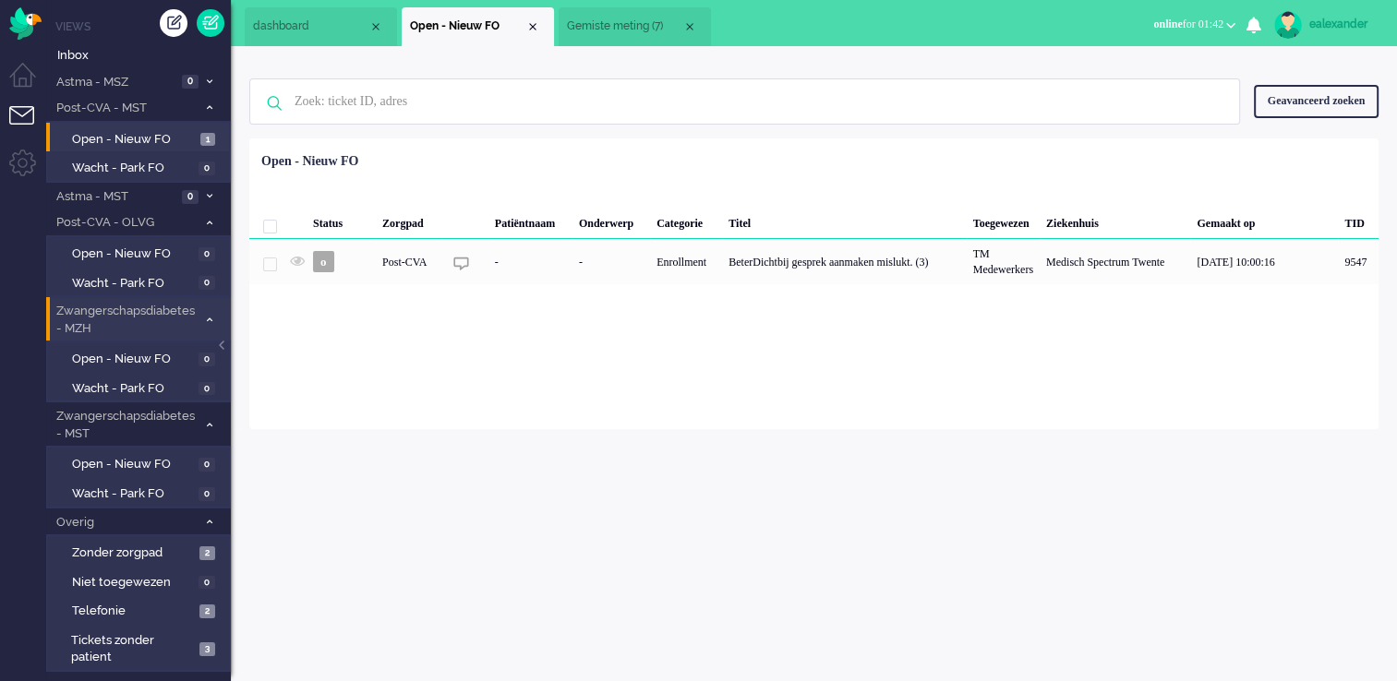
click at [617, 28] on span "Gemiste meting (7)" at bounding box center [624, 26] width 115 height 16
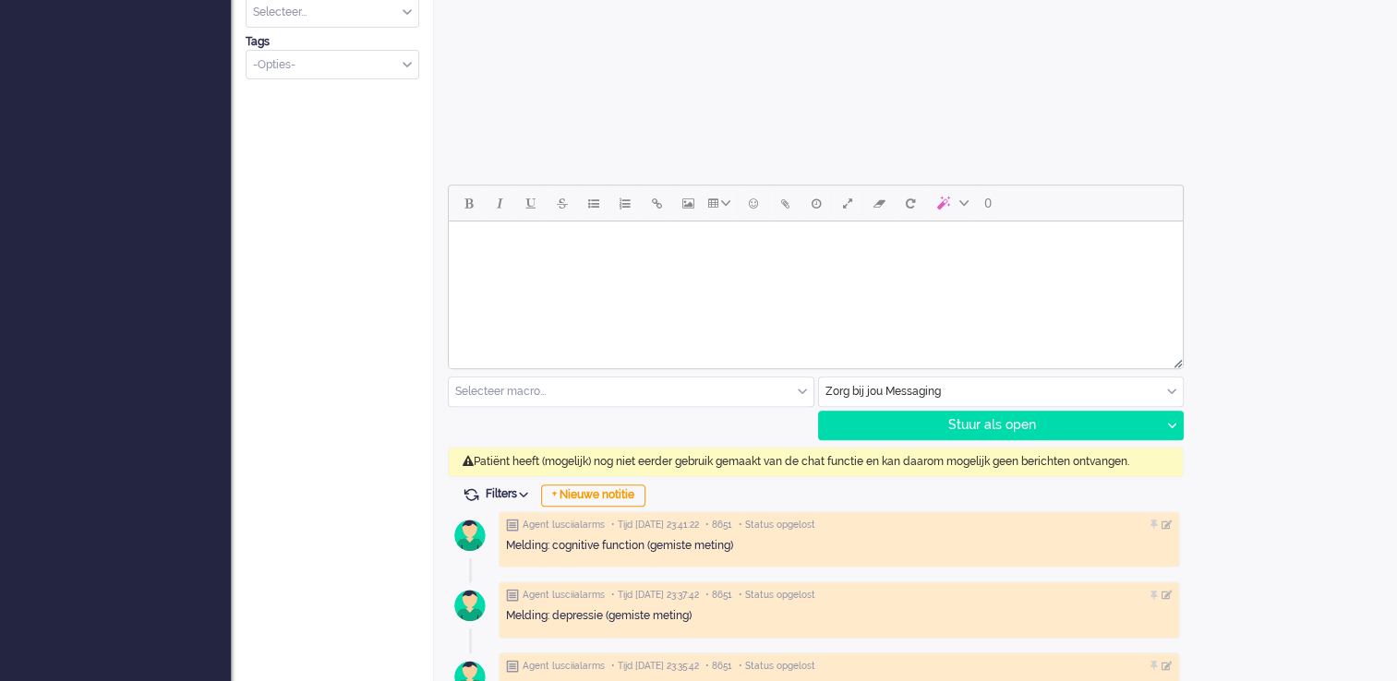
scroll to position [739, 0]
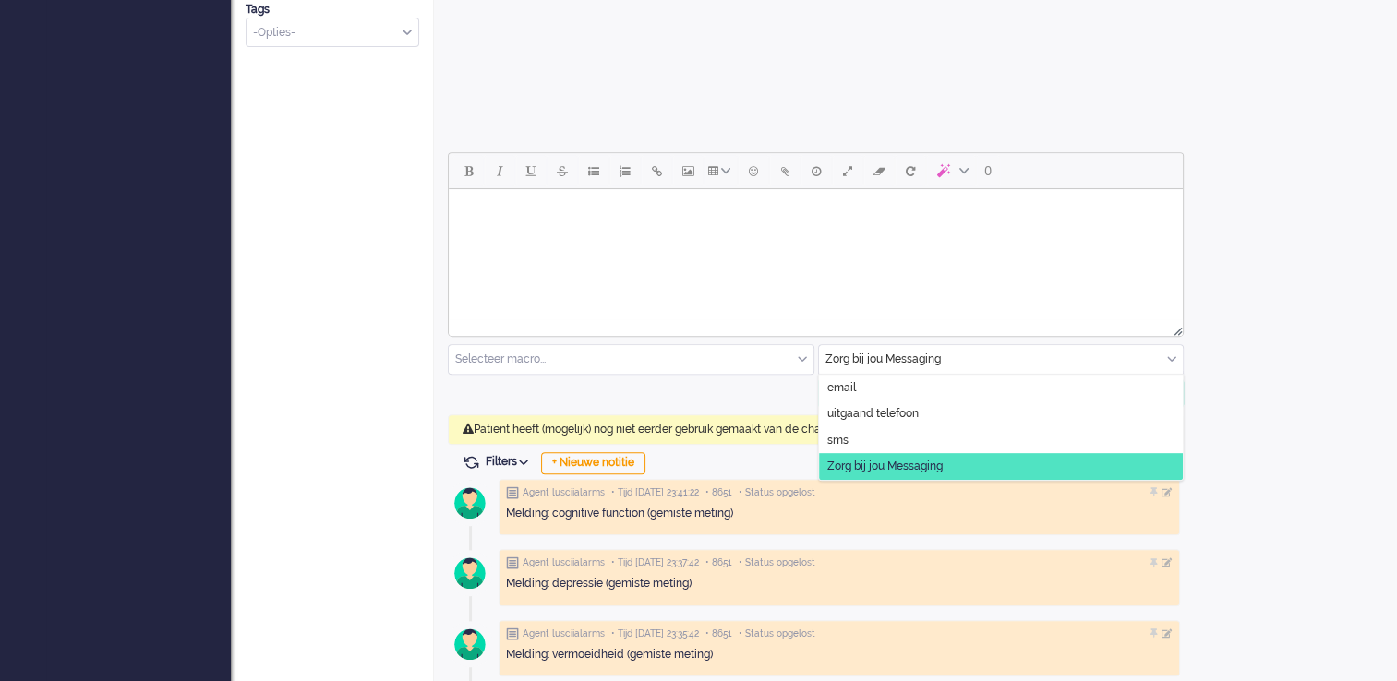
click at [1159, 361] on div "Zorg bij jou Messaging" at bounding box center [1001, 359] width 365 height 29
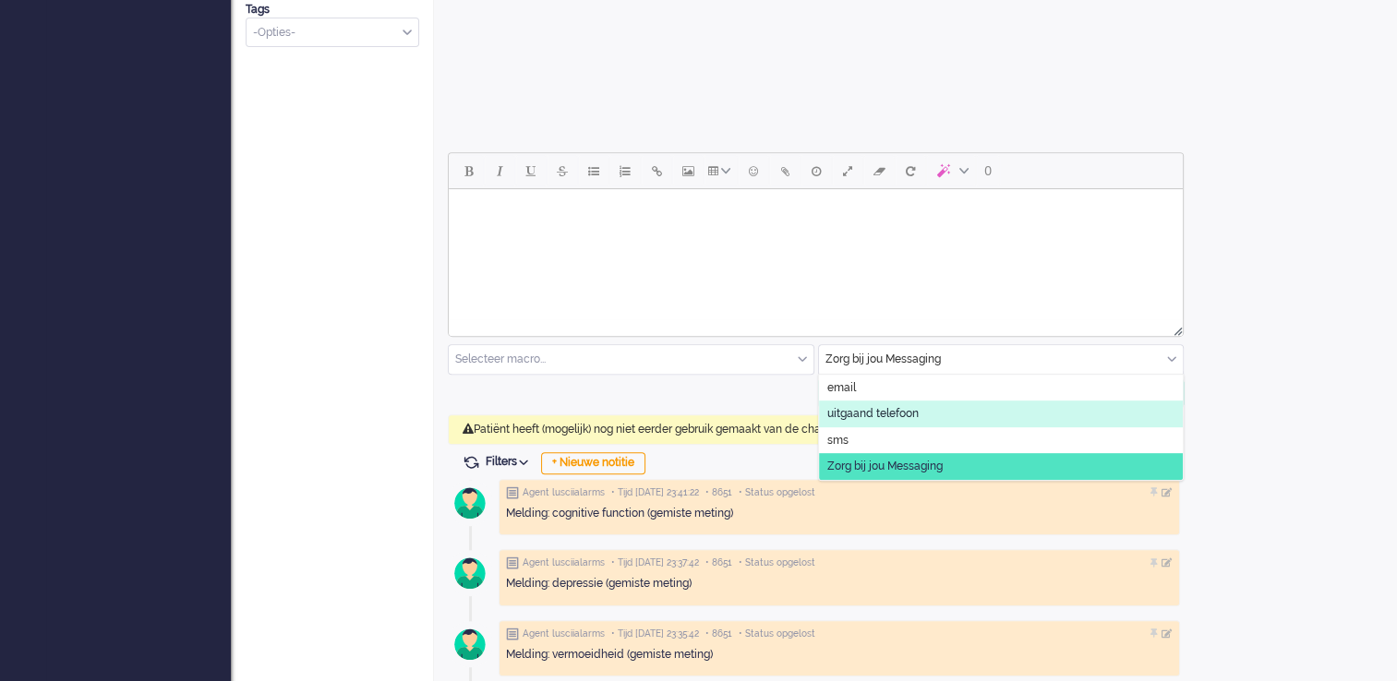
click at [1045, 411] on li "uitgaand telefoon" at bounding box center [1001, 414] width 365 height 27
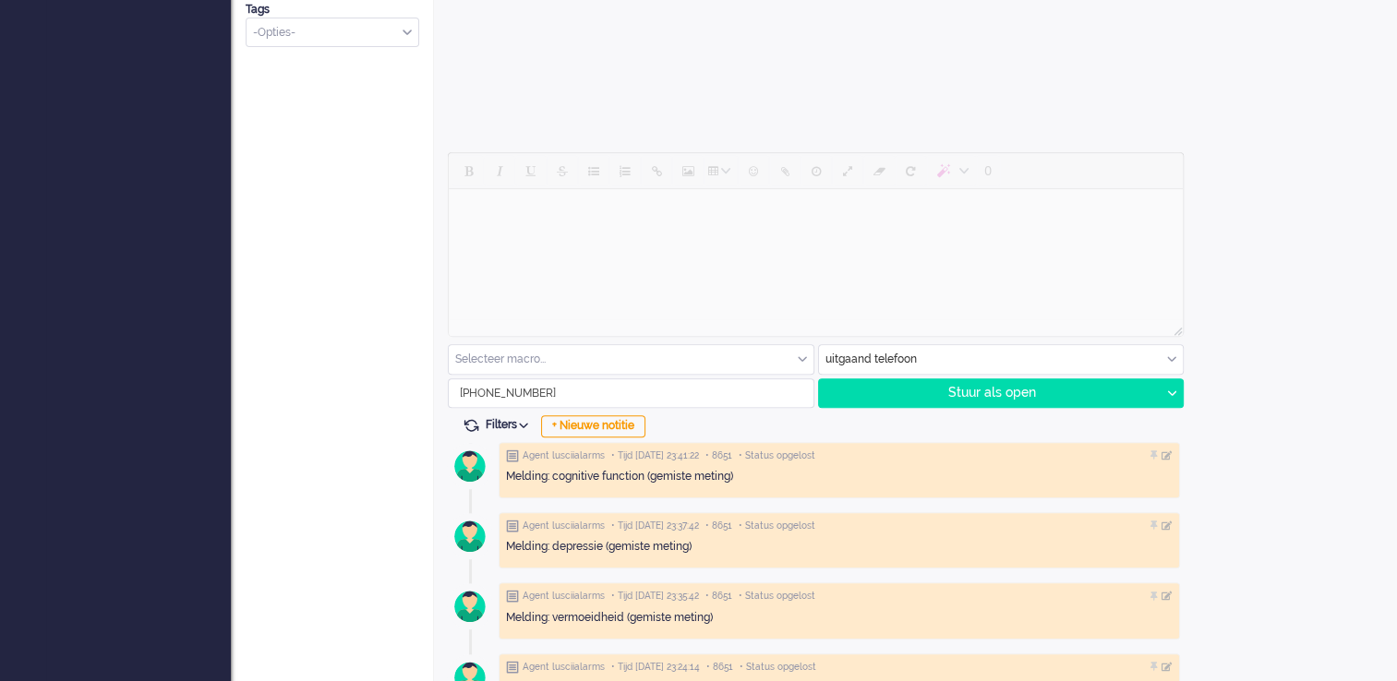
click at [1159, 360] on div "uitgaand telefoon" at bounding box center [1001, 359] width 365 height 29
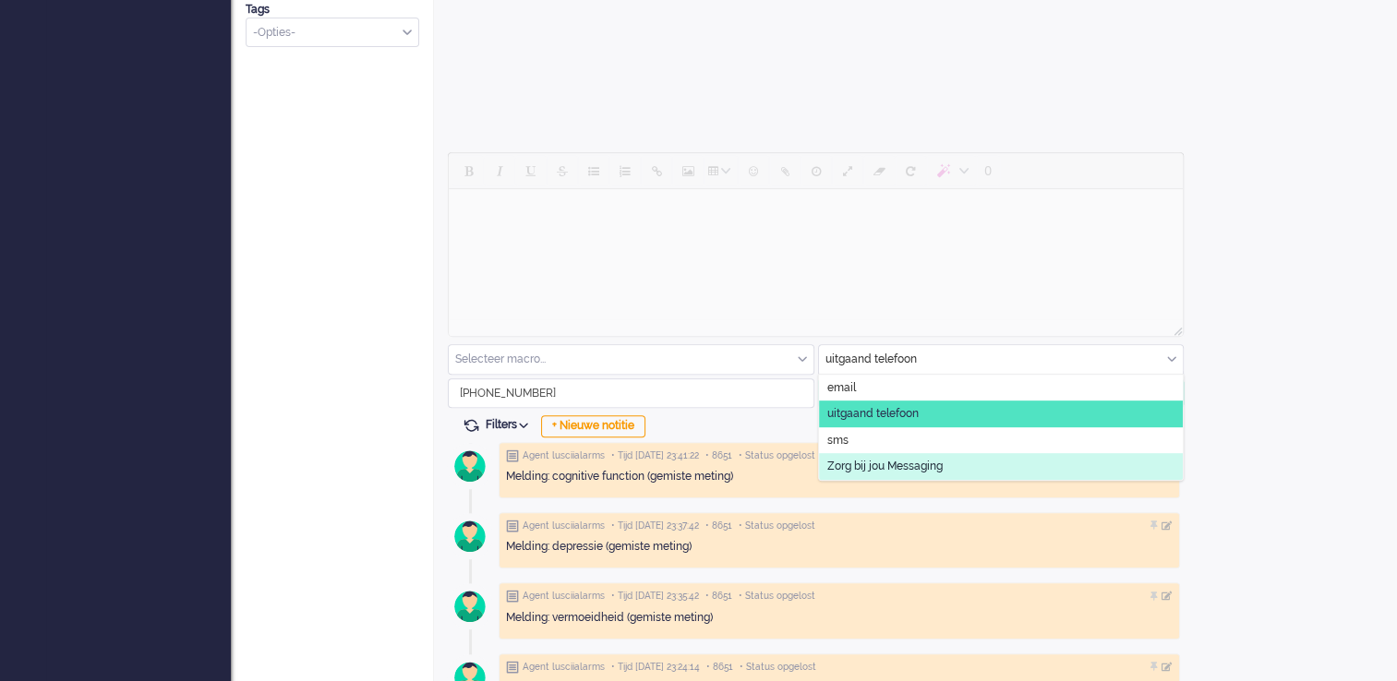
click at [1137, 467] on li "Zorg bij jou Messaging" at bounding box center [1001, 466] width 365 height 27
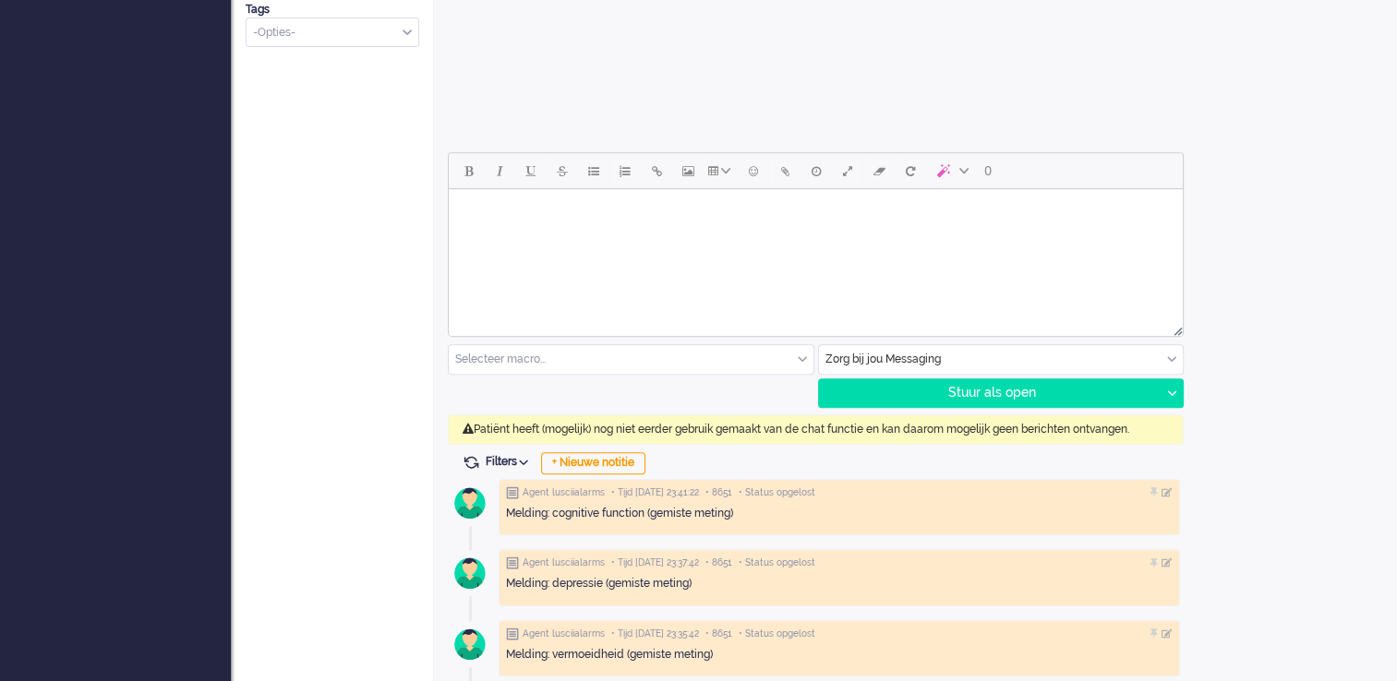
click at [1159, 354] on div "Zorg bij jou Messaging" at bounding box center [1001, 359] width 365 height 29
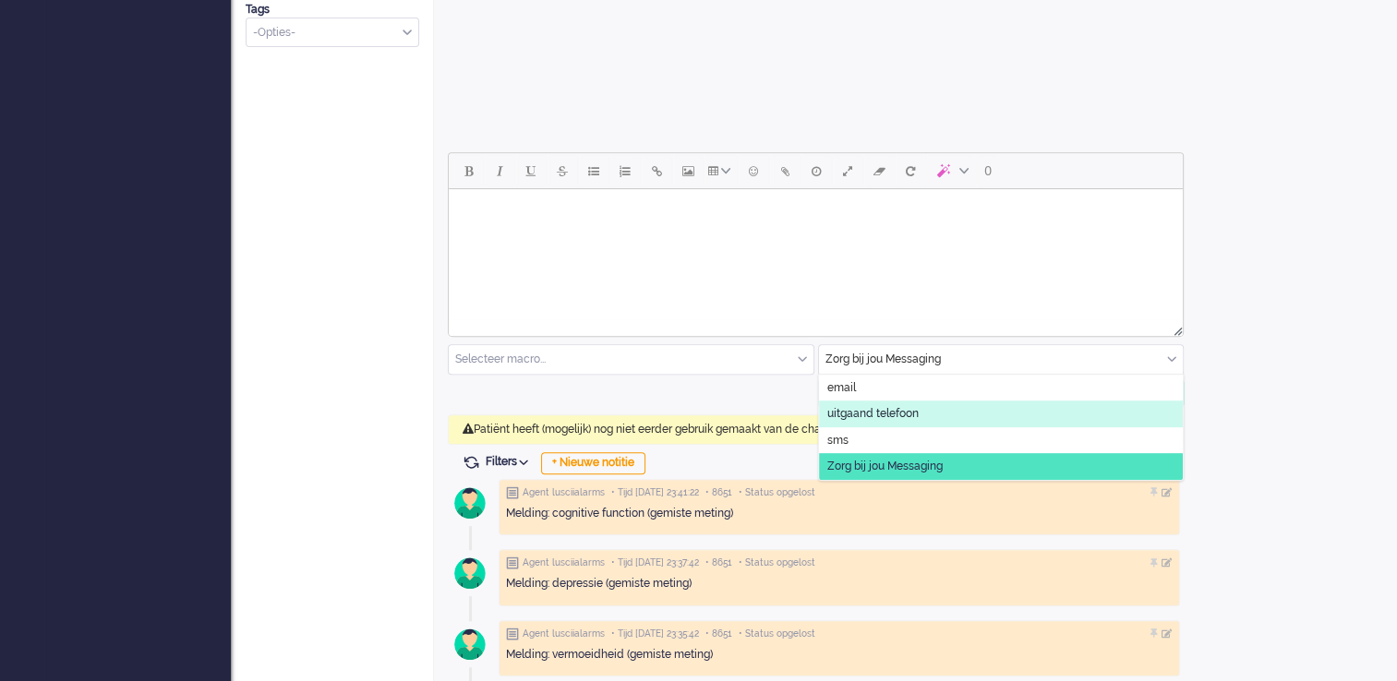
click at [1120, 419] on li "uitgaand telefoon" at bounding box center [1001, 414] width 365 height 27
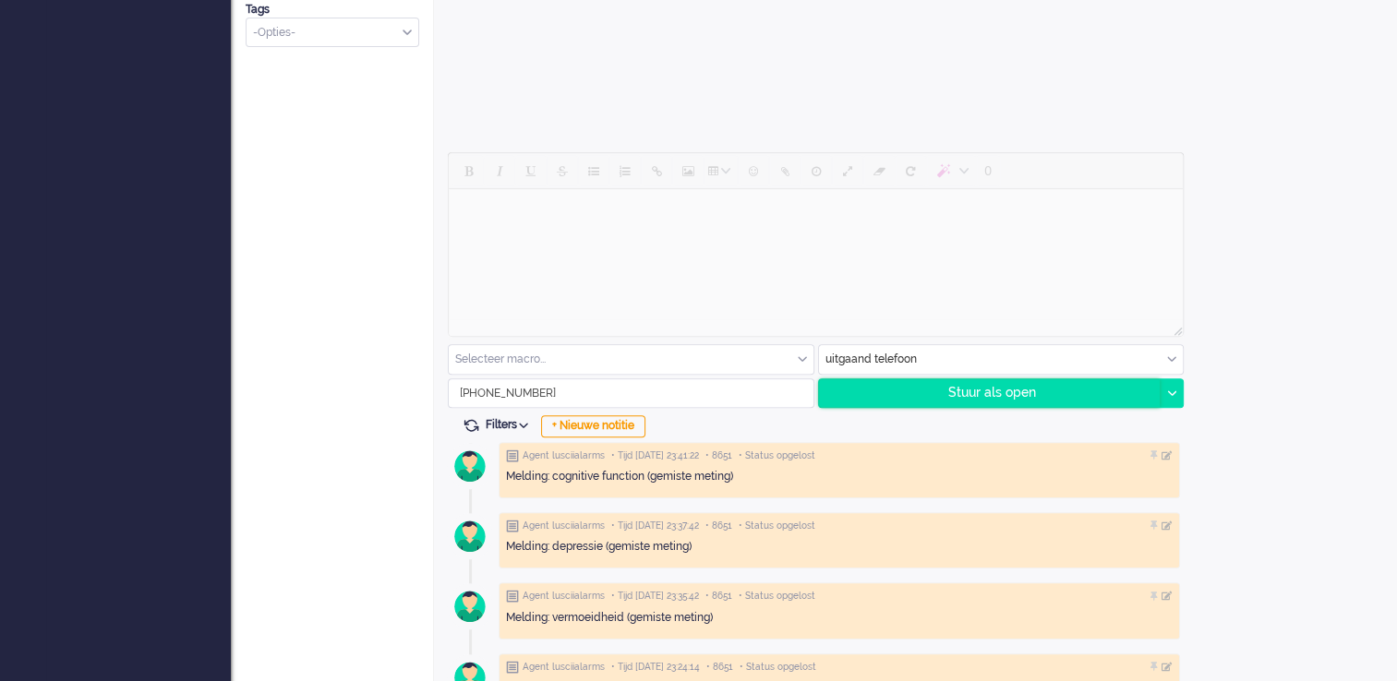
click at [1081, 392] on div "Stuur als open" at bounding box center [990, 393] width 342 height 28
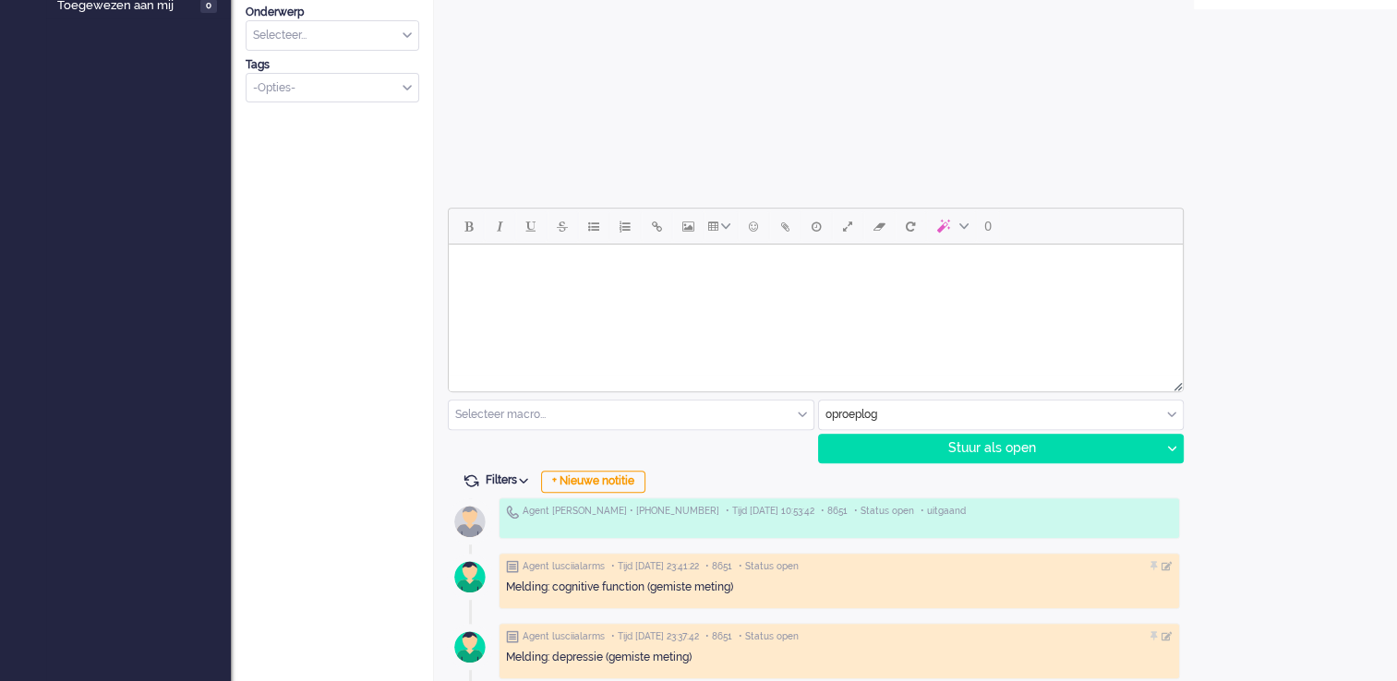
scroll to position [687, 0]
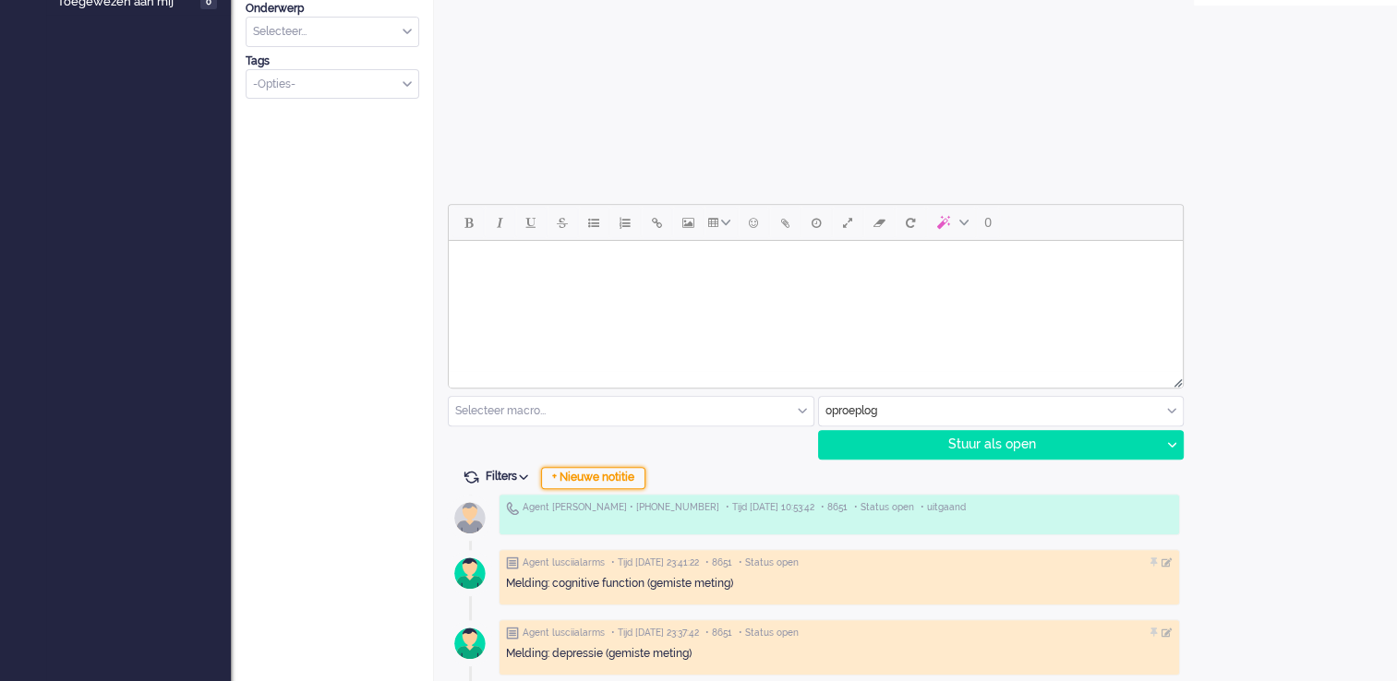
click at [619, 474] on div "+ Nieuwe notitie" at bounding box center [593, 478] width 104 height 22
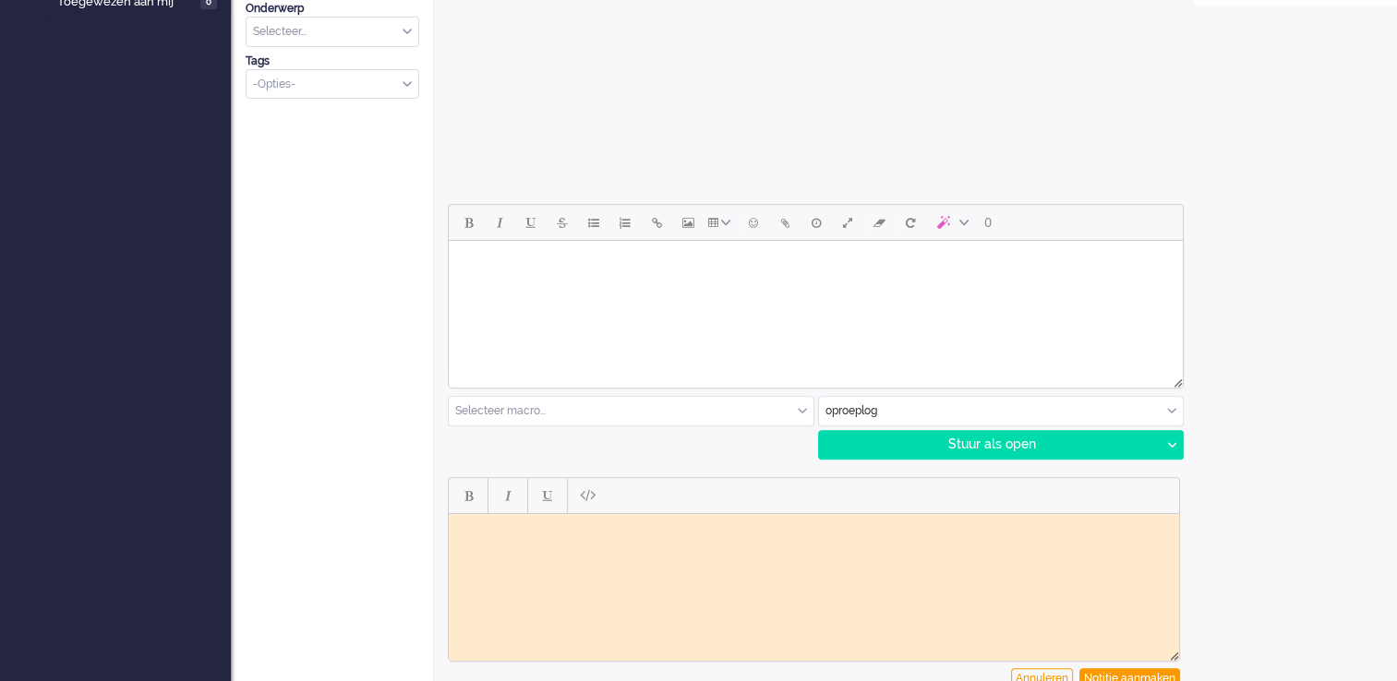
scroll to position [0, 0]
click at [568, 542] on html at bounding box center [814, 527] width 730 height 29
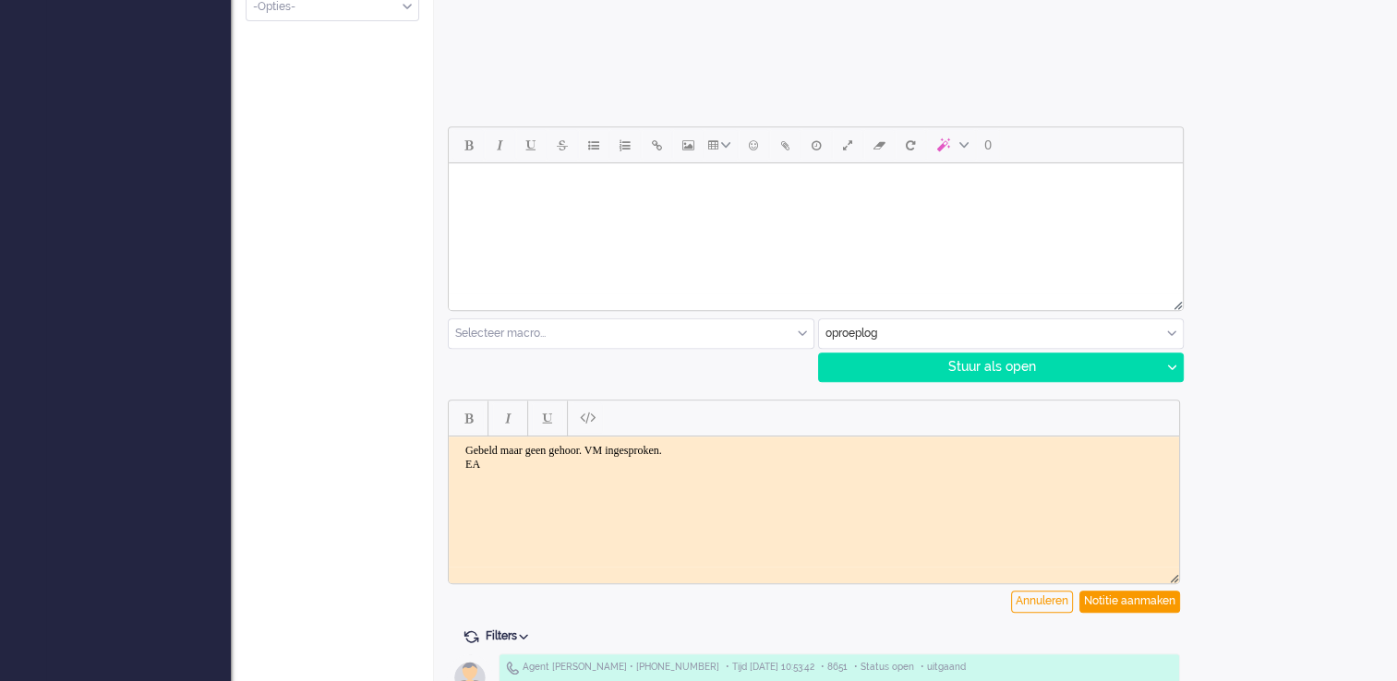
scroll to position [770, 0]
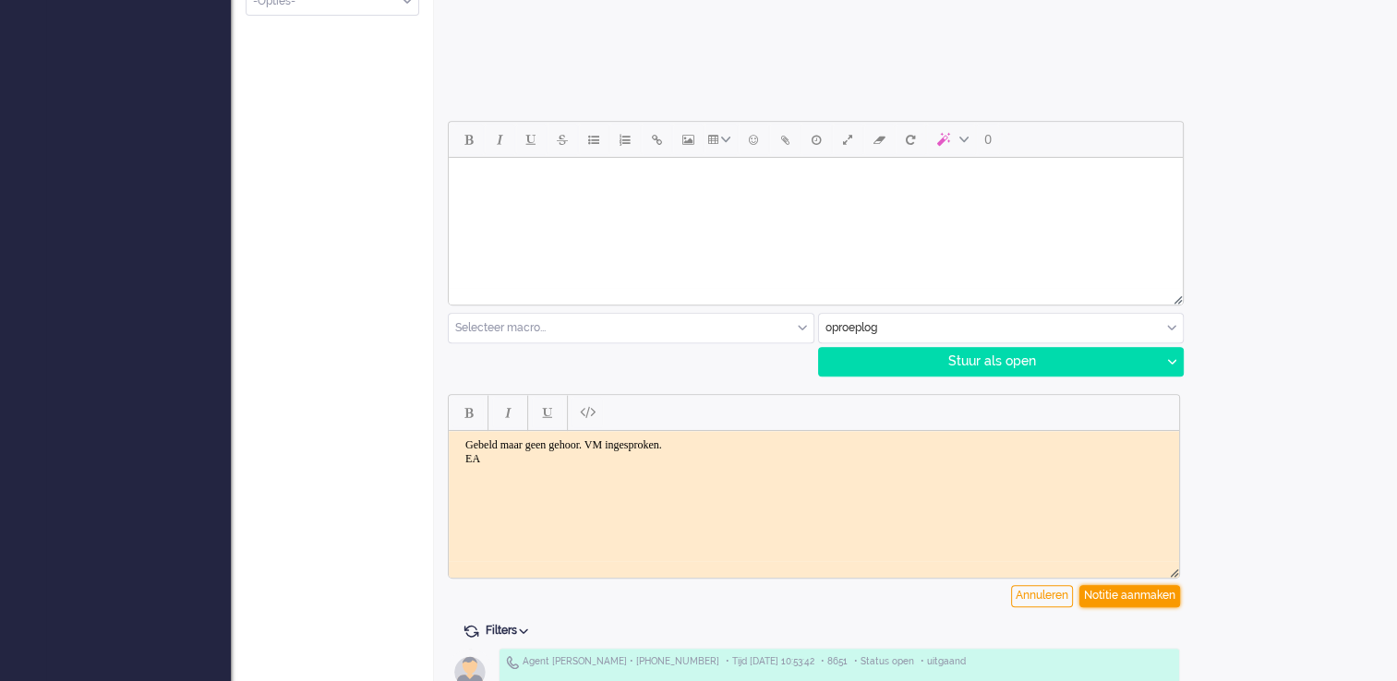
click at [1159, 547] on div "Notitie aanmaken" at bounding box center [1129, 596] width 101 height 22
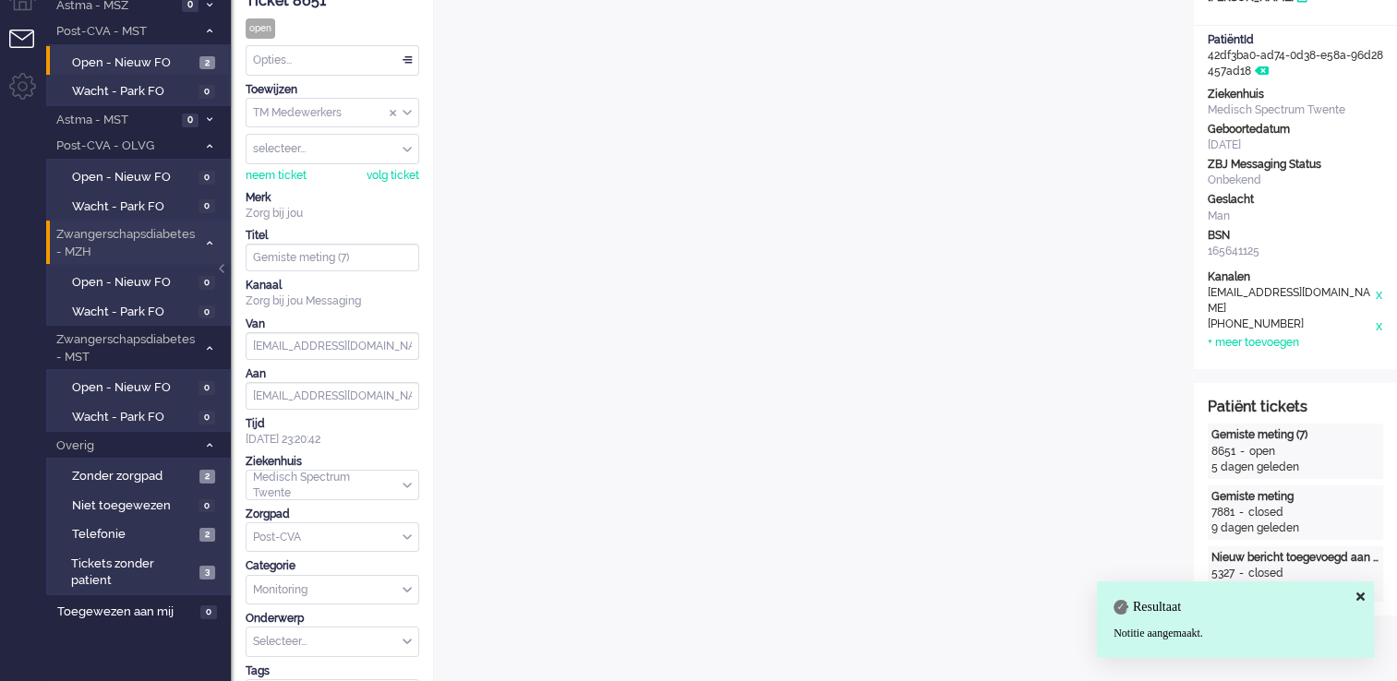
scroll to position [62, 0]
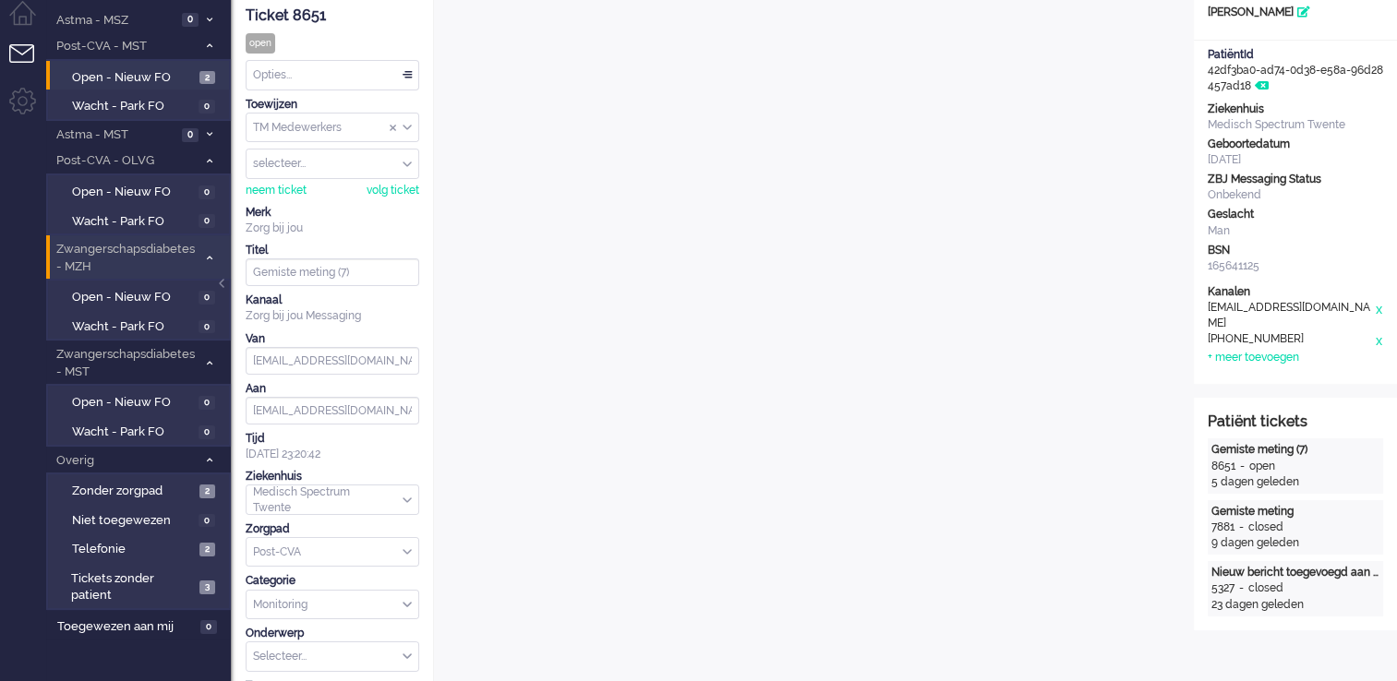
click at [358, 70] on div "Opties..." at bounding box center [332, 75] width 172 height 29
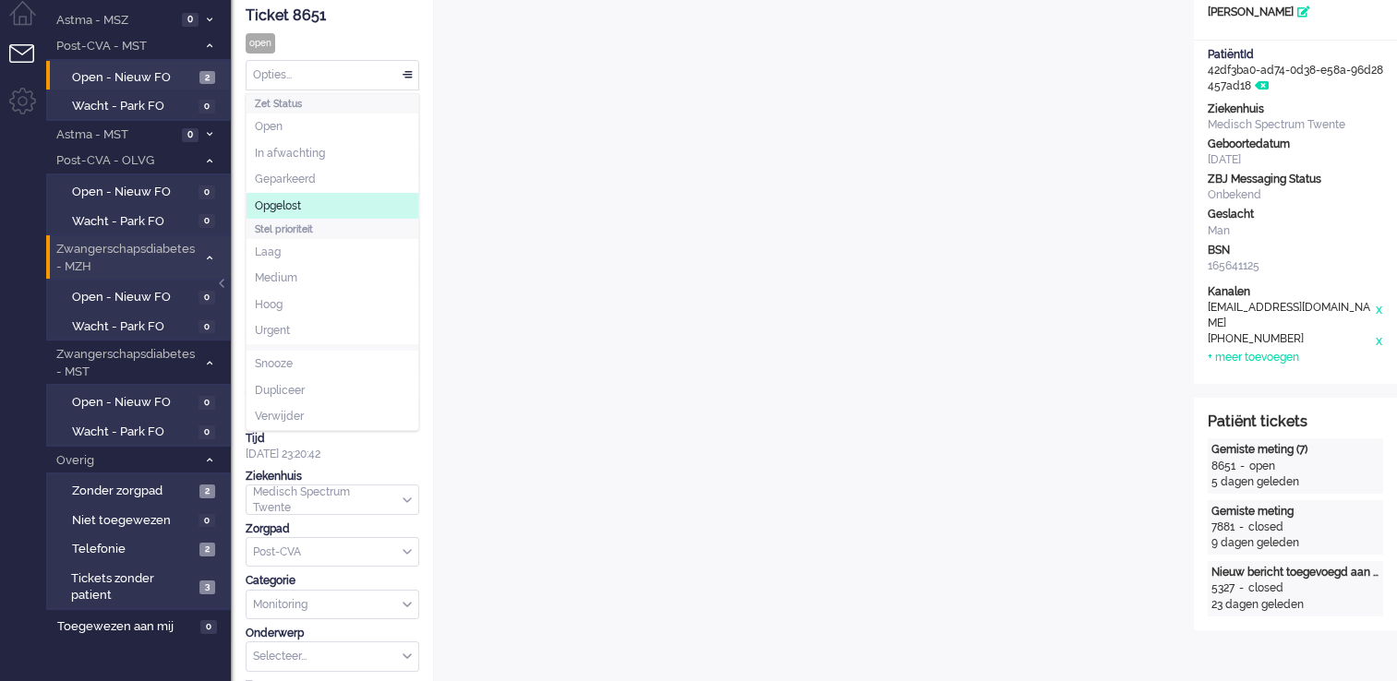
click at [327, 209] on li "Opgelost" at bounding box center [332, 206] width 172 height 27
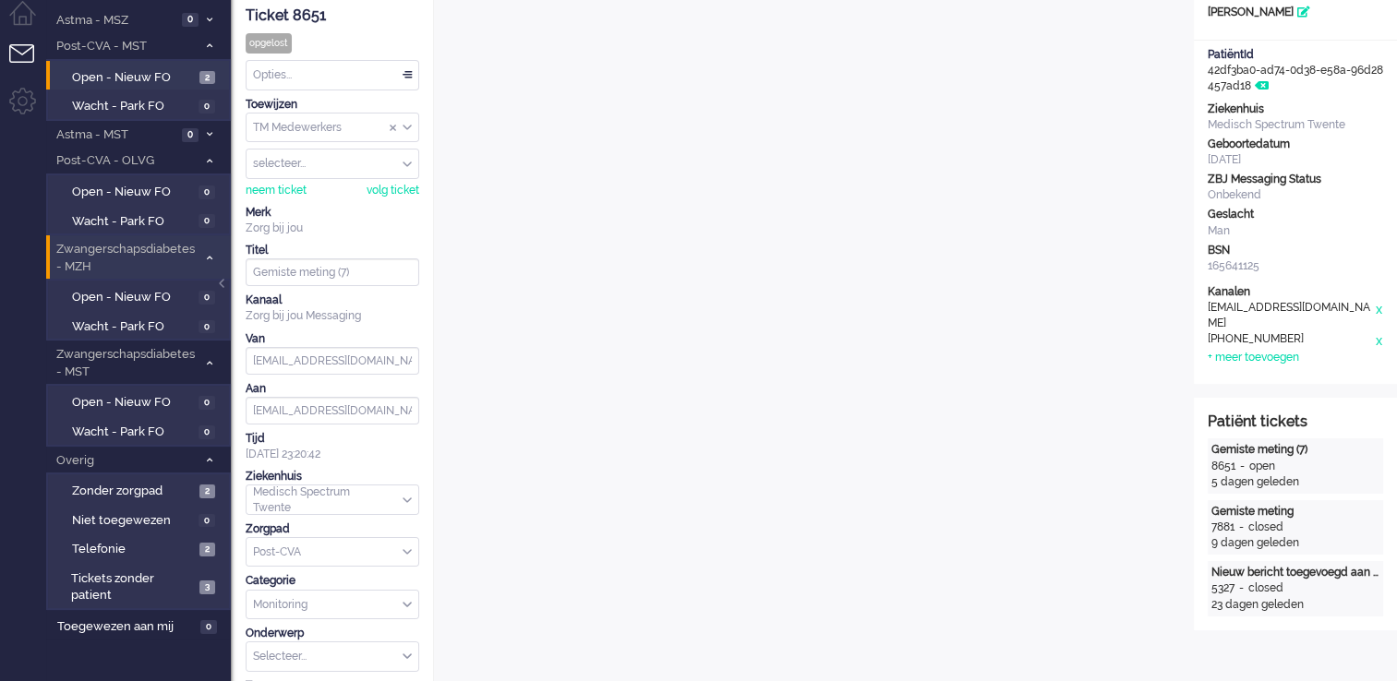
click at [304, 16] on div "Ticket 8651" at bounding box center [333, 16] width 174 height 21
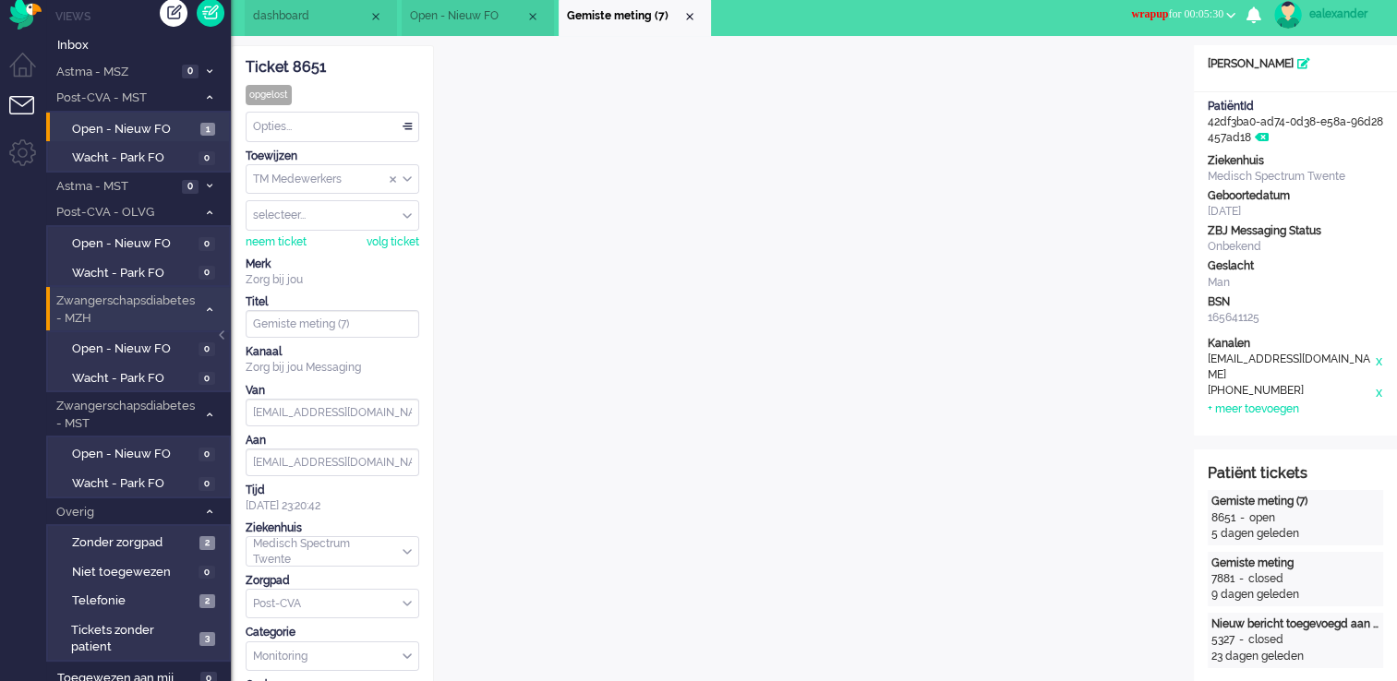
scroll to position [0, 0]
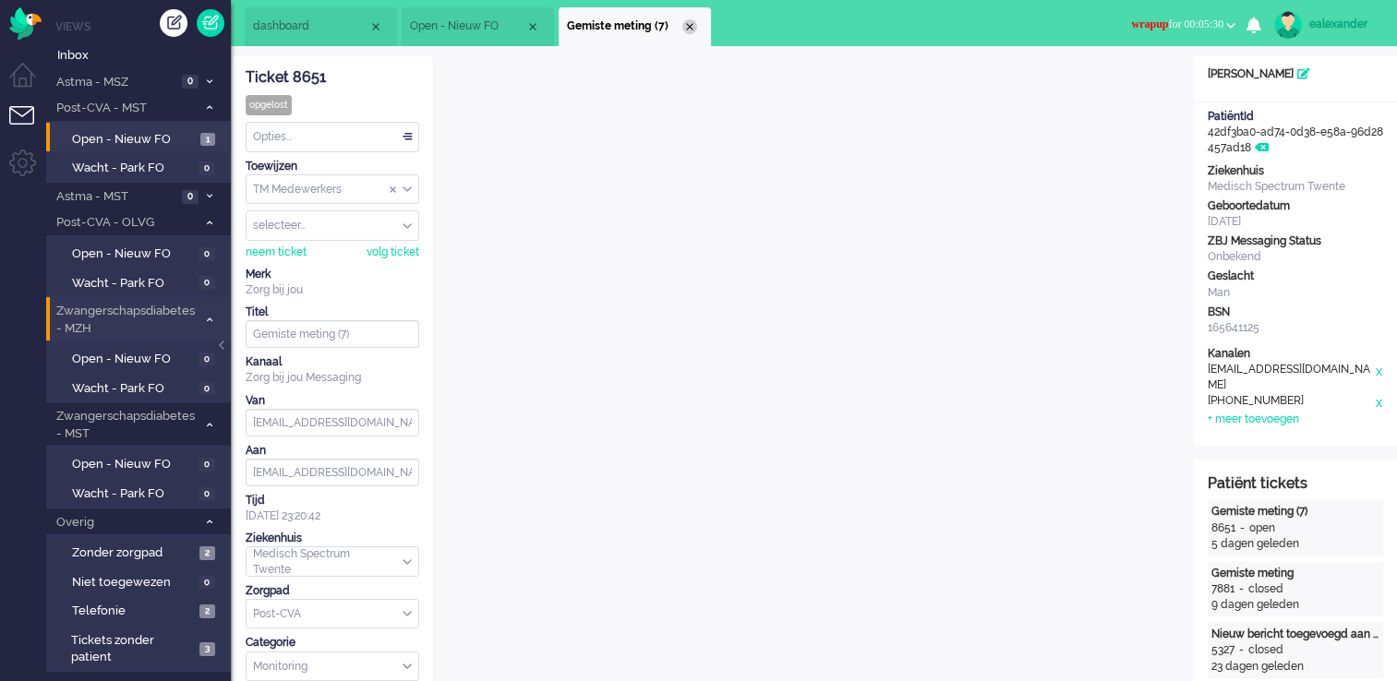
click at [695, 28] on div "Close tab" at bounding box center [689, 26] width 15 height 15
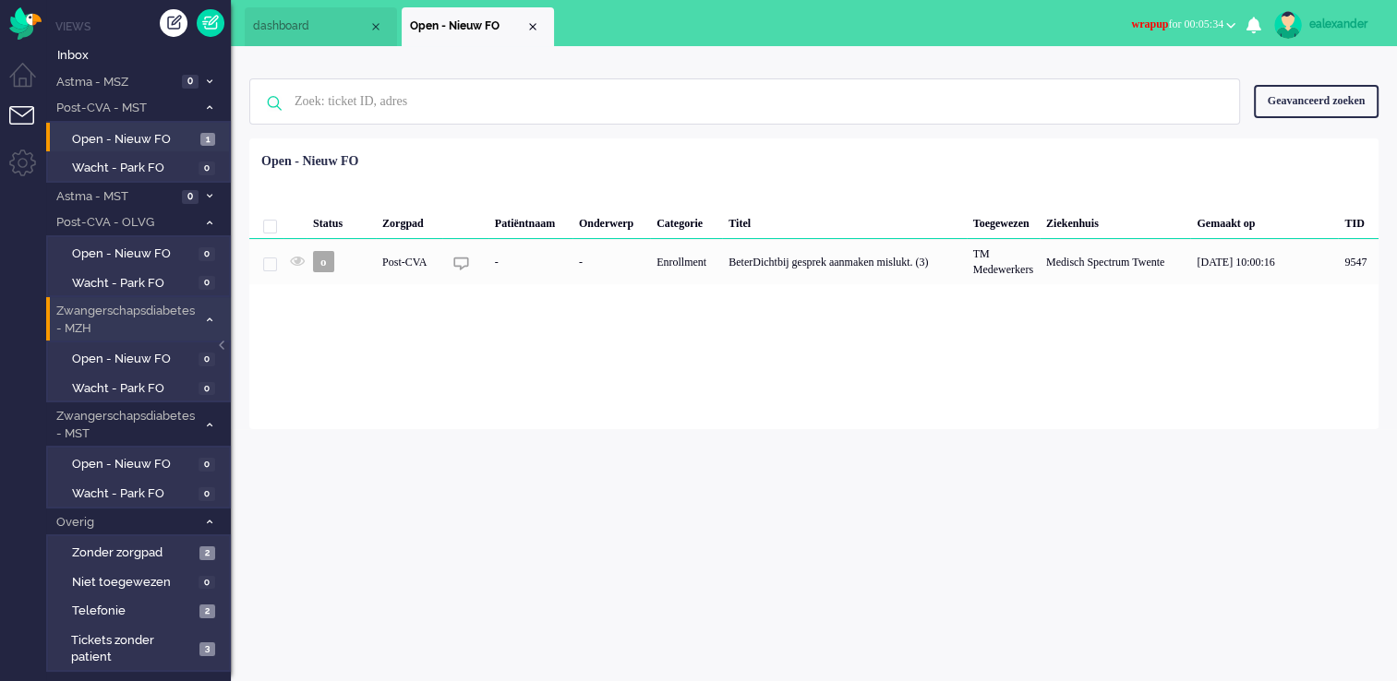
click at [1159, 22] on span "wrapup for 00:05:34" at bounding box center [1177, 24] width 92 height 13
click at [1151, 83] on label "Online" at bounding box center [1159, 83] width 146 height 16
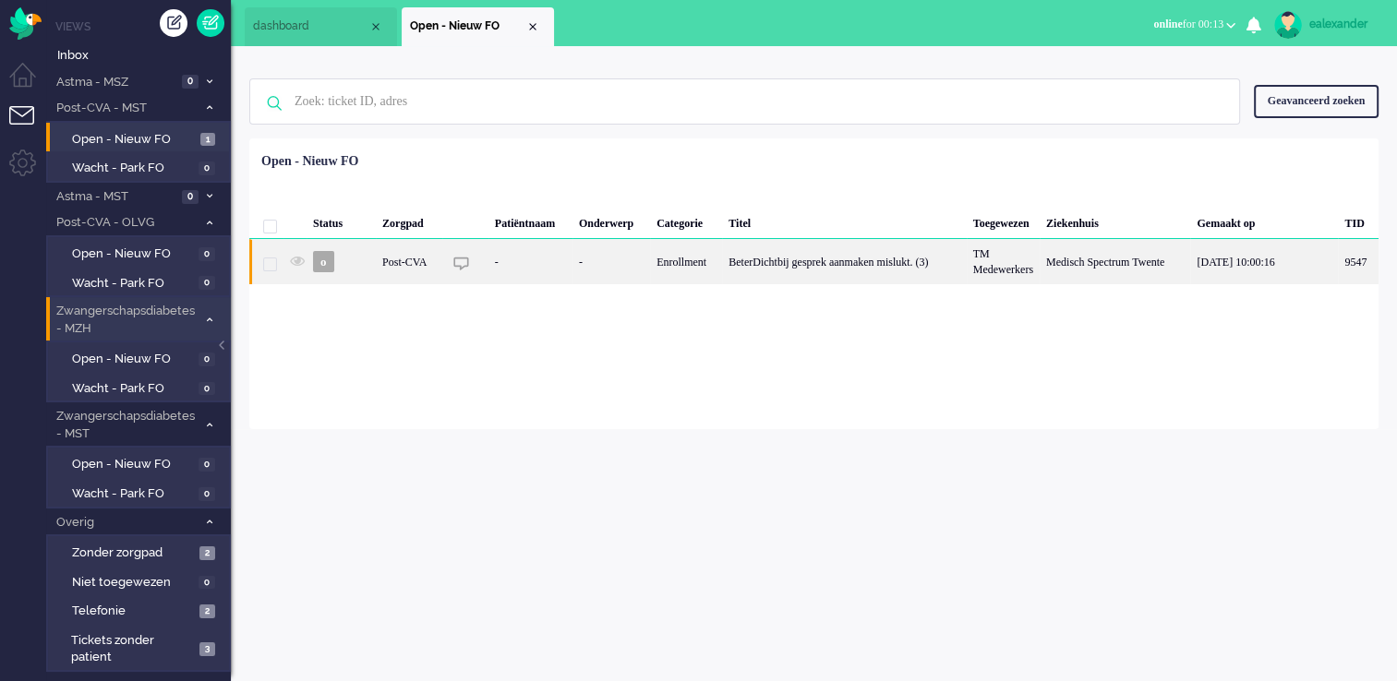
click at [537, 271] on div "-" at bounding box center [530, 261] width 84 height 45
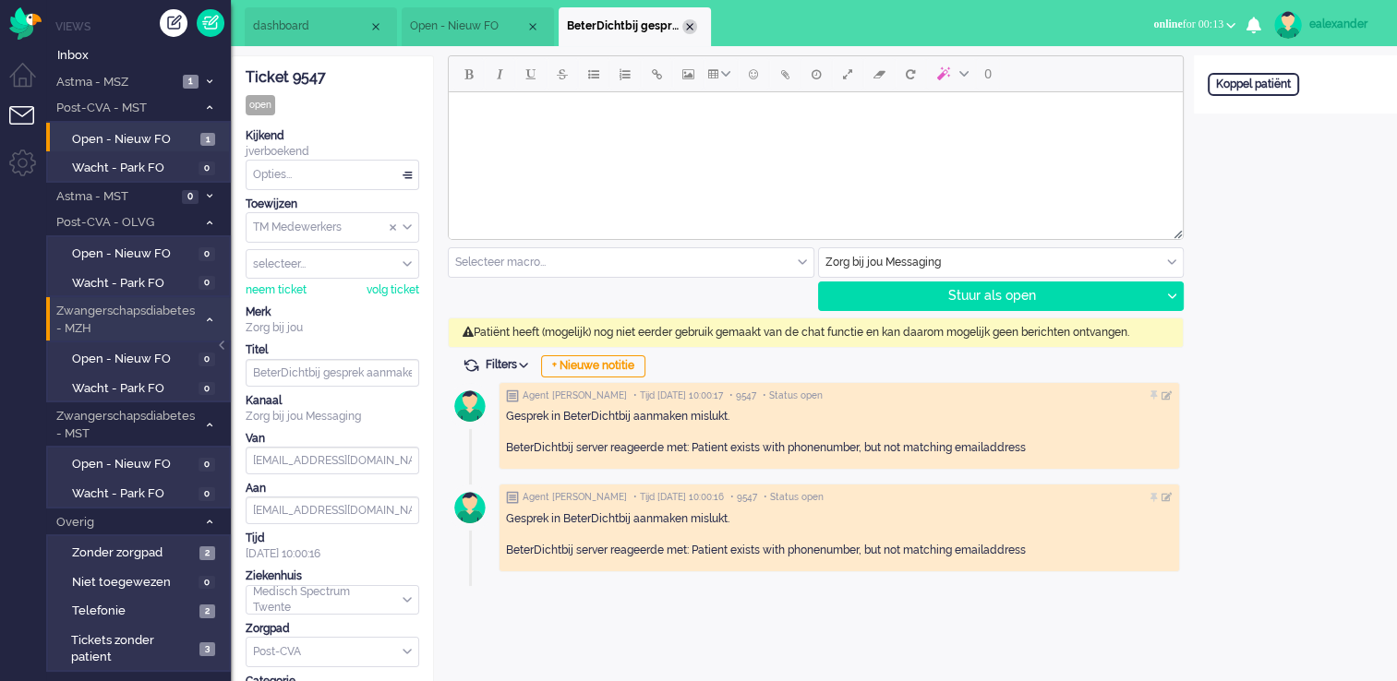
click at [691, 30] on div "Close tab" at bounding box center [689, 26] width 15 height 15
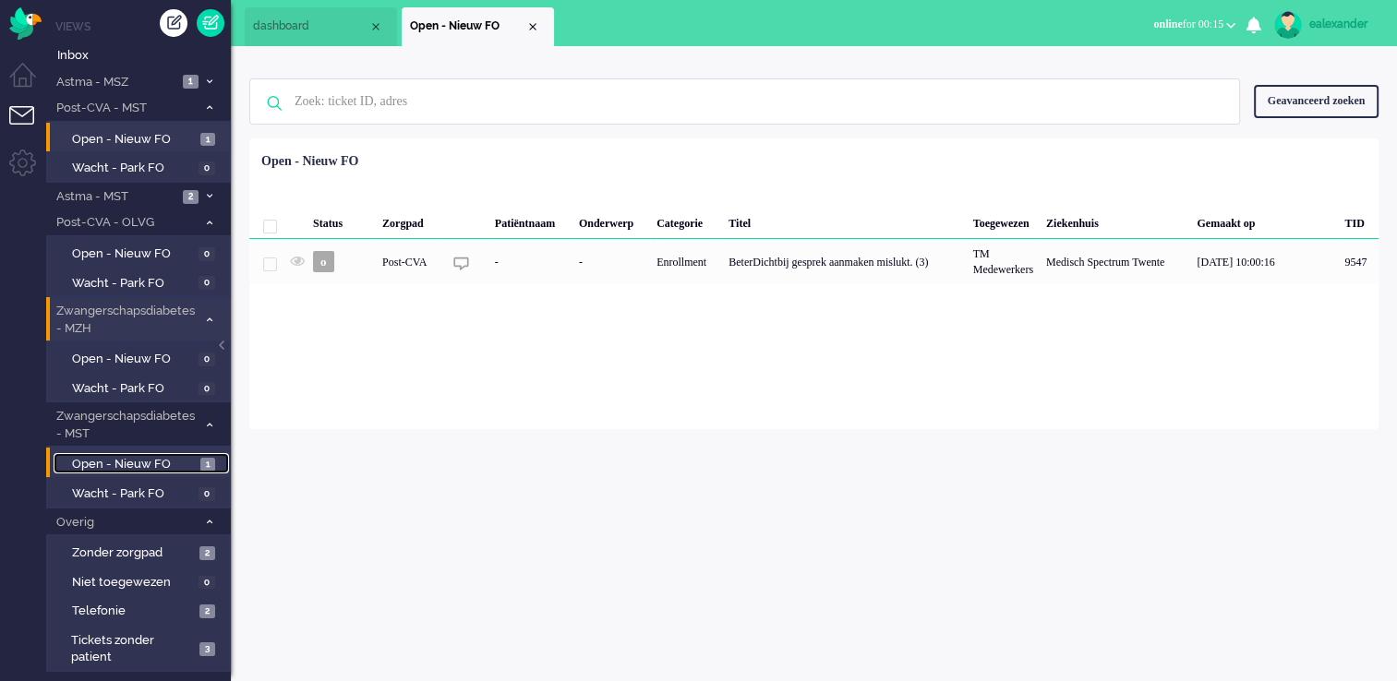
click at [182, 463] on span "Open - Nieuw FO" at bounding box center [134, 465] width 124 height 18
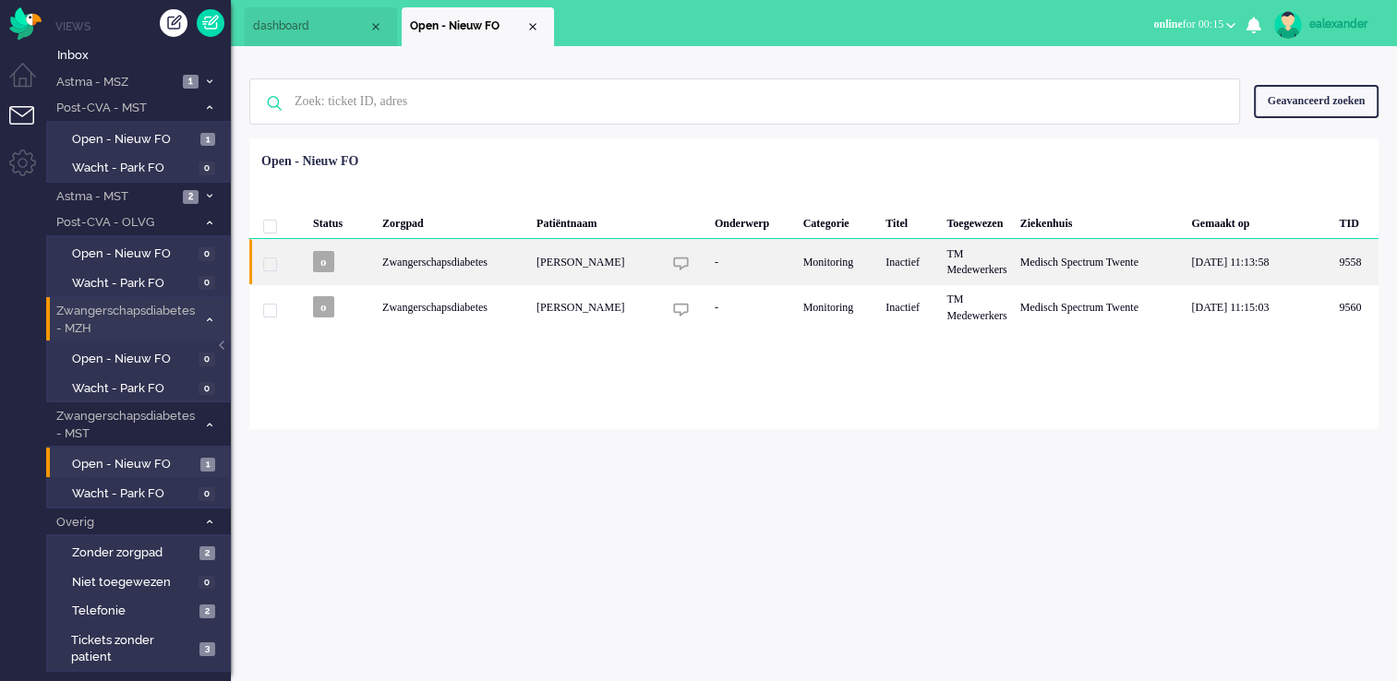
click at [843, 265] on div "Monitoring" at bounding box center [838, 261] width 83 height 45
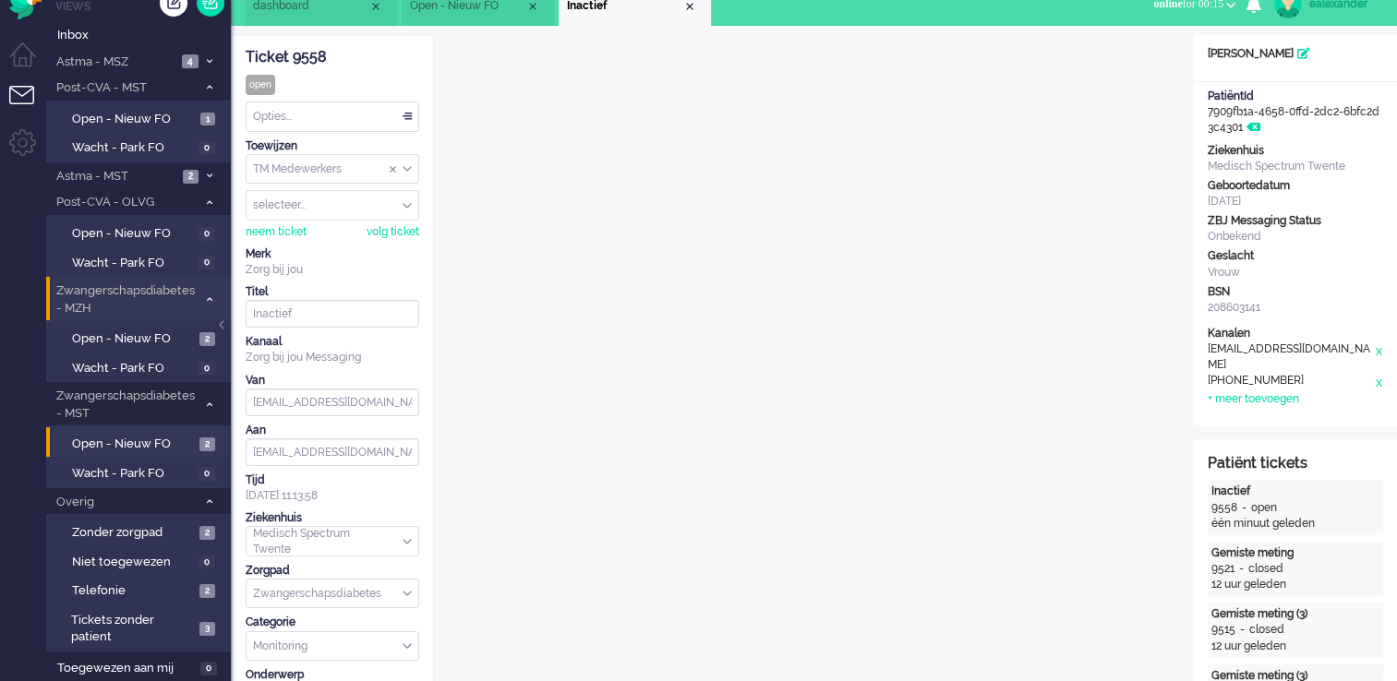
scroll to position [18, 0]
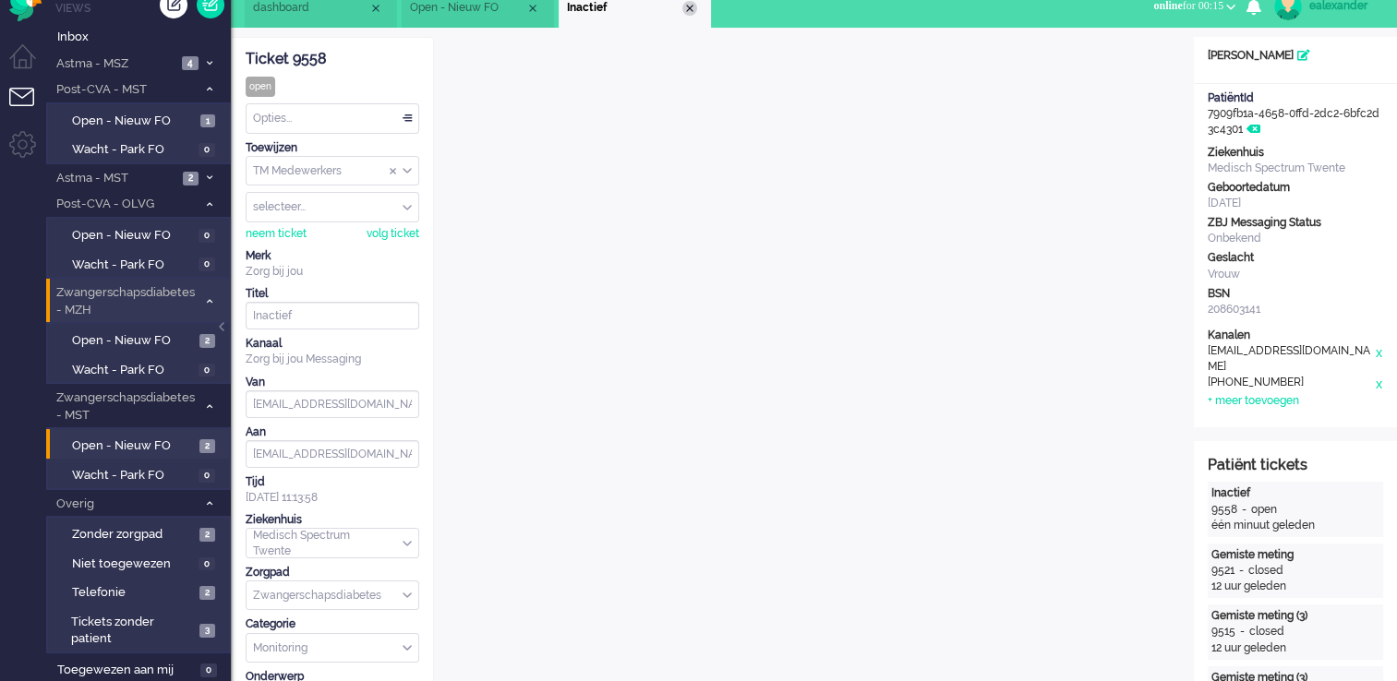
click at [687, 6] on div "Close tab" at bounding box center [689, 8] width 15 height 15
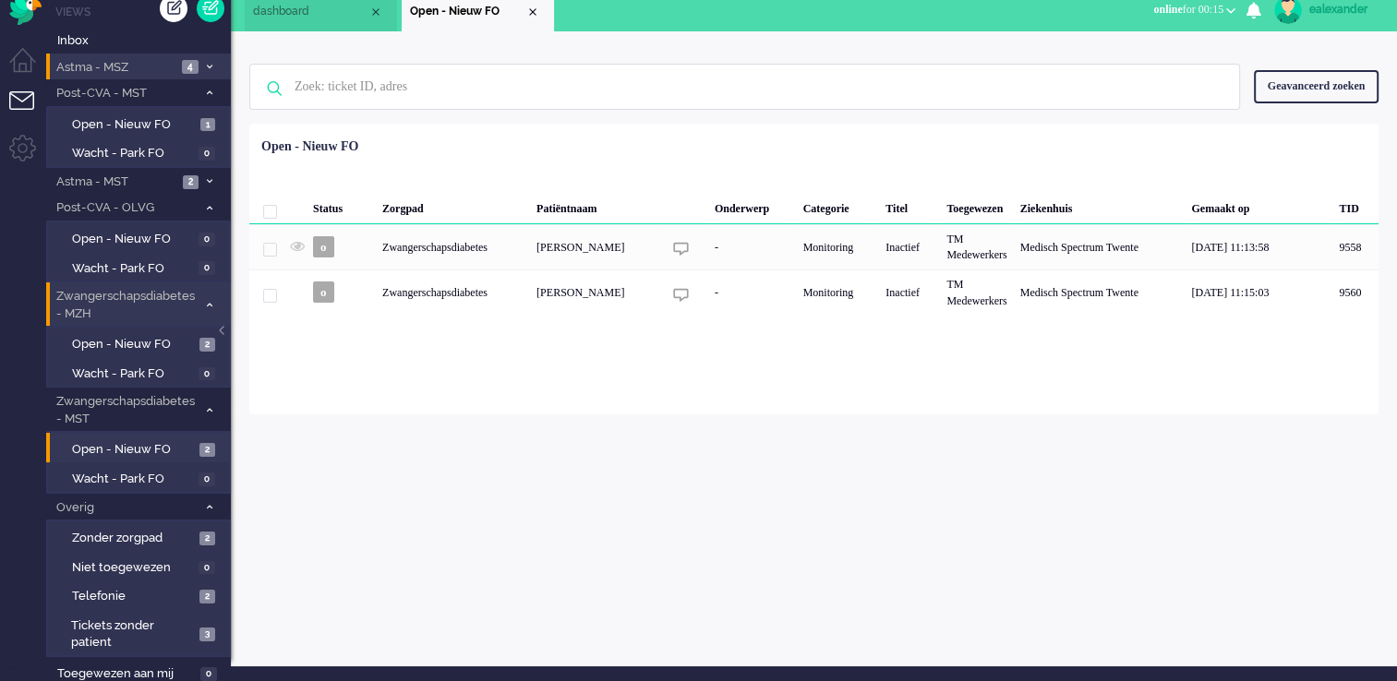
click at [192, 70] on span "4" at bounding box center [190, 67] width 17 height 14
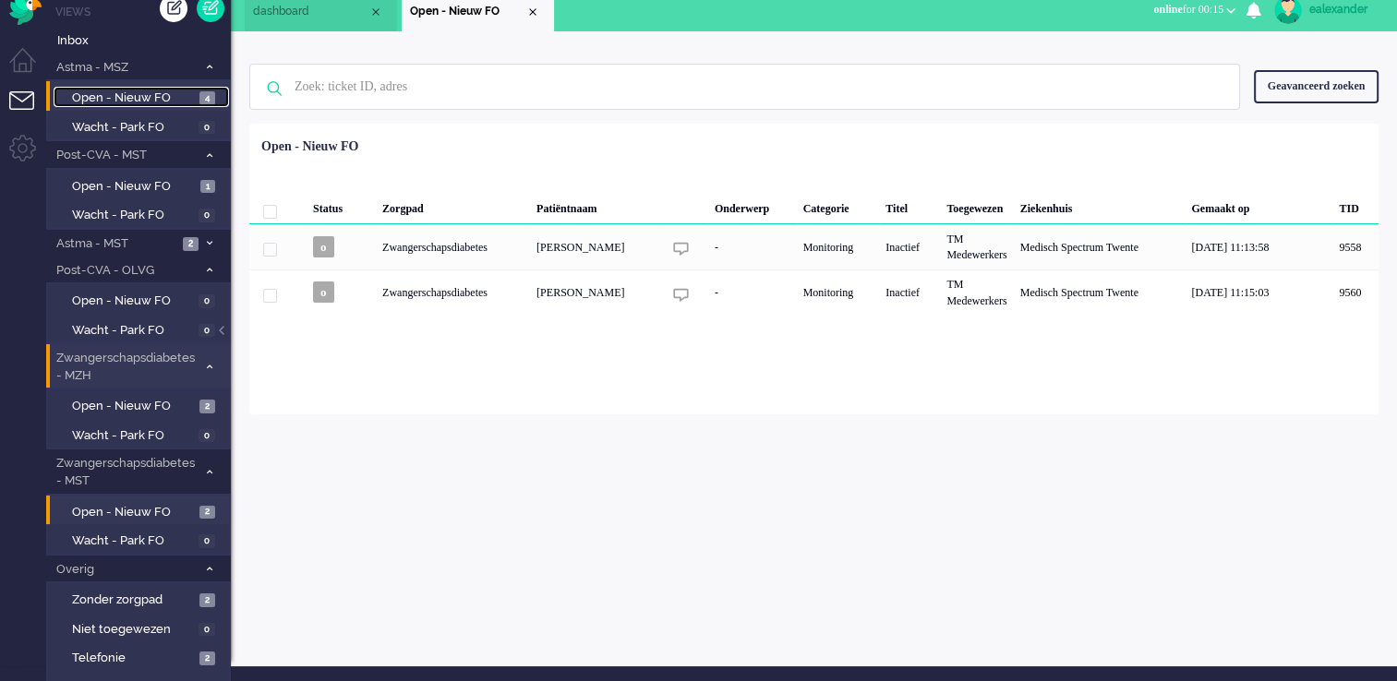
drag, startPoint x: 138, startPoint y: 96, endPoint x: 154, endPoint y: 98, distance: 16.7
click at [138, 96] on span "Open - Nieuw FO" at bounding box center [133, 99] width 123 height 18
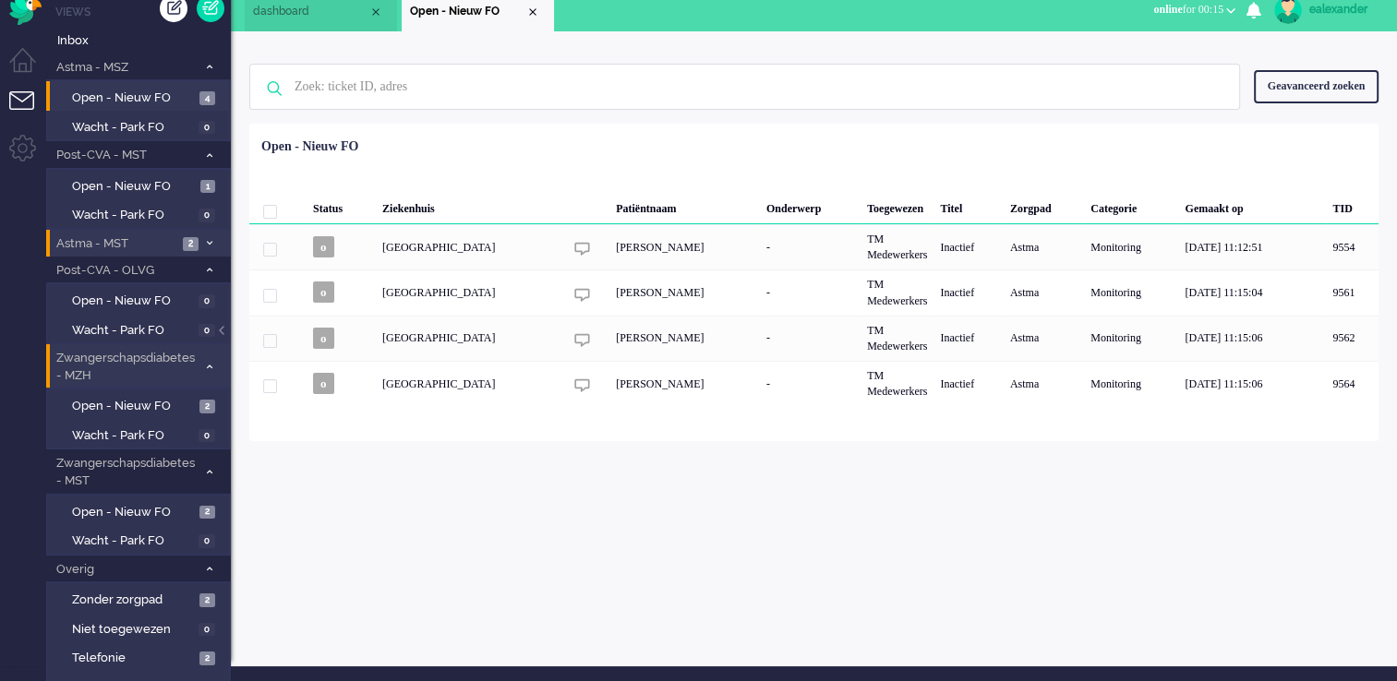
click at [208, 240] on icon at bounding box center [210, 243] width 6 height 6
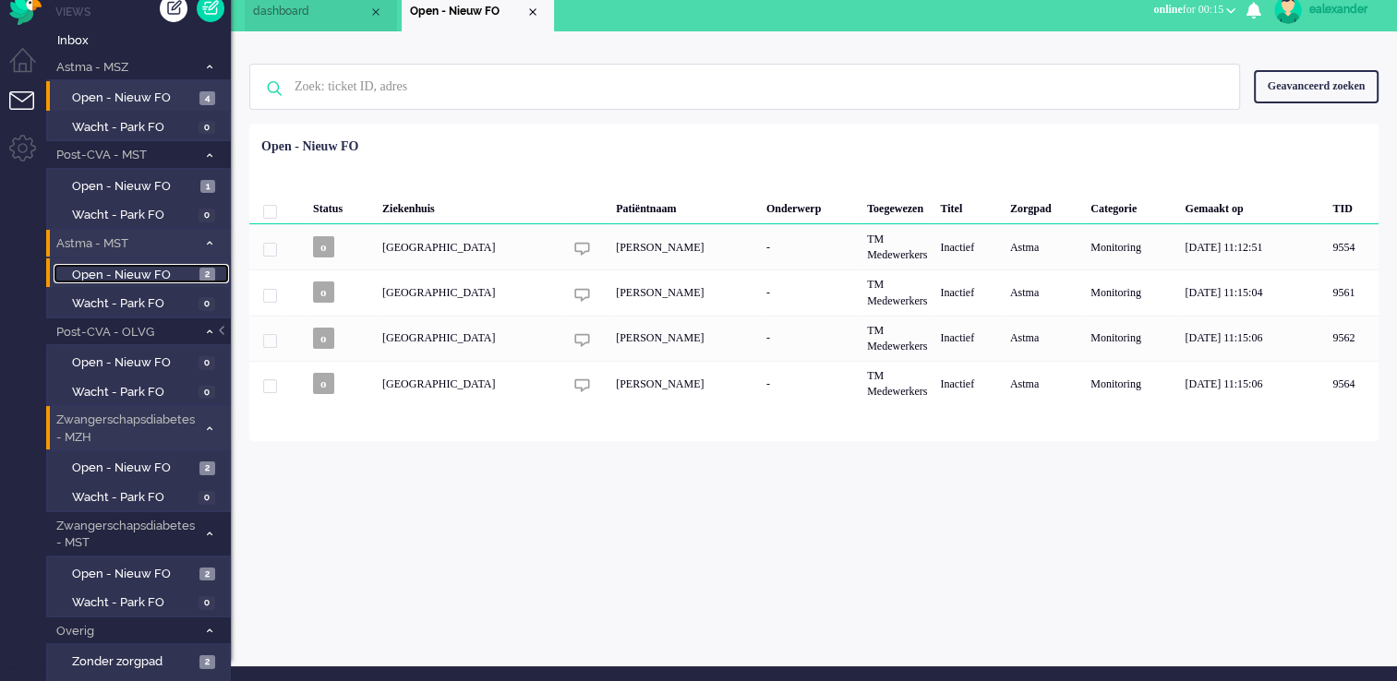
click at [188, 277] on span "Open - Nieuw FO" at bounding box center [133, 276] width 123 height 18
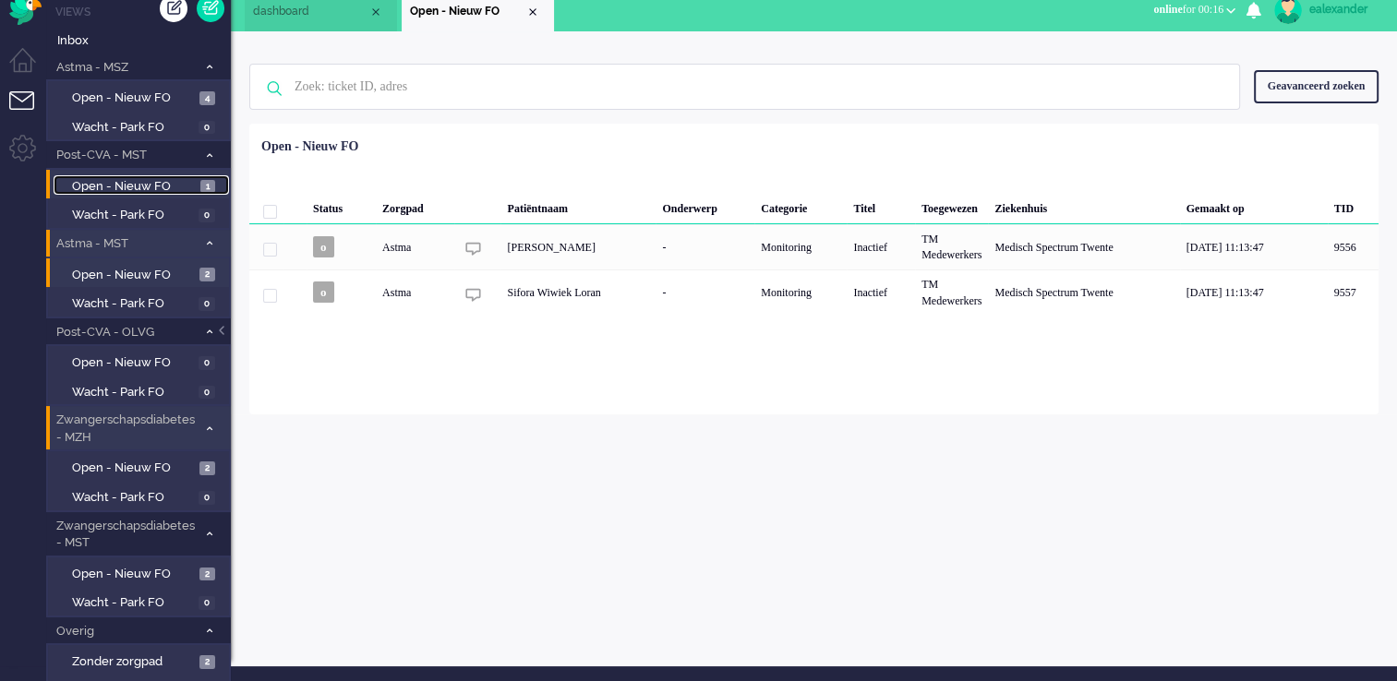
click at [174, 180] on span "Open - Nieuw FO" at bounding box center [134, 187] width 124 height 18
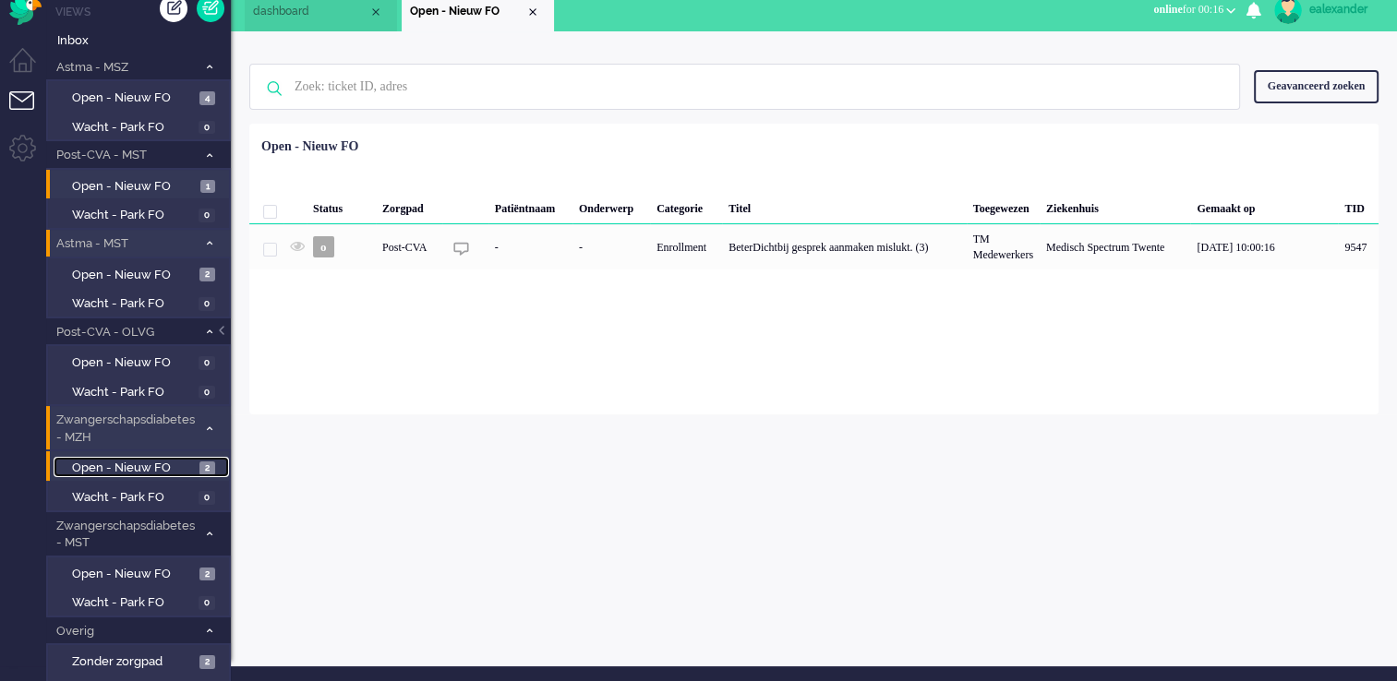
click at [183, 462] on span "Open - Nieuw FO" at bounding box center [133, 469] width 123 height 18
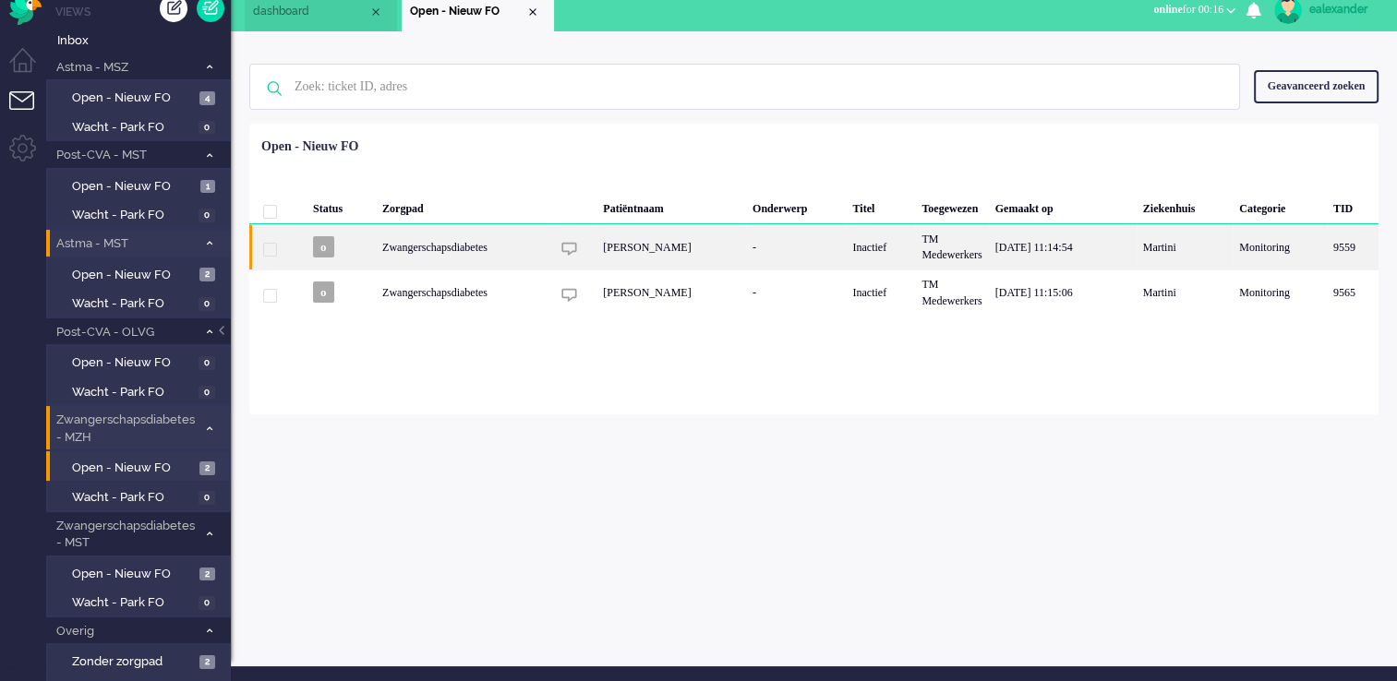
click at [653, 268] on div "[PERSON_NAME]" at bounding box center [671, 246] width 150 height 45
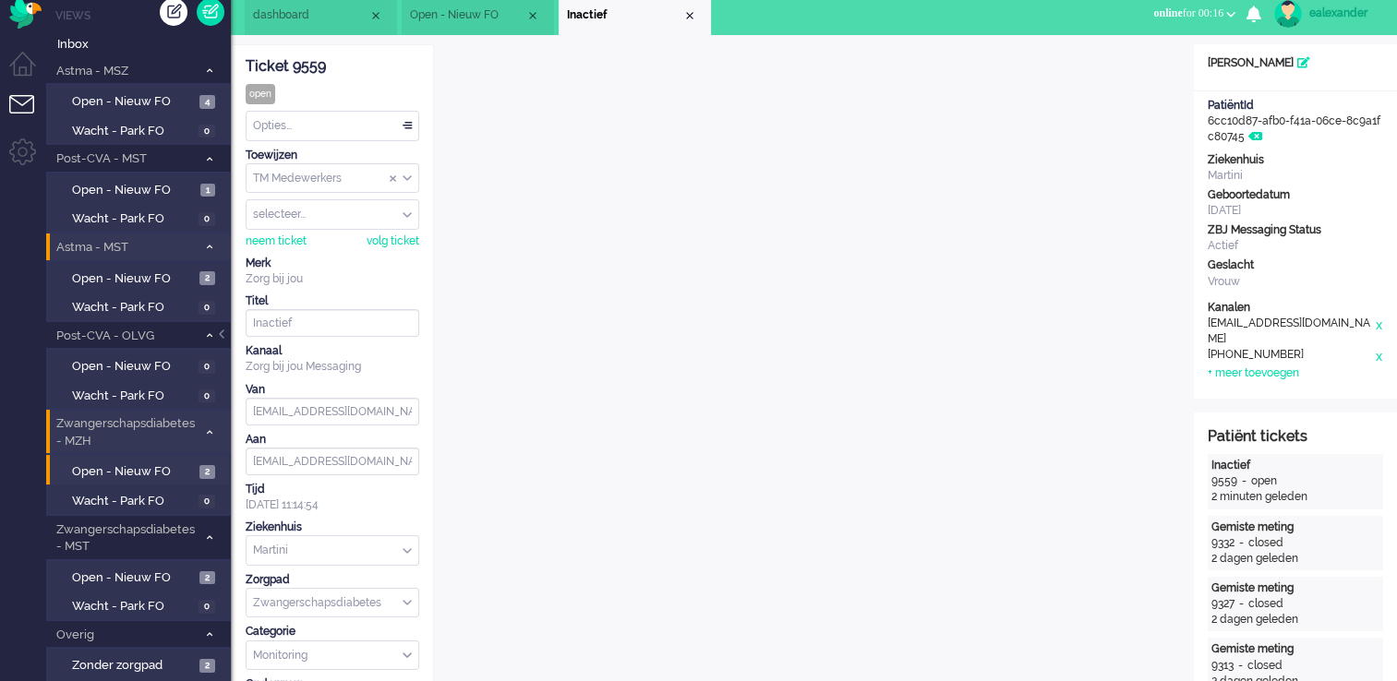
scroll to position [7, 0]
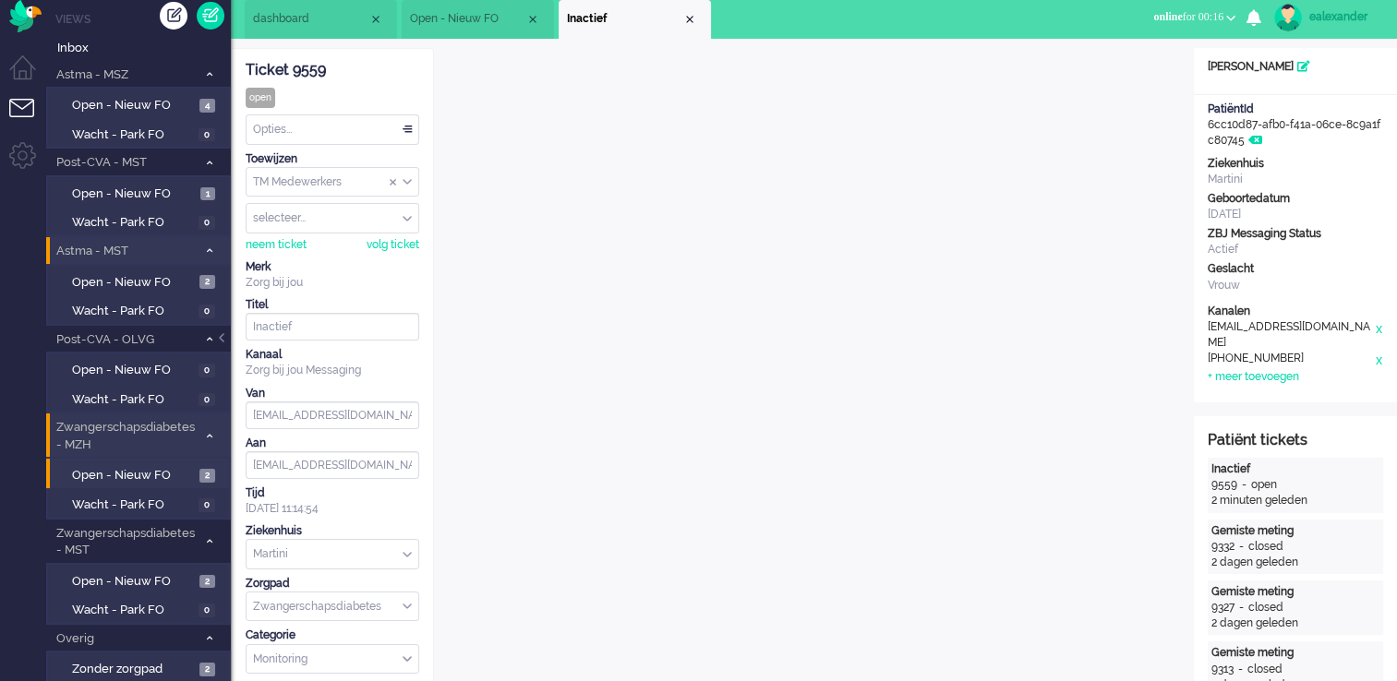
click at [403, 181] on div "TM Medewerkers" at bounding box center [332, 182] width 172 height 29
click at [386, 234] on li "TM Verpleegkundigen" at bounding box center [332, 236] width 172 height 27
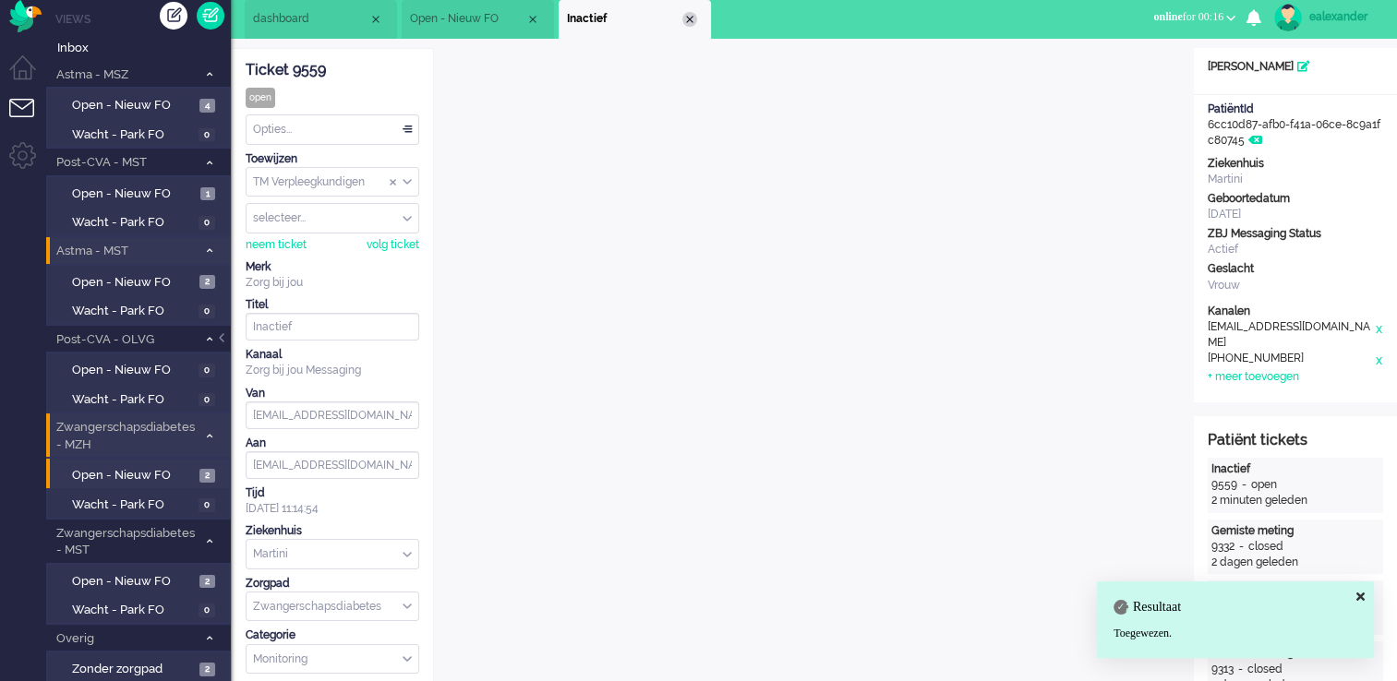
click at [691, 20] on div "Close tab" at bounding box center [689, 19] width 15 height 15
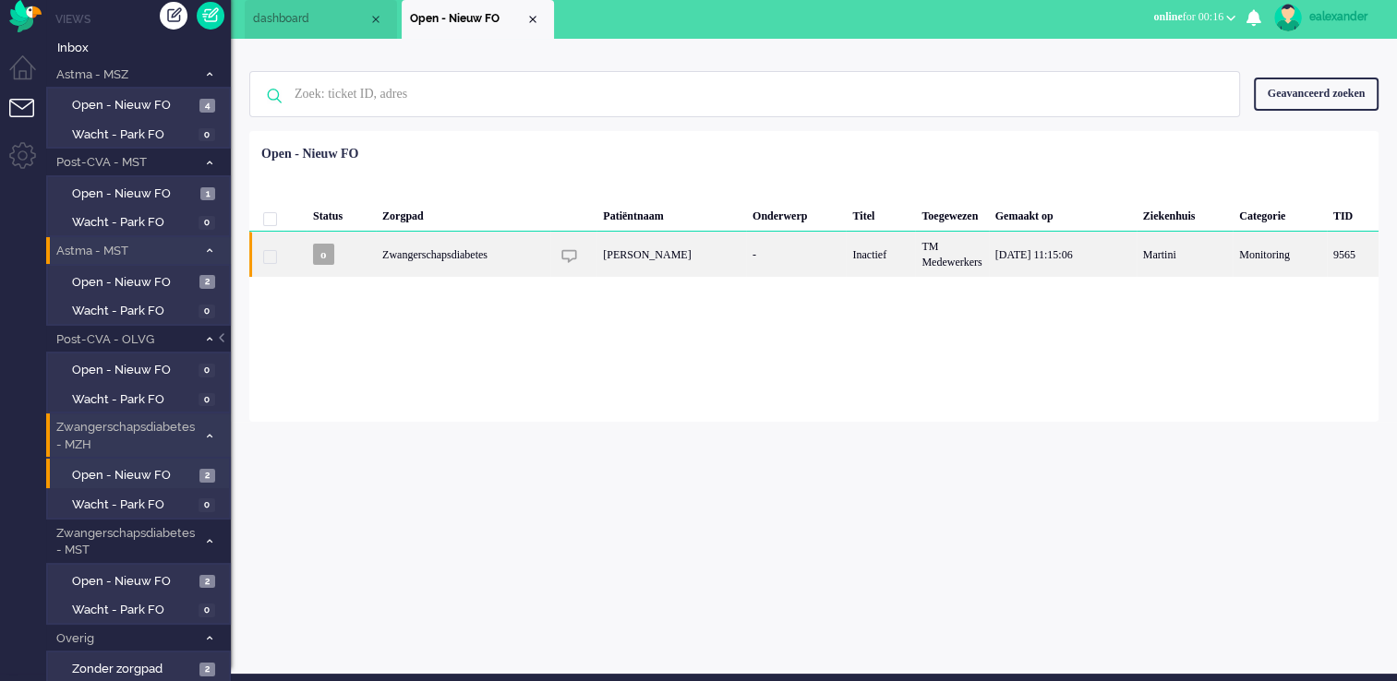
click at [705, 252] on div "[PERSON_NAME]" at bounding box center [671, 254] width 150 height 45
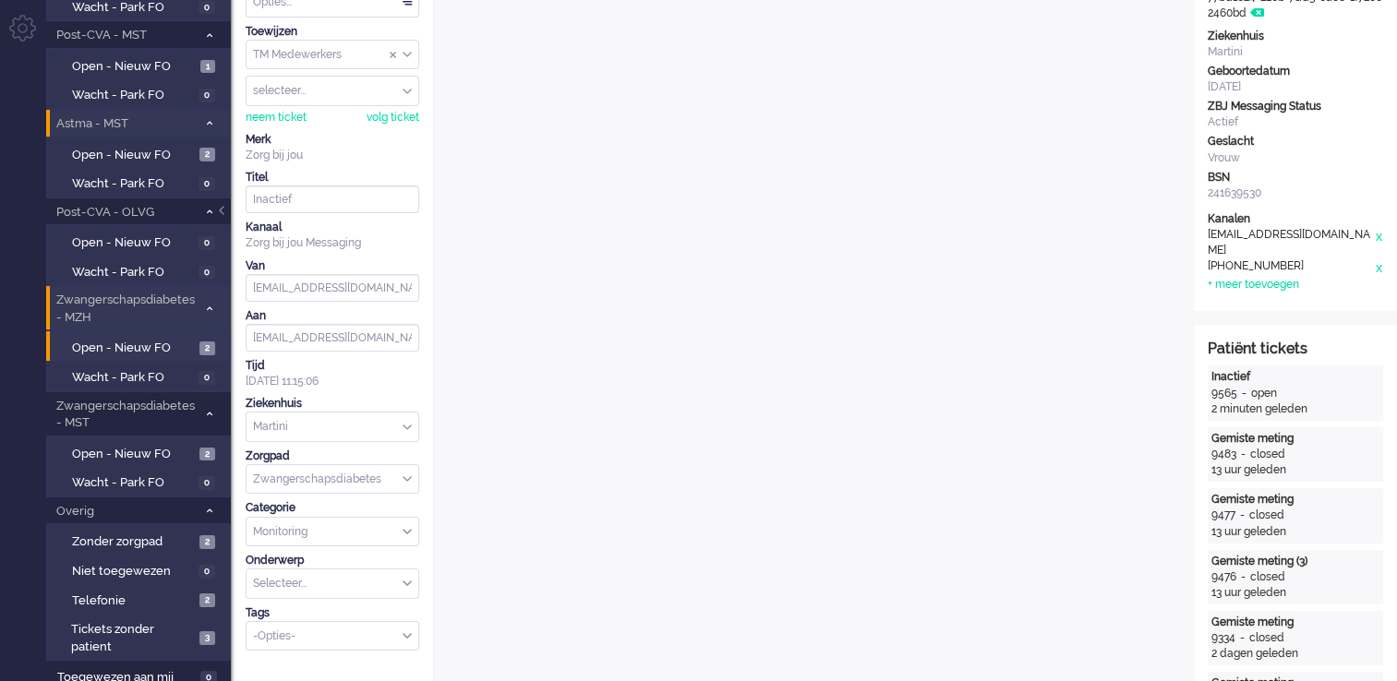
scroll to position [18, 0]
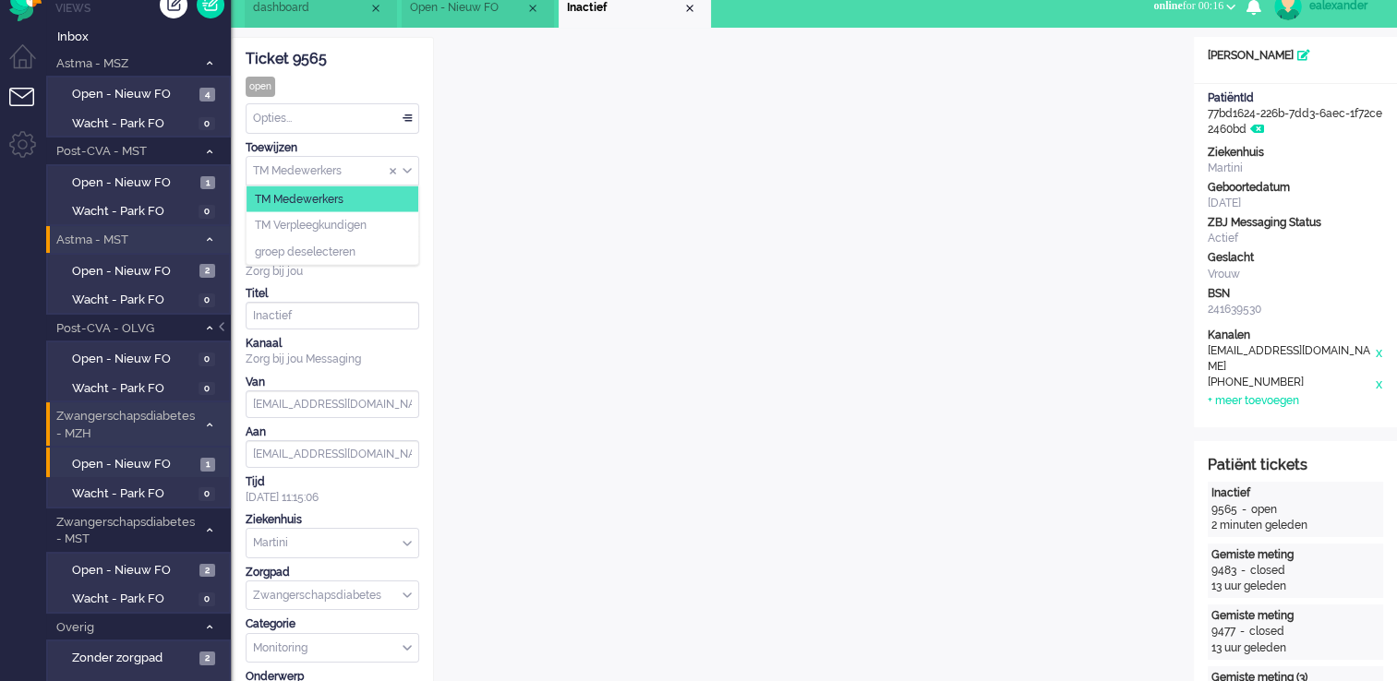
click at [410, 164] on div "TM Medewerkers" at bounding box center [332, 171] width 172 height 29
click at [401, 225] on li "TM Verpleegkundigen" at bounding box center [332, 225] width 172 height 27
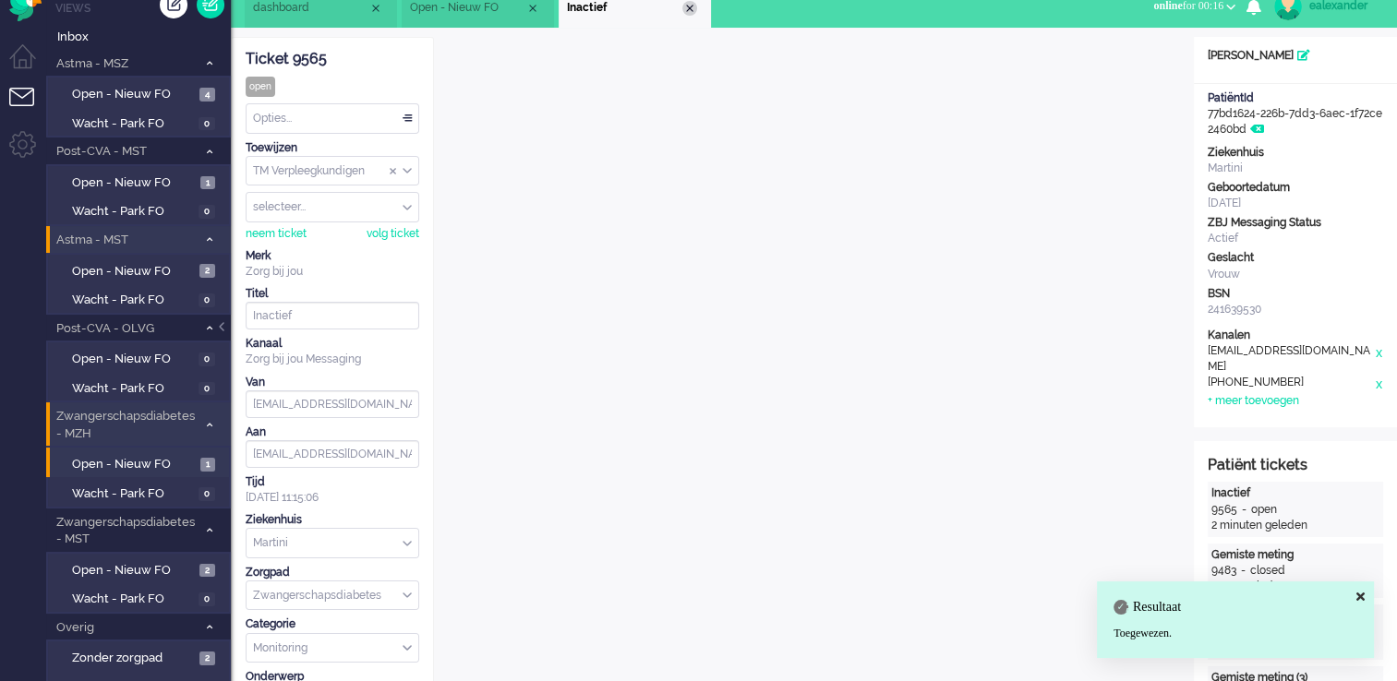
click at [688, 4] on div "Close tab" at bounding box center [689, 8] width 15 height 15
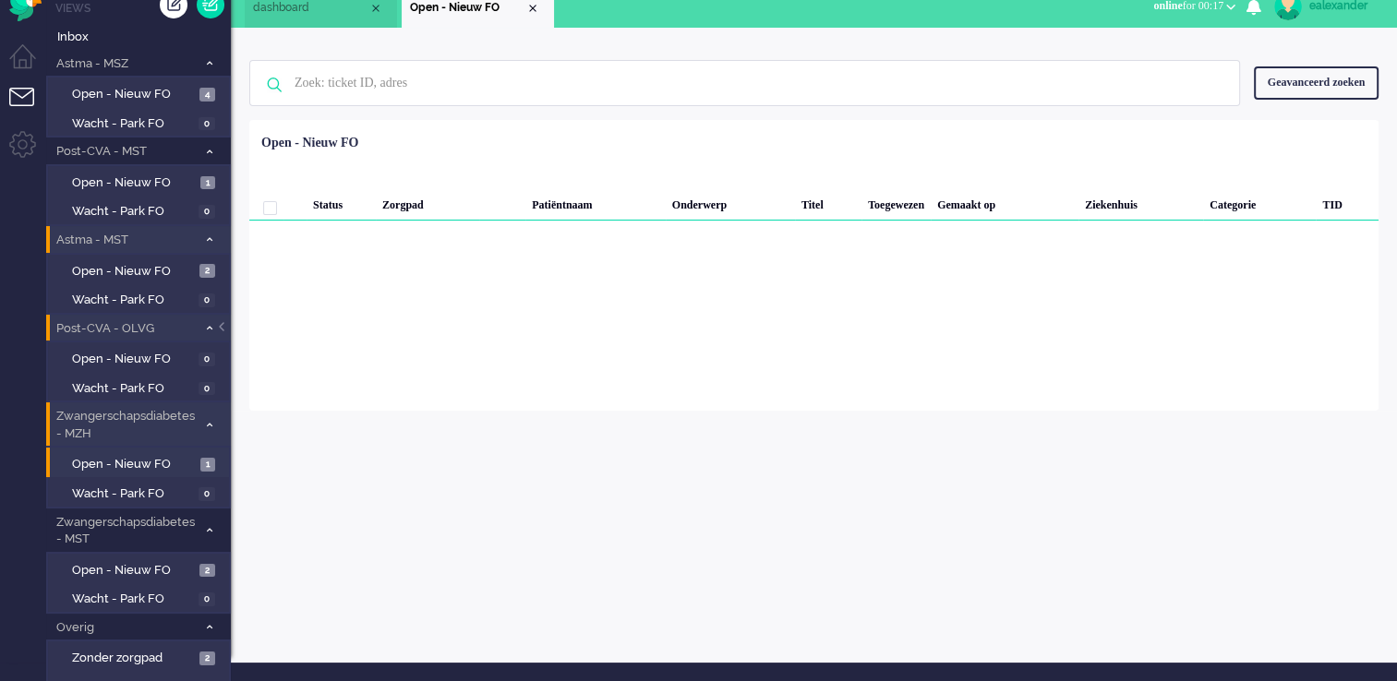
click at [210, 328] on span at bounding box center [209, 329] width 14 height 10
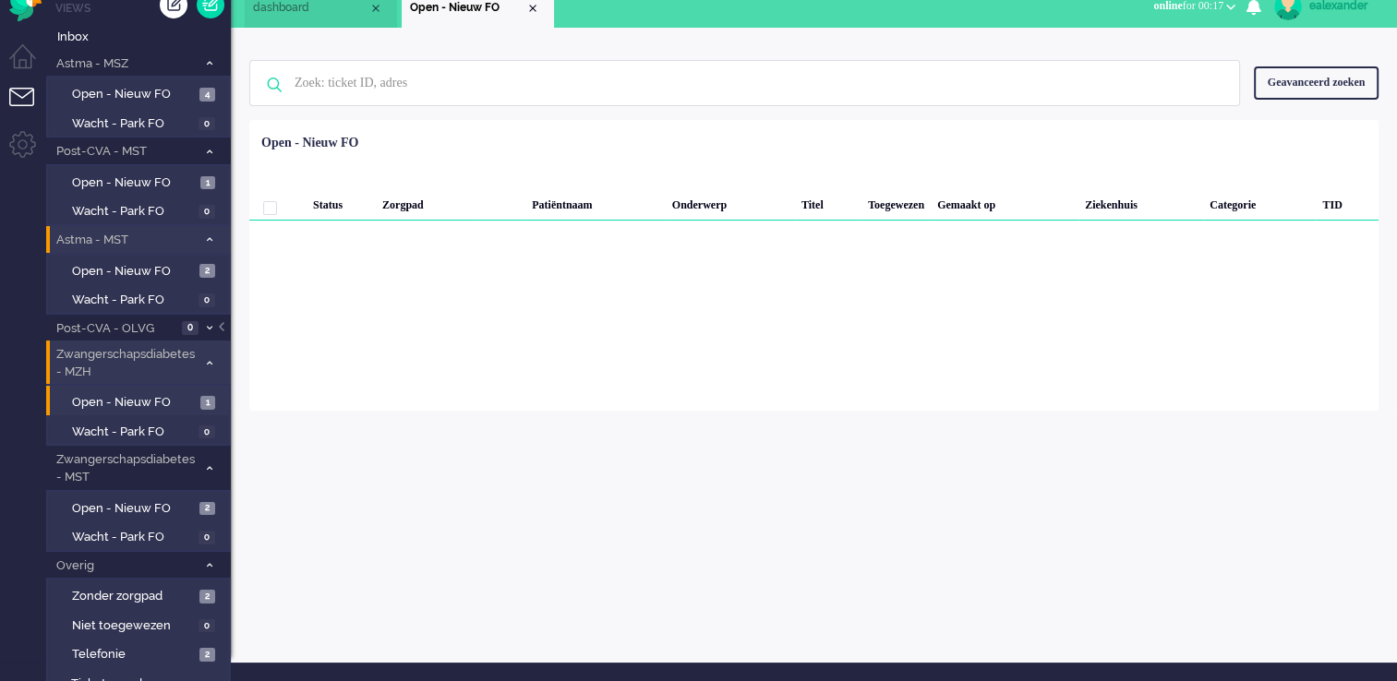
click at [211, 364] on span at bounding box center [209, 363] width 14 height 10
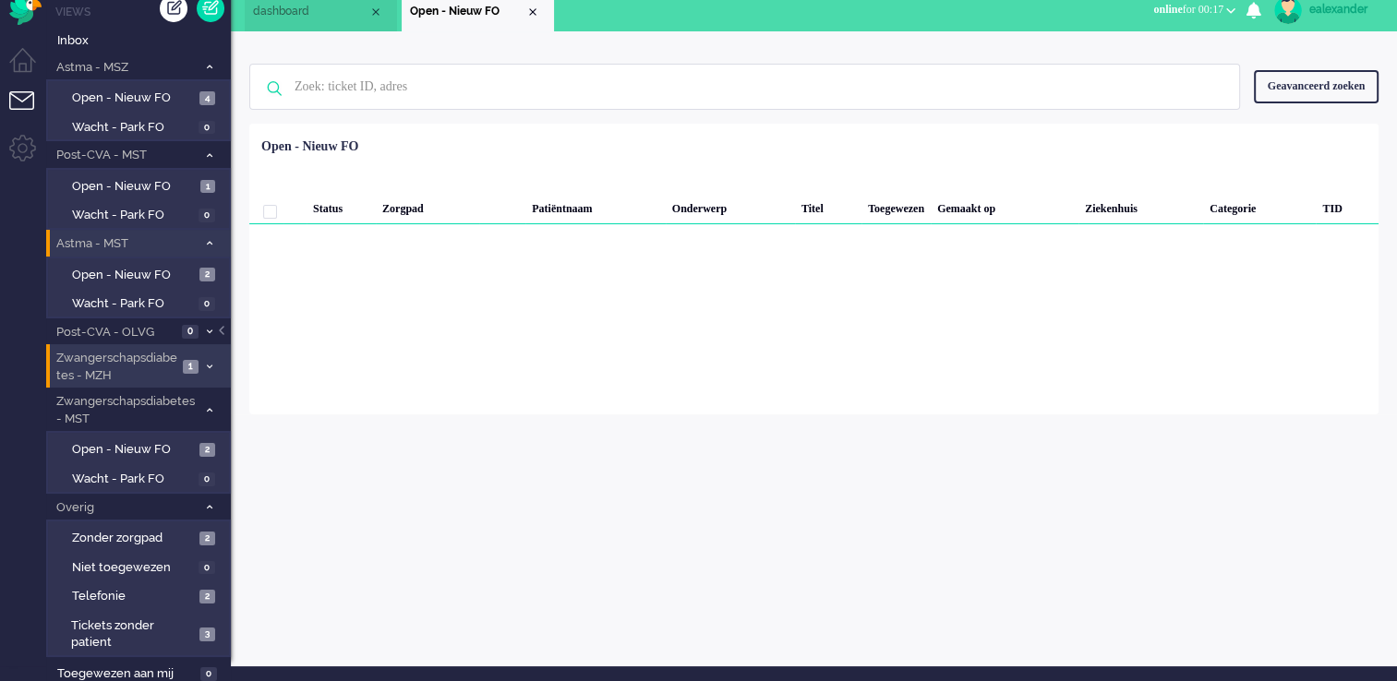
click at [164, 369] on span "Zwangerschapsdiabetes - MZH" at bounding box center [116, 367] width 124 height 34
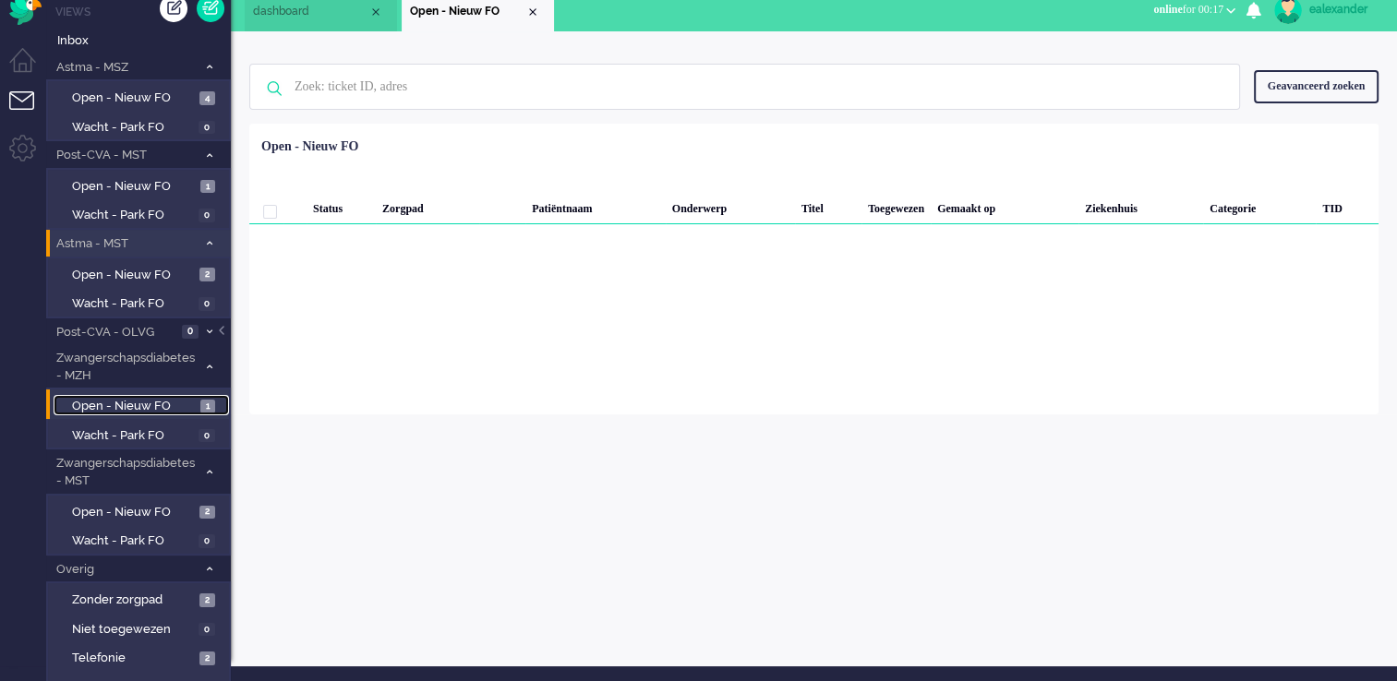
click at [199, 397] on link "Open - Nieuw FO 1" at bounding box center [141, 405] width 175 height 20
click at [180, 361] on span "Zwangerschapsdiabetes - MZH" at bounding box center [125, 367] width 143 height 34
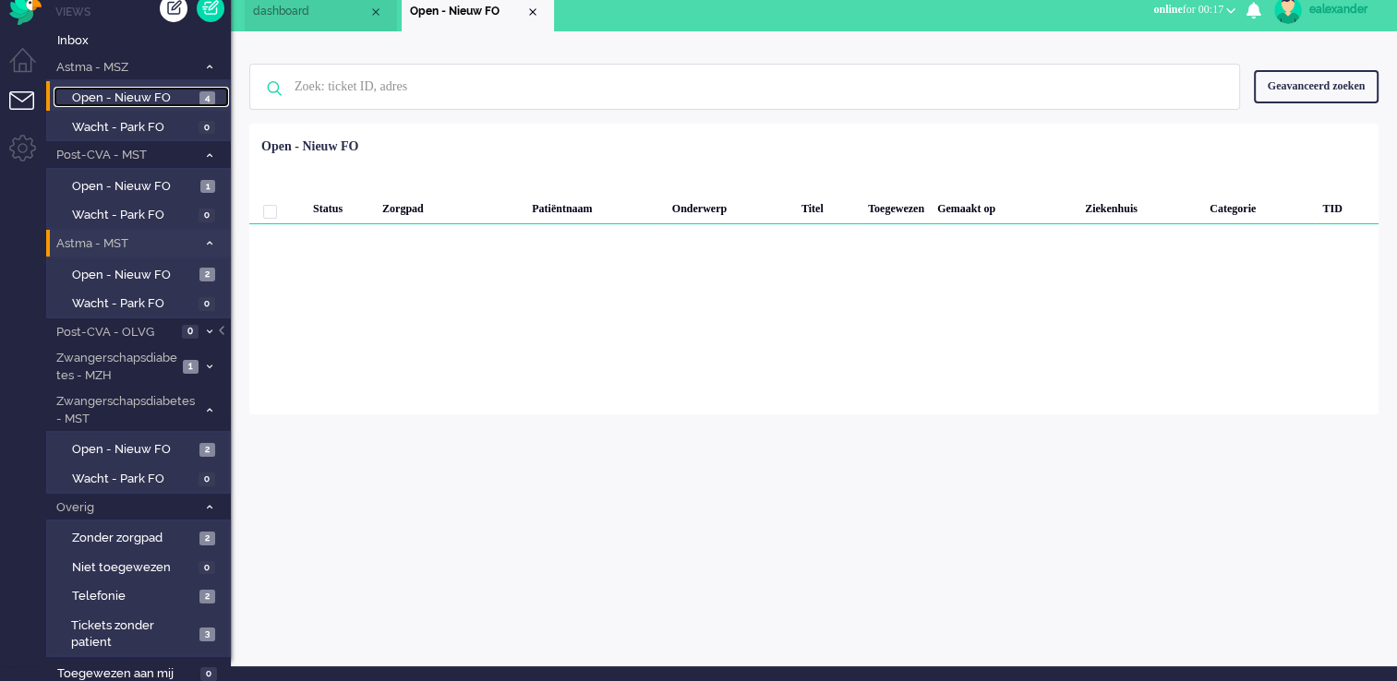
click at [148, 100] on span "Open - Nieuw FO" at bounding box center [133, 99] width 123 height 18
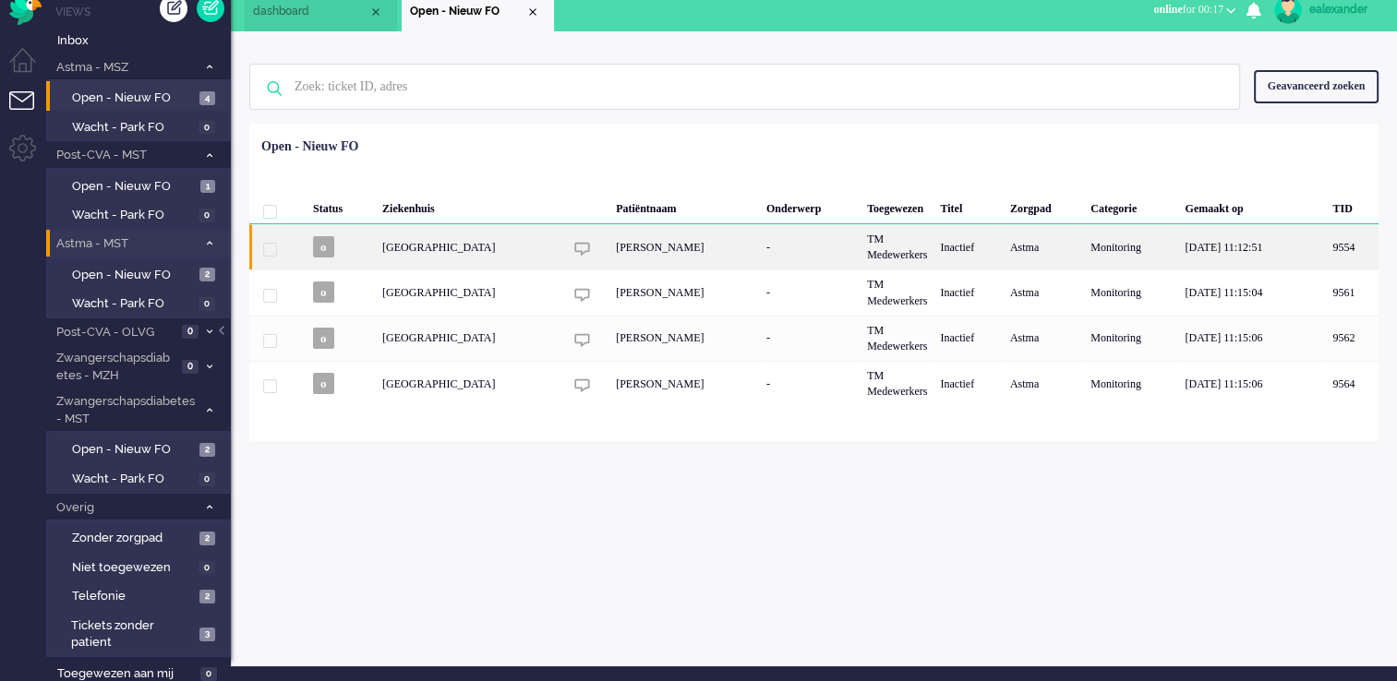
click at [626, 247] on div "[PERSON_NAME]" at bounding box center [684, 246] width 150 height 45
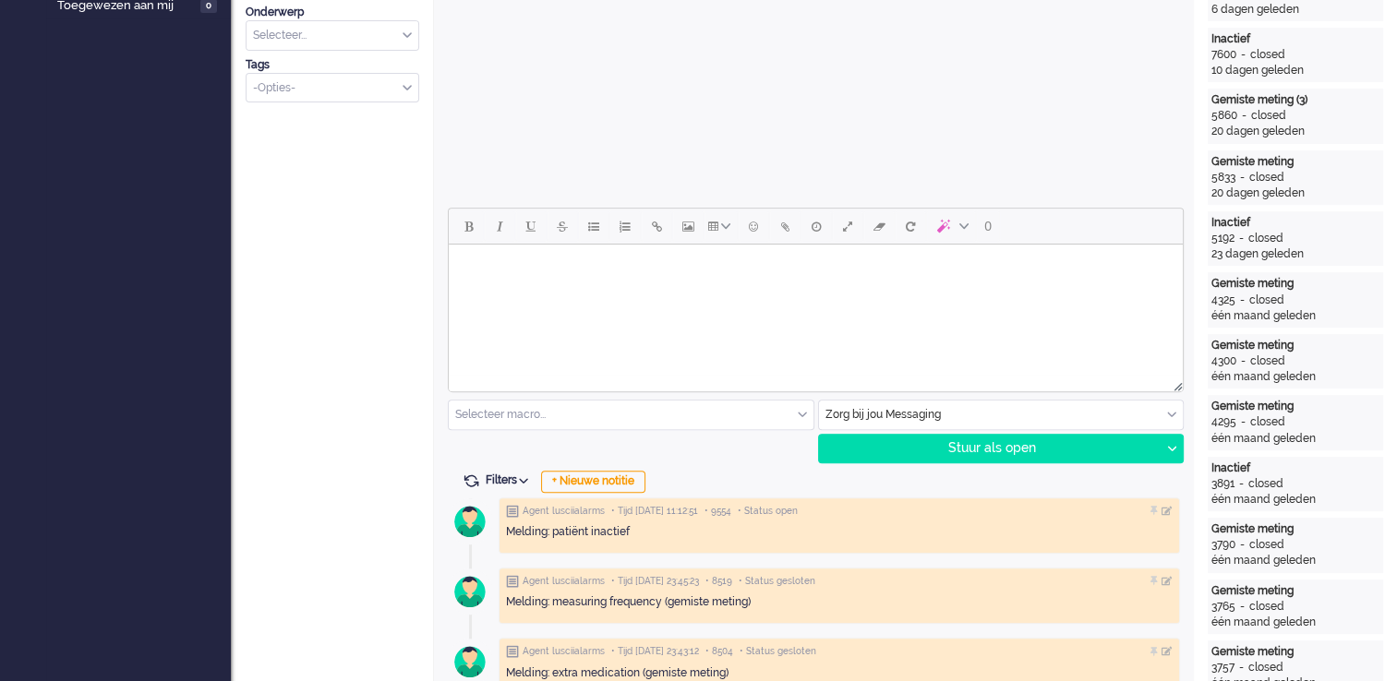
scroll to position [665, 0]
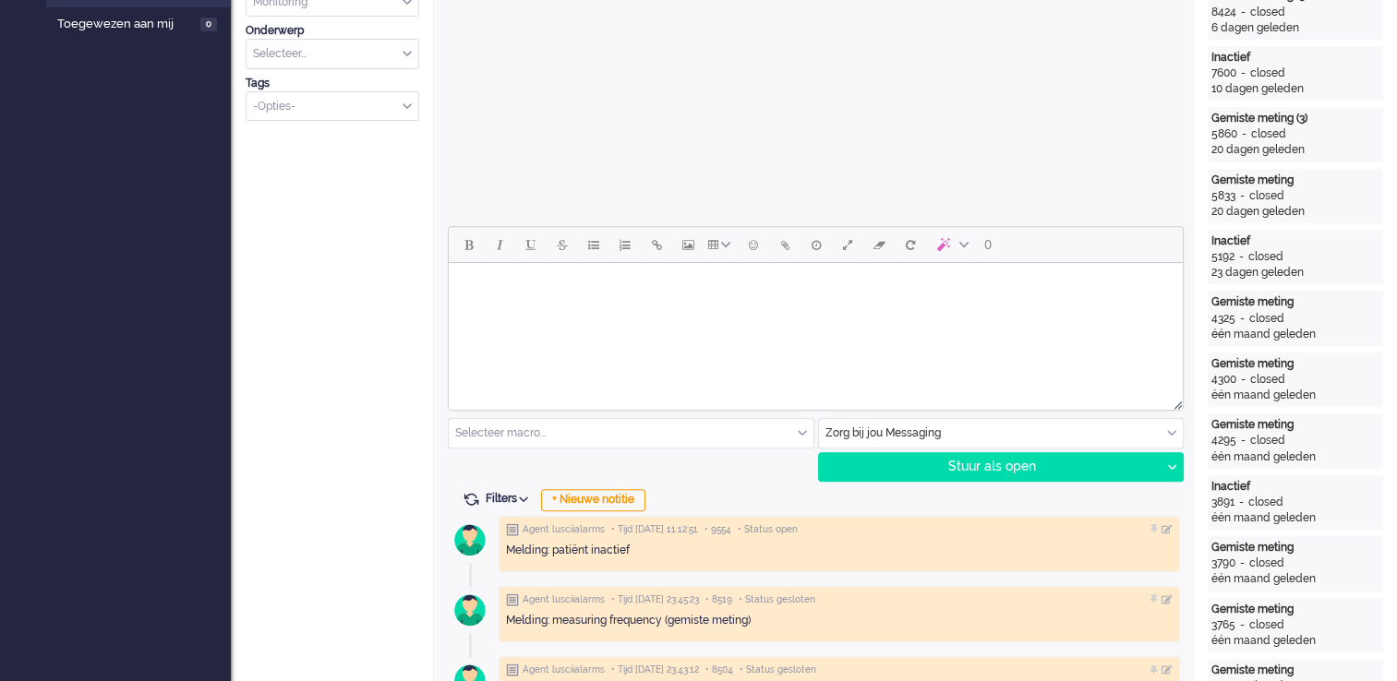
click at [802, 310] on html at bounding box center [816, 286] width 734 height 47
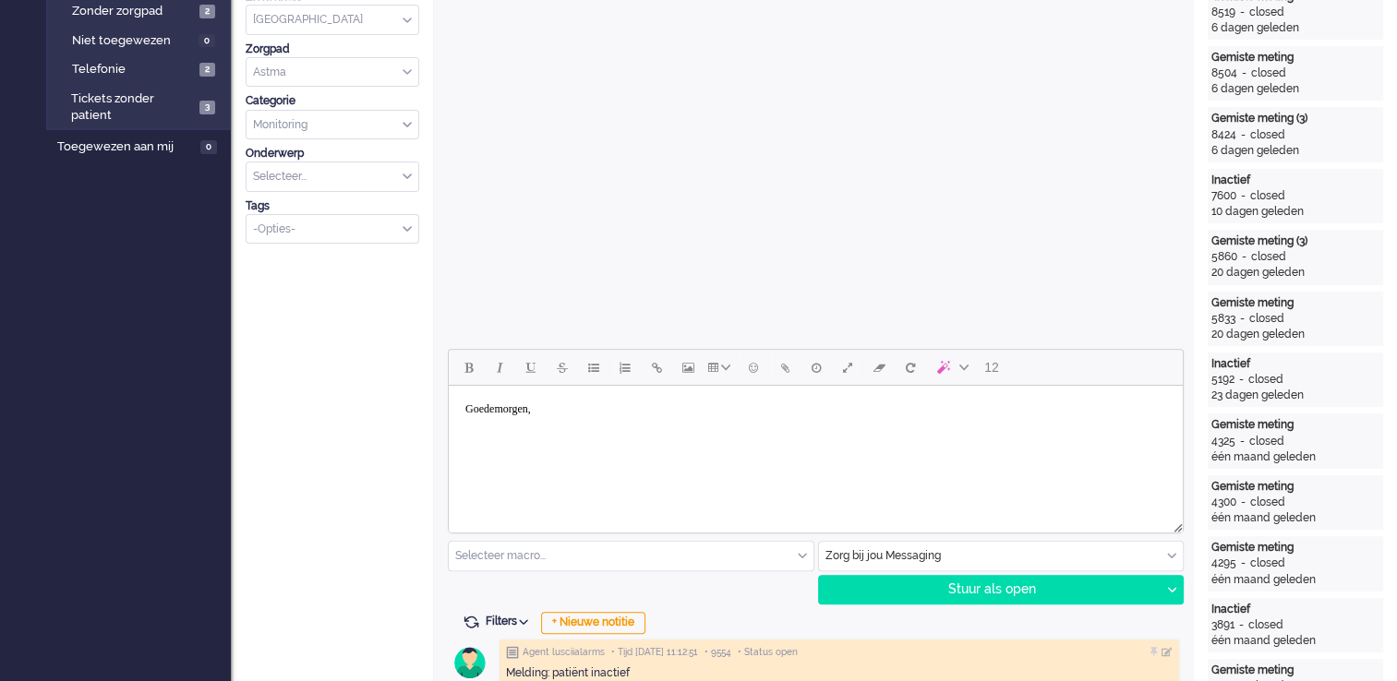
scroll to position [572, 0]
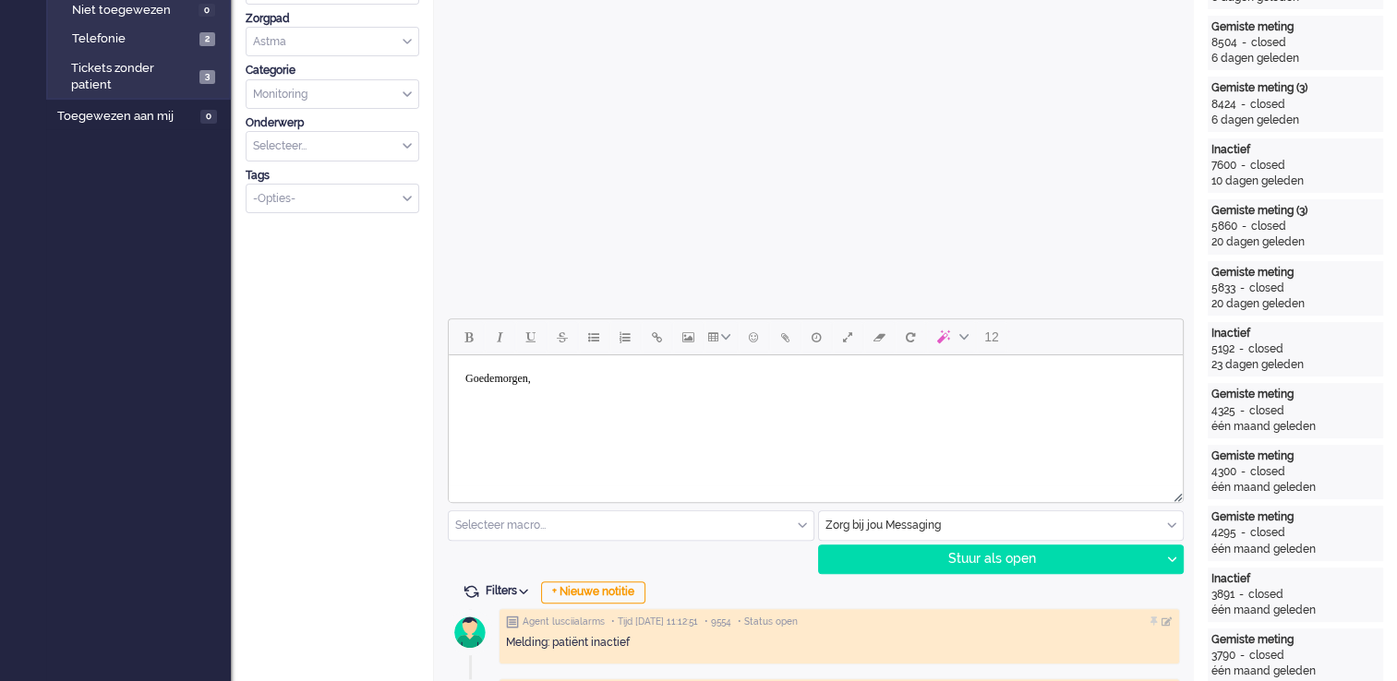
click at [609, 414] on body "Goedemorgen," at bounding box center [815, 393] width 719 height 60
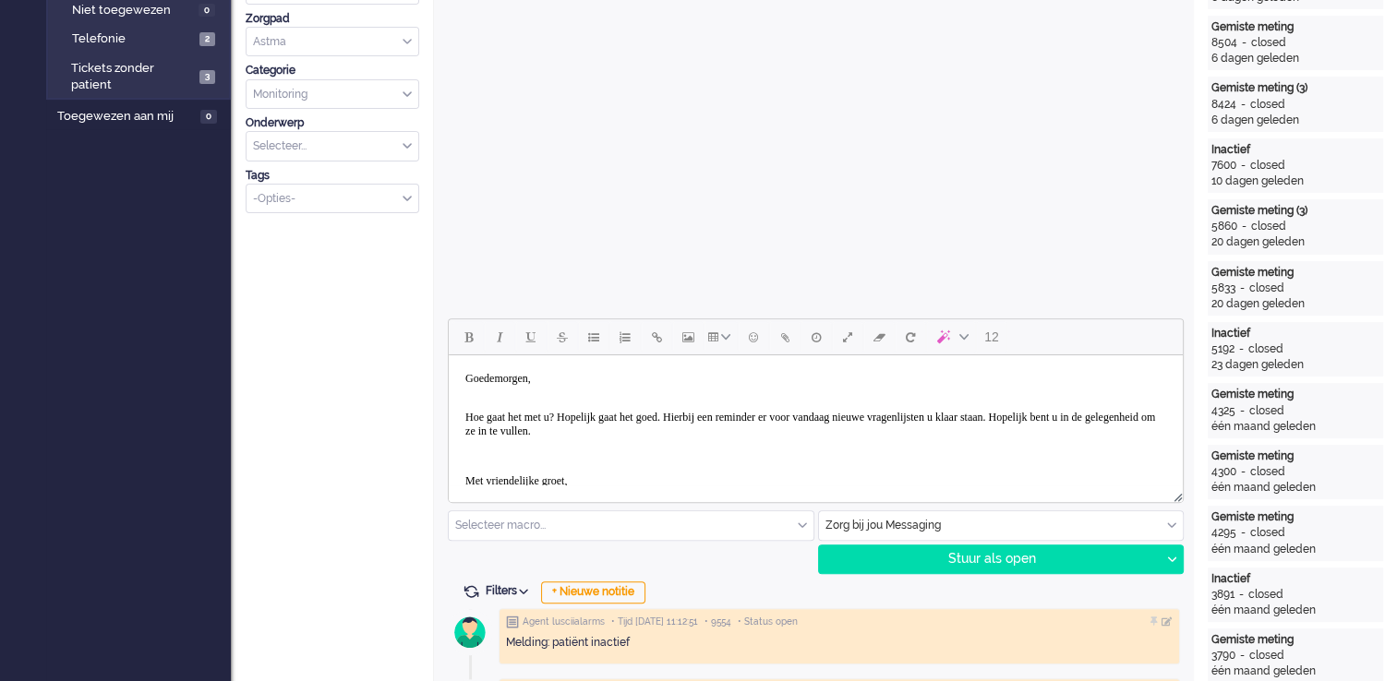
scroll to position [89, 0]
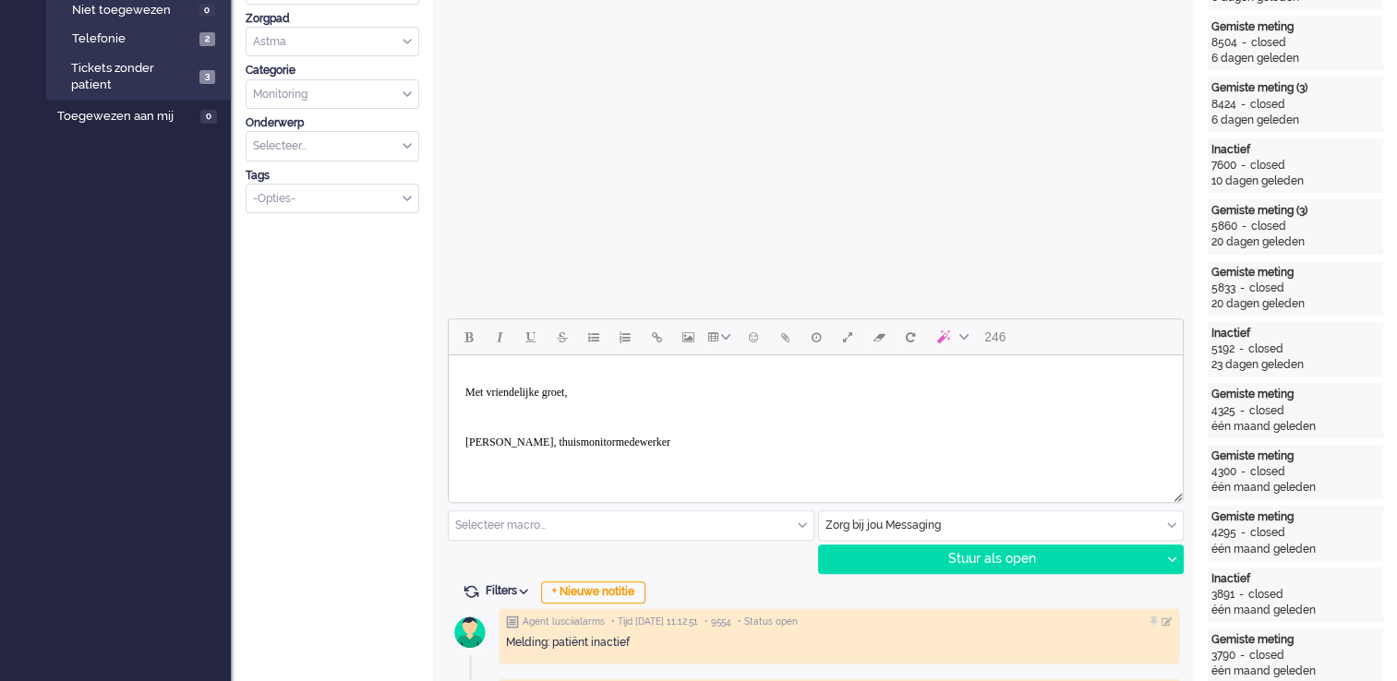
click at [505, 414] on p "Rich Text Area. Press ALT-0 for help." at bounding box center [815, 418] width 701 height 14
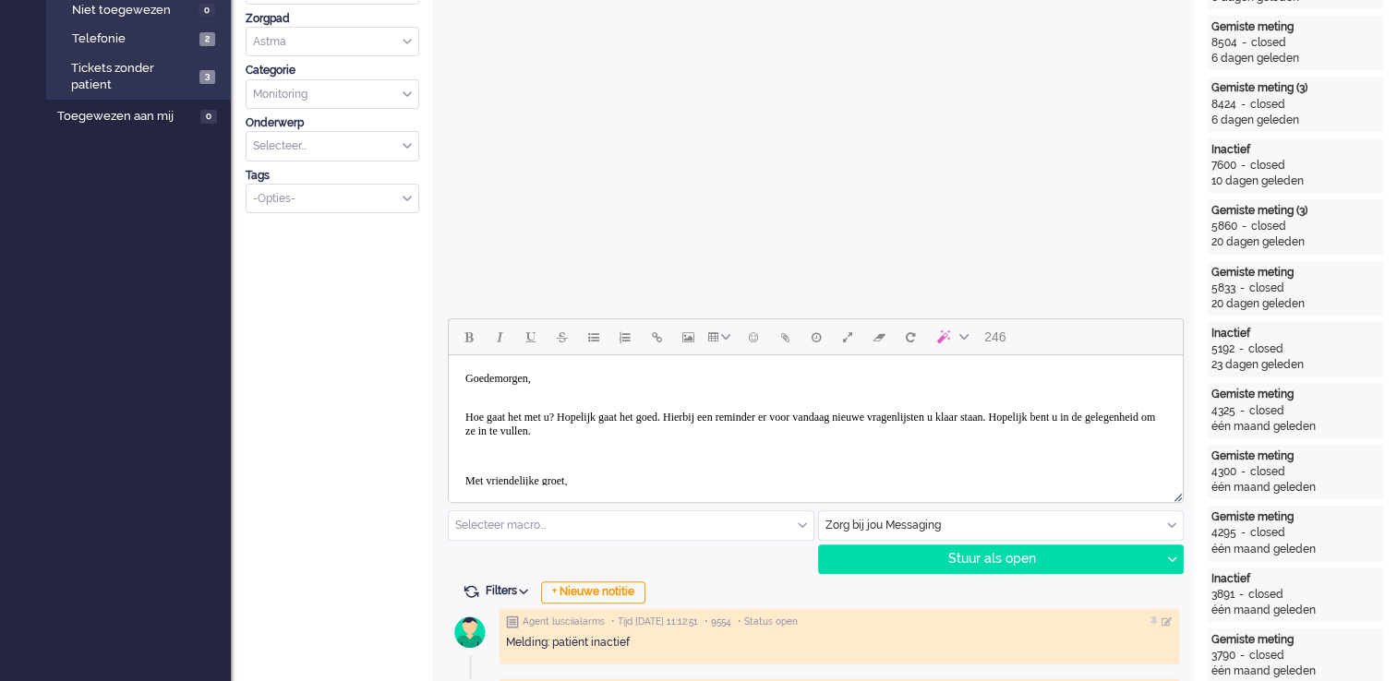
click at [473, 450] on p "Rich Text Area. Press ALT-0 for help." at bounding box center [815, 457] width 701 height 14
click at [907, 547] on div "Stuur als open" at bounding box center [990, 560] width 342 height 28
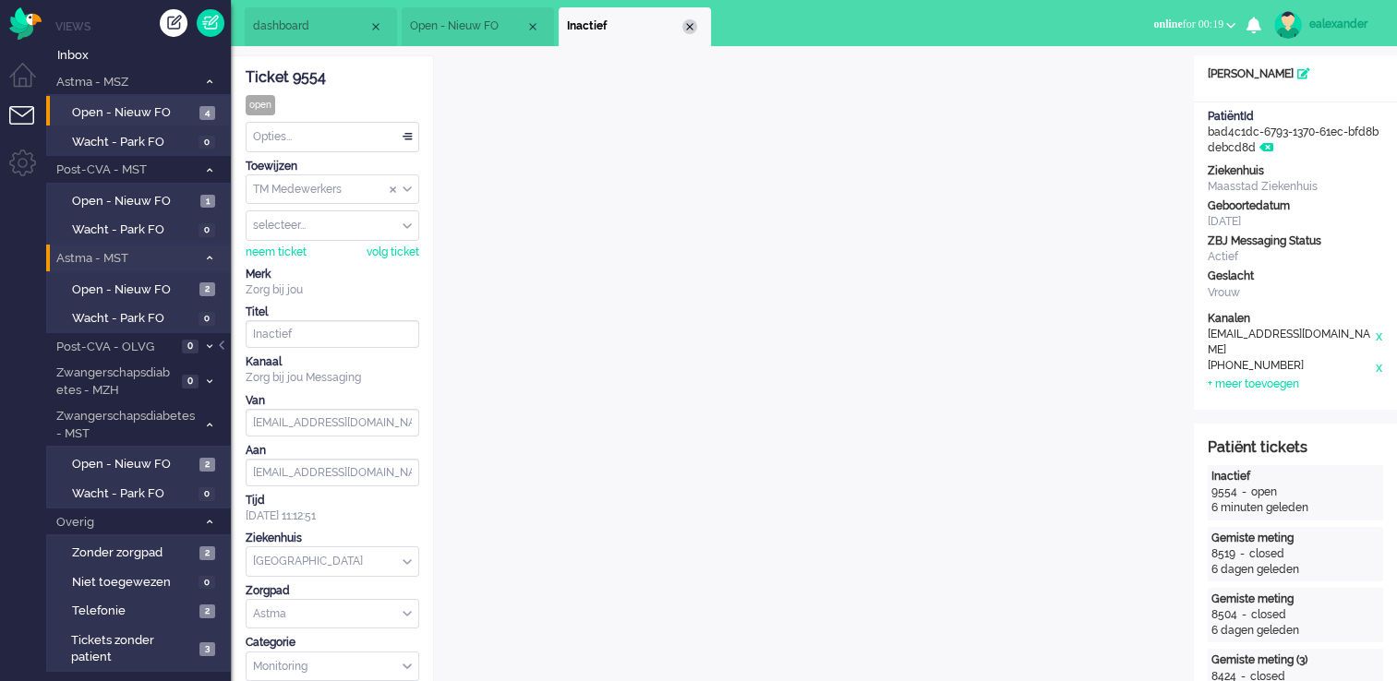
click at [692, 28] on div "Close tab" at bounding box center [689, 26] width 15 height 15
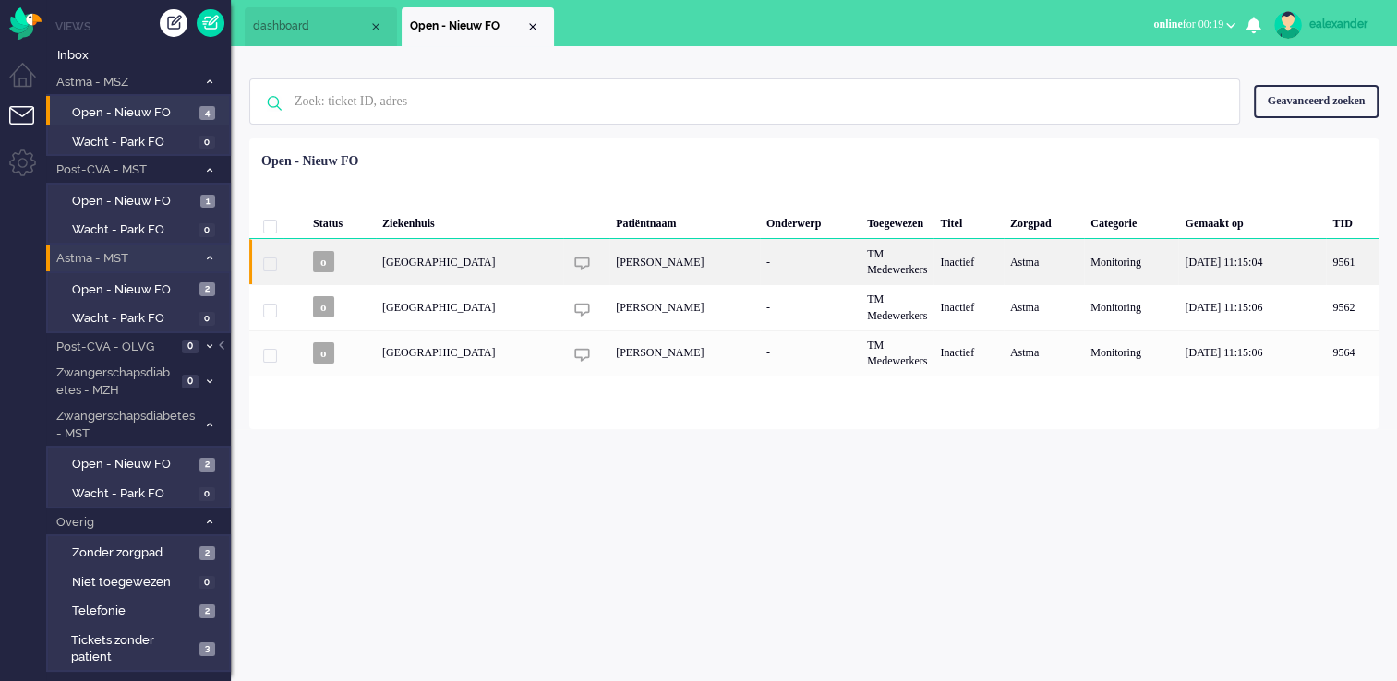
click at [715, 268] on div "[PERSON_NAME]" at bounding box center [684, 261] width 150 height 45
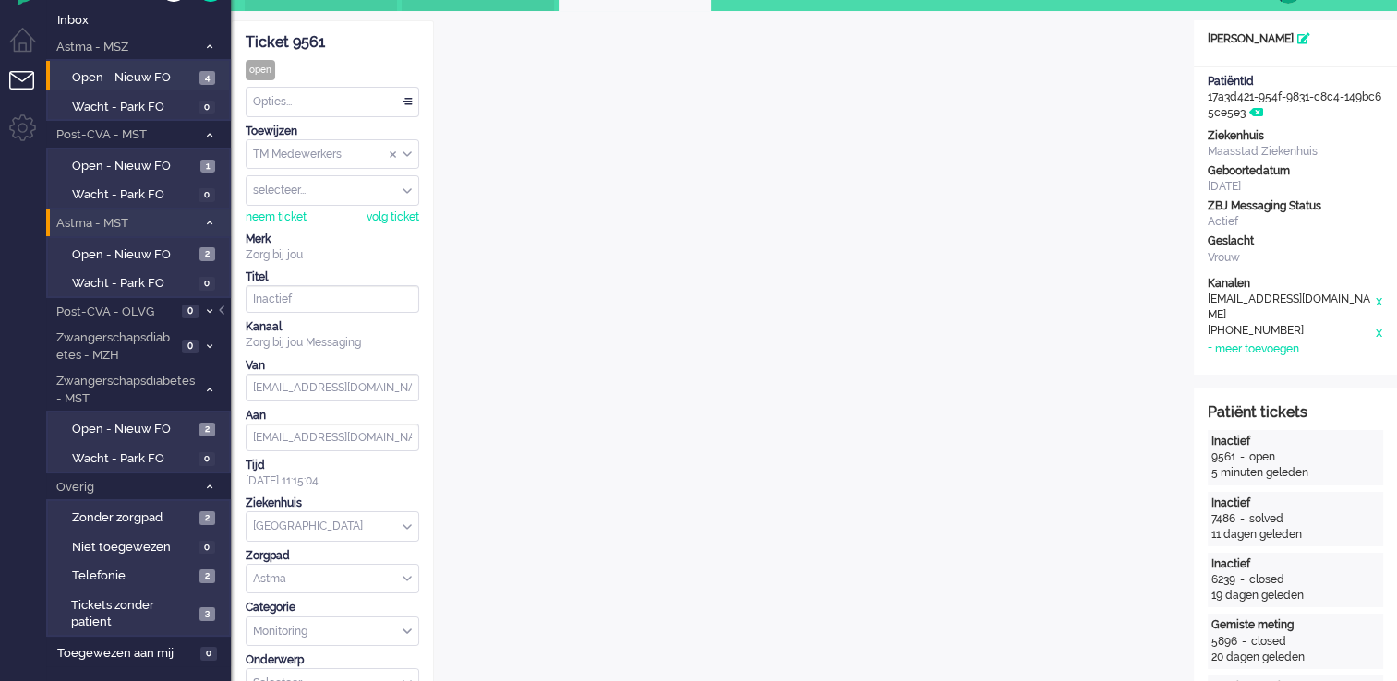
scroll to position [18, 0]
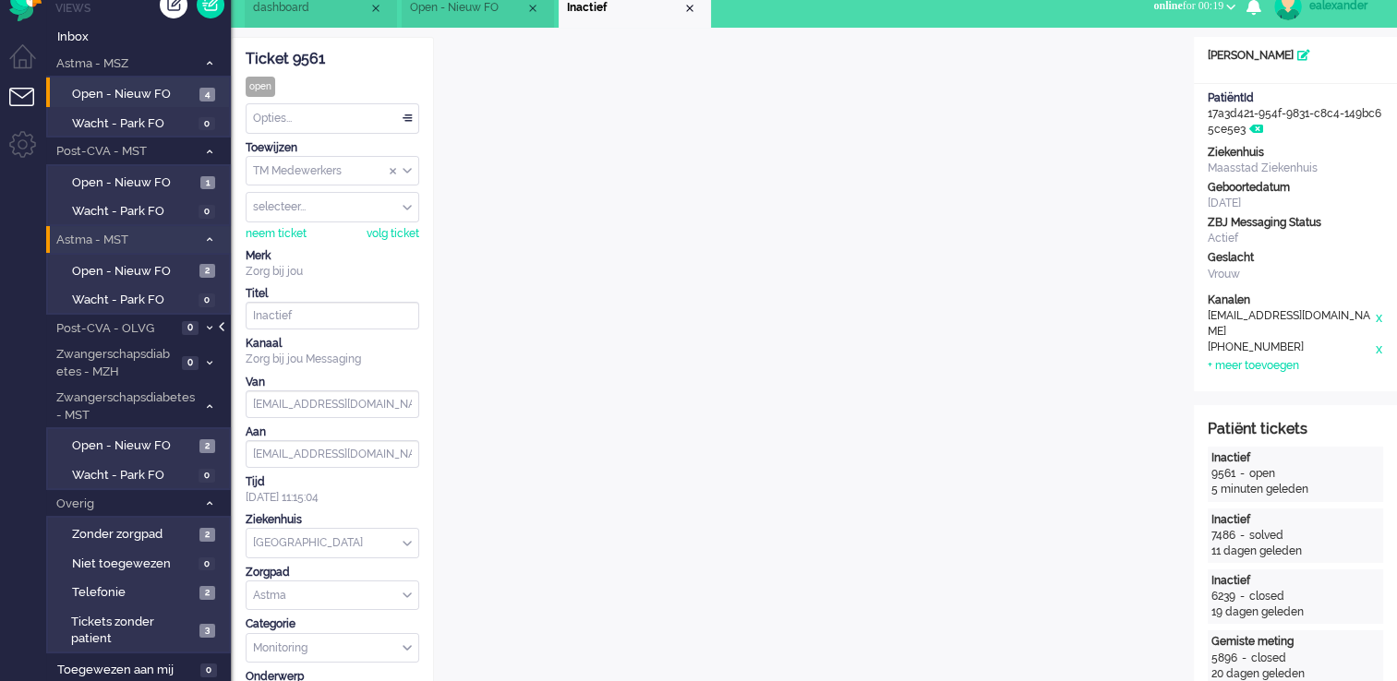
click at [224, 324] on div at bounding box center [223, 336] width 9 height 28
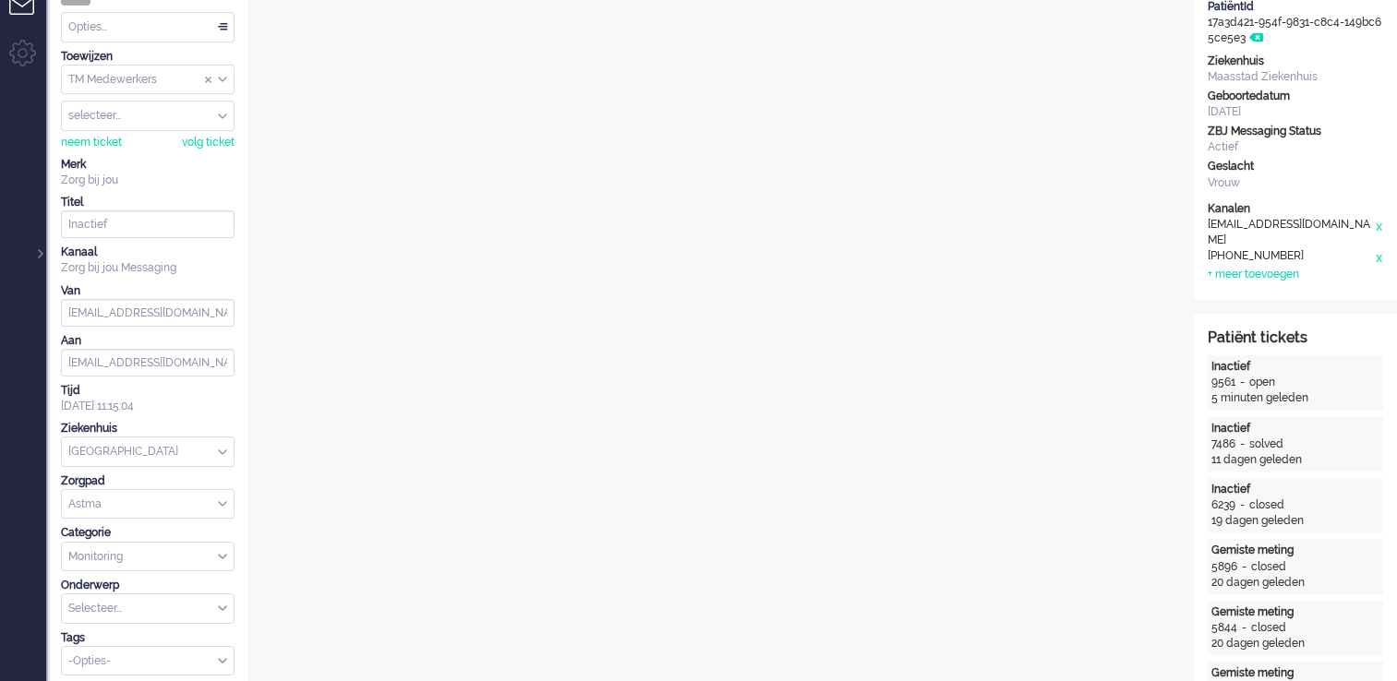
scroll to position [0, 0]
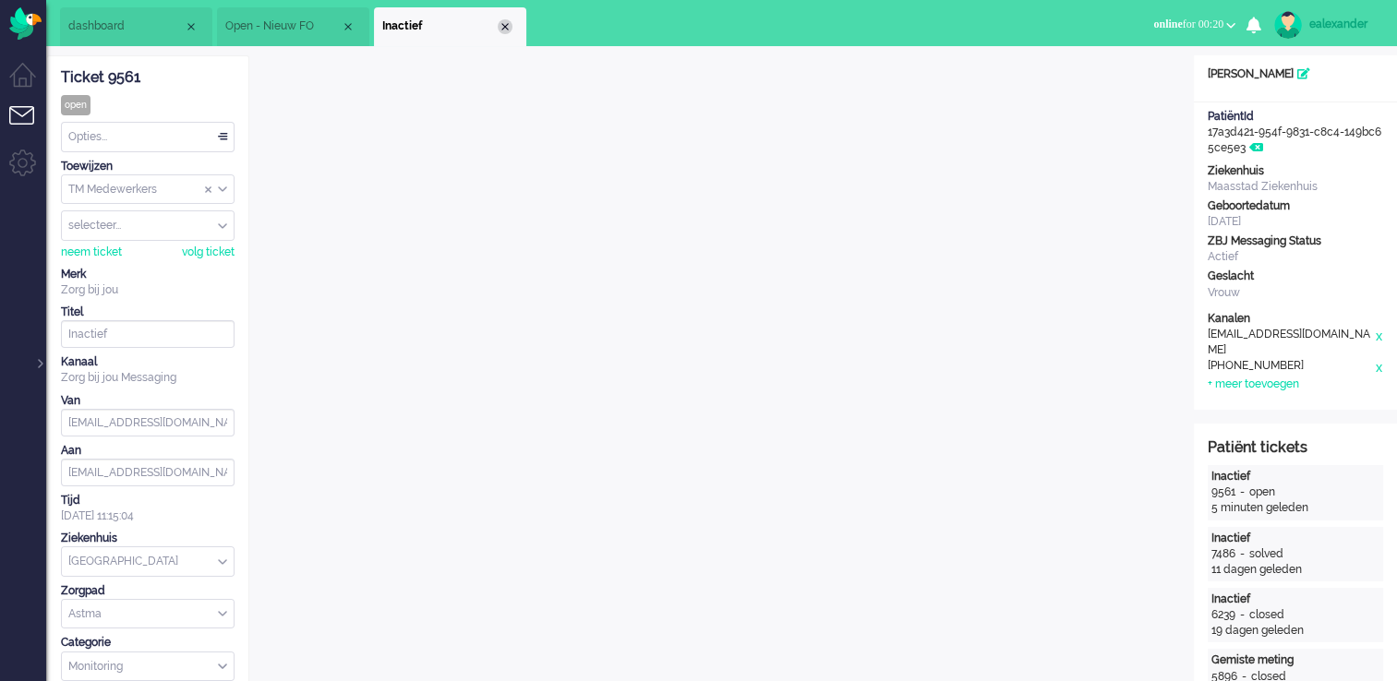
click at [498, 24] on div "Close tab" at bounding box center [505, 26] width 15 height 15
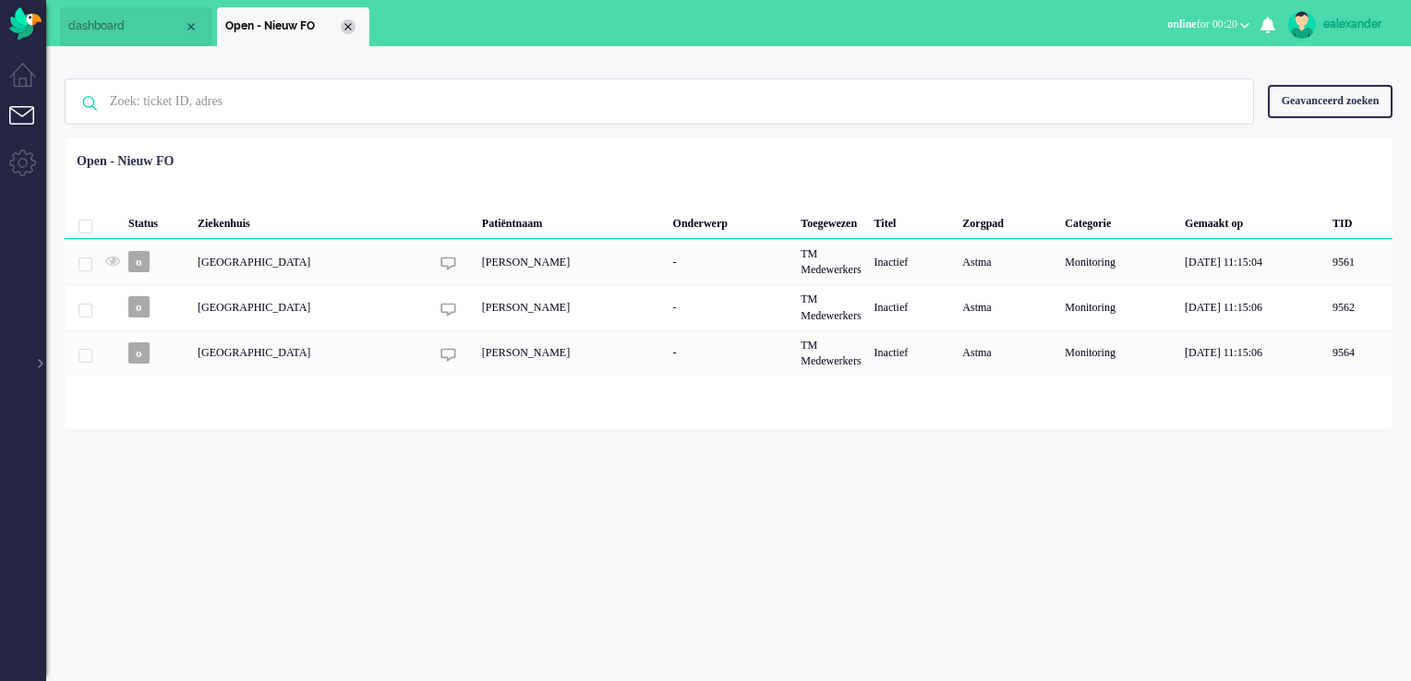
drag, startPoint x: 355, startPoint y: 23, endPoint x: 345, endPoint y: 28, distance: 11.2
click at [353, 23] on li "Open - Nieuw FO" at bounding box center [293, 26] width 152 height 39
drag, startPoint x: 350, startPoint y: 26, endPoint x: 342, endPoint y: 37, distance: 13.3
click at [351, 26] on div "Close tab" at bounding box center [348, 26] width 15 height 15
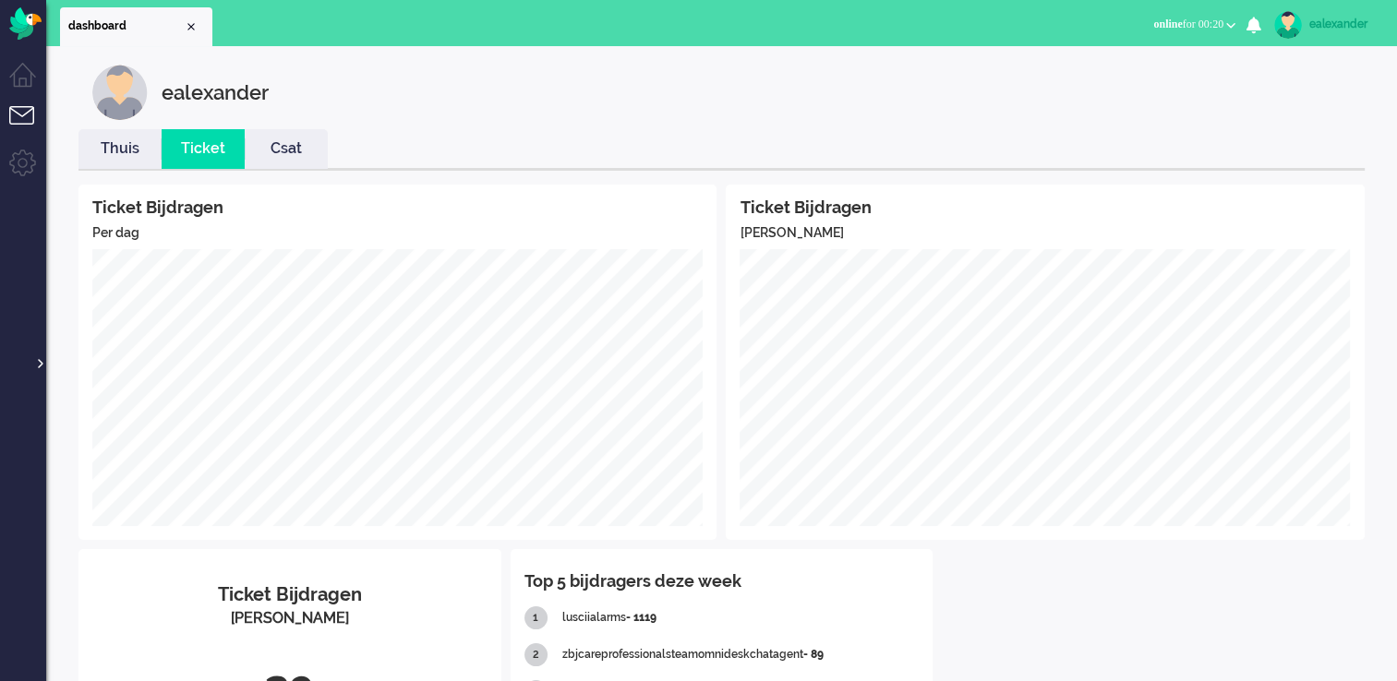
click at [41, 366] on div at bounding box center [38, 355] width 9 height 28
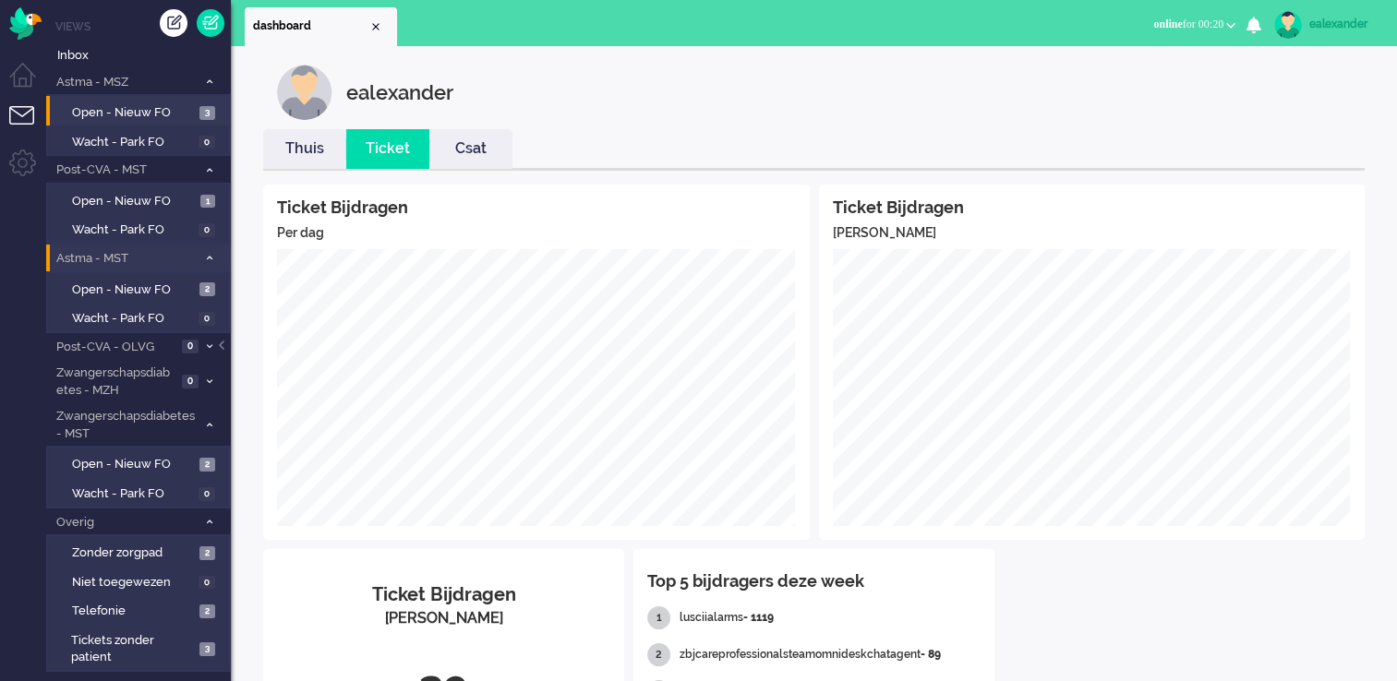
click at [1159, 27] on button "online for 00:20" at bounding box center [1194, 24] width 104 height 27
click at [1119, 65] on label "Away" at bounding box center [1159, 62] width 146 height 16
click at [171, 467] on span "Open - Nieuw FO" at bounding box center [133, 465] width 123 height 18
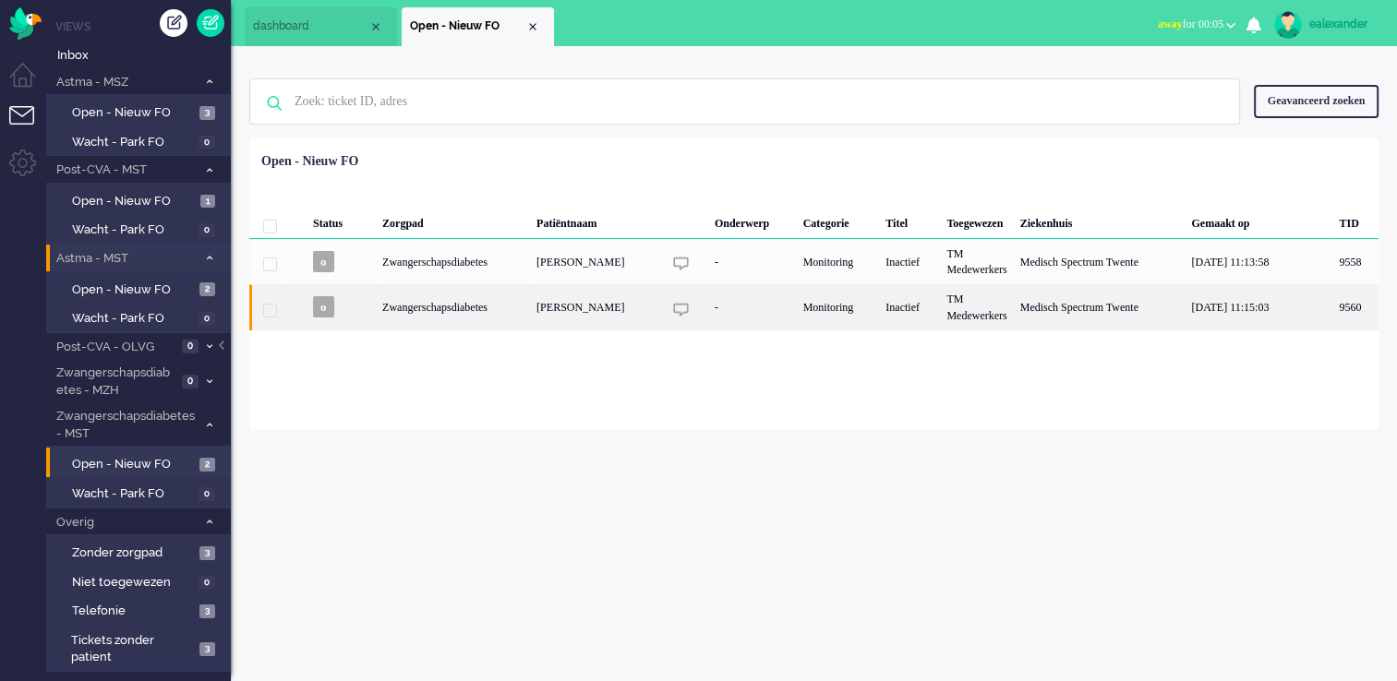
click at [779, 312] on div "-" at bounding box center [752, 306] width 89 height 45
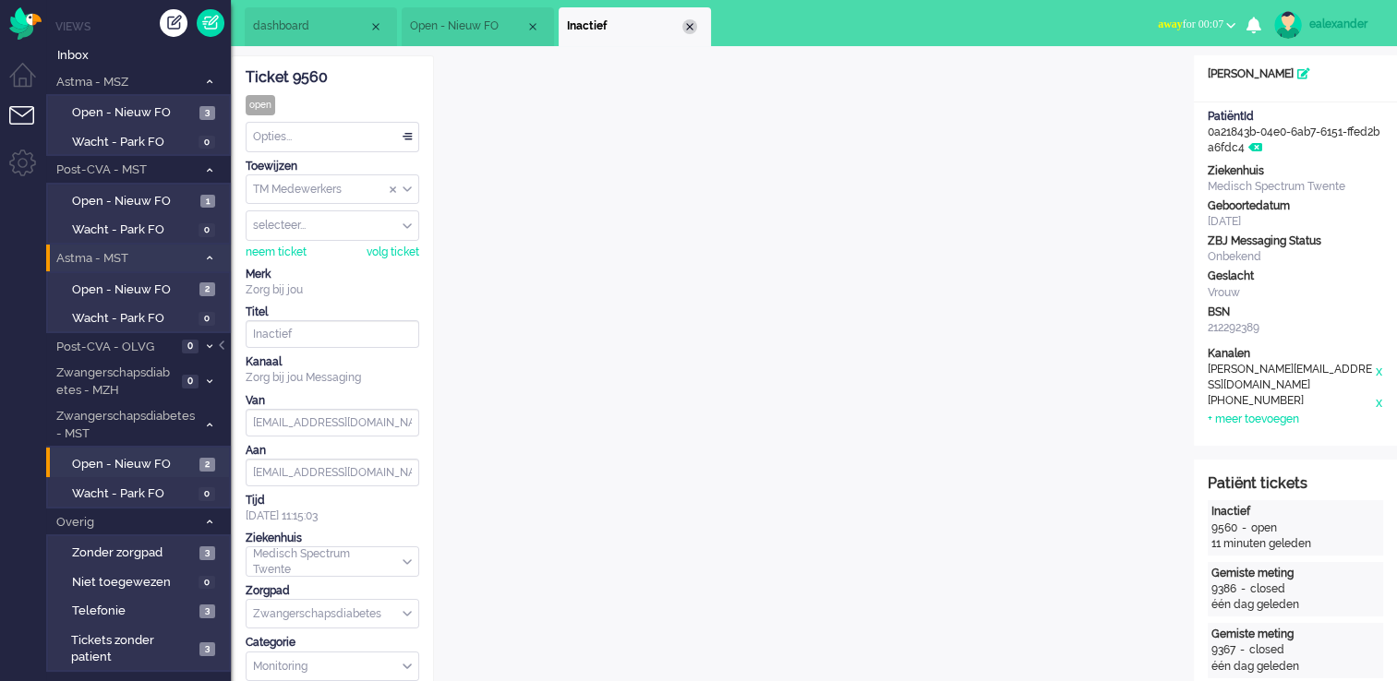
click at [693, 29] on div "Close tab" at bounding box center [689, 26] width 15 height 15
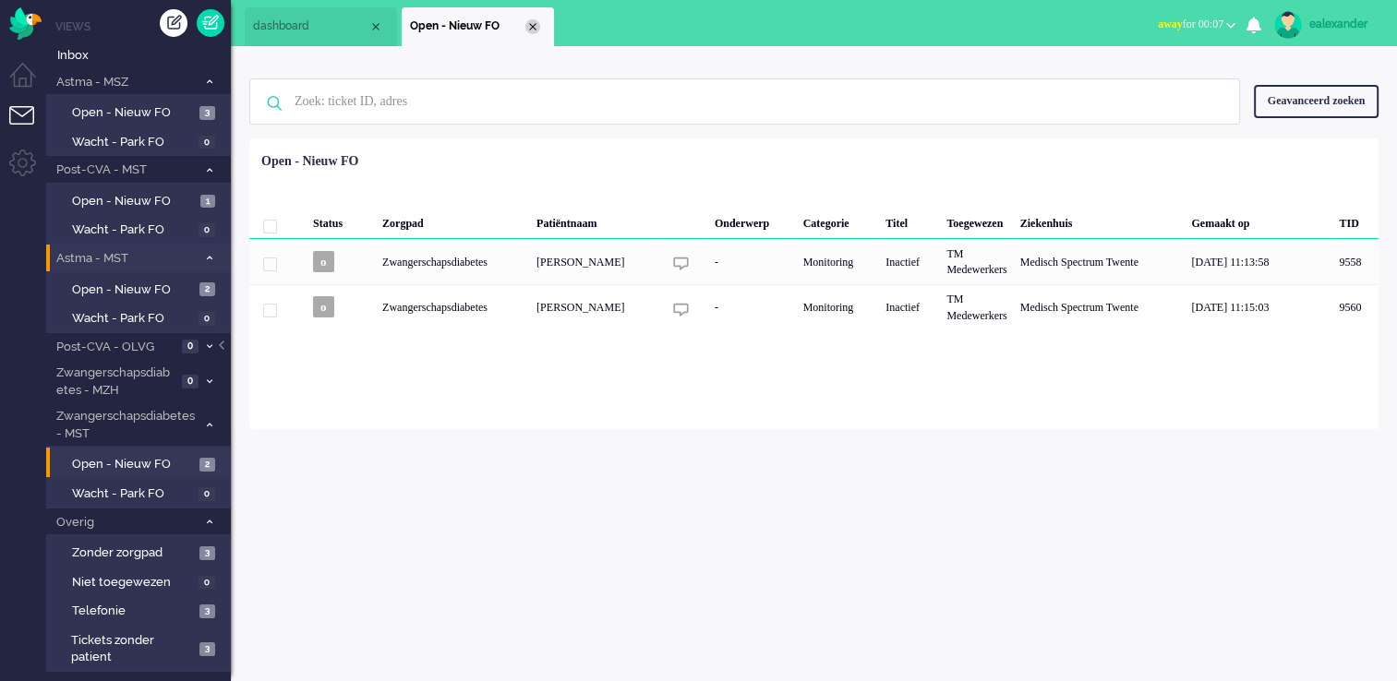
click at [534, 22] on div "Close tab" at bounding box center [532, 26] width 15 height 15
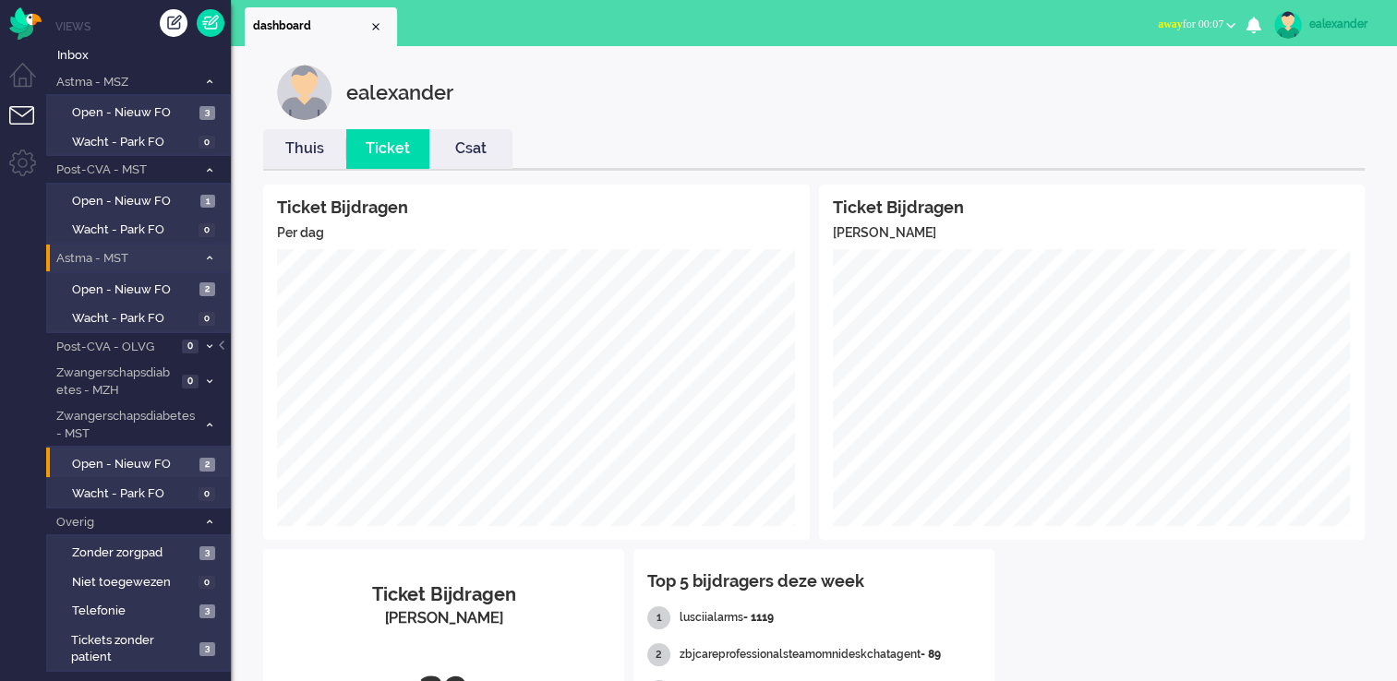
click at [1159, 26] on span "away for 00:07" at bounding box center [1191, 24] width 66 height 13
click at [1145, 65] on label "Away" at bounding box center [1159, 62] width 146 height 16
click at [1159, 18] on div "ealexander" at bounding box center [1343, 24] width 69 height 18
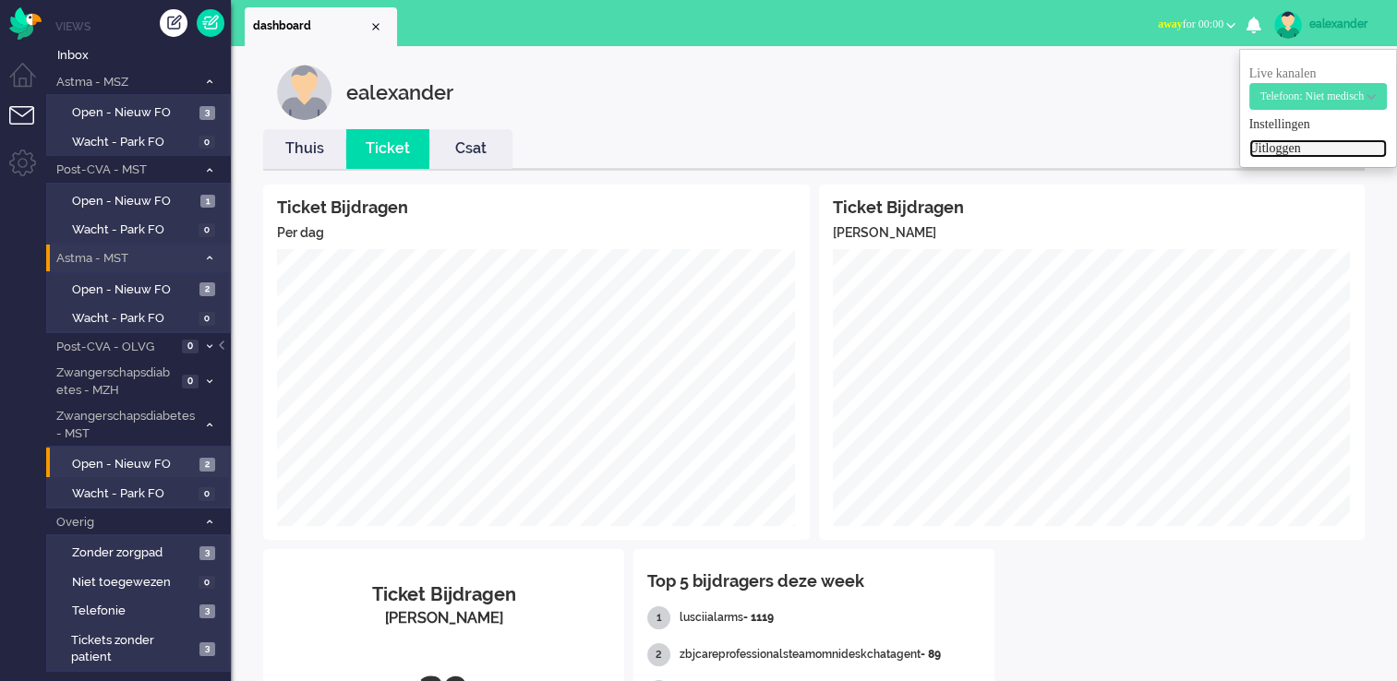
click at [1159, 153] on link "Uitloggen" at bounding box center [1318, 148] width 138 height 18
